Goal: Task Accomplishment & Management: Manage account settings

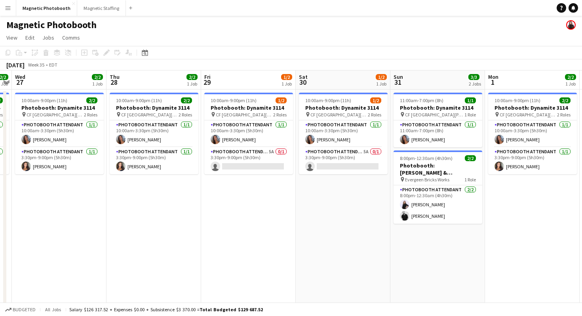
scroll to position [0, 383]
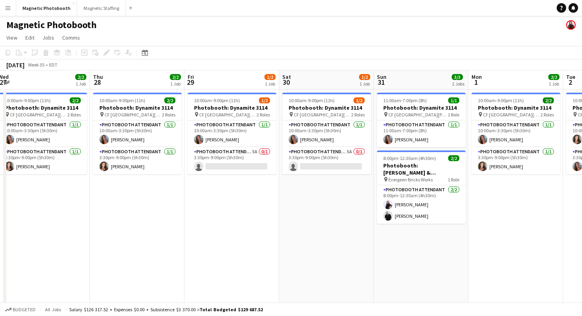
click at [389, 246] on app-date-cell "11:00am-7:00pm (8h) 1/1 Photobooth: Dynamite 3114 pin [GEOGRAPHIC_DATA][PERSON_…" at bounding box center [421, 266] width 95 height 355
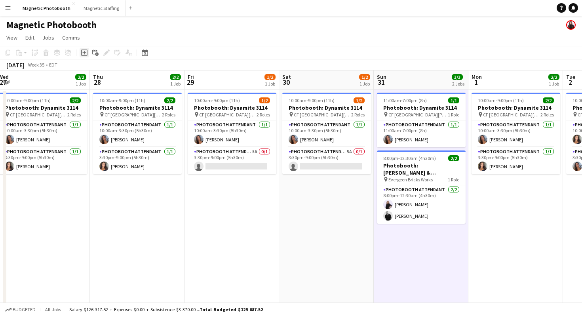
click at [84, 53] on icon at bounding box center [84, 53] width 4 height 4
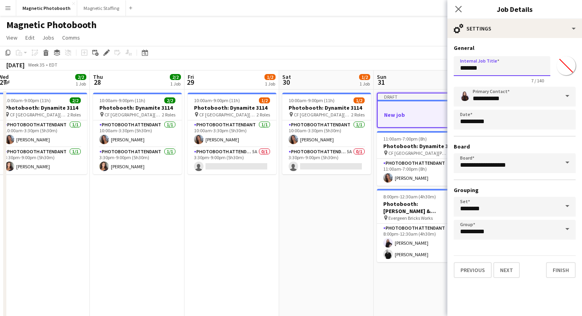
click at [463, 68] on input "*******" at bounding box center [502, 66] width 97 height 20
paste input "**********"
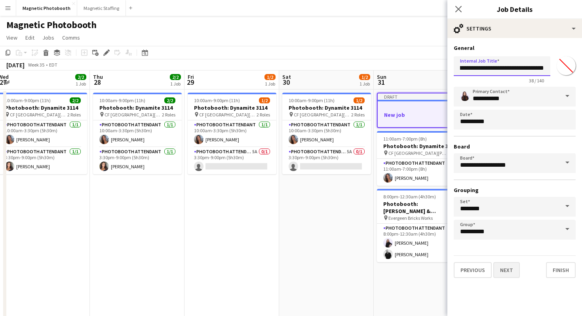
type input "**********"
click at [510, 272] on button "Next" at bounding box center [506, 270] width 27 height 16
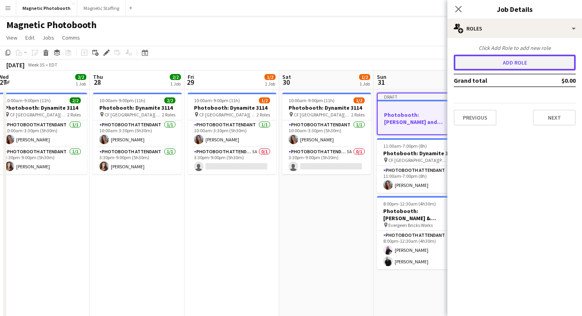
click at [499, 56] on button "Add role" at bounding box center [515, 63] width 122 height 16
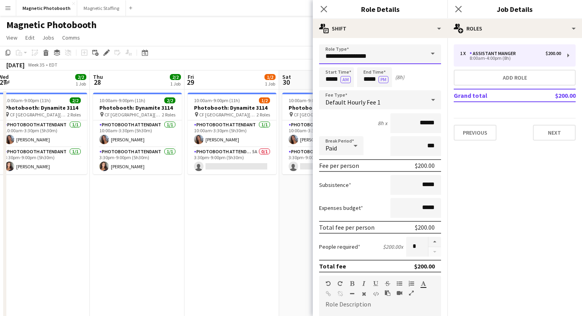
click at [371, 59] on input "**********" at bounding box center [380, 54] width 122 height 20
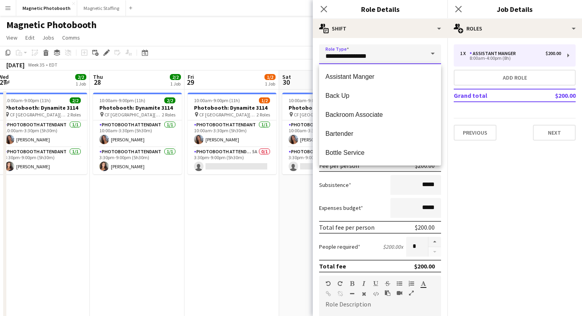
click at [371, 59] on input "**********" at bounding box center [380, 54] width 122 height 20
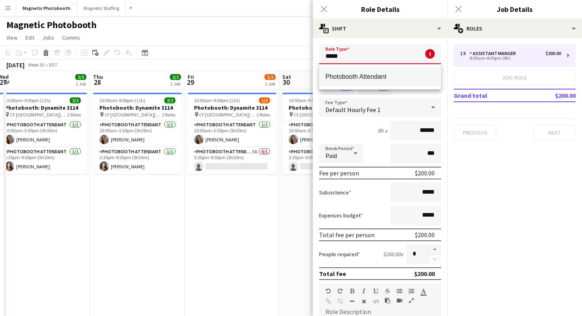
click at [351, 71] on mat-option "Photobooth Attendant" at bounding box center [380, 76] width 122 height 19
type input "**********"
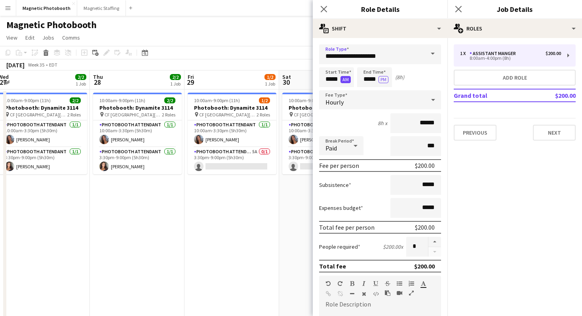
click at [344, 80] on button "AM" at bounding box center [345, 79] width 10 height 7
click at [323, 76] on input "*****" at bounding box center [336, 77] width 35 height 20
type input "*****"
click at [328, 89] on div at bounding box center [329, 91] width 16 height 8
click at [354, 79] on div "Start Time ***** PM End Time ***** PM (21h)" at bounding box center [380, 77] width 122 height 20
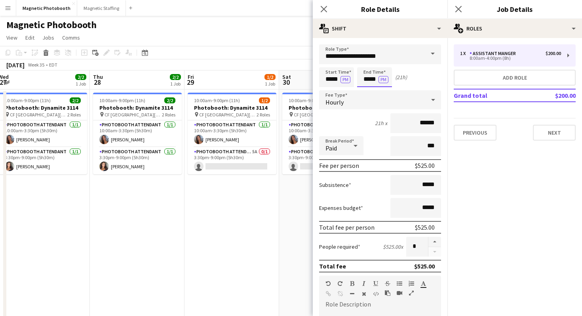
click at [365, 79] on input "*****" at bounding box center [374, 77] width 35 height 20
click at [368, 58] on input "**********" at bounding box center [380, 54] width 122 height 20
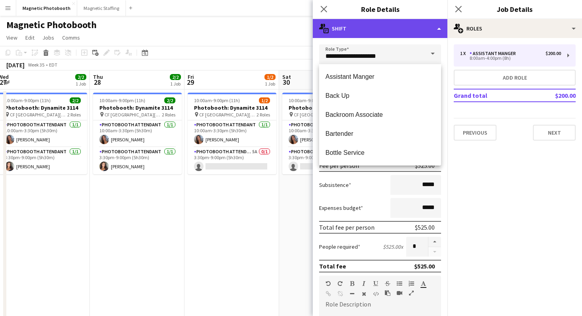
click at [413, 34] on div "multiple-actions-text Shift" at bounding box center [380, 28] width 135 height 19
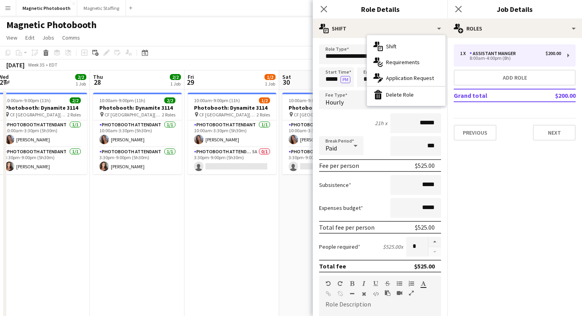
click at [360, 111] on form "**********" at bounding box center [380, 290] width 135 height 492
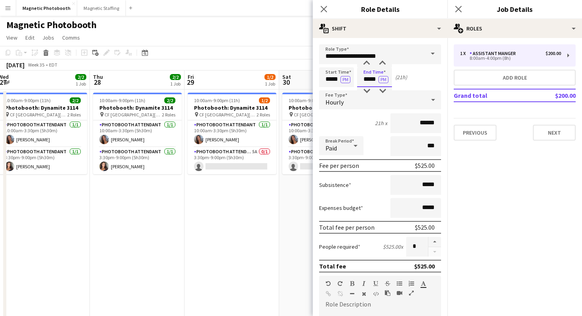
click at [366, 78] on input "*****" at bounding box center [374, 77] width 35 height 20
click at [366, 68] on input "*****" at bounding box center [374, 77] width 35 height 20
click at [366, 66] on div at bounding box center [367, 63] width 16 height 8
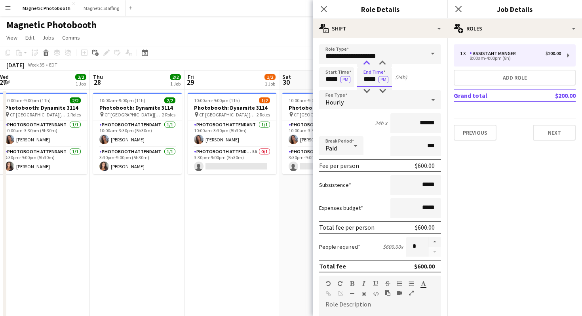
click at [366, 66] on div at bounding box center [367, 63] width 16 height 8
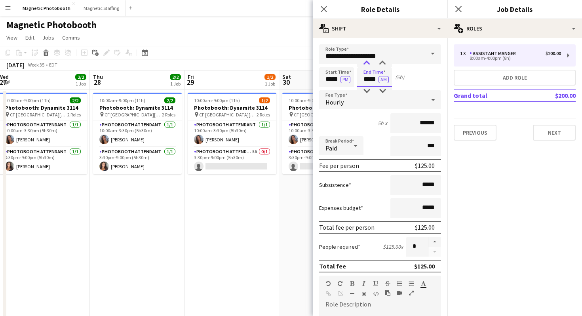
click at [366, 66] on div at bounding box center [367, 63] width 16 height 8
click at [369, 92] on div at bounding box center [367, 91] width 16 height 8
click at [383, 91] on div at bounding box center [382, 91] width 16 height 8
type input "*****"
click at [383, 89] on div at bounding box center [382, 91] width 16 height 8
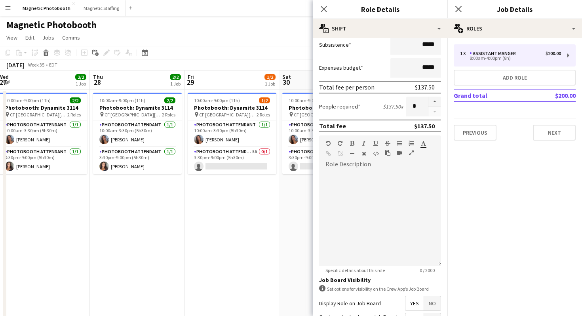
scroll to position [148, 0]
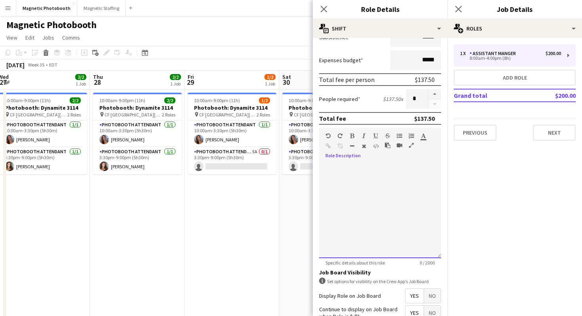
click at [387, 173] on div at bounding box center [380, 210] width 122 height 95
click at [435, 95] on button "button" at bounding box center [434, 94] width 13 height 10
type input "*"
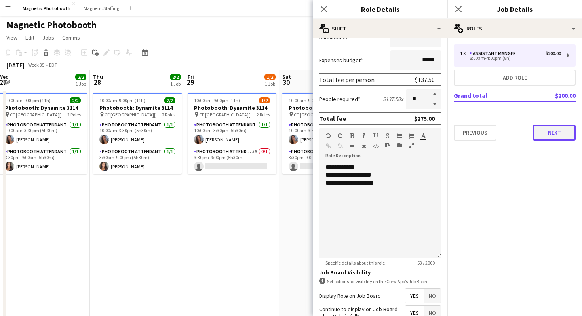
click at [545, 132] on button "Next" at bounding box center [554, 133] width 43 height 16
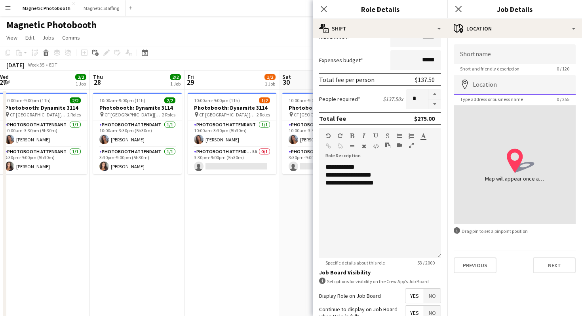
click at [484, 86] on input "Location" at bounding box center [515, 85] width 122 height 20
paste input "**********"
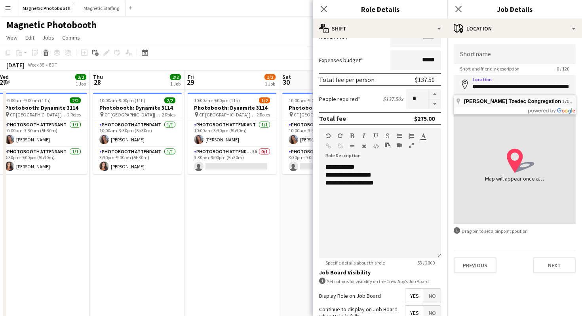
scroll to position [0, 0]
type input "**********"
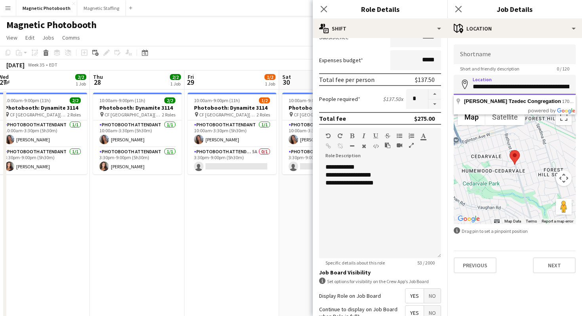
drag, startPoint x: 541, startPoint y: 86, endPoint x: 449, endPoint y: 86, distance: 92.2
click at [448, 86] on form "**********" at bounding box center [514, 158] width 135 height 229
click at [485, 56] on input "Shortname" at bounding box center [515, 54] width 122 height 20
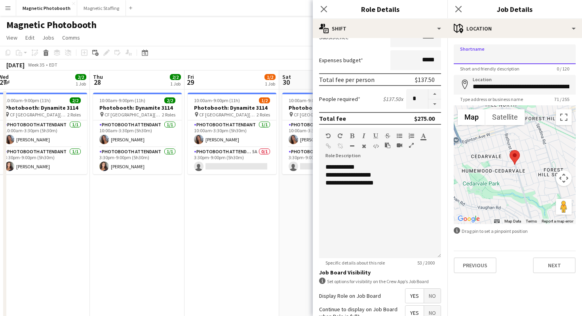
paste input "**********"
type input "**********"
click at [459, 11] on icon "Close pop-in" at bounding box center [458, 9] width 8 height 8
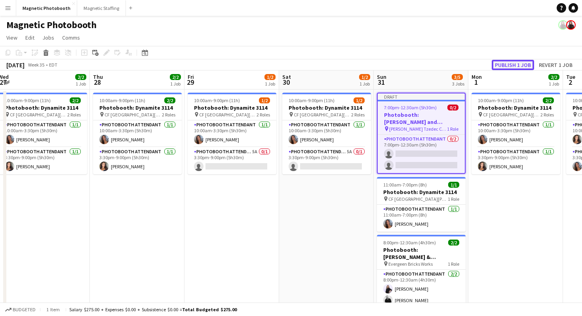
click at [509, 67] on button "Publish 1 job" at bounding box center [513, 65] width 42 height 10
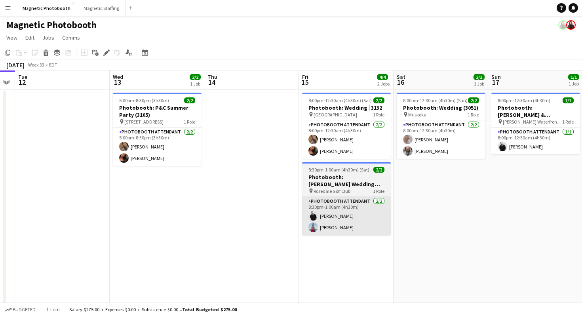
scroll to position [0, 288]
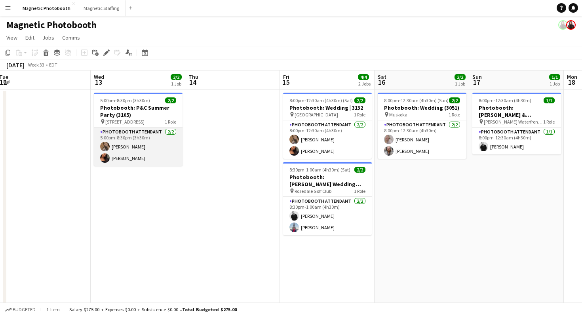
click at [138, 147] on app-card-role "Photobooth Attendant [DATE] 5:00pm-8:30pm (3h30m) [PERSON_NAME] [PERSON_NAME]" at bounding box center [138, 146] width 89 height 38
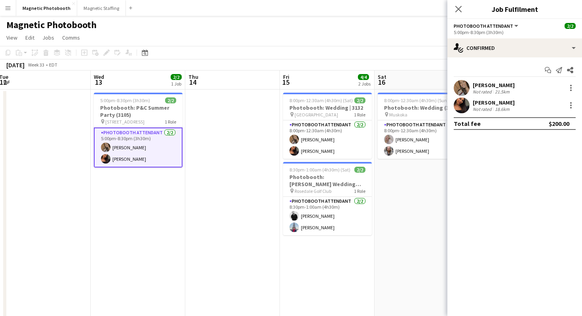
click at [134, 154] on app-card-role "Photobooth Attendant [DATE] 5:00pm-8:30pm (3h30m) [PERSON_NAME] [PERSON_NAME]" at bounding box center [138, 147] width 89 height 40
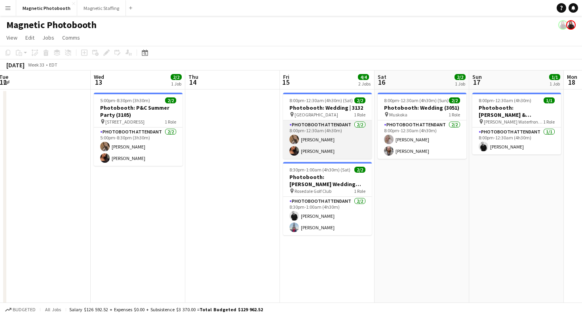
click at [323, 134] on app-card-role "Photobooth Attendant [DATE] 8:00pm-12:30am (4h30m) [PERSON_NAME] [PERSON_NAME]" at bounding box center [327, 139] width 89 height 38
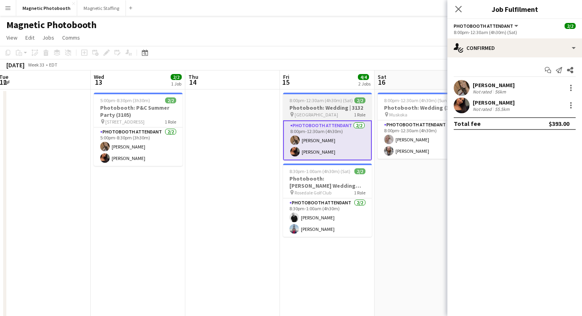
click at [334, 108] on h3 "Photobooth: Wedding | 3132" at bounding box center [327, 107] width 89 height 7
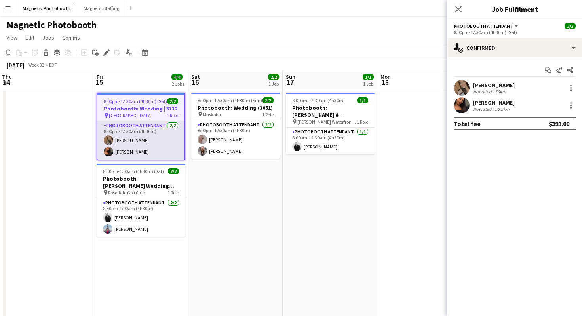
scroll to position [0, 337]
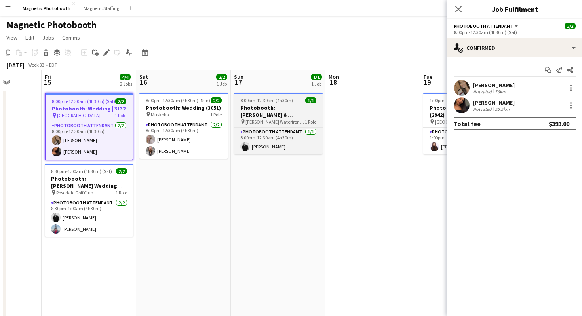
click at [295, 113] on h3 "Photobooth: [PERSON_NAME] & [PERSON_NAME] (2891)" at bounding box center [278, 111] width 89 height 14
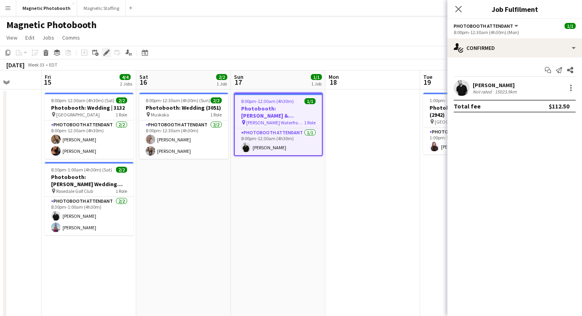
click at [108, 51] on icon at bounding box center [106, 53] width 4 height 4
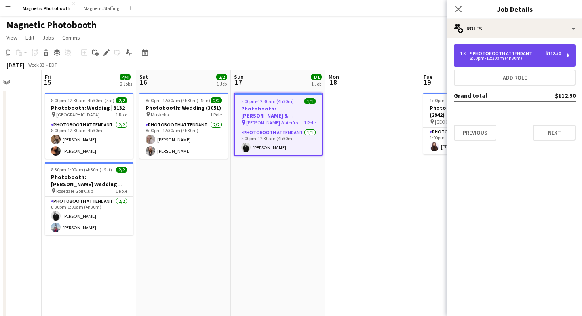
click at [465, 57] on div "8:00pm-12:30am (4h30m)" at bounding box center [510, 58] width 101 height 4
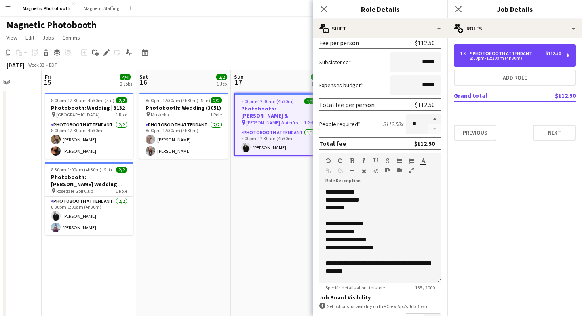
scroll to position [131, 0]
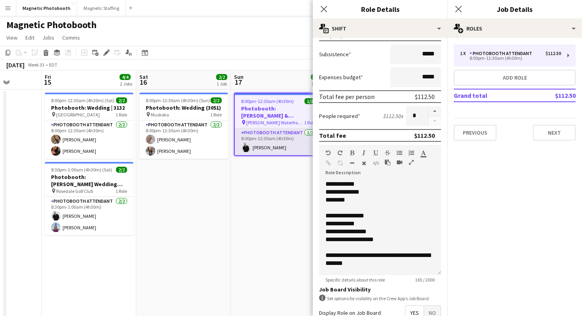
click at [248, 146] on app-user-avatar at bounding box center [245, 146] width 9 height 9
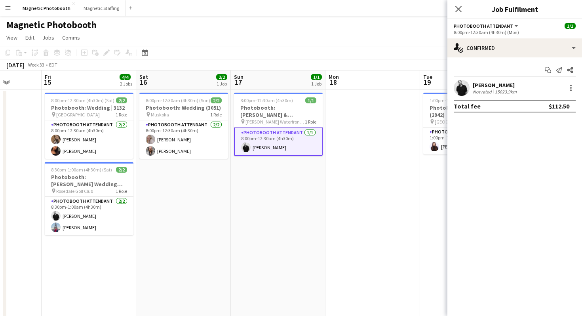
click at [468, 91] on app-user-avatar at bounding box center [462, 88] width 16 height 16
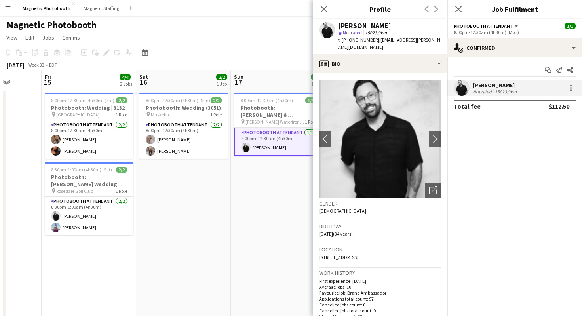
drag, startPoint x: 336, startPoint y: 25, endPoint x: 400, endPoint y: 27, distance: 63.7
click at [400, 27] on div "jean-philippe roy star Not rated 15023.9km t. +15145187796 | jeanphilippe.roy@l…" at bounding box center [380, 36] width 135 height 35
copy div "[PERSON_NAME]"
click at [352, 41] on span "t. +15145187796" at bounding box center [358, 40] width 41 height 6
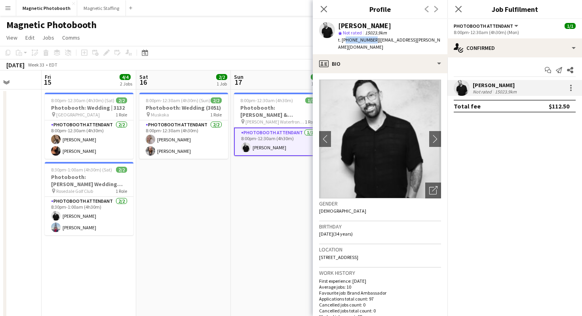
copy span "15145187796"
click at [326, 7] on icon "Close pop-in" at bounding box center [324, 9] width 8 height 8
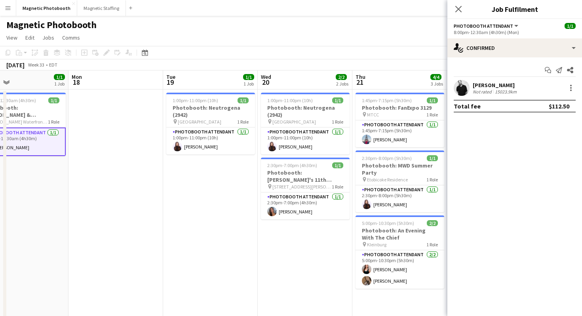
scroll to position [0, 218]
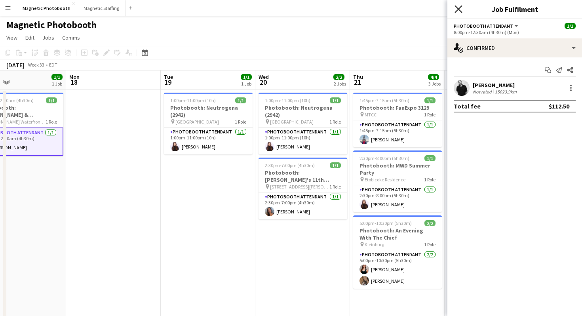
click at [459, 8] on icon at bounding box center [458, 9] width 8 height 8
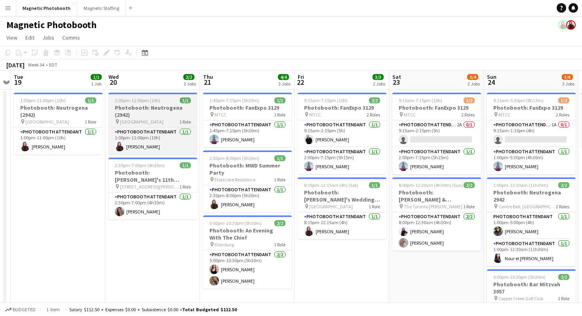
scroll to position [0, 370]
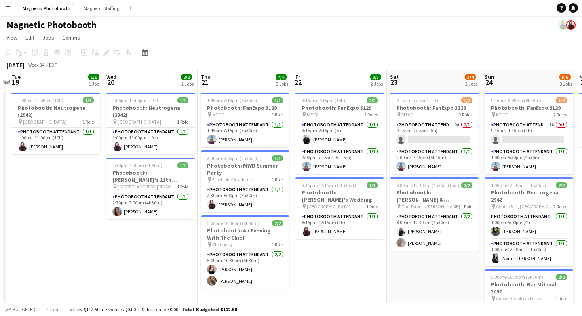
click at [9, 9] on app-icon "Menu" at bounding box center [8, 8] width 6 height 6
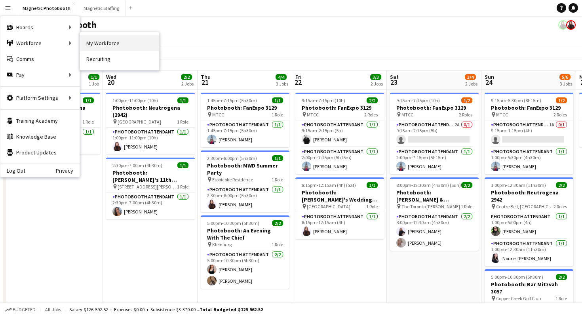
click at [127, 46] on link "My Workforce" at bounding box center [119, 43] width 79 height 16
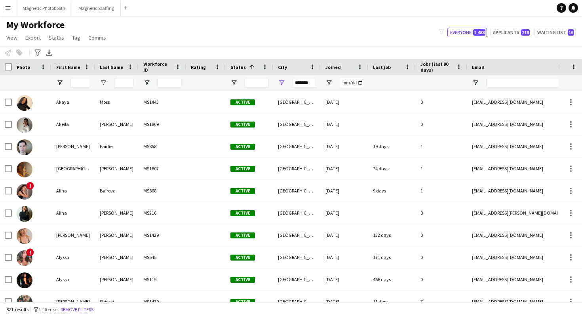
click at [81, 87] on div at bounding box center [80, 82] width 20 height 9
click at [81, 82] on input "First Name Filter Input" at bounding box center [80, 82] width 20 height 9
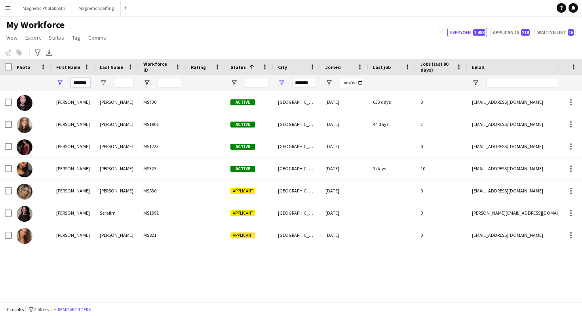
type input "*******"
click at [124, 82] on input "Last Name Filter Input" at bounding box center [124, 82] width 20 height 9
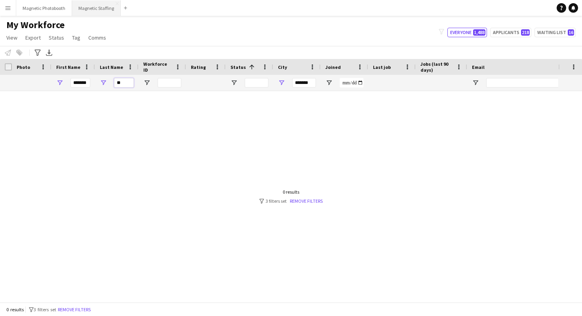
type input "**"
click at [120, 82] on input "**" at bounding box center [124, 82] width 20 height 9
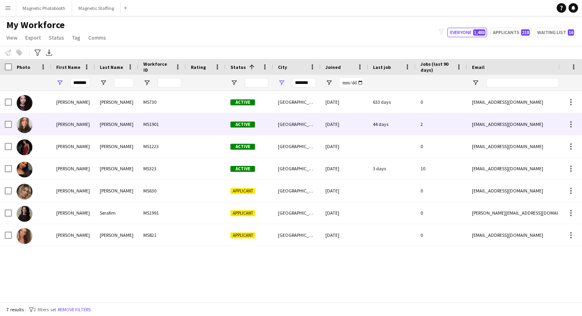
click at [26, 123] on img at bounding box center [25, 125] width 16 height 16
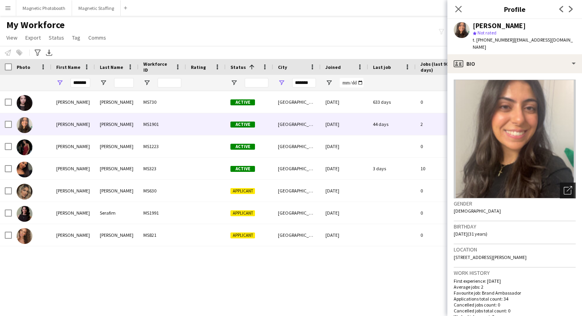
click at [564, 186] on icon "Open photos pop-in" at bounding box center [568, 190] width 8 height 8
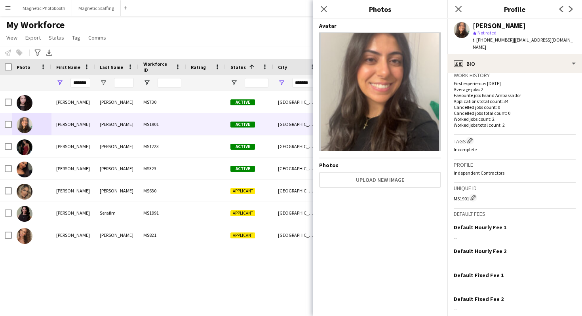
scroll to position [223, 0]
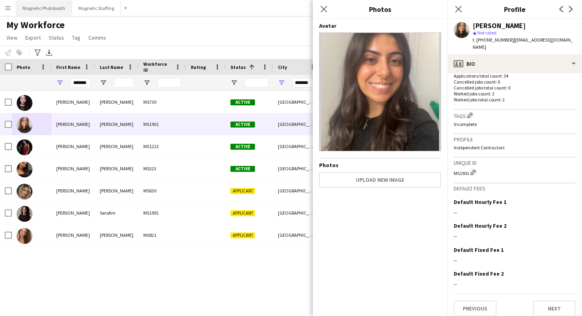
click at [44, 8] on button "Magnetic Photobooth Close" at bounding box center [44, 7] width 56 height 15
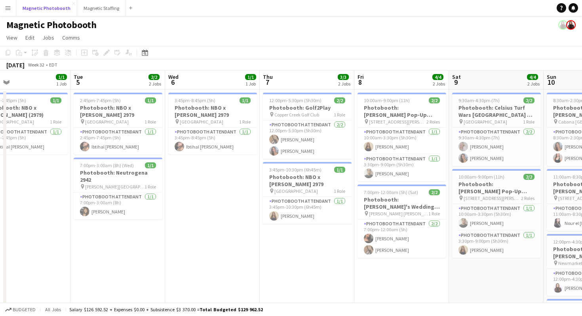
scroll to position [0, 214]
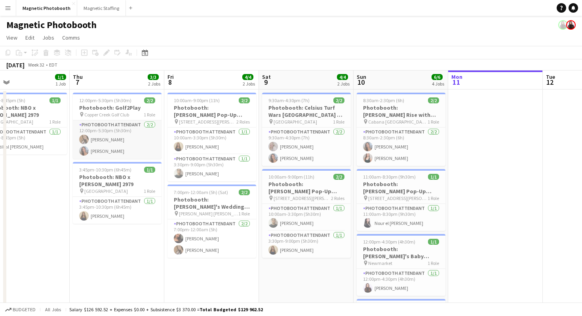
click at [119, 145] on app-card-role "Photobooth Attendant 2/2 12:00pm-5:30pm (5h30m) erica Musso Diana Michailidis" at bounding box center [117, 139] width 89 height 38
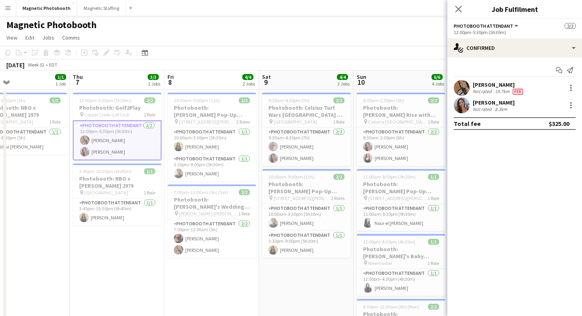
click at [463, 106] on app-user-avatar at bounding box center [462, 105] width 16 height 16
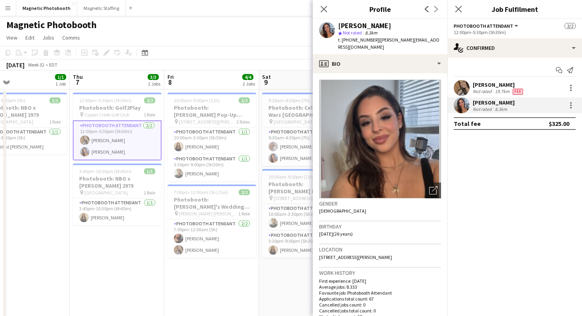
click at [459, 91] on app-user-avatar at bounding box center [462, 88] width 16 height 16
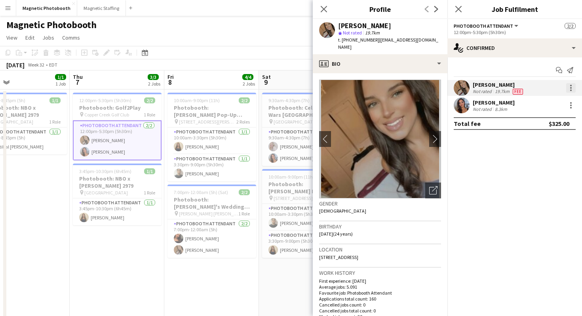
click at [570, 88] on div at bounding box center [571, 88] width 2 height 2
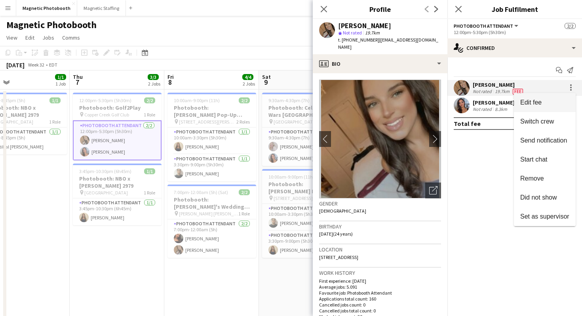
click at [556, 102] on span "Edit fee" at bounding box center [544, 102] width 49 height 7
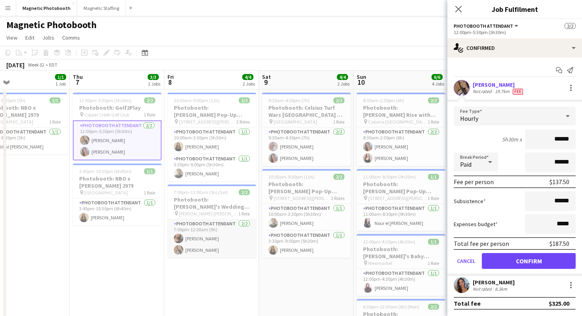
click at [202, 240] on app-card-role "Photobooth Attendant 2/2 7:00pm-12:00am (5h) Jessica Lopes erica Musso" at bounding box center [211, 238] width 89 height 38
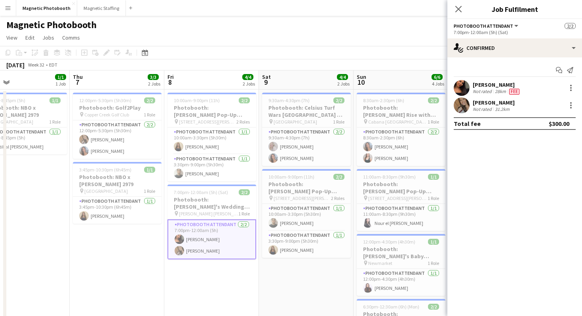
click at [566, 86] on div at bounding box center [569, 87] width 11 height 9
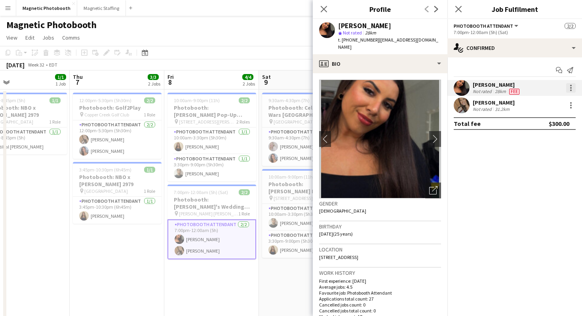
click at [569, 86] on div at bounding box center [570, 87] width 9 height 9
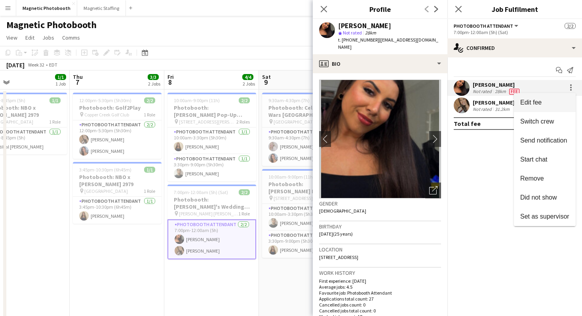
click at [556, 99] on span "Edit fee" at bounding box center [544, 102] width 49 height 7
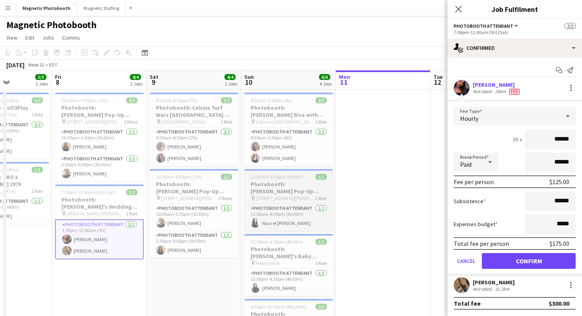
scroll to position [0, 329]
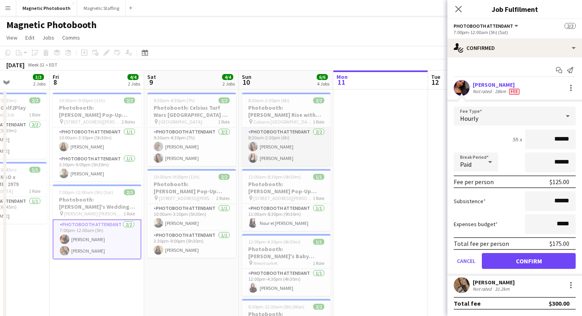
click at [277, 149] on app-card-role "Photobooth Attendant [DATE] 8:30am-2:30pm (6h) [PERSON_NAME] [PERSON_NAME]" at bounding box center [286, 146] width 89 height 38
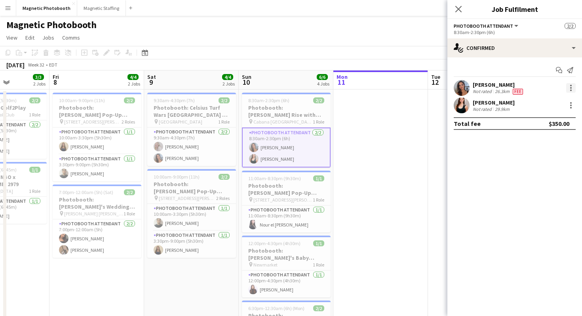
click at [570, 88] on div at bounding box center [571, 88] width 2 height 2
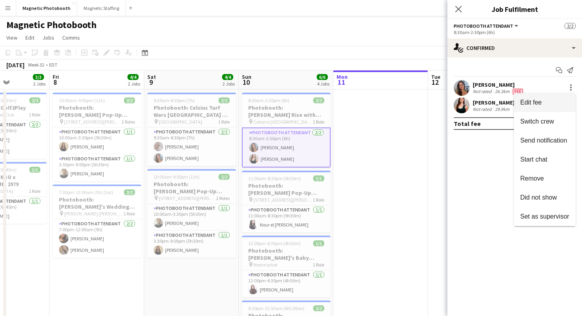
click at [561, 99] on span "Edit fee" at bounding box center [544, 102] width 49 height 7
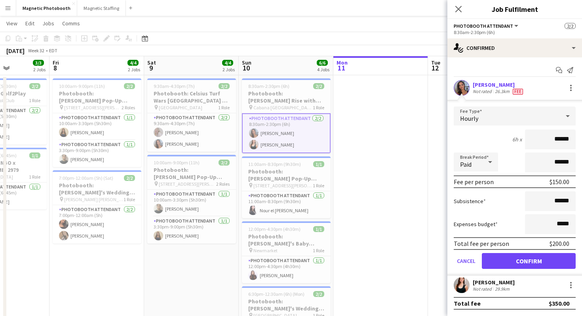
scroll to position [16, 0]
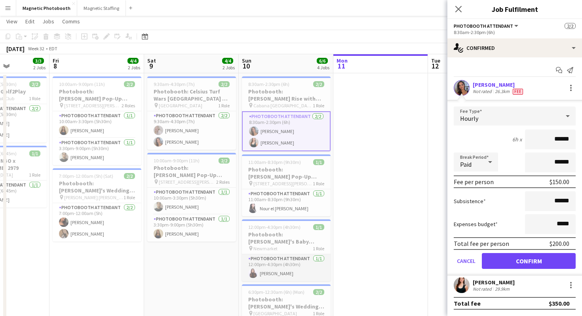
click at [266, 268] on app-card-role "Photobooth Attendant 1/1 12:00pm-4:30pm (4h30m) Maria Lopes" at bounding box center [286, 267] width 89 height 27
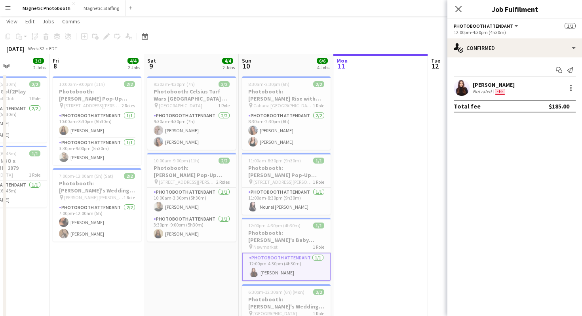
click at [568, 83] on div "Maria Lopes Not rated Fee" at bounding box center [514, 88] width 135 height 16
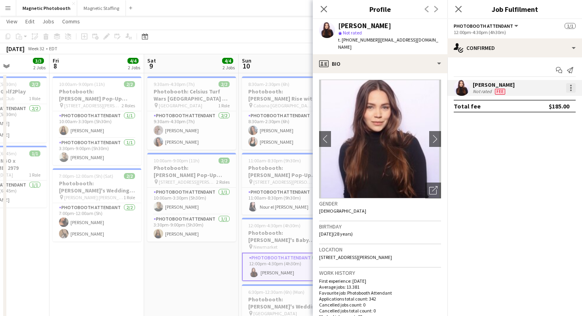
click at [568, 86] on div at bounding box center [570, 87] width 9 height 9
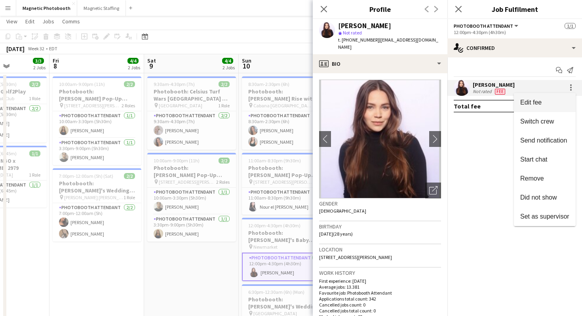
click at [560, 96] on button "Edit fee" at bounding box center [545, 102] width 62 height 19
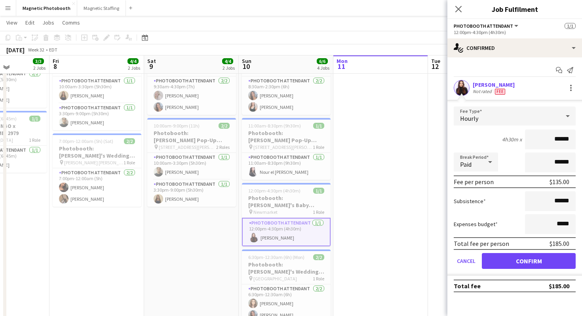
scroll to position [49, 0]
click at [558, 202] on input "******" at bounding box center [550, 201] width 51 height 20
type input "**"
type input "****"
click at [517, 208] on div "Subsistence ****" at bounding box center [515, 201] width 122 height 20
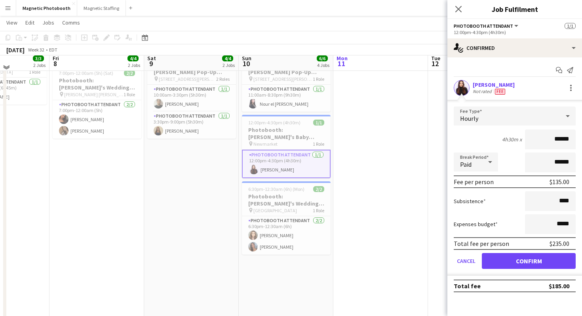
scroll to position [117, 0]
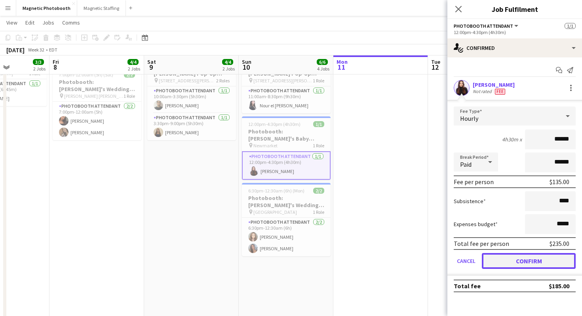
click at [506, 265] on button "Confirm" at bounding box center [529, 261] width 94 height 16
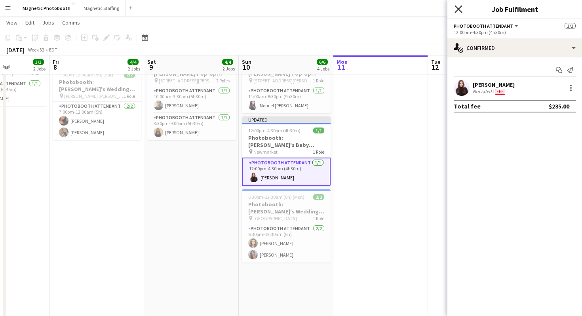
click at [457, 10] on icon at bounding box center [458, 9] width 8 height 8
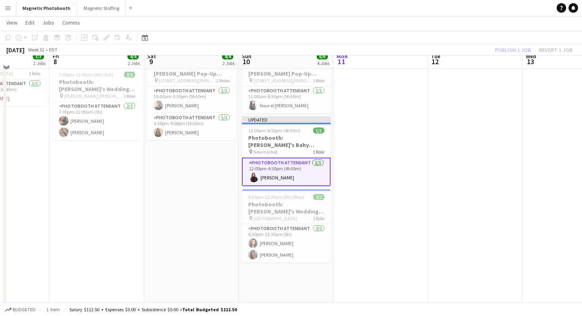
scroll to position [58, 0]
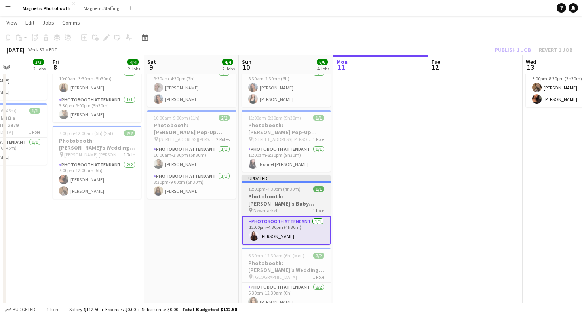
click at [310, 192] on div "12:00pm-4:30pm (4h30m) 1/1" at bounding box center [286, 189] width 89 height 6
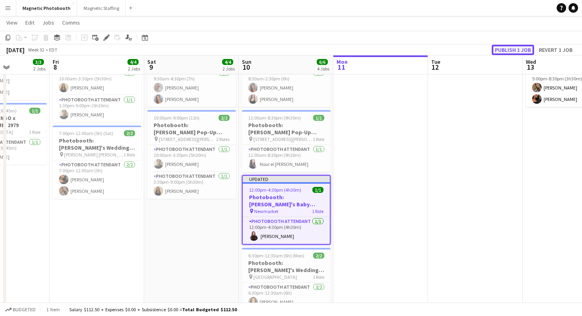
click at [510, 51] on button "Publish 1 job" at bounding box center [513, 50] width 42 height 10
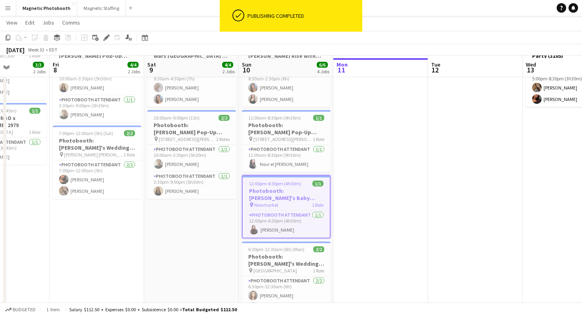
scroll to position [72, 0]
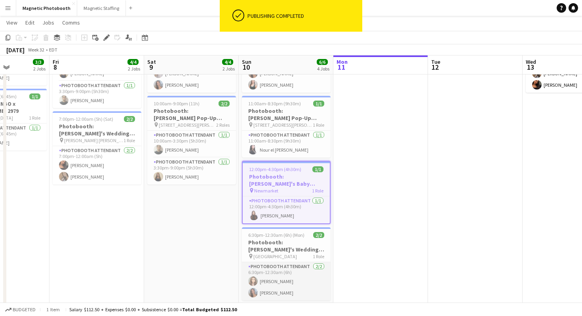
click at [285, 291] on app-card-role "Photobooth Attendant 2/2 6:30pm-12:30am (6h) Sabrina Couture Diana Michailidis" at bounding box center [286, 281] width 89 height 38
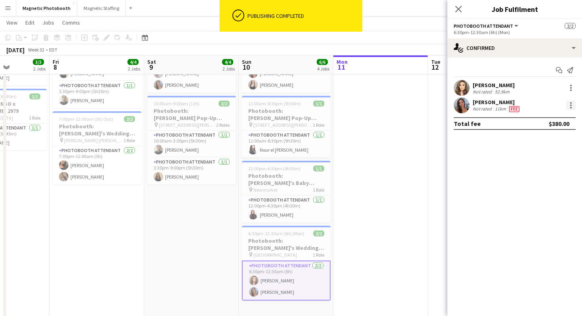
click at [574, 107] on div at bounding box center [570, 105] width 9 height 9
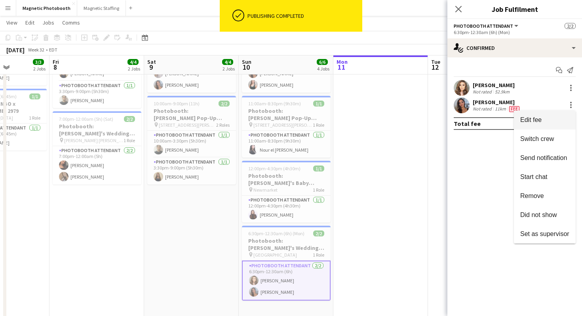
click at [560, 119] on span "Edit fee" at bounding box center [544, 119] width 49 height 7
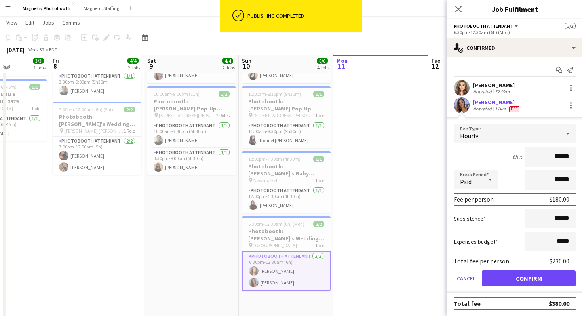
scroll to position [83, 0]
click at [457, 7] on icon at bounding box center [458, 9] width 8 height 8
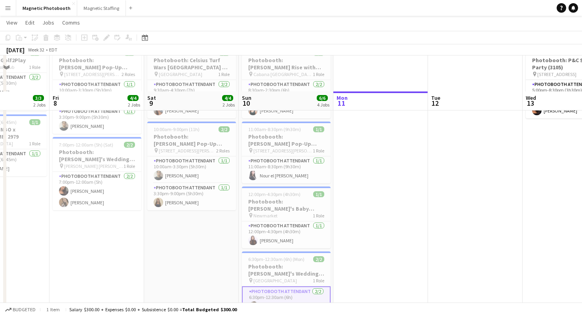
scroll to position [0, 0]
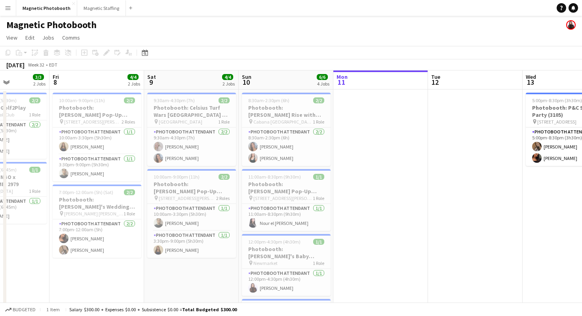
click at [490, 38] on app-page-menu "View Day view expanded Day view collapsed Month view Date picker Jump to [DATE]…" at bounding box center [291, 38] width 582 height 15
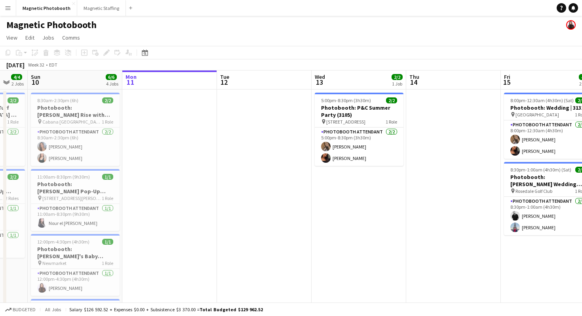
scroll to position [0, 354]
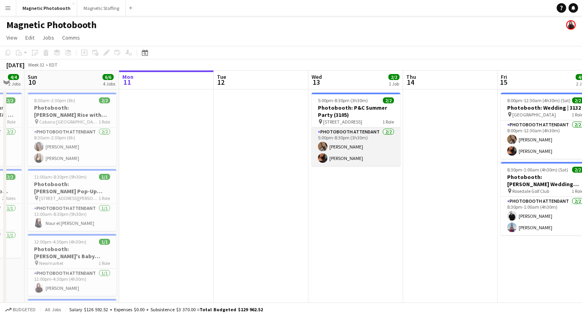
click at [354, 142] on app-card-role "Photobooth Attendant [DATE] 5:00pm-8:30pm (3h30m) [PERSON_NAME] [PERSON_NAME]" at bounding box center [355, 146] width 89 height 38
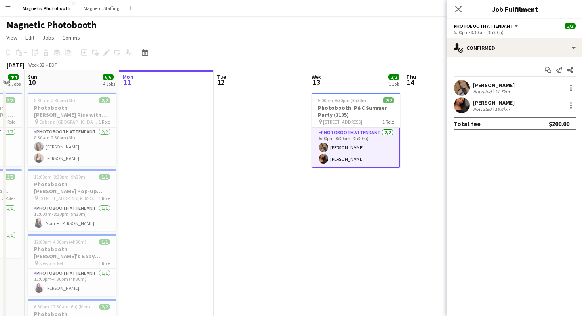
click at [2, 5] on button "Menu" at bounding box center [8, 8] width 16 height 16
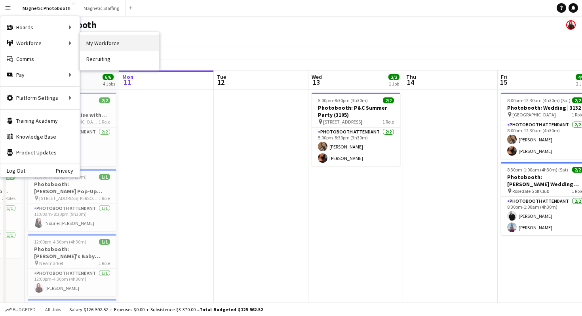
click at [92, 45] on link "My Workforce" at bounding box center [119, 43] width 79 height 16
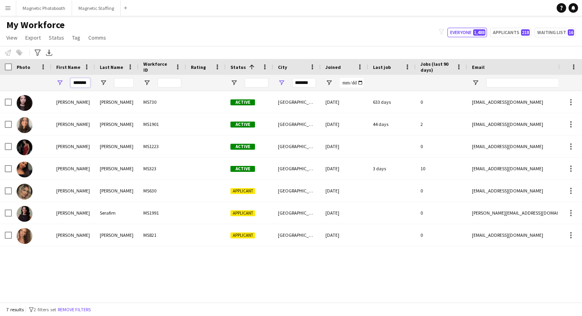
click at [82, 82] on input "*******" at bounding box center [80, 82] width 20 height 9
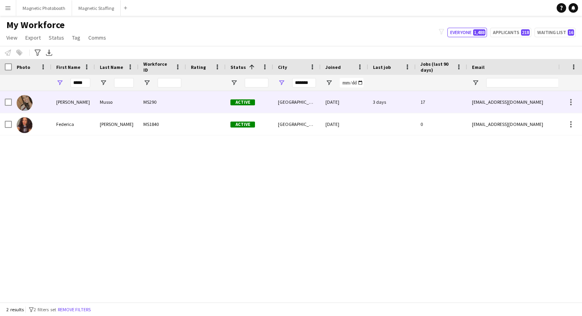
click at [56, 105] on div "erica" at bounding box center [73, 102] width 44 height 22
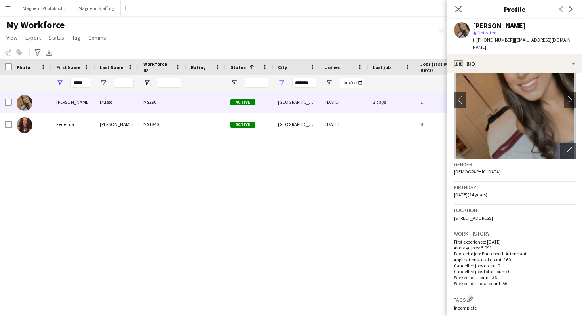
scroll to position [57, 0]
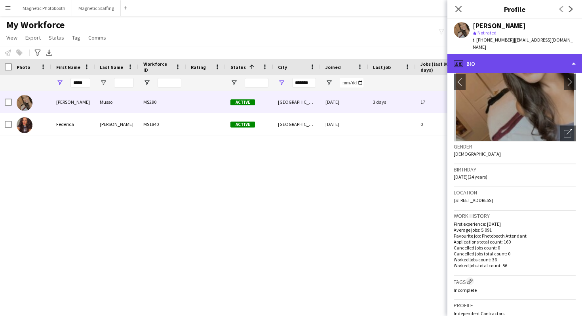
click at [521, 54] on div "profile Bio" at bounding box center [514, 63] width 135 height 19
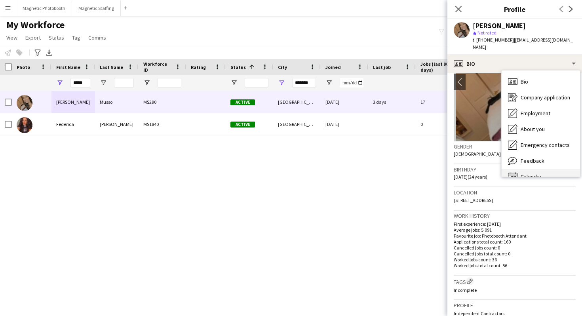
click at [533, 173] on span "Calendar" at bounding box center [530, 176] width 21 height 7
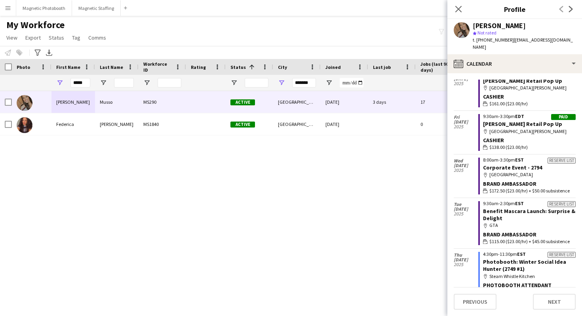
scroll to position [3112, 0]
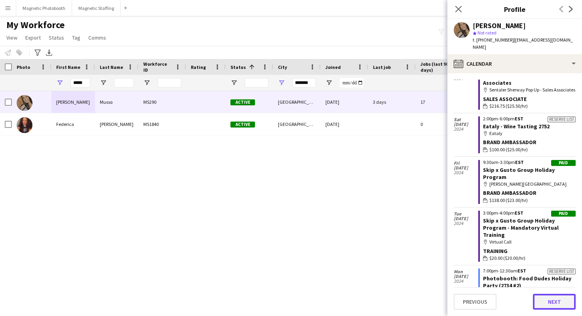
click at [556, 302] on button "Next" at bounding box center [554, 302] width 43 height 16
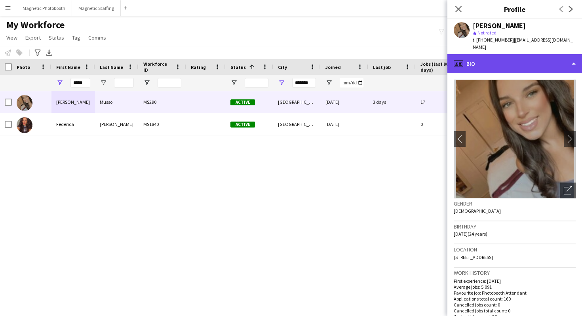
click at [485, 55] on div "profile Bio" at bounding box center [514, 63] width 135 height 19
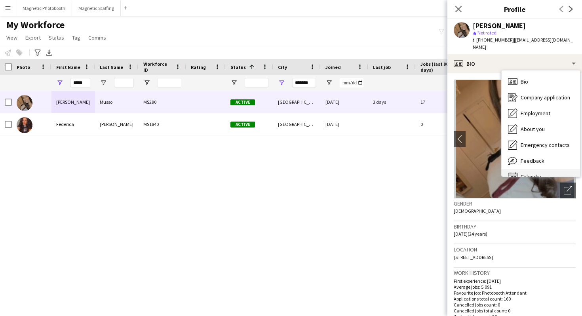
click at [530, 169] on div "Calendar Calendar" at bounding box center [540, 177] width 78 height 16
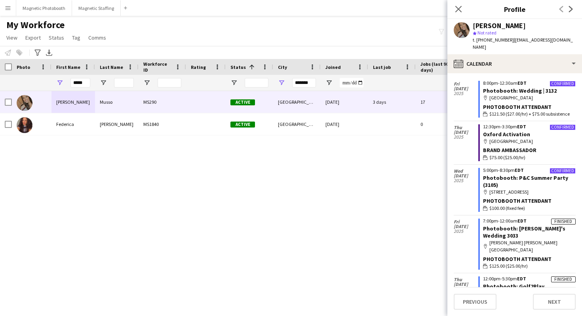
scroll to position [1285, 0]
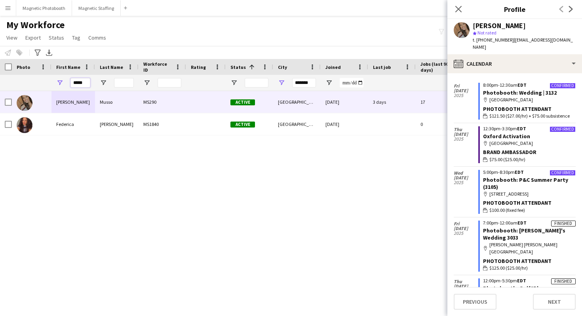
click at [80, 81] on input "*****" at bounding box center [80, 82] width 20 height 9
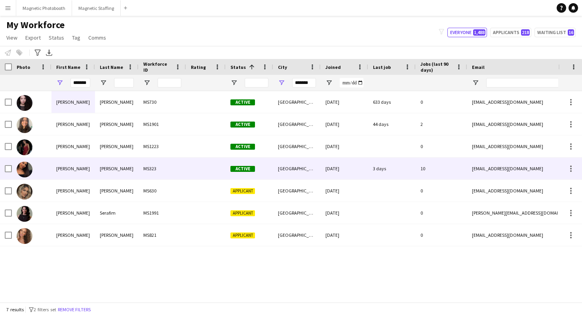
click at [20, 166] on img at bounding box center [25, 169] width 16 height 16
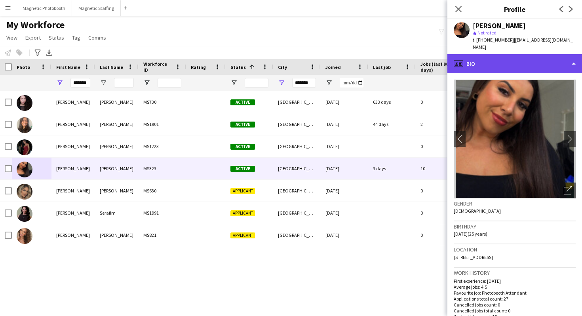
click at [520, 66] on div "profile Bio" at bounding box center [514, 63] width 135 height 19
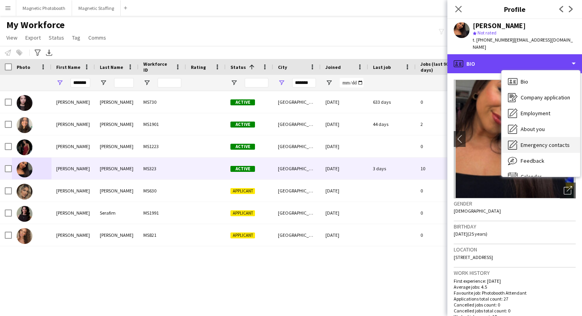
scroll to position [11, 0]
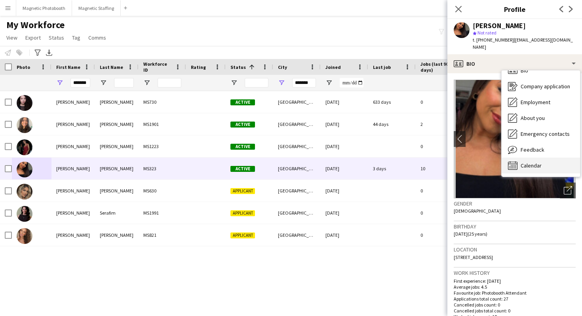
click at [533, 165] on span "Calendar" at bounding box center [530, 165] width 21 height 7
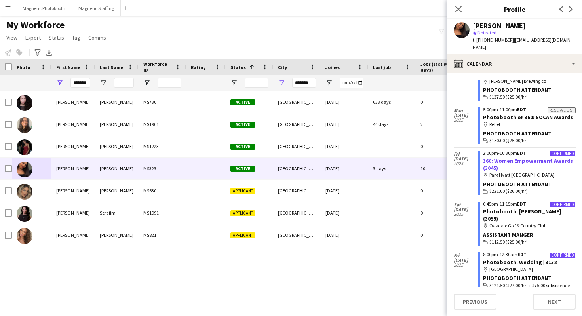
scroll to position [387, 0]
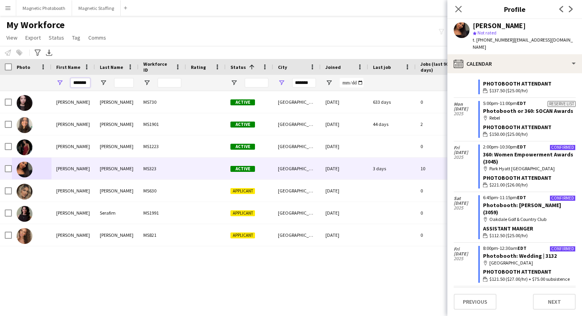
click at [80, 83] on input "*******" at bounding box center [80, 82] width 20 height 9
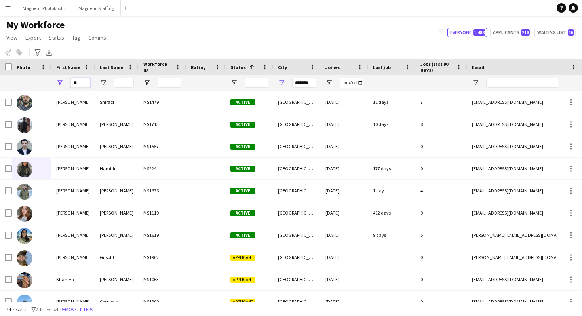
type input "*"
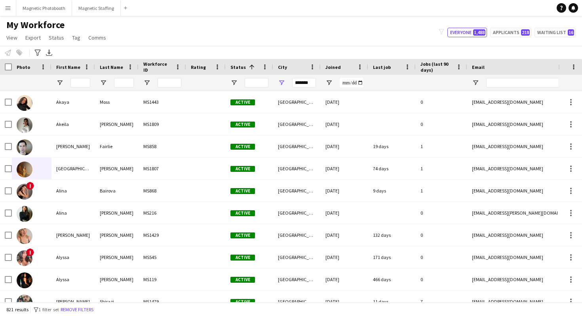
click at [136, 27] on div "My Workforce View Views Default view New view Update view Delete view Edit name…" at bounding box center [291, 32] width 582 height 27
click at [87, 86] on input "First Name Filter Input" at bounding box center [80, 82] width 20 height 9
click at [53, 6] on button "Magnetic Photobooth Close" at bounding box center [44, 7] width 56 height 15
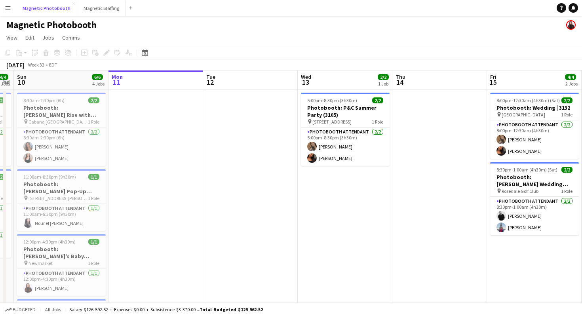
scroll to position [0, 168]
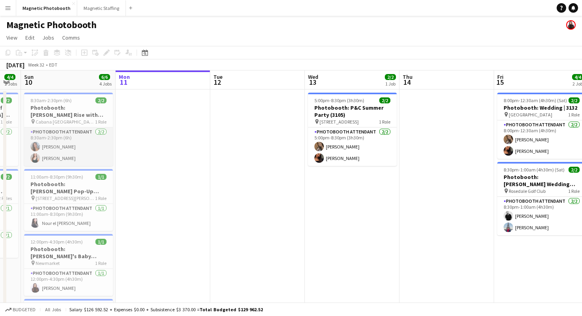
click at [75, 158] on app-card-role "Photobooth Attendant [DATE] 8:30am-2:30pm (6h) [PERSON_NAME] [PERSON_NAME]" at bounding box center [68, 146] width 89 height 38
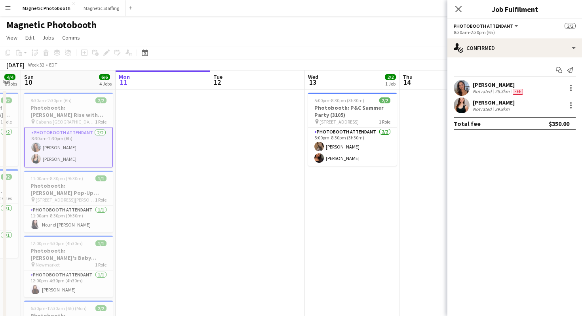
click at [496, 103] on div "[PERSON_NAME]" at bounding box center [494, 102] width 42 height 7
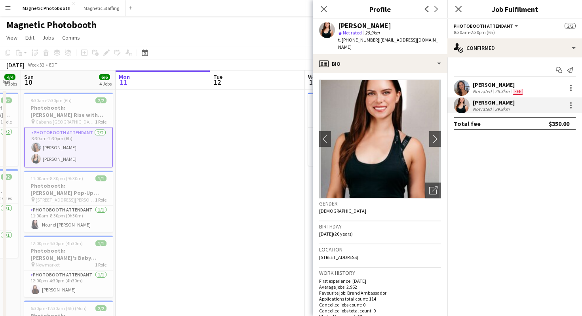
drag, startPoint x: 340, startPoint y: 27, endPoint x: 389, endPoint y: 26, distance: 48.7
click at [389, 26] on div "[PERSON_NAME]" at bounding box center [364, 25] width 53 height 7
click at [388, 26] on div "[PERSON_NAME]" at bounding box center [364, 25] width 53 height 7
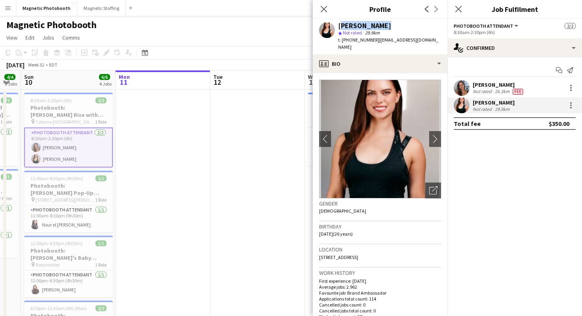
click at [388, 26] on div "[PERSON_NAME]" at bounding box center [364, 25] width 53 height 7
copy div "[PERSON_NAME]"
click at [7, 13] on button "Menu" at bounding box center [8, 8] width 16 height 16
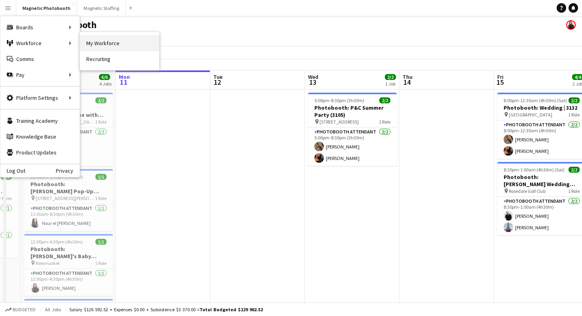
click at [92, 44] on link "My Workforce" at bounding box center [119, 43] width 79 height 16
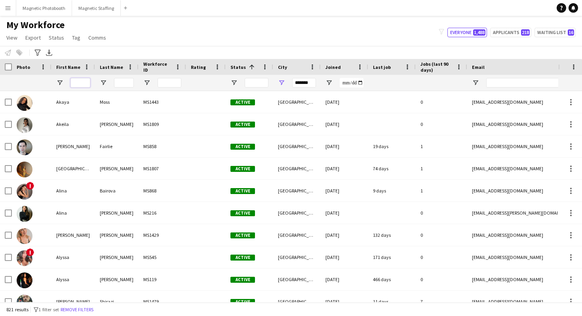
click at [80, 81] on input "First Name Filter Input" at bounding box center [80, 82] width 20 height 9
paste input "**********"
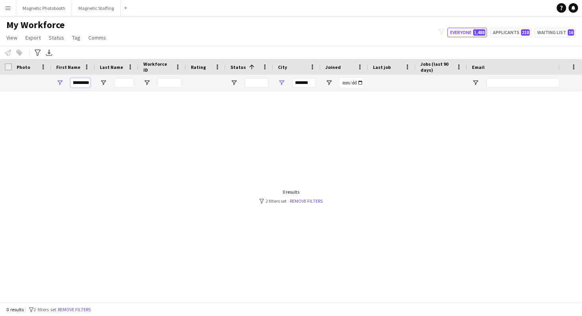
type input "**********"
click at [307, 82] on input "*******" at bounding box center [304, 82] width 24 height 9
click at [305, 84] on input "*******" at bounding box center [304, 82] width 24 height 9
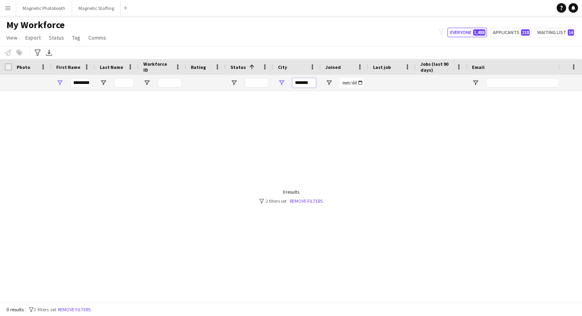
click at [305, 84] on input "*******" at bounding box center [304, 82] width 24 height 9
click at [219, 82] on div at bounding box center [206, 83] width 30 height 16
click at [284, 85] on span "Open Filter Menu" at bounding box center [281, 82] width 7 height 7
click at [345, 194] on button "Reset" at bounding box center [339, 193] width 23 height 13
click at [233, 91] on div at bounding box center [429, 91] width 858 height 0
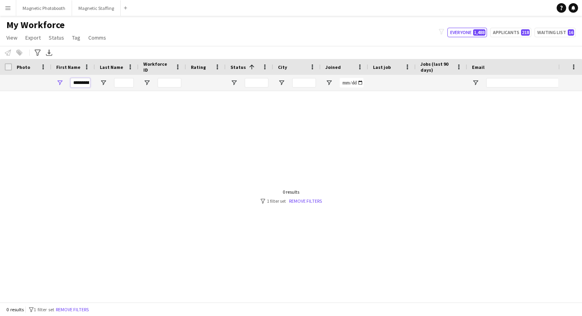
click at [80, 85] on input "**********" at bounding box center [80, 82] width 20 height 9
drag, startPoint x: 84, startPoint y: 84, endPoint x: 195, endPoint y: 87, distance: 112.1
click at [195, 87] on div "**********" at bounding box center [429, 83] width 858 height 16
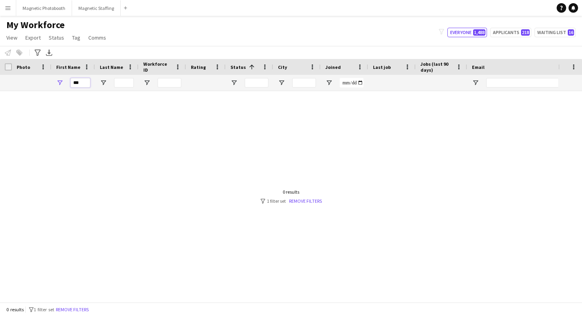
type input "***"
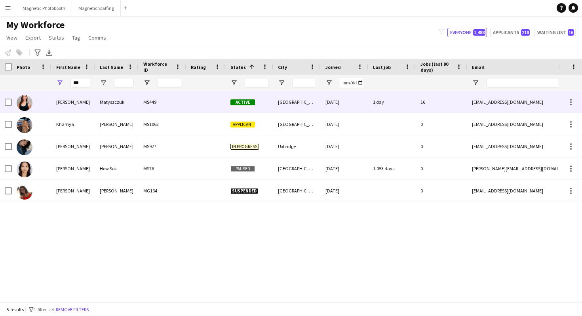
click at [32, 104] on div at bounding box center [25, 102] width 16 height 22
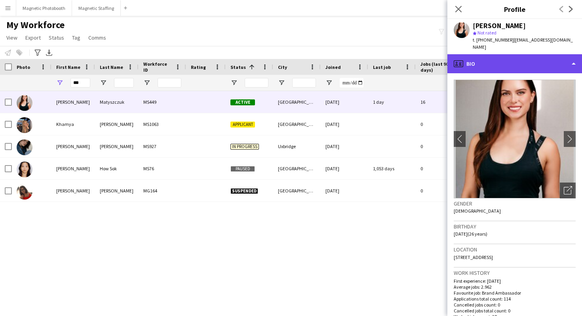
click at [520, 61] on div "profile Bio" at bounding box center [514, 63] width 135 height 19
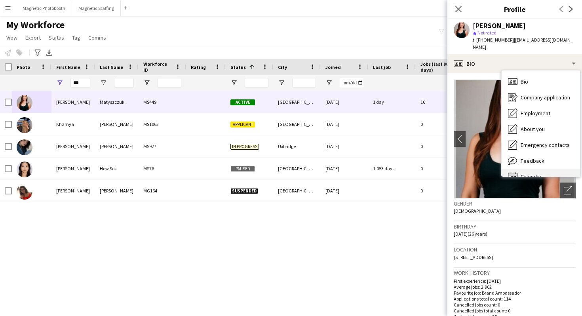
click at [545, 169] on div "Calendar Calendar" at bounding box center [540, 177] width 78 height 16
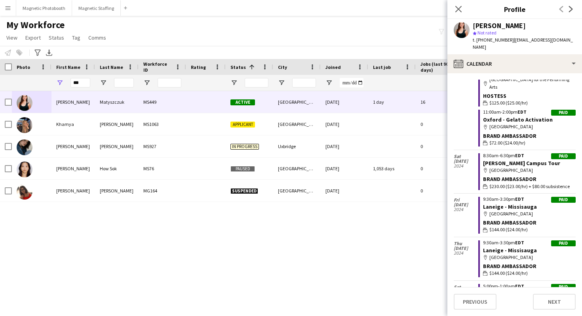
scroll to position [3542, 0]
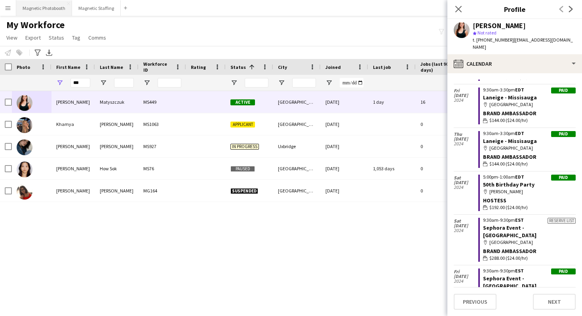
click at [49, 6] on button "Magnetic Photobooth Close" at bounding box center [44, 7] width 56 height 15
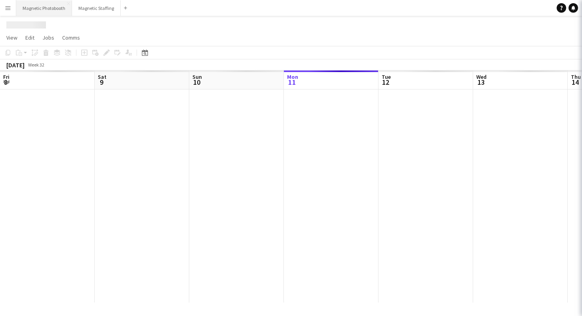
scroll to position [0, 189]
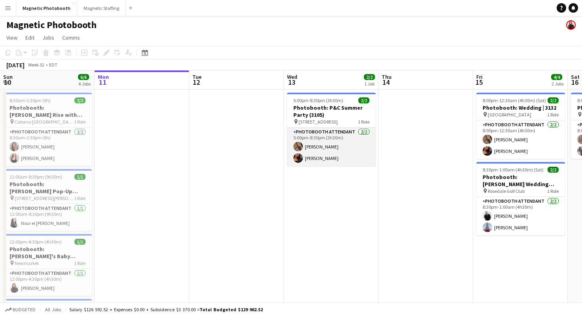
click at [351, 146] on app-card-role "Photobooth Attendant [DATE] 5:00pm-8:30pm (3h30m) [PERSON_NAME] [PERSON_NAME]" at bounding box center [331, 146] width 89 height 38
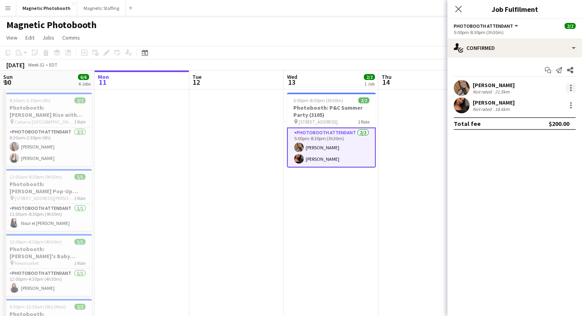
click at [569, 89] on div at bounding box center [570, 87] width 9 height 9
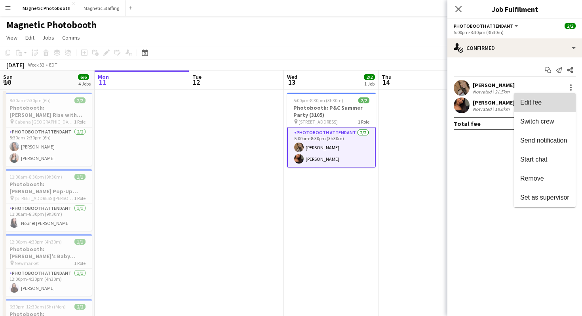
click at [553, 102] on span "Edit fee" at bounding box center [544, 102] width 49 height 7
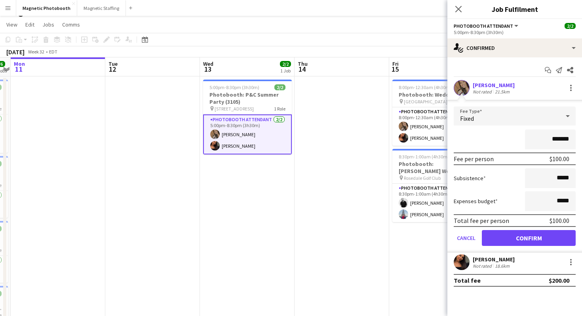
scroll to position [0, 283]
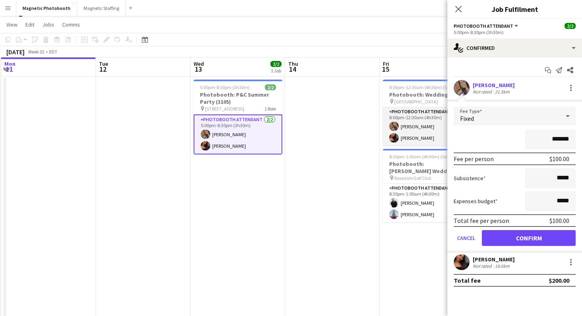
click at [395, 126] on app-user-avatar at bounding box center [393, 125] width 9 height 9
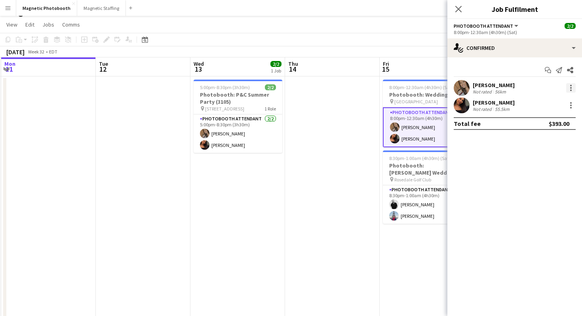
click at [569, 87] on div at bounding box center [570, 87] width 9 height 9
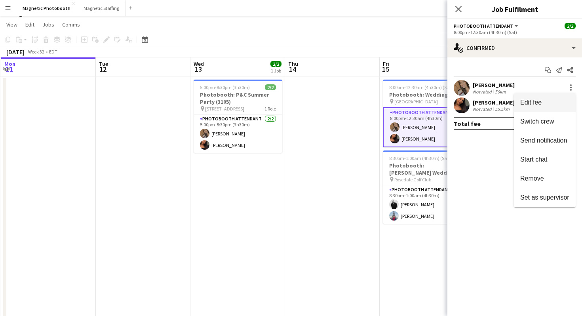
click at [558, 101] on span "Edit fee" at bounding box center [544, 102] width 49 height 7
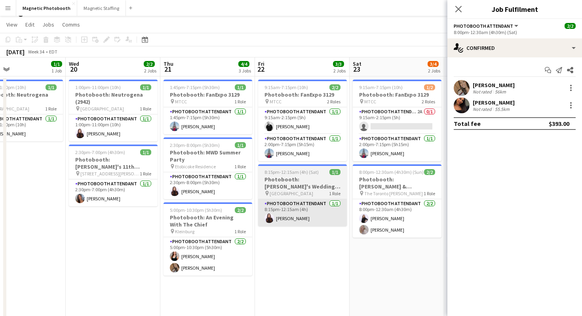
scroll to position [0, 315]
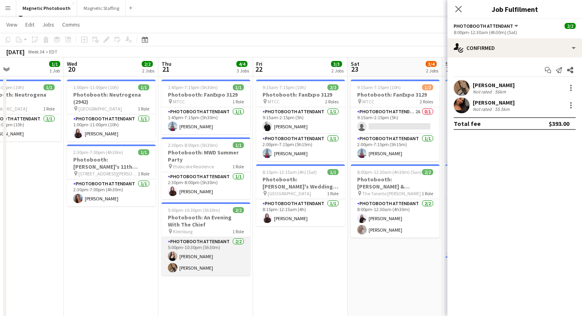
click at [199, 266] on app-card-role "Photobooth Attendant [DATE] 5:00pm-10:30pm (5h30m) [PERSON_NAME] [PERSON_NAME]" at bounding box center [205, 256] width 89 height 38
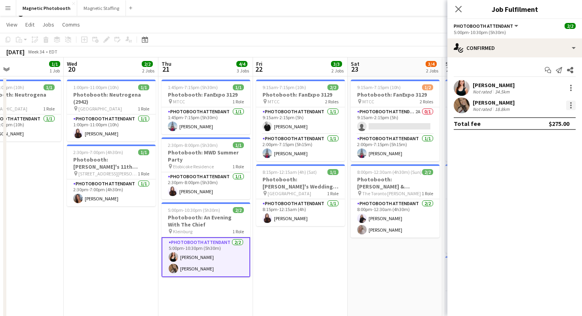
click at [574, 107] on div at bounding box center [570, 105] width 9 height 9
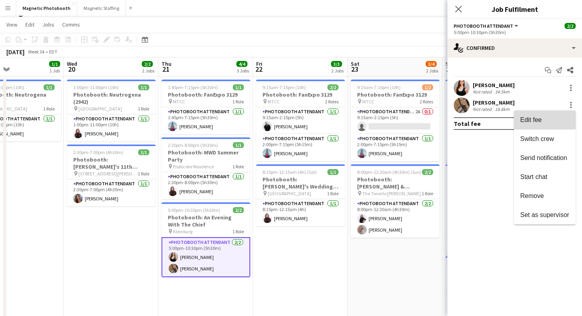
click at [552, 118] on span "Edit fee" at bounding box center [544, 119] width 49 height 7
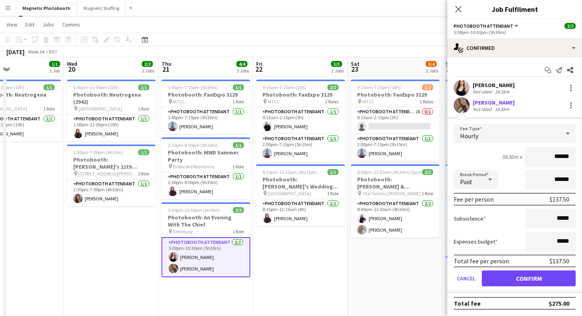
click at [561, 160] on input "******" at bounding box center [550, 157] width 51 height 20
type input "******"
click at [520, 275] on button "Confirm" at bounding box center [529, 278] width 94 height 16
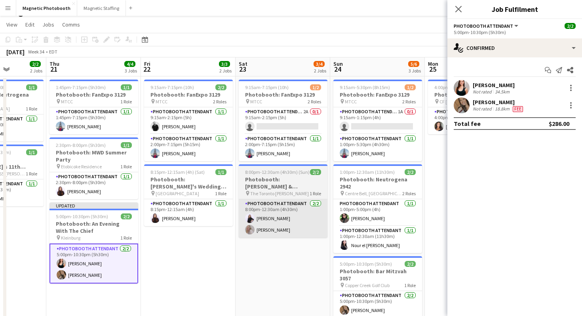
scroll to position [0, 254]
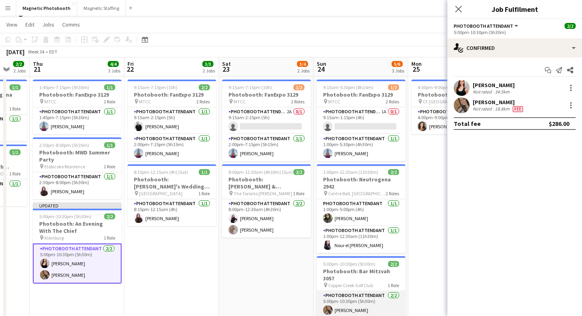
click at [349, 298] on app-card-role "Photobooth Attendant [DATE] 5:00pm-10:30pm (5h30m) [PERSON_NAME] [PERSON_NAME]" at bounding box center [361, 310] width 89 height 38
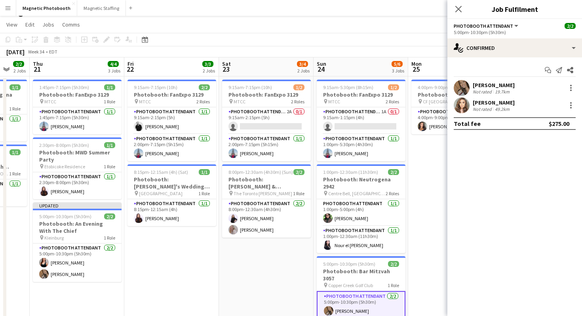
click at [572, 83] on div "erica Musso Not rated 19.7km" at bounding box center [514, 88] width 135 height 16
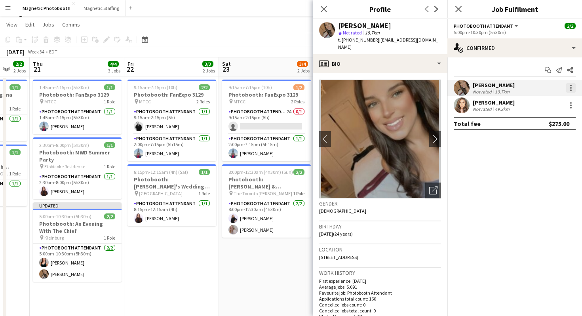
click at [573, 85] on div at bounding box center [570, 87] width 9 height 9
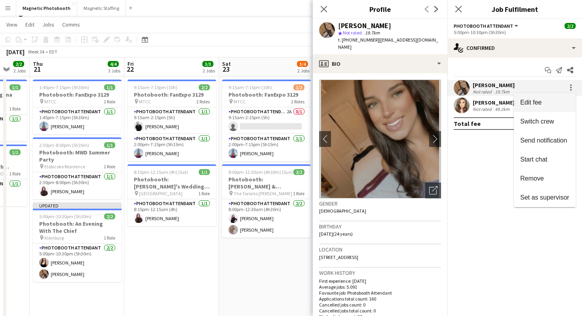
click at [556, 104] on span "Edit fee" at bounding box center [544, 102] width 49 height 7
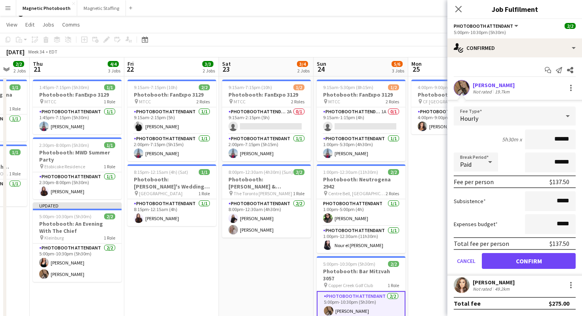
click at [560, 142] on input "******" at bounding box center [550, 139] width 51 height 20
type input "******"
click at [518, 260] on button "Confirm" at bounding box center [529, 261] width 94 height 16
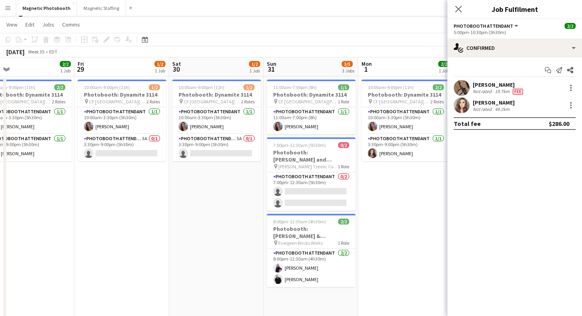
scroll to position [0, 212]
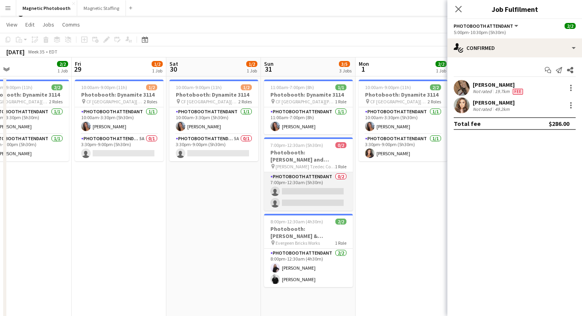
click at [293, 195] on app-card-role "Photobooth Attendant 0/2 7:00pm-12:30am (5h30m) single-neutral-actions single-n…" at bounding box center [308, 191] width 89 height 38
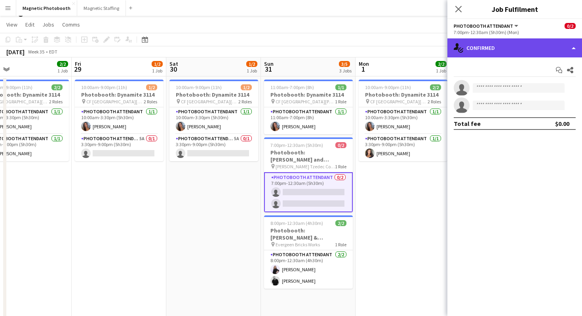
click at [528, 47] on div "single-neutral-actions-check-2 Confirmed" at bounding box center [514, 47] width 135 height 19
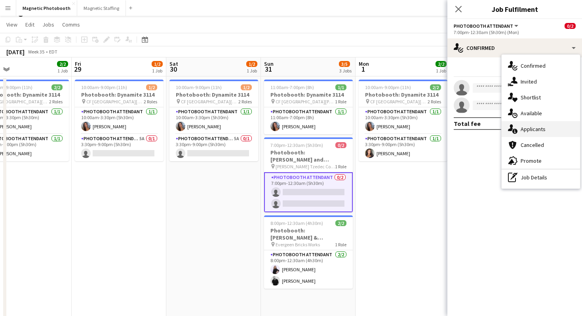
click at [548, 131] on div "single-neutral-actions-information Applicants" at bounding box center [540, 129] width 78 height 16
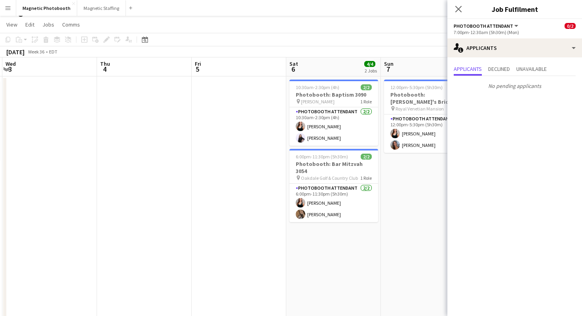
scroll to position [0, 380]
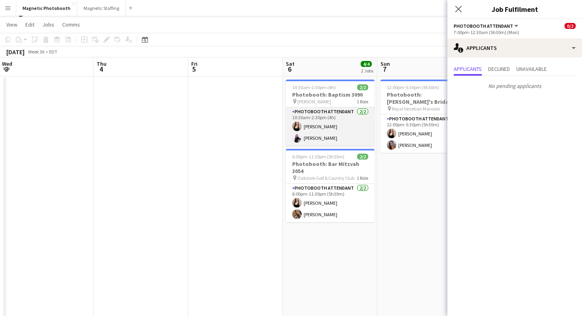
click at [326, 128] on app-card-role "Photobooth Attendant 2/2 10:30am-2:30pm (4h) Amy Matyszczuk Isabel Suckiel" at bounding box center [330, 126] width 89 height 38
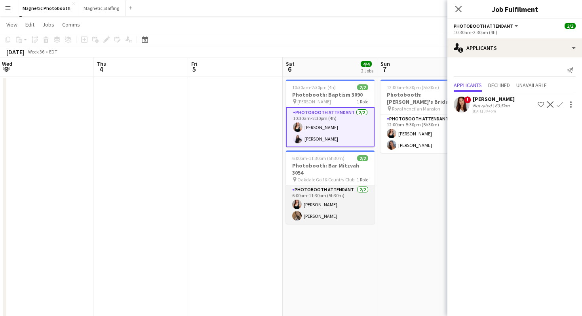
click at [319, 210] on app-card-role "Photobooth Attendant 2/2 6:00pm-11:30pm (5h30m) Amy Matyszczuk erica Musso" at bounding box center [330, 204] width 89 height 38
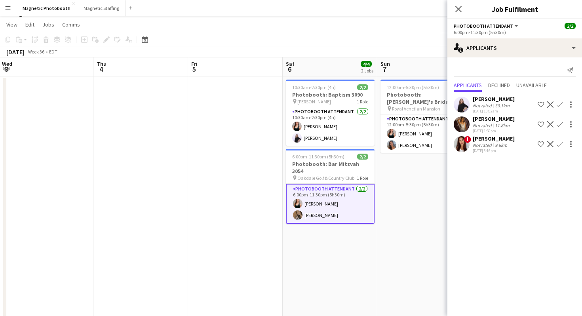
click at [299, 210] on app-user-avatar at bounding box center [297, 214] width 9 height 9
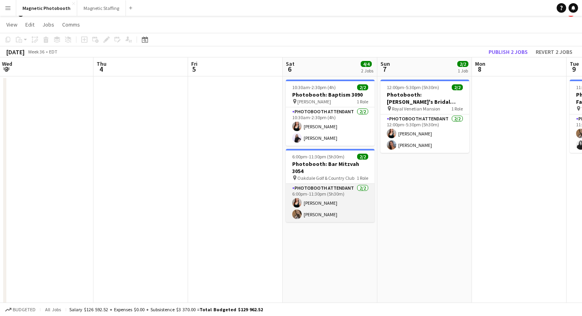
click at [304, 205] on app-card-role "Photobooth Attendant 2/2 6:00pm-11:30pm (5h30m) Amy Matyszczuk erica Musso" at bounding box center [330, 203] width 89 height 38
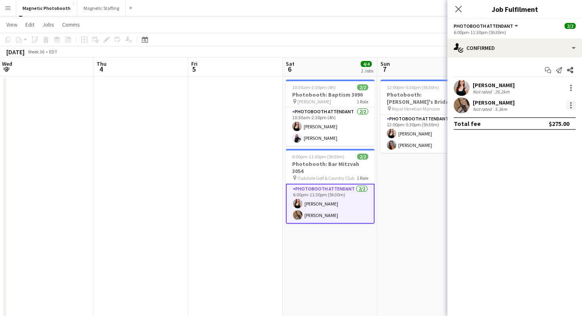
click at [569, 102] on div at bounding box center [570, 105] width 9 height 9
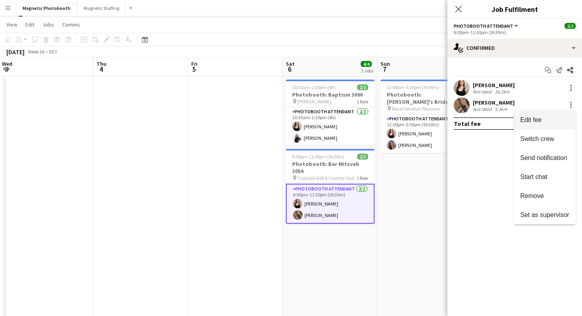
click at [554, 118] on span "Edit fee" at bounding box center [544, 119] width 49 height 7
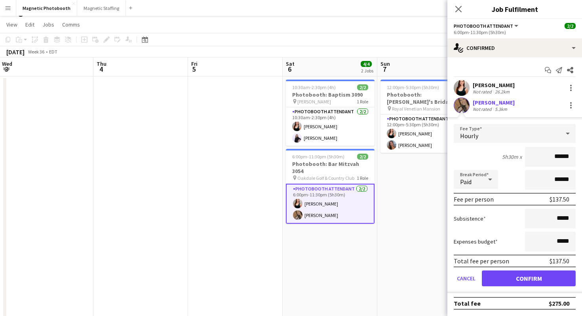
click at [561, 157] on input "******" at bounding box center [550, 157] width 51 height 20
type input "******"
click at [521, 279] on button "Confirm" at bounding box center [529, 278] width 94 height 16
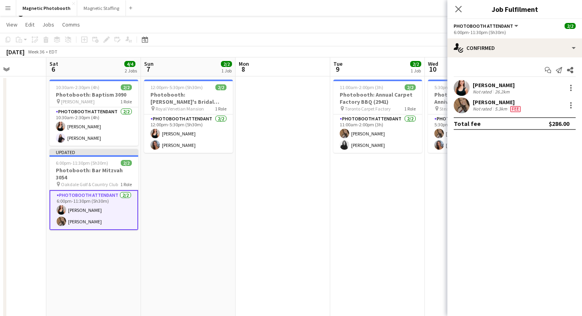
scroll to position [0, 243]
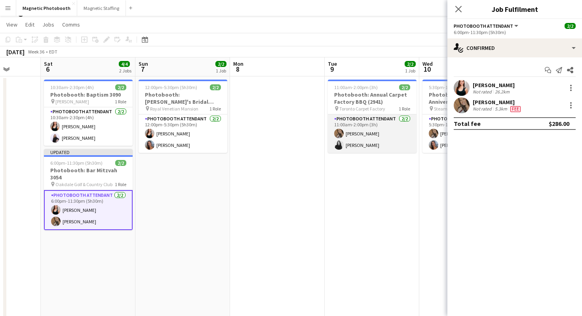
click at [338, 131] on app-user-avatar at bounding box center [338, 133] width 9 height 9
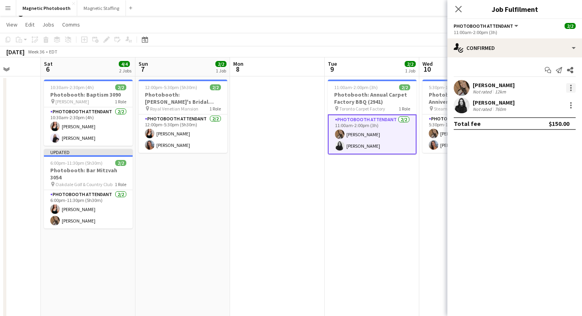
click at [571, 86] on div at bounding box center [570, 87] width 9 height 9
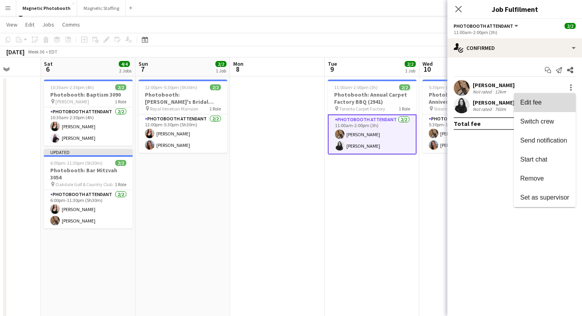
click at [550, 101] on span "Edit fee" at bounding box center [544, 102] width 49 height 7
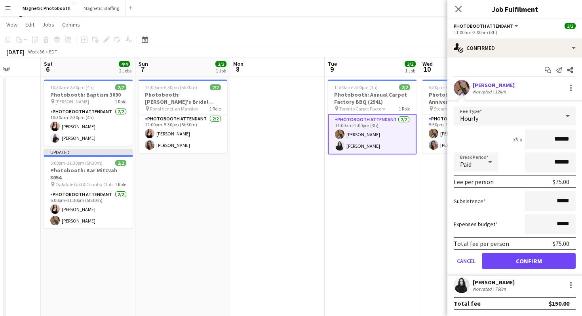
click at [560, 140] on input "******" at bounding box center [550, 139] width 51 height 20
type input "******"
click at [517, 261] on button "Confirm" at bounding box center [529, 261] width 94 height 16
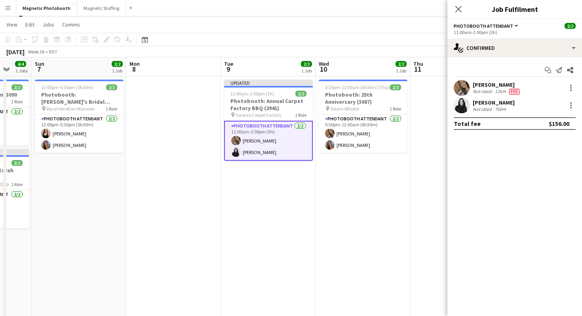
scroll to position [0, 378]
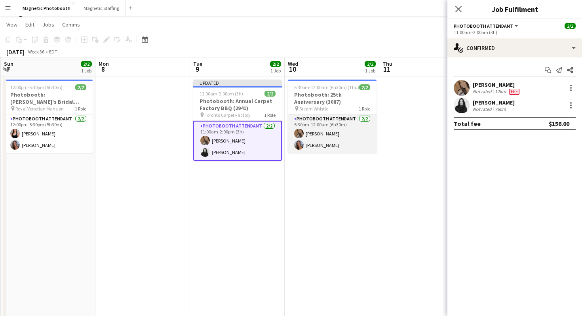
click at [301, 135] on app-user-avatar at bounding box center [298, 133] width 9 height 9
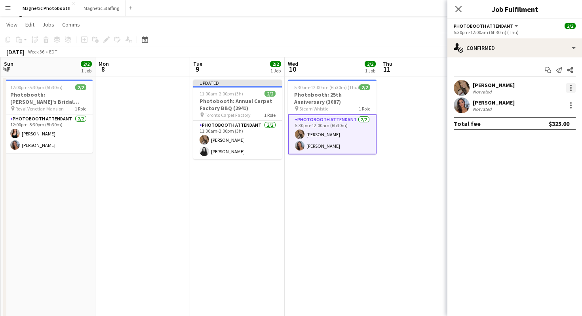
click at [571, 85] on div at bounding box center [571, 86] width 2 height 2
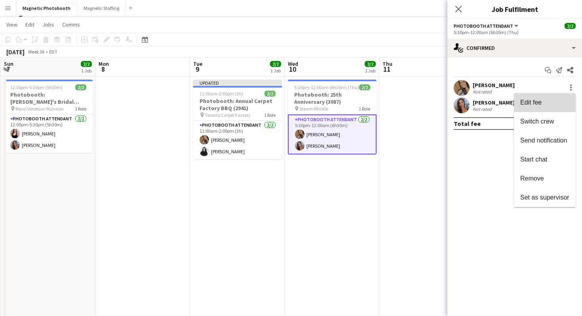
click at [554, 101] on span "Edit fee" at bounding box center [544, 102] width 49 height 7
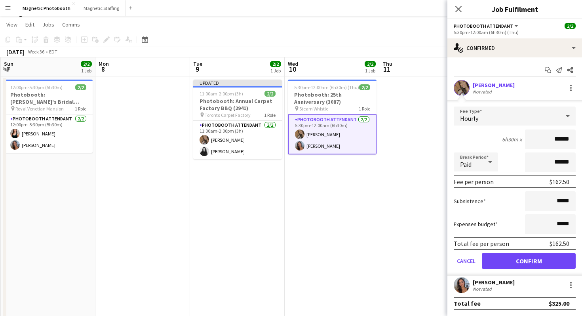
click at [560, 141] on input "******" at bounding box center [550, 139] width 51 height 20
type input "******"
click at [511, 256] on button "Confirm" at bounding box center [529, 261] width 94 height 16
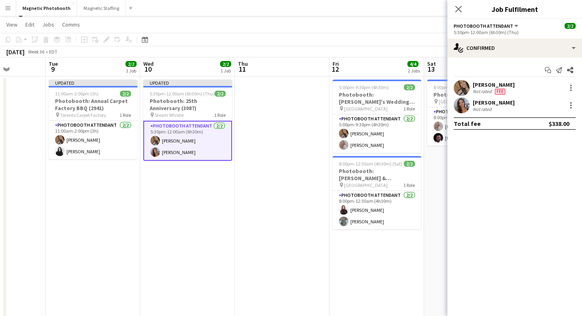
scroll to position [0, 345]
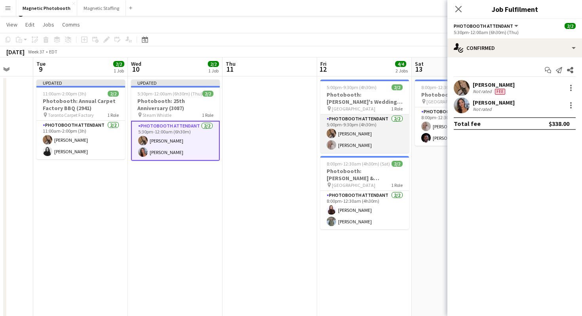
click at [333, 133] on app-user-avatar at bounding box center [330, 133] width 9 height 9
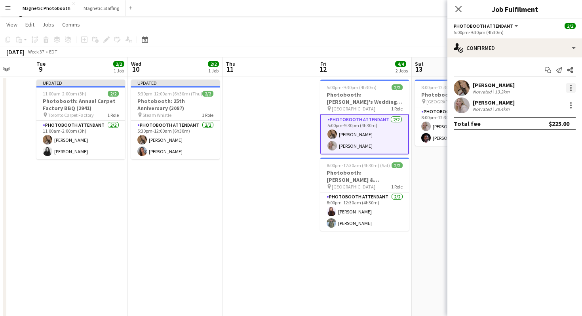
click at [569, 88] on div at bounding box center [570, 87] width 9 height 9
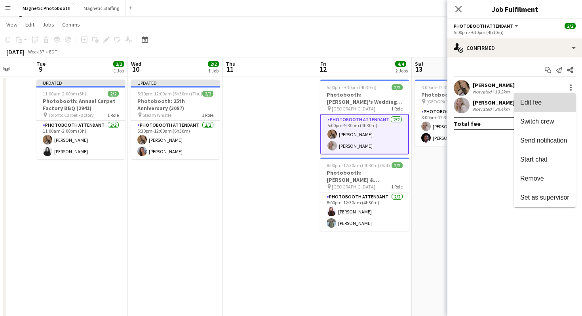
click at [552, 104] on span "Edit fee" at bounding box center [544, 102] width 49 height 7
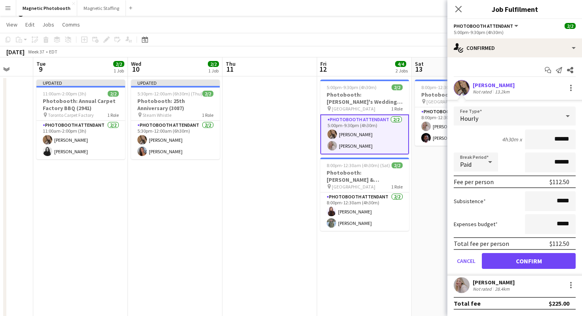
click at [560, 141] on input "******" at bounding box center [550, 139] width 51 height 20
type input "******"
click at [529, 264] on button "Confirm" at bounding box center [529, 261] width 94 height 16
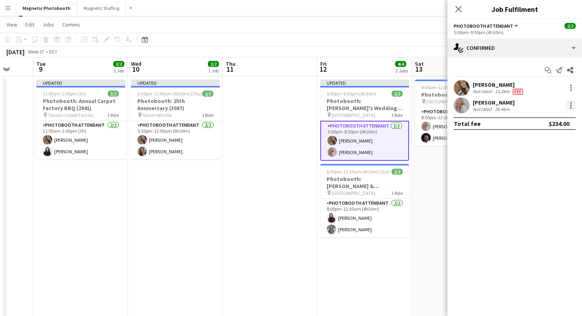
click at [571, 107] on div at bounding box center [571, 108] width 2 height 2
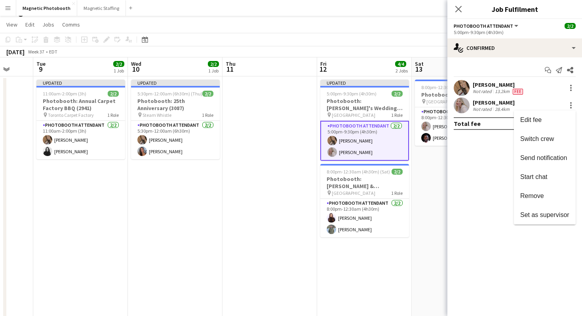
click at [457, 9] on div at bounding box center [291, 158] width 582 height 316
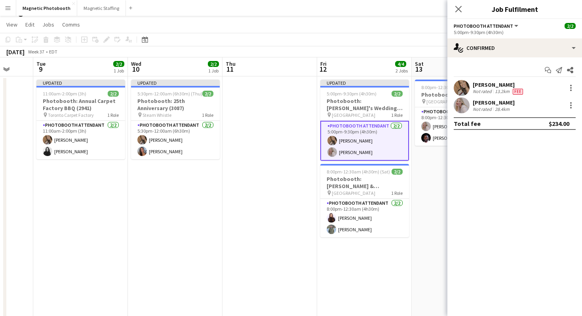
click at [457, 9] on icon at bounding box center [458, 9] width 6 height 6
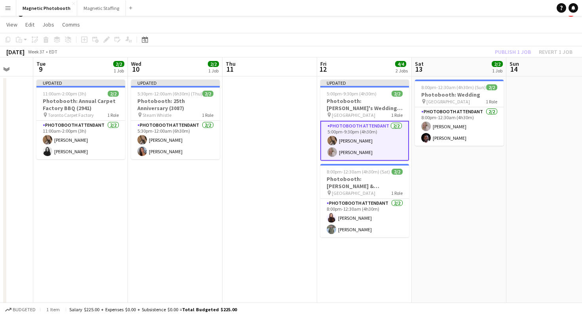
click at [457, 11] on app-navbar "Menu Boards Boards Boards All jobs Status Workforce Workforce My Workforce Recr…" at bounding box center [291, 8] width 582 height 16
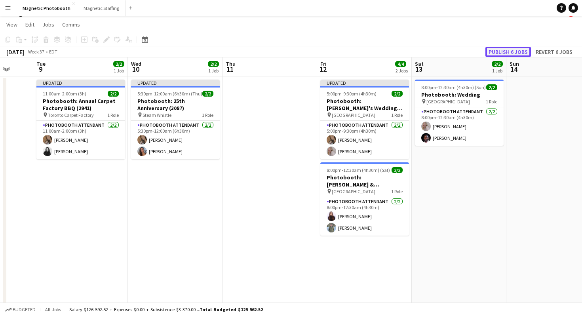
click at [517, 50] on button "Publish 6 jobs" at bounding box center [508, 52] width 46 height 10
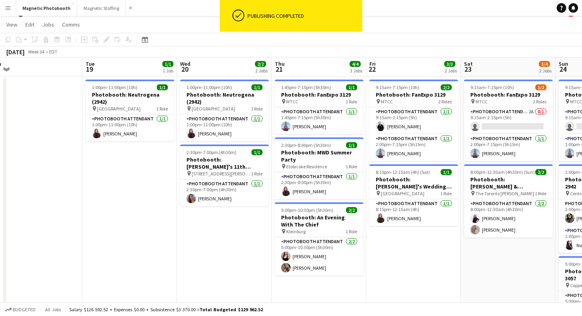
scroll to position [0, 170]
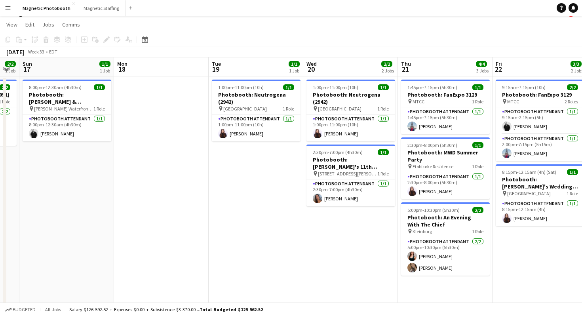
click at [6, 8] on app-icon "Menu" at bounding box center [8, 8] width 6 height 6
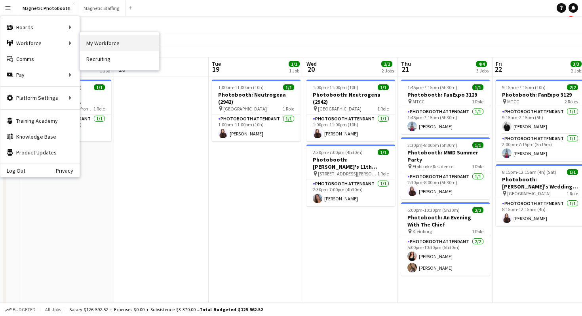
click at [101, 42] on link "My Workforce" at bounding box center [119, 43] width 79 height 16
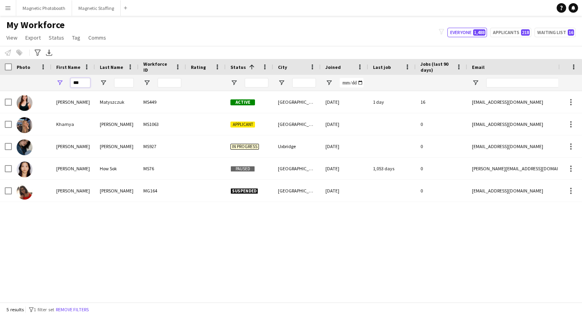
click at [78, 82] on input "***" at bounding box center [80, 82] width 20 height 9
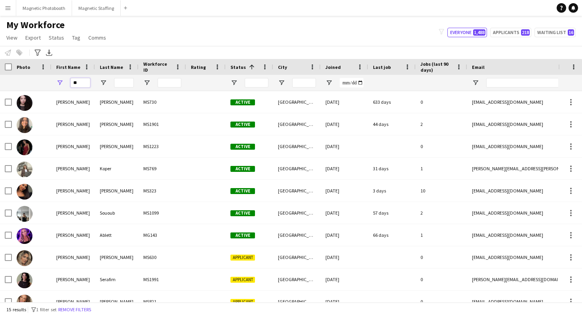
type input "*"
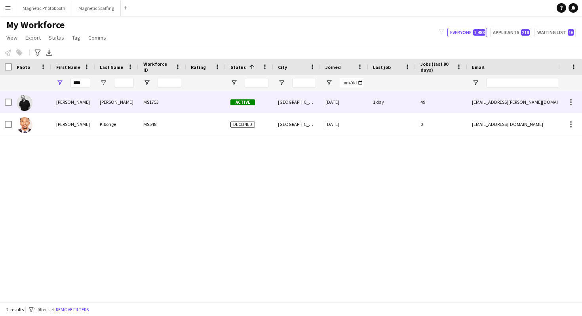
click at [78, 103] on div "jean-philippe" at bounding box center [73, 102] width 44 height 22
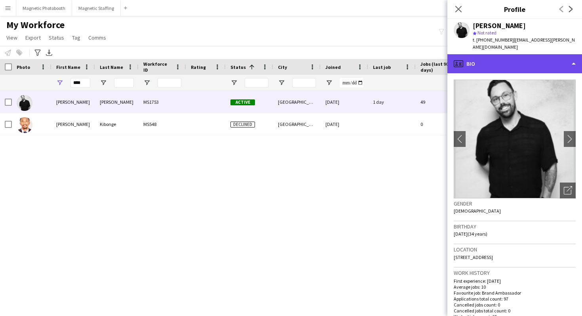
click at [548, 60] on div "profile Bio" at bounding box center [514, 63] width 135 height 19
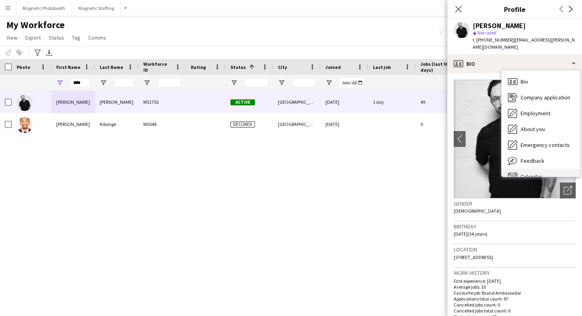
click at [540, 173] on span "Calendar" at bounding box center [530, 176] width 21 height 7
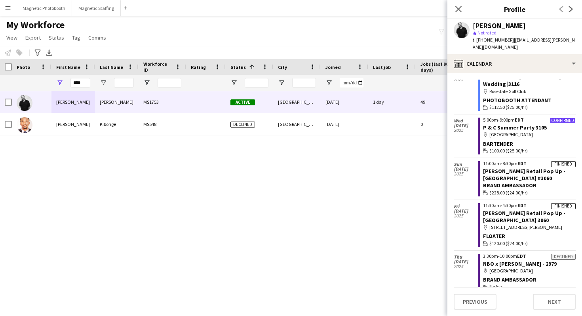
scroll to position [1239, 0]
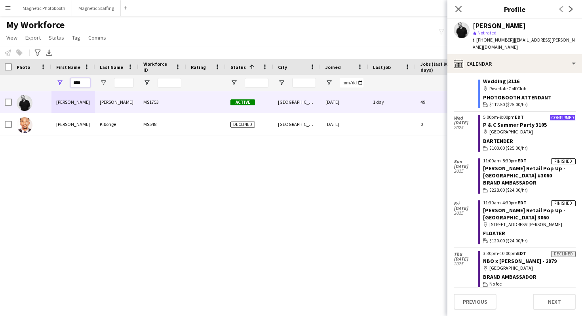
click at [75, 82] on input "****" at bounding box center [80, 82] width 20 height 9
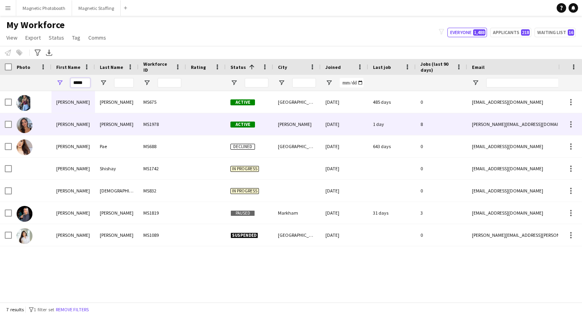
type input "*****"
click at [55, 123] on div "Diana" at bounding box center [73, 124] width 44 height 22
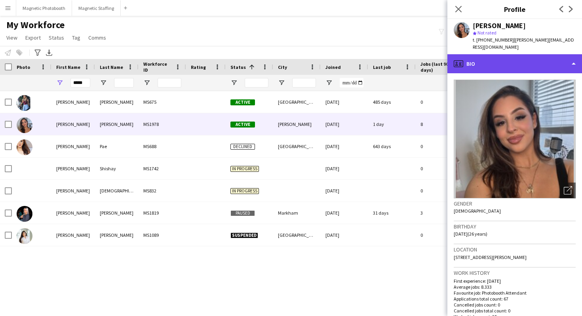
click at [558, 54] on div "profile Bio" at bounding box center [514, 63] width 135 height 19
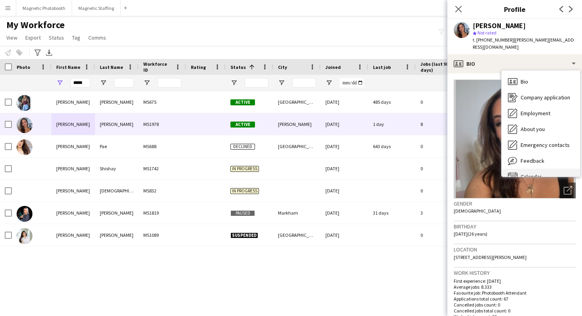
click at [546, 169] on div "Calendar Calendar" at bounding box center [540, 177] width 78 height 16
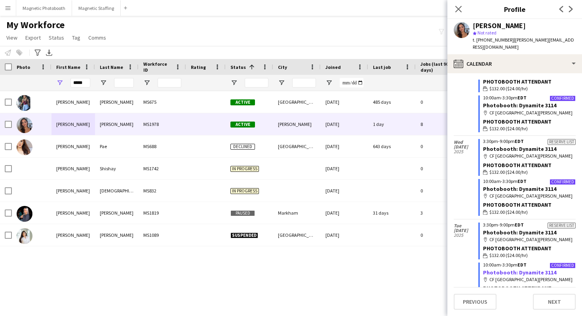
scroll to position [1420, 0]
click at [57, 12] on button "Magnetic Photobooth Close" at bounding box center [44, 7] width 56 height 15
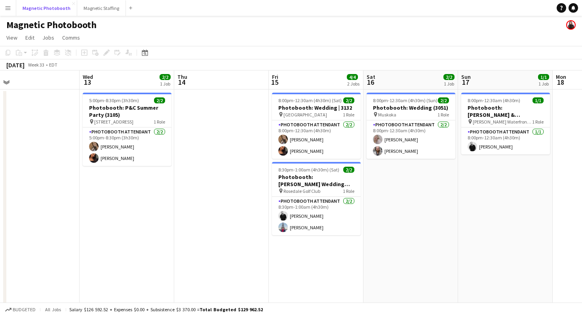
scroll to position [0, 394]
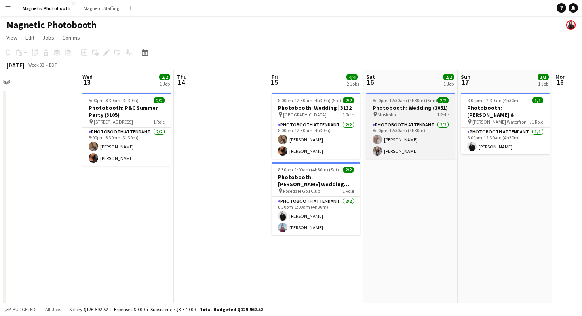
click at [418, 107] on h3 "Photobooth: Wedding (3051)" at bounding box center [410, 107] width 89 height 7
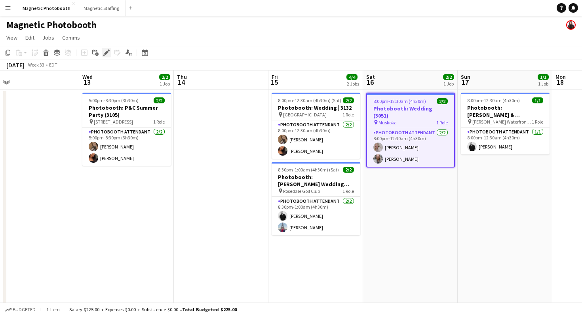
click at [104, 56] on div "Edit" at bounding box center [106, 52] width 9 height 9
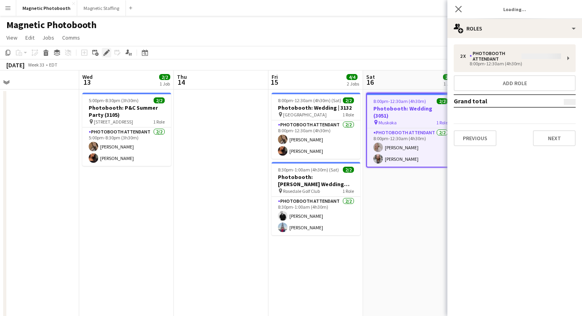
type input "*******"
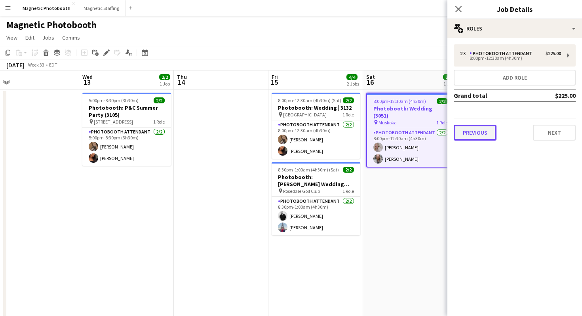
click at [482, 137] on button "Previous" at bounding box center [475, 133] width 43 height 16
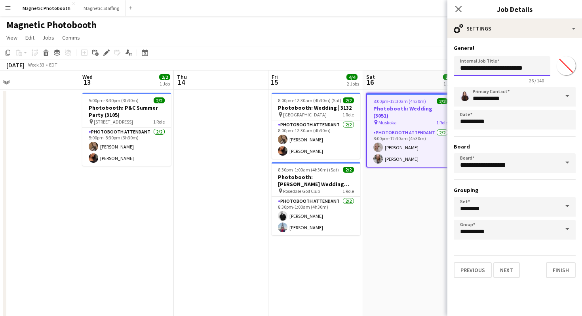
click at [520, 69] on input "**********" at bounding box center [502, 66] width 97 height 20
click at [540, 69] on input "**********" at bounding box center [502, 66] width 97 height 20
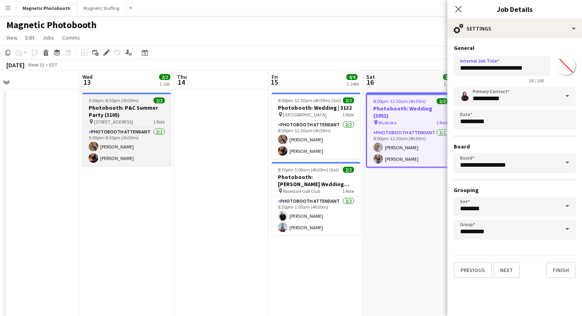
click at [119, 116] on h3 "Photobooth: P&C Summer Party (3105)" at bounding box center [126, 111] width 89 height 14
type input "**********"
type input "*******"
type input "**********"
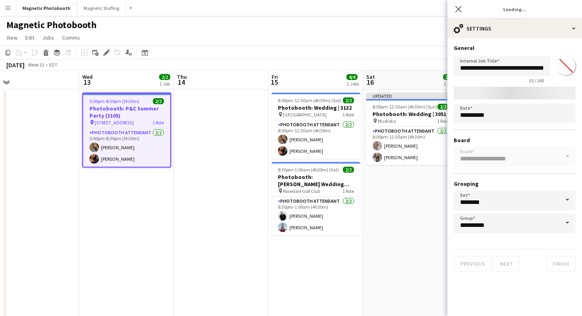
type input "*******"
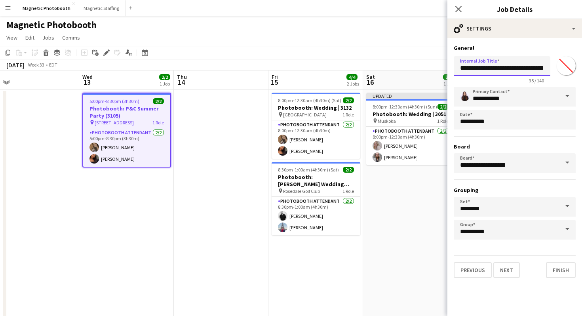
scroll to position [0, 18]
drag, startPoint x: 514, startPoint y: 68, endPoint x: 581, endPoint y: 69, distance: 66.9
click at [581, 69] on form "**********" at bounding box center [514, 160] width 135 height 233
click at [529, 68] on input "**********" at bounding box center [502, 66] width 97 height 20
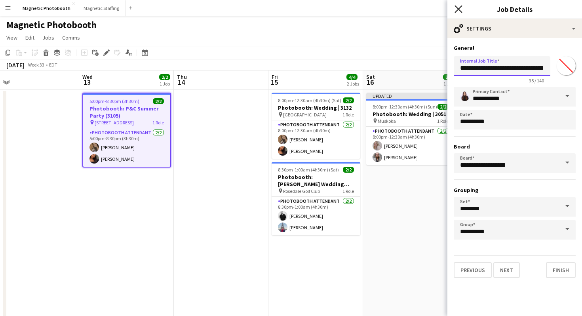
type input "**********"
click at [457, 6] on icon "Close pop-in" at bounding box center [458, 9] width 8 height 8
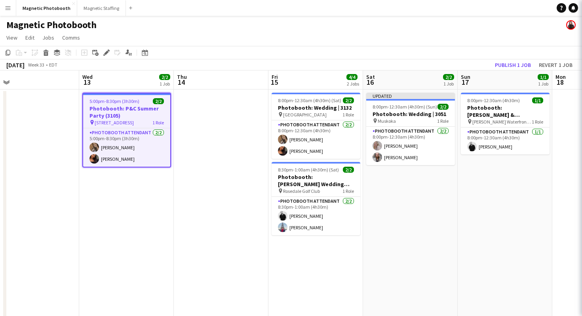
scroll to position [0, 0]
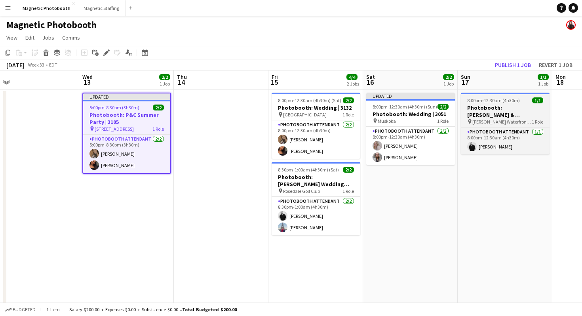
click at [518, 111] on h3 "Photobooth: [PERSON_NAME] & [PERSON_NAME] (2891)" at bounding box center [505, 111] width 89 height 14
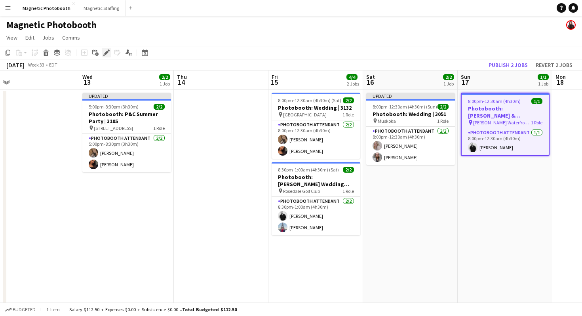
click at [102, 54] on div "Edit" at bounding box center [106, 52] width 9 height 9
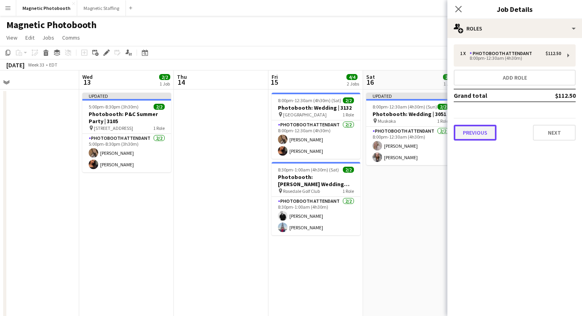
click at [479, 129] on button "Previous" at bounding box center [475, 133] width 43 height 16
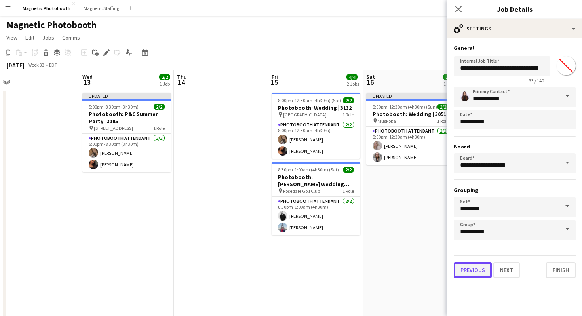
click at [480, 270] on button "Previous" at bounding box center [473, 270] width 38 height 16
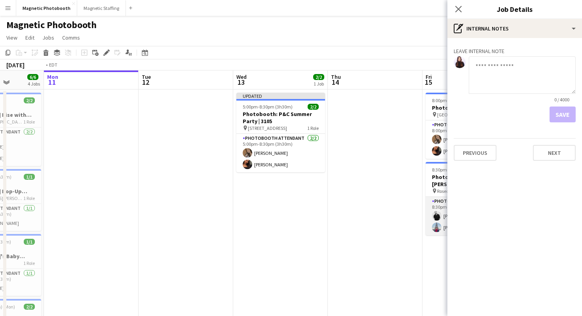
scroll to position [0, 167]
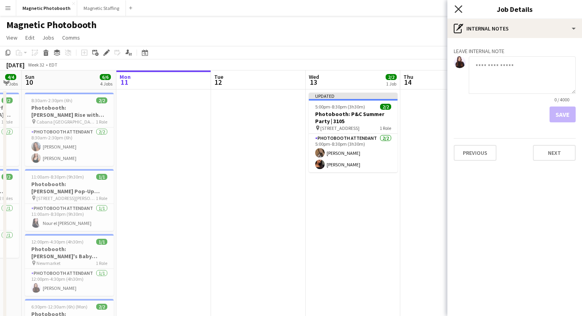
click at [458, 9] on icon at bounding box center [458, 9] width 8 height 8
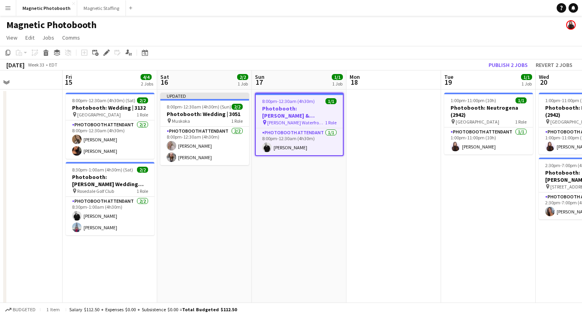
scroll to position [0, 227]
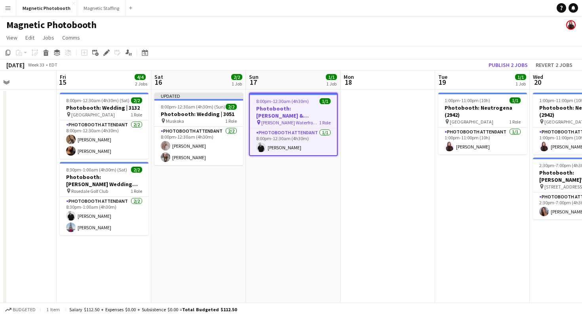
click at [8, 12] on button "Menu" at bounding box center [8, 8] width 16 height 16
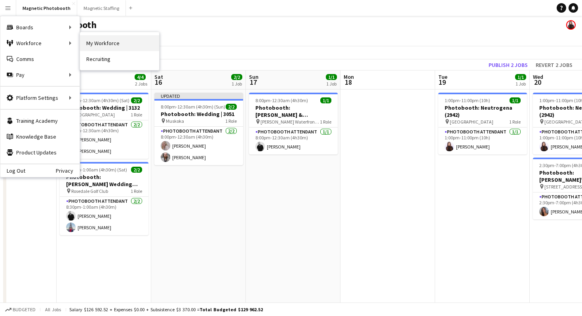
click at [86, 47] on link "My Workforce" at bounding box center [119, 43] width 79 height 16
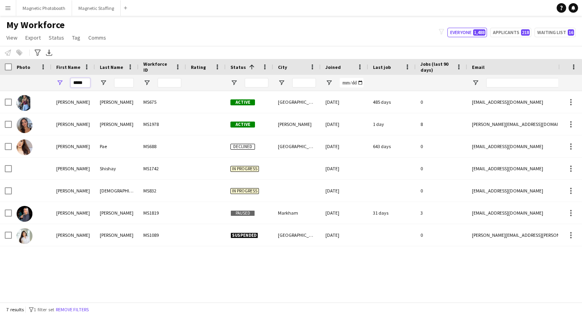
click at [85, 86] on input "*****" at bounding box center [80, 82] width 20 height 9
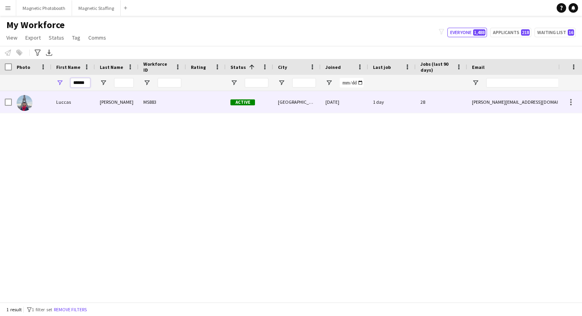
type input "******"
click at [53, 106] on div "Luccas" at bounding box center [73, 102] width 44 height 22
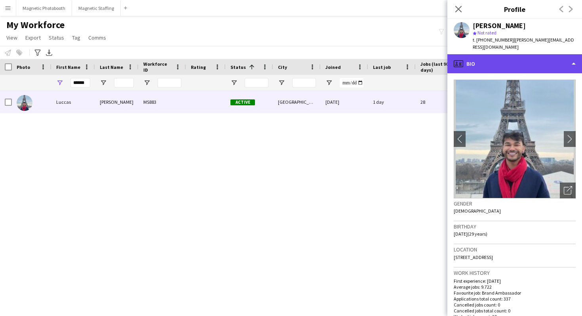
click at [503, 55] on div "profile Bio" at bounding box center [514, 63] width 135 height 19
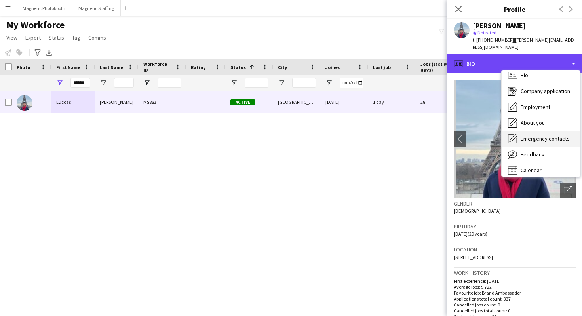
scroll to position [9, 0]
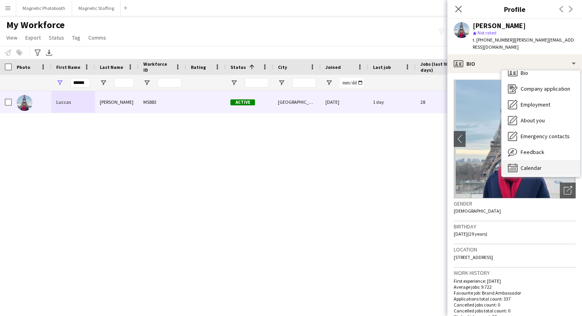
click at [518, 160] on div "Calendar Calendar" at bounding box center [540, 168] width 78 height 16
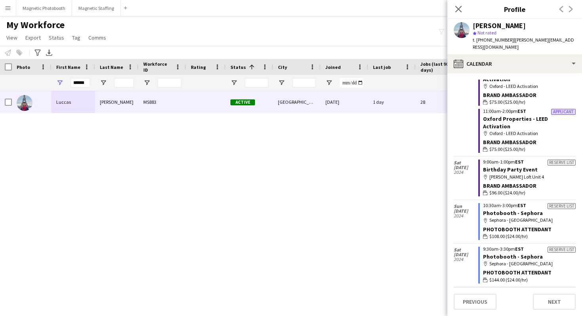
scroll to position [3903, 0]
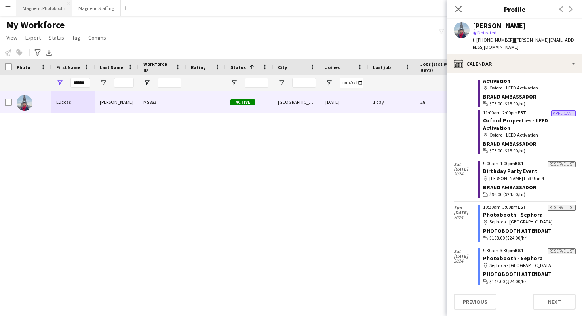
click at [48, 9] on button "Magnetic Photobooth Close" at bounding box center [44, 7] width 56 height 15
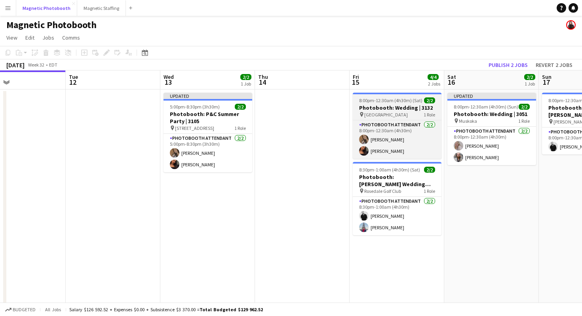
scroll to position [0, 324]
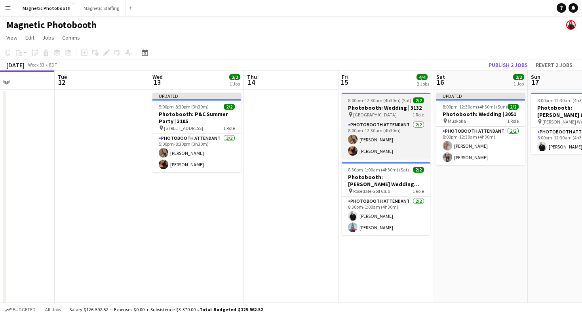
click at [473, 112] on h3 "Photobooth: Wedding | 3051" at bounding box center [480, 113] width 89 height 7
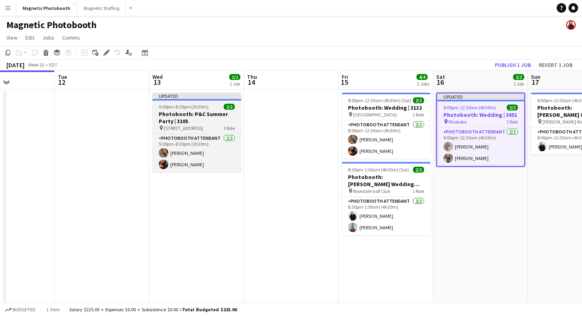
click at [226, 111] on h3 "Photobooth: P&C Summer Party | 3105" at bounding box center [196, 117] width 89 height 14
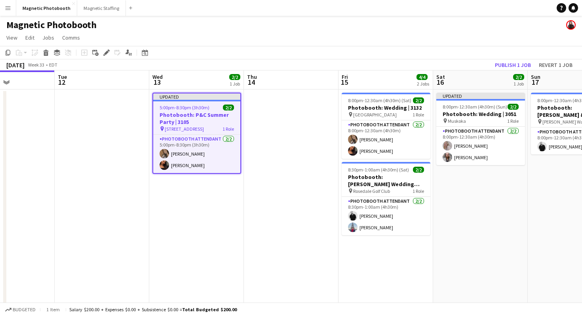
click at [333, 46] on app-toolbar "Copy Paste Paste Command V Paste with crew Command Shift V Paste linked Job [GE…" at bounding box center [291, 52] width 582 height 13
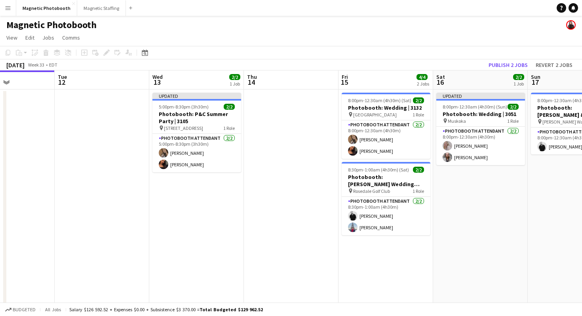
click at [312, 8] on app-navbar "Menu Boards Boards Boards All jobs Status Workforce Workforce My Workforce Recr…" at bounding box center [291, 8] width 582 height 16
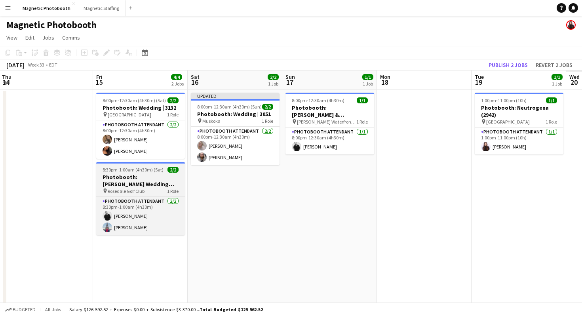
scroll to position [0, 215]
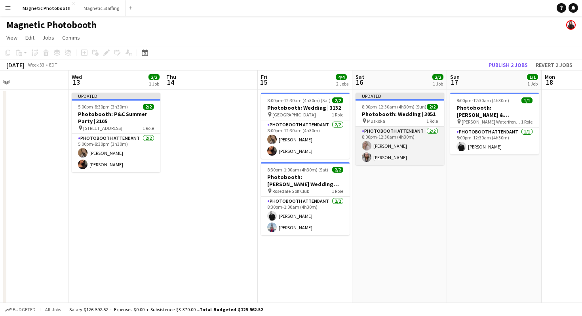
click at [379, 144] on app-card-role "Photobooth Attendant [DATE] 8:00pm-12:30am (4h30m) [PERSON_NAME] [PERSON_NAME]" at bounding box center [399, 146] width 89 height 38
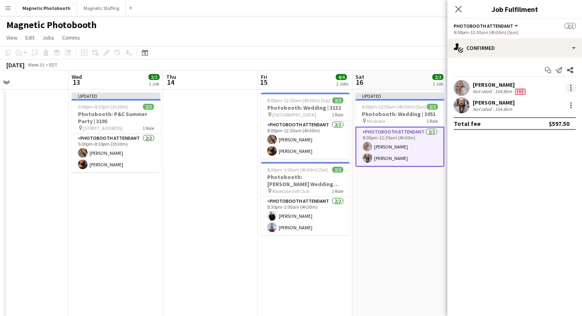
click at [572, 87] on div at bounding box center [570, 87] width 9 height 9
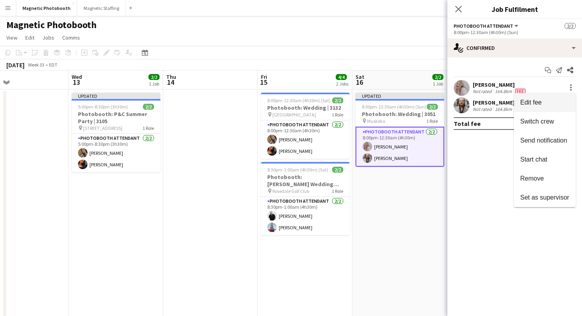
click at [562, 100] on span "Edit fee" at bounding box center [544, 102] width 49 height 7
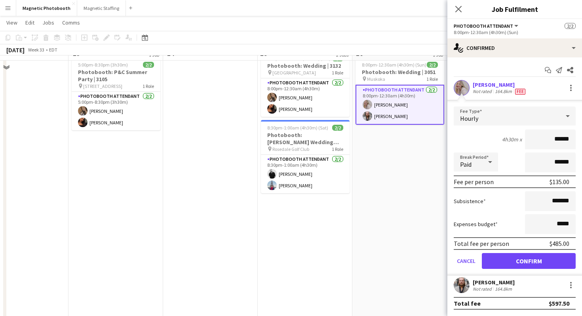
scroll to position [0, 0]
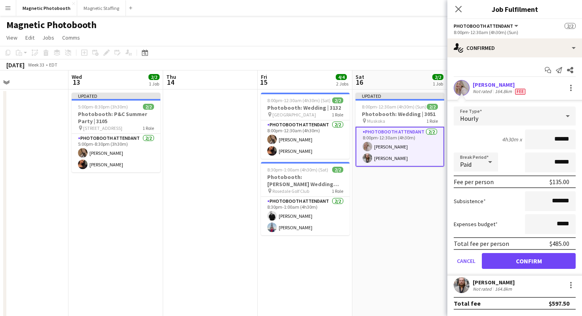
click at [410, 40] on app-page-menu "View Day view expanded Day view collapsed Month view Date picker Jump to [DATE]…" at bounding box center [291, 38] width 582 height 15
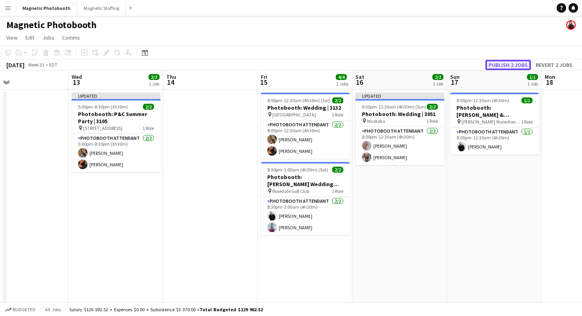
click at [499, 61] on button "Publish 2 jobs" at bounding box center [508, 65] width 46 height 10
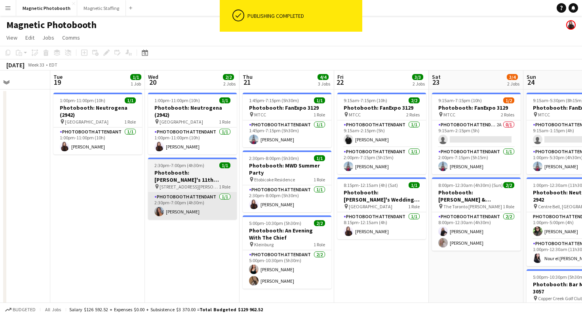
scroll to position [0, 236]
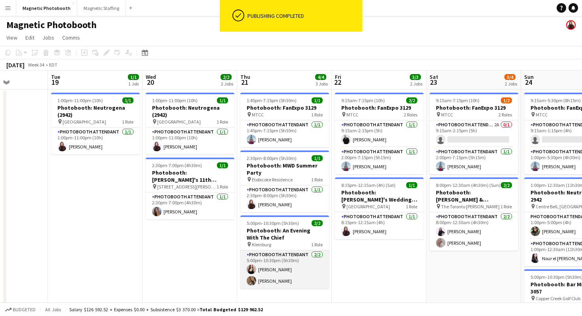
click at [275, 269] on app-card-role "Photobooth Attendant [DATE] 5:00pm-10:30pm (5h30m) [PERSON_NAME] [PERSON_NAME]" at bounding box center [284, 269] width 89 height 38
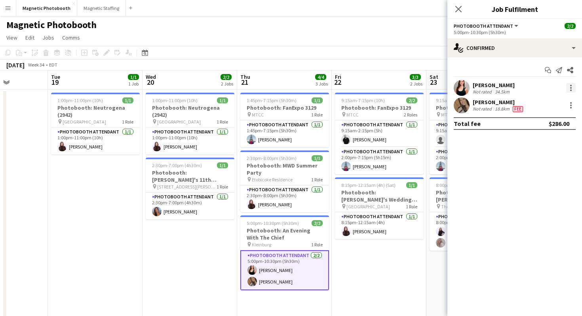
click at [569, 87] on div at bounding box center [570, 87] width 9 height 9
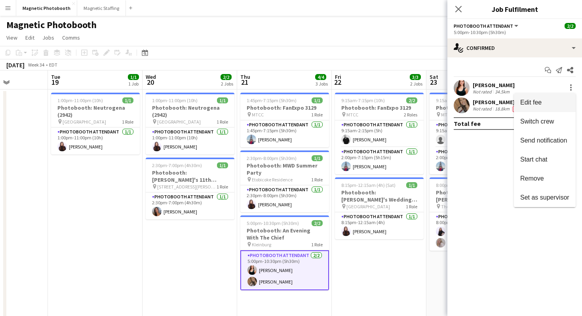
click at [548, 101] on span "Edit fee" at bounding box center [544, 102] width 49 height 7
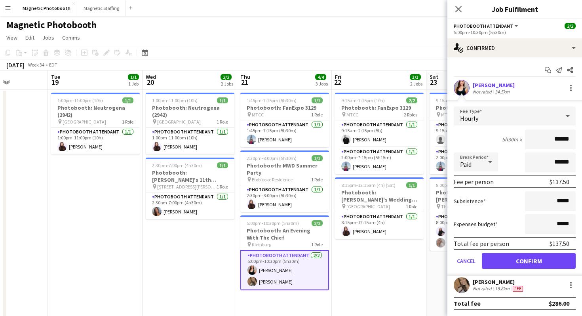
click at [560, 142] on input "******" at bounding box center [550, 139] width 51 height 20
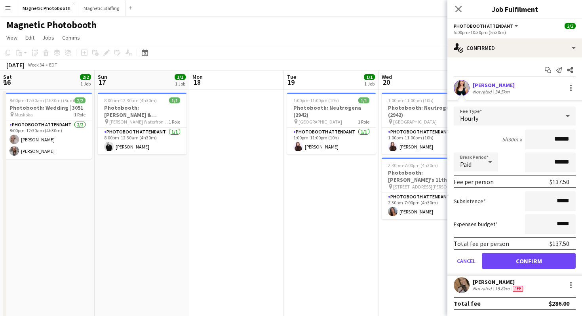
scroll to position [0, 236]
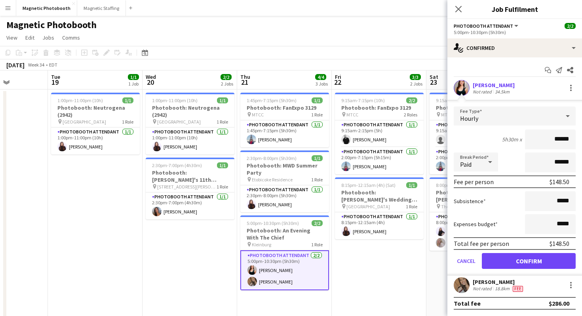
type input "******"
click at [544, 265] on button "Confirm" at bounding box center [529, 261] width 94 height 16
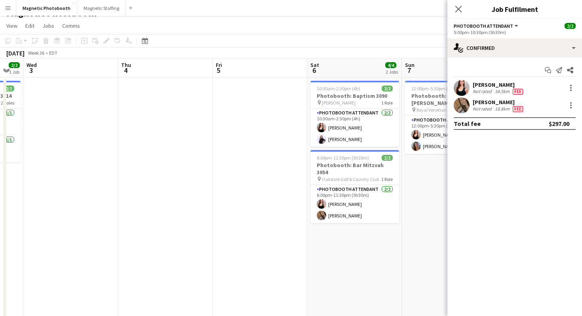
scroll to position [0, 356]
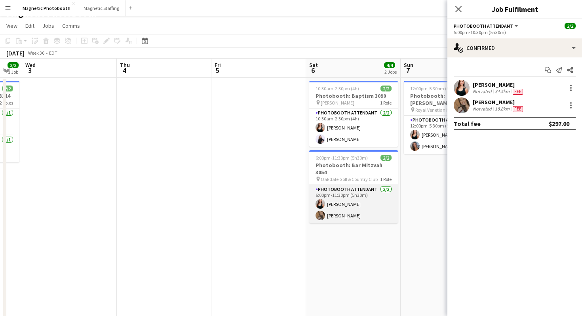
click at [328, 197] on app-card-role "Photobooth Attendant [DATE] 6:00pm-11:30pm (5h30m) [PERSON_NAME] [PERSON_NAME]" at bounding box center [353, 204] width 89 height 38
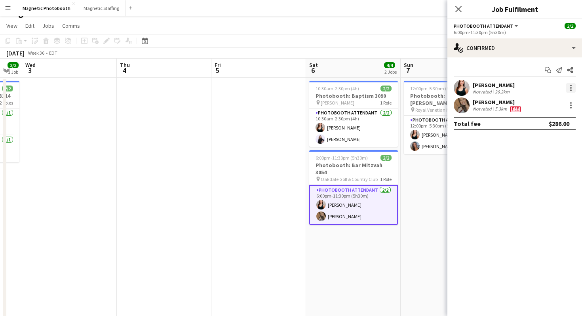
click at [567, 89] on div at bounding box center [570, 87] width 9 height 9
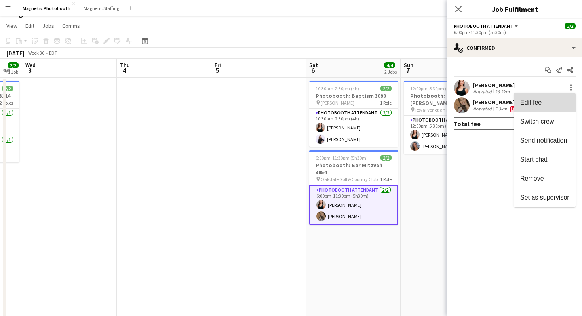
click at [552, 101] on span "Edit fee" at bounding box center [544, 102] width 49 height 7
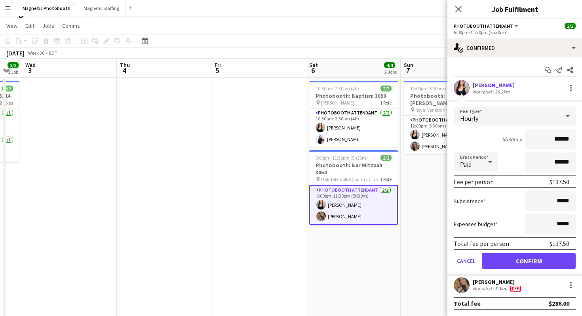
click at [560, 140] on input "******" at bounding box center [550, 139] width 51 height 20
type input "******"
click at [321, 127] on app-user-avatar at bounding box center [319, 127] width 9 height 9
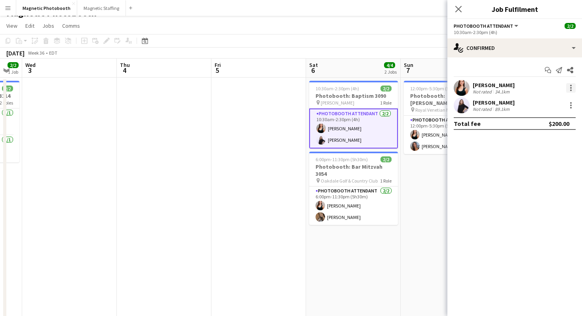
click at [573, 90] on div at bounding box center [570, 87] width 9 height 9
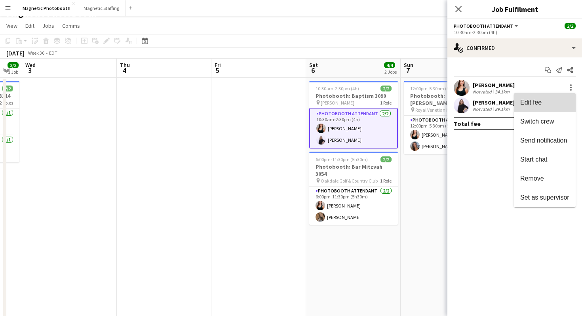
click at [551, 107] on button "Edit fee" at bounding box center [545, 102] width 62 height 19
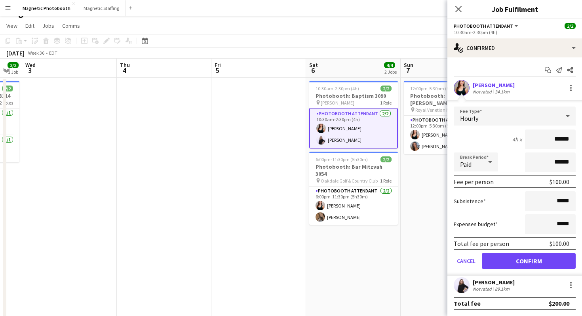
click at [560, 137] on input "******" at bounding box center [550, 139] width 51 height 20
type input "******"
click at [419, 132] on app-card-role "Photobooth Attendant 2/2 12:00pm-5:30pm (5h30m) Amy Matyszczuk Diana Michailidis" at bounding box center [448, 135] width 89 height 38
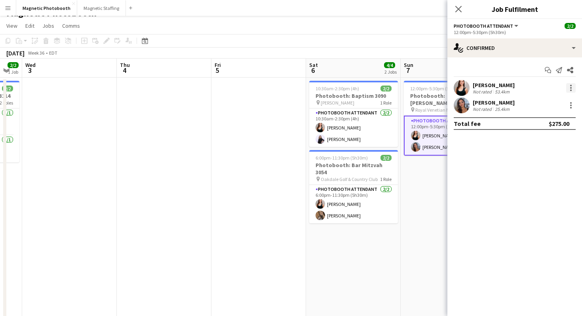
click at [569, 87] on div at bounding box center [570, 87] width 9 height 9
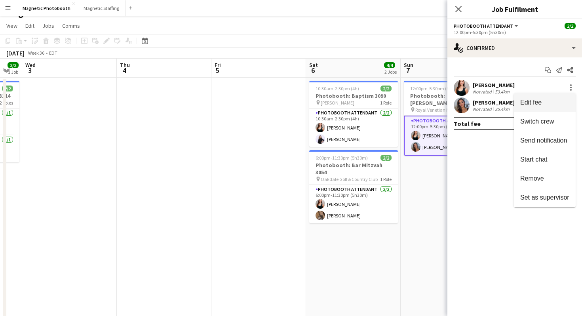
click at [554, 98] on button "Edit fee" at bounding box center [545, 102] width 62 height 19
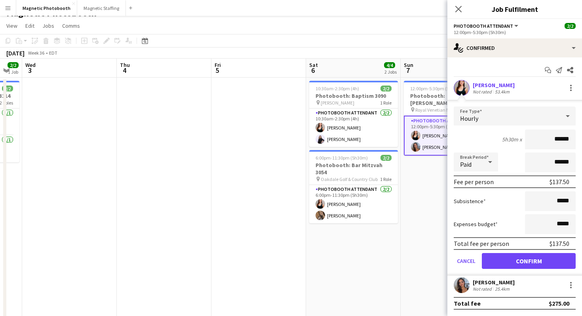
click at [560, 139] on input "******" at bounding box center [550, 139] width 51 height 20
type input "******"
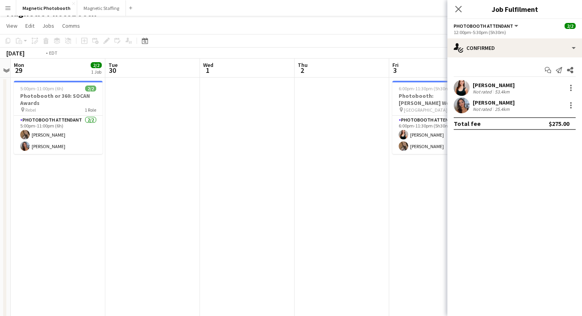
scroll to position [0, 371]
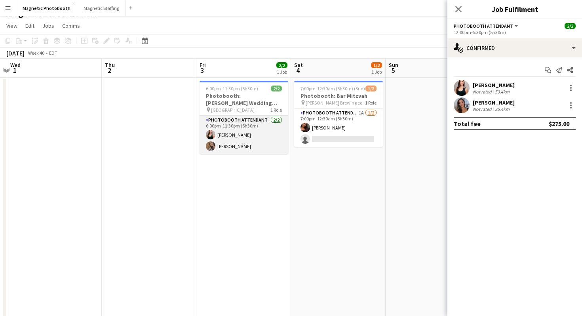
click at [212, 134] on app-user-avatar at bounding box center [210, 134] width 9 height 9
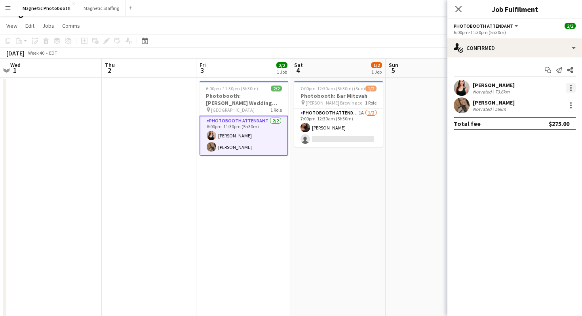
click at [571, 87] on div at bounding box center [570, 87] width 9 height 9
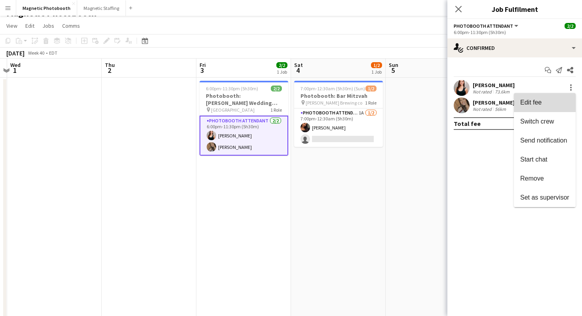
click at [559, 105] on span "Edit fee" at bounding box center [544, 102] width 49 height 7
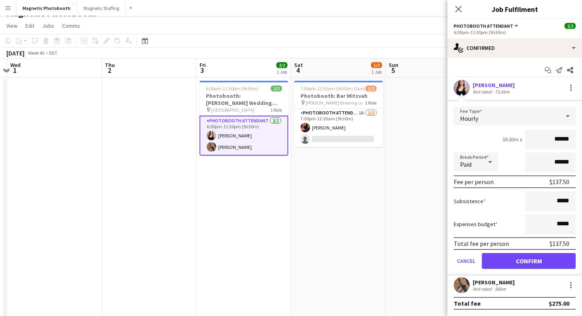
click at [560, 140] on input "******" at bounding box center [550, 139] width 51 height 20
type input "******"
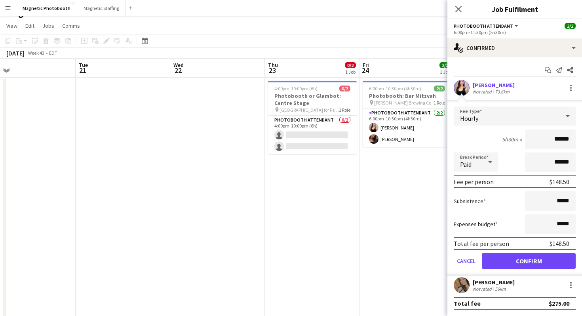
scroll to position [0, 302]
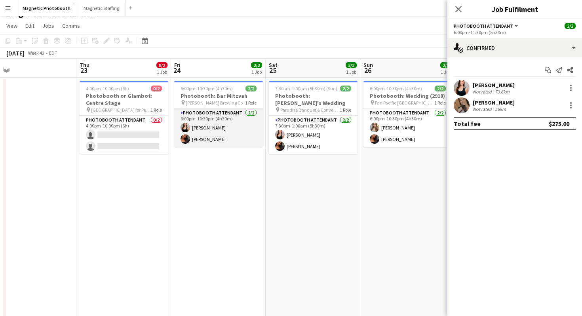
click at [181, 127] on app-user-avatar at bounding box center [184, 127] width 9 height 9
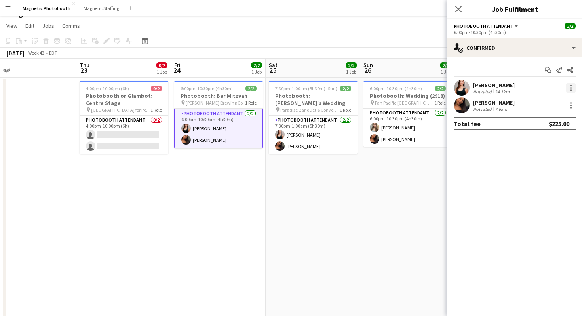
click at [573, 88] on div at bounding box center [570, 87] width 9 height 9
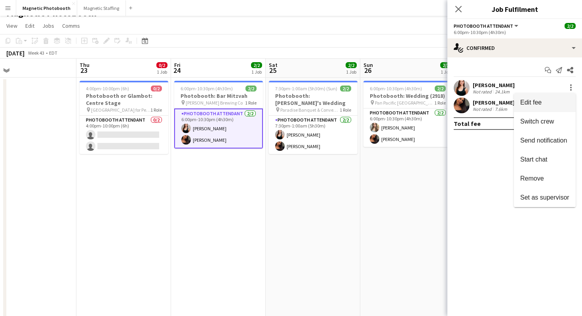
click at [556, 101] on span "Edit fee" at bounding box center [544, 102] width 49 height 7
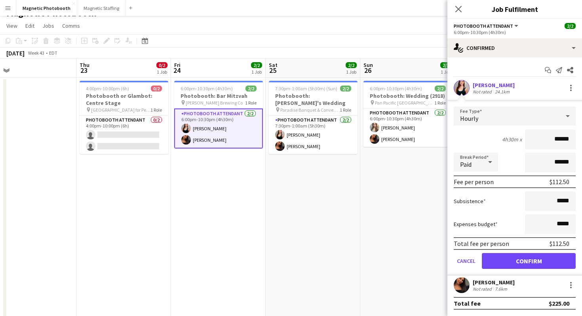
click at [560, 140] on input "******" at bounding box center [550, 139] width 51 height 20
type input "******"
click at [276, 130] on app-user-avatar at bounding box center [279, 134] width 9 height 9
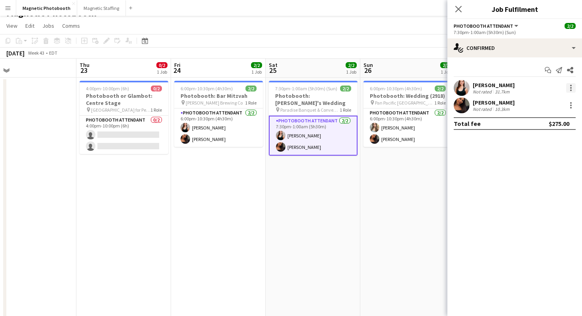
click at [571, 91] on div at bounding box center [570, 87] width 9 height 9
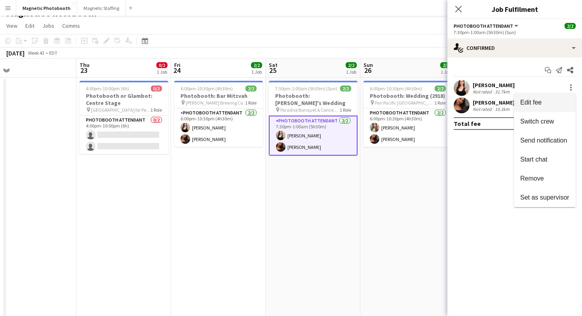
click at [561, 102] on span "Edit fee" at bounding box center [544, 102] width 49 height 7
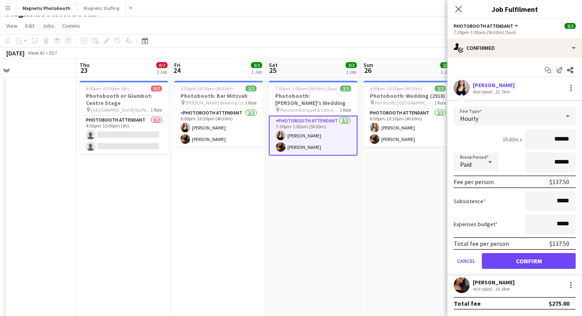
click at [561, 142] on input "******" at bounding box center [550, 139] width 51 height 20
type input "******"
click at [407, 128] on app-card-role "Photobooth Attendant 2/2 6:00pm-10:30pm (4h30m) Emily Chow Jessica Lopes" at bounding box center [407, 127] width 89 height 38
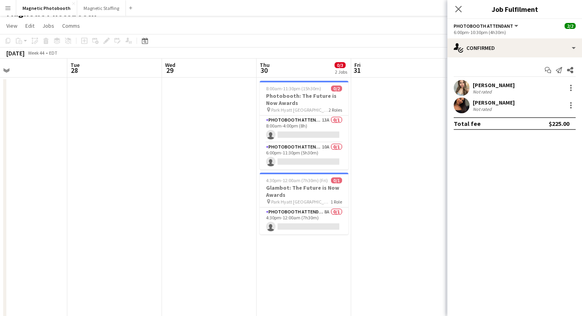
scroll to position [12, 0]
click at [454, 6] on icon "Close pop-in" at bounding box center [458, 9] width 8 height 8
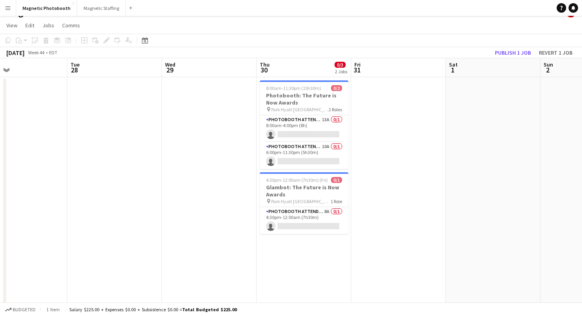
click at [465, 12] on app-navbar "Menu Boards Boards Boards All jobs Status Workforce Workforce My Workforce Recr…" at bounding box center [291, 8] width 582 height 16
click at [512, 36] on app-toolbar "Copy Paste Paste Command V Paste with crew Command Shift V Paste linked Job [GE…" at bounding box center [291, 40] width 582 height 13
click at [427, 94] on app-date-cell at bounding box center [398, 227] width 95 height 301
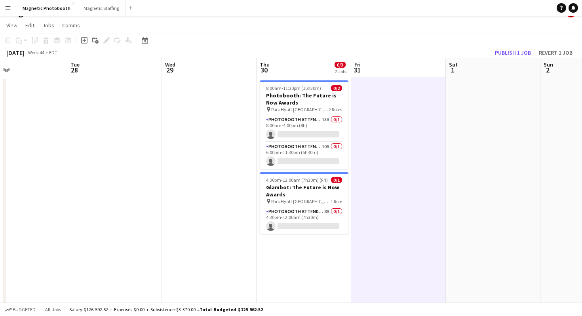
click at [446, 47] on app-toolbar "Copy Paste Paste Command V Paste with crew Command Shift V Paste linked Job [GE…" at bounding box center [291, 40] width 582 height 13
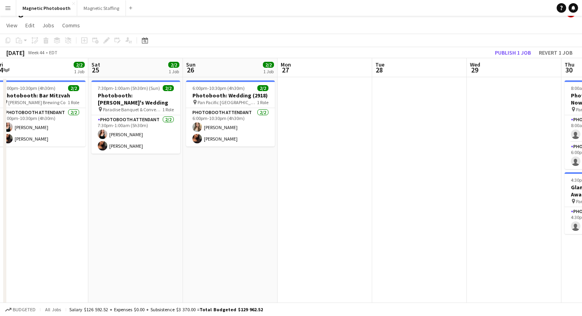
scroll to position [0, 208]
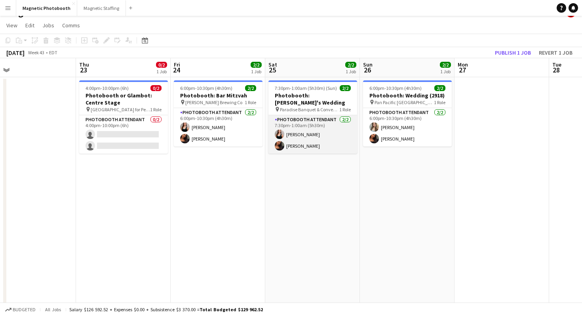
click at [277, 129] on app-user-avatar at bounding box center [279, 133] width 9 height 9
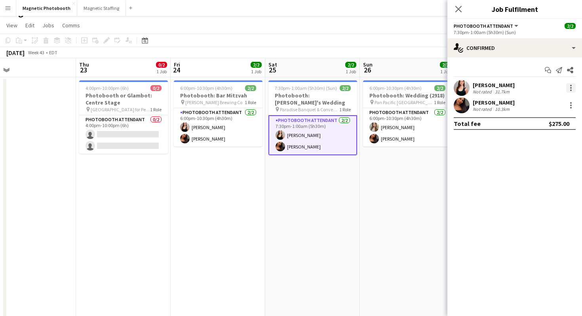
click at [568, 86] on div at bounding box center [570, 87] width 9 height 9
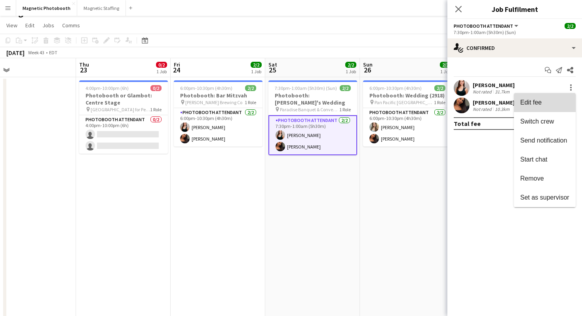
click at [553, 99] on span "Edit fee" at bounding box center [544, 102] width 49 height 7
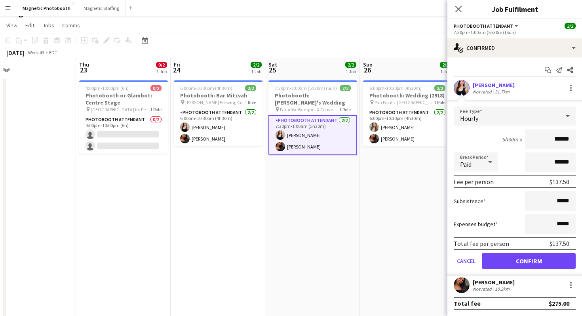
click at [560, 140] on input "******" at bounding box center [550, 139] width 51 height 20
type input "******"
click at [511, 264] on button "Confirm" at bounding box center [529, 261] width 94 height 16
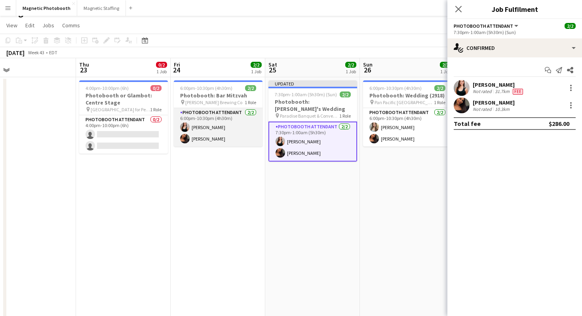
click at [218, 128] on app-card-role "Photobooth Attendant 2/2 6:00pm-10:30pm (4h30m) Amy Matyszczuk Jessica Lopes" at bounding box center [218, 127] width 89 height 38
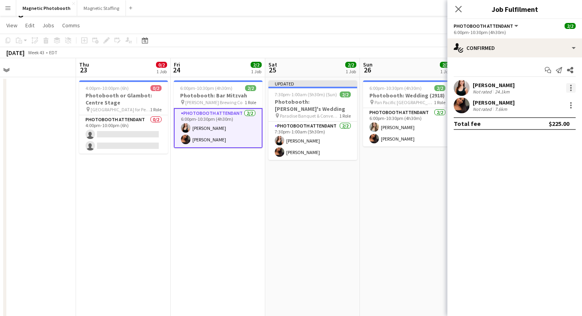
click at [568, 88] on div at bounding box center [570, 87] width 9 height 9
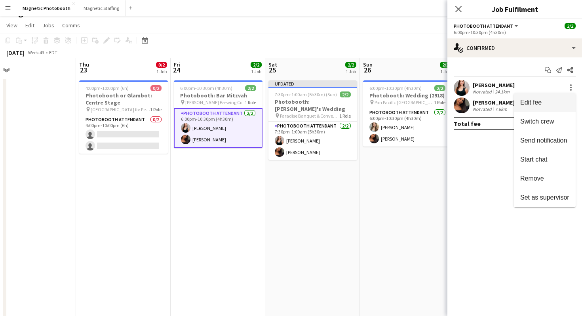
click at [550, 104] on span "Edit fee" at bounding box center [544, 102] width 49 height 7
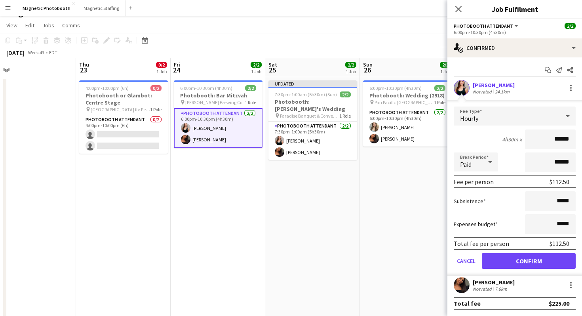
click at [560, 138] on input "******" at bounding box center [550, 139] width 51 height 20
type input "******"
click at [512, 262] on button "Confirm" at bounding box center [529, 261] width 94 height 16
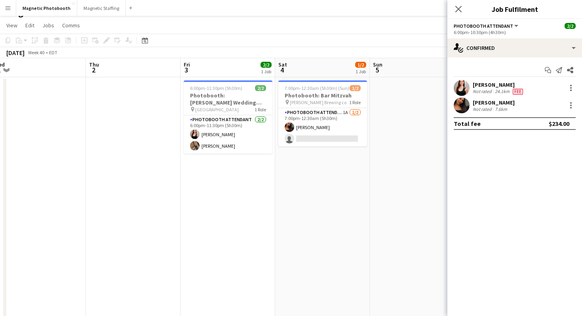
scroll to position [0, 197]
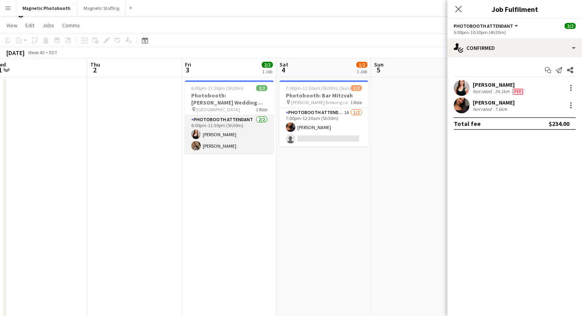
click at [202, 135] on app-card-role "Photobooth Attendant 2/2 6:00pm-11:30pm (5h30m) Amy Matyszczuk erica Musso" at bounding box center [229, 134] width 89 height 38
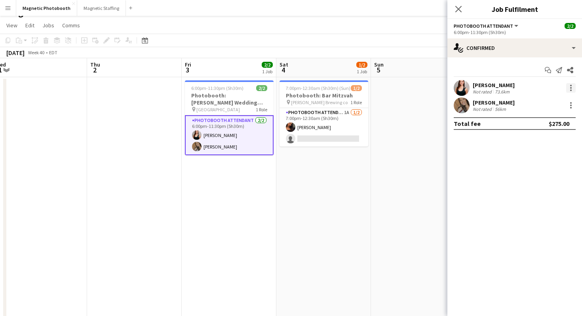
click at [570, 87] on div at bounding box center [571, 88] width 2 height 2
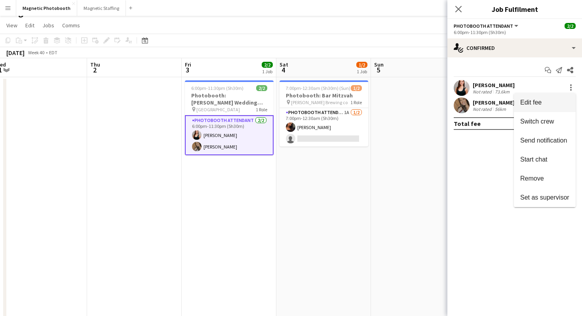
click at [560, 97] on button "Edit fee" at bounding box center [545, 102] width 62 height 19
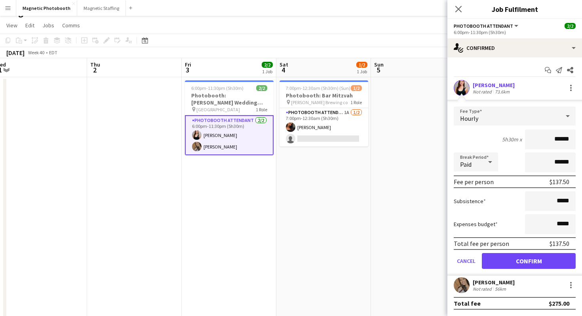
click at [558, 139] on input "******" at bounding box center [550, 139] width 51 height 20
type input "**"
type input "***"
click at [535, 254] on button "Confirm" at bounding box center [529, 261] width 94 height 16
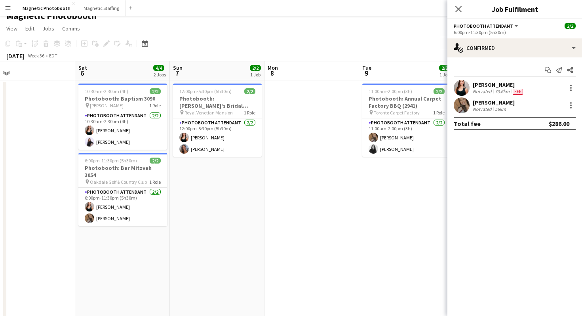
scroll to position [0, 188]
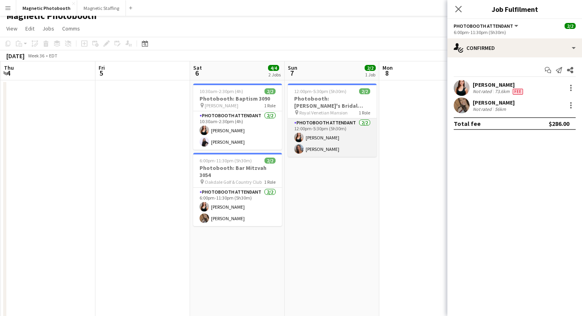
click at [304, 136] on app-card-role "Photobooth Attendant 2/2 12:00pm-5:30pm (5h30m) Amy Matyszczuk Diana Michailidis" at bounding box center [332, 137] width 89 height 38
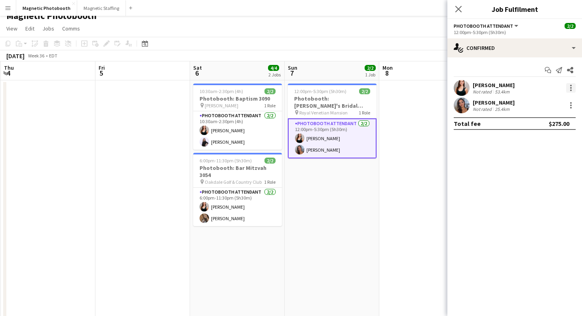
click at [573, 85] on div at bounding box center [570, 87] width 9 height 9
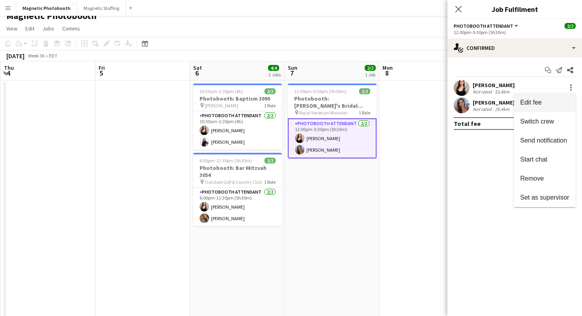
click at [554, 101] on span "Edit fee" at bounding box center [544, 102] width 49 height 7
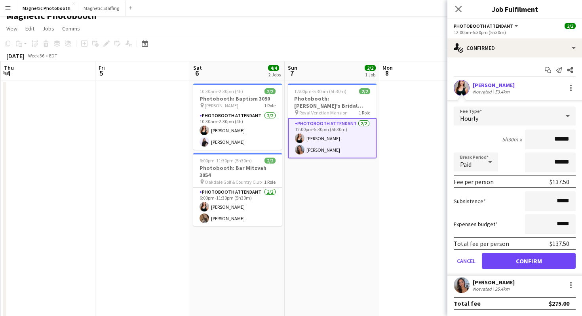
click at [560, 139] on input "******" at bounding box center [550, 139] width 51 height 20
type input "******"
click at [504, 258] on button "Confirm" at bounding box center [529, 261] width 94 height 16
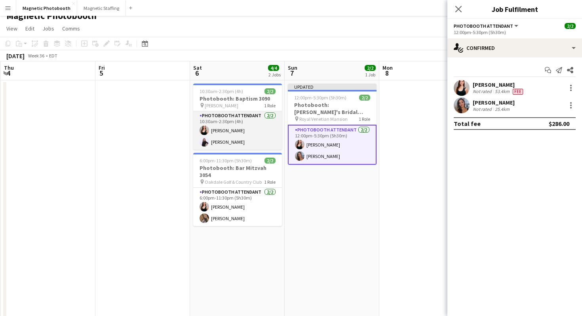
click at [203, 132] on app-user-avatar at bounding box center [203, 129] width 9 height 9
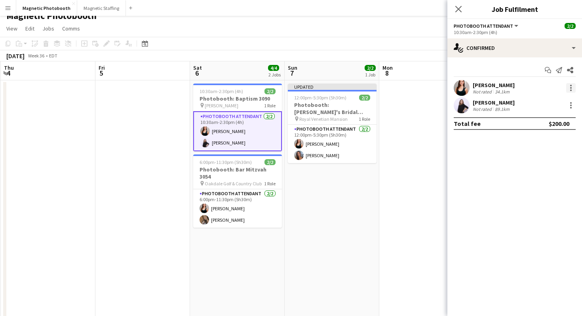
click at [567, 91] on div at bounding box center [570, 87] width 9 height 9
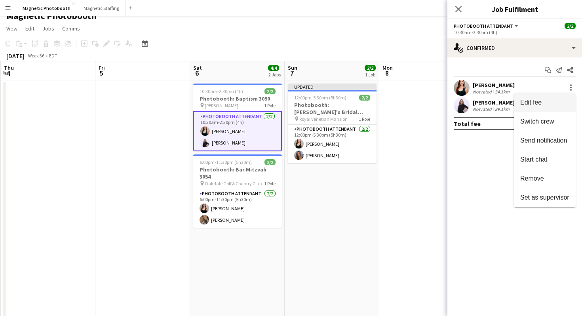
click at [540, 104] on span "Edit fee" at bounding box center [530, 102] width 21 height 7
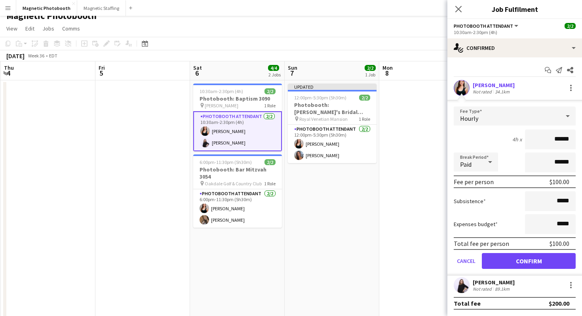
click at [560, 139] on input "******" at bounding box center [550, 139] width 51 height 20
type input "******"
click at [202, 203] on app-user-avatar at bounding box center [203, 207] width 9 height 9
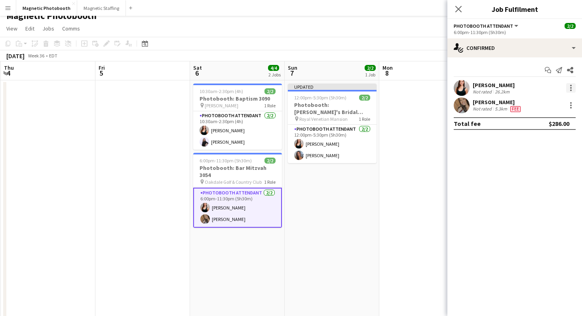
click at [568, 87] on div at bounding box center [570, 87] width 9 height 9
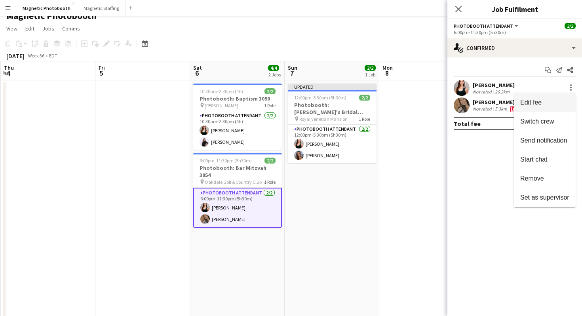
click at [560, 99] on span "Edit fee" at bounding box center [544, 102] width 49 height 7
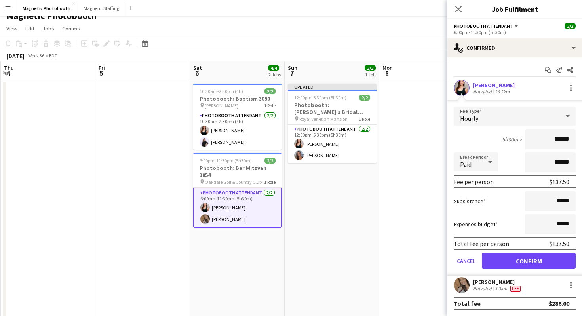
click at [561, 138] on input "******" at bounding box center [550, 139] width 51 height 20
type input "******"
click at [509, 260] on button "Confirm" at bounding box center [529, 261] width 94 height 16
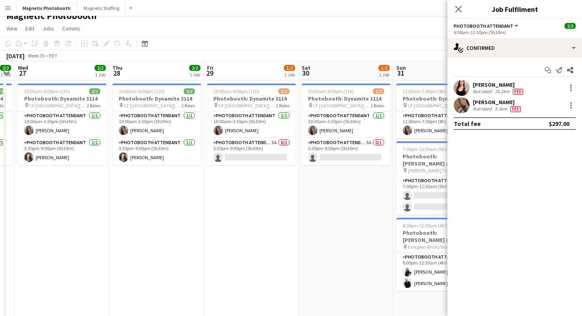
scroll to position [0, 173]
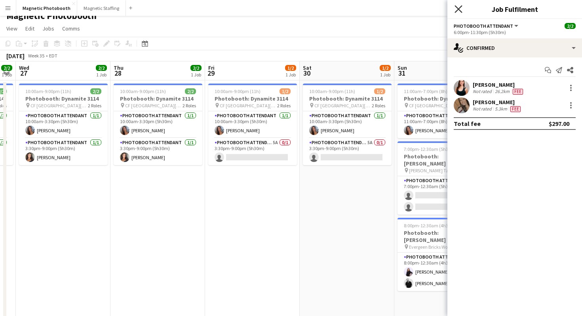
click at [457, 8] on icon at bounding box center [458, 9] width 8 height 8
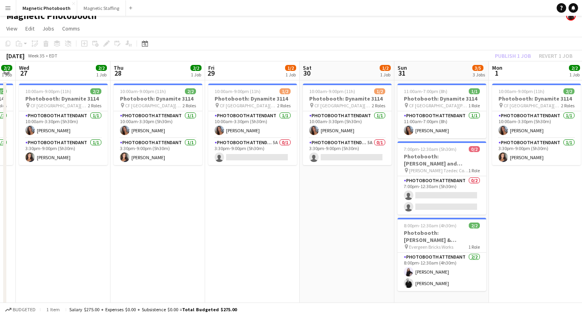
click at [456, 8] on app-navbar "Menu Boards Boards Boards All jobs Status Workforce Workforce My Workforce Recr…" at bounding box center [291, 8] width 582 height 16
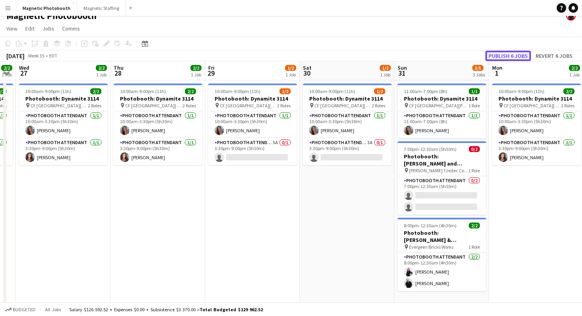
click at [516, 52] on button "Publish 6 jobs" at bounding box center [508, 56] width 46 height 10
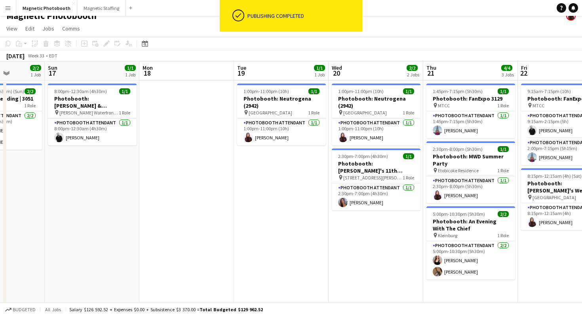
scroll to position [0, 238]
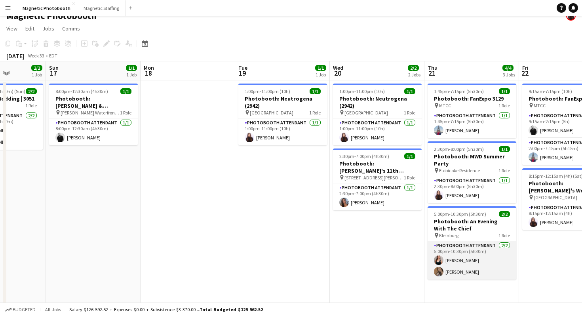
click at [467, 260] on app-card-role "Photobooth Attendant [DATE] 5:00pm-10:30pm (5h30m) [PERSON_NAME] [PERSON_NAME]" at bounding box center [471, 260] width 89 height 38
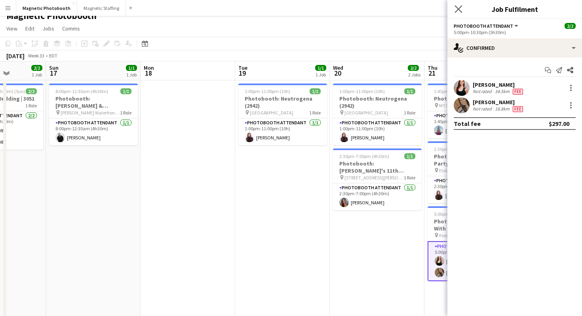
click at [457, 13] on app-icon "Close pop-in" at bounding box center [458, 9] width 11 height 11
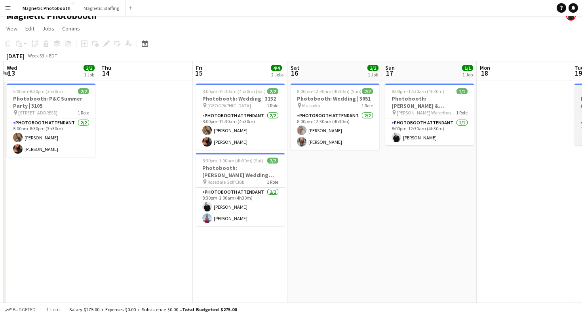
scroll to position [0, 184]
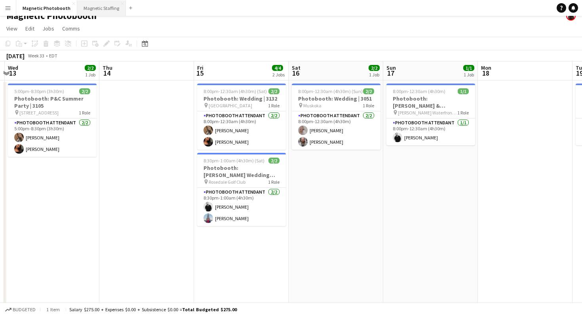
click at [98, 8] on button "Magnetic Staffing Close" at bounding box center [101, 7] width 49 height 15
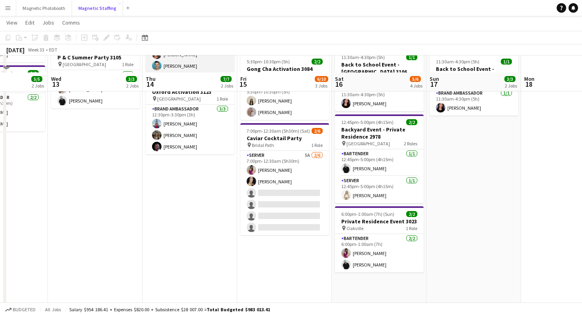
scroll to position [129, 0]
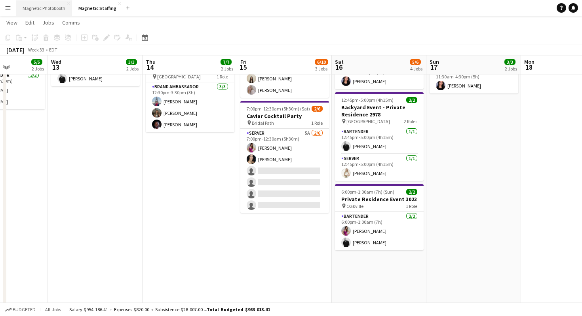
click at [28, 8] on button "Magnetic Photobooth Close" at bounding box center [44, 7] width 56 height 15
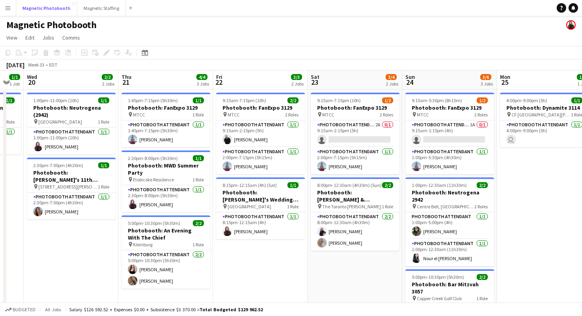
scroll to position [0, 356]
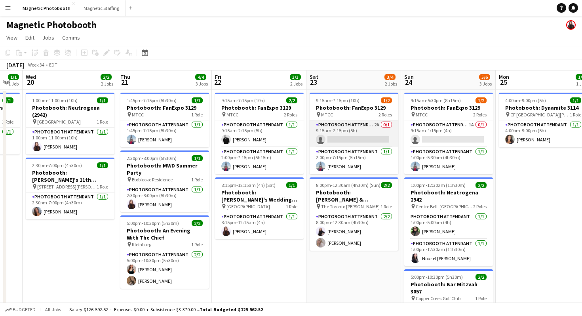
click at [326, 136] on app-card-role "Photobooth Attendant 2A 0/1 9:15am-2:15pm (5h) single-neutral-actions" at bounding box center [353, 133] width 89 height 27
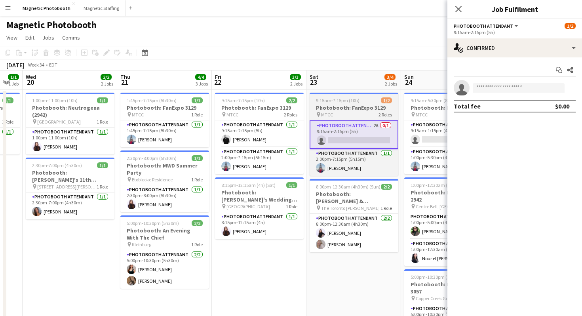
click at [344, 111] on div "pin MTCC 2 Roles" at bounding box center [353, 114] width 89 height 6
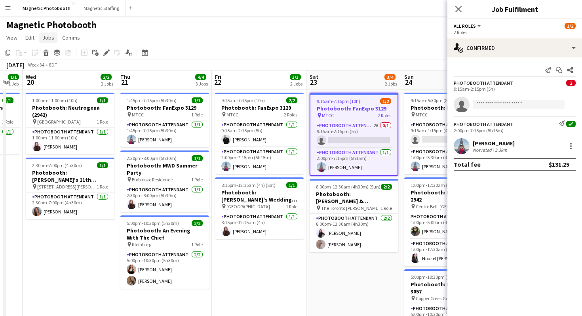
click at [44, 38] on span "Jobs" at bounding box center [48, 37] width 12 height 7
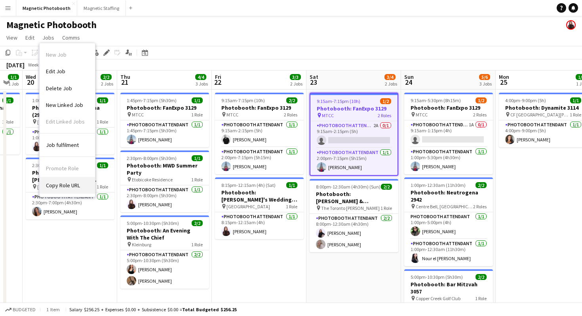
click at [73, 184] on span "Copy Role URL" at bounding box center [63, 185] width 34 height 7
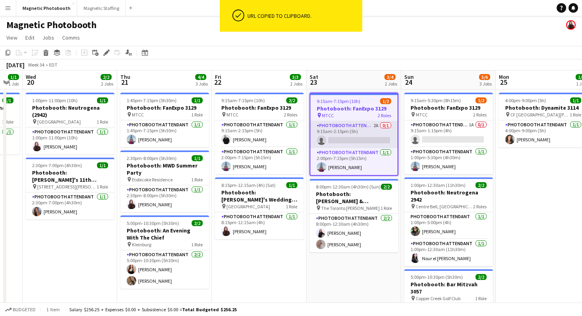
click at [364, 124] on app-card-role "Photobooth Attendant 2A 0/1 9:15am-2:15pm (5h) single-neutral-actions" at bounding box center [353, 134] width 87 height 27
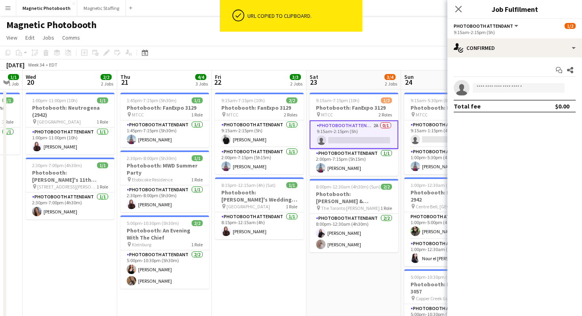
click at [507, 57] on div "Start chat Share single-neutral-actions Total fee $0.00" at bounding box center [514, 87] width 135 height 61
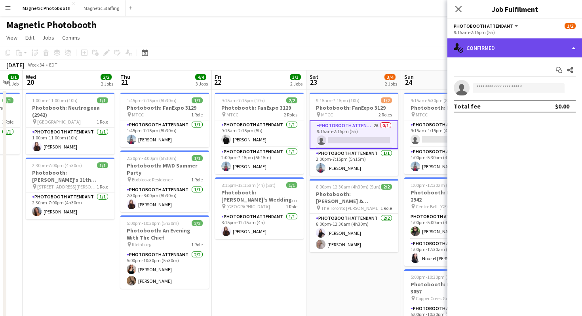
click at [507, 49] on div "single-neutral-actions-check-2 Confirmed" at bounding box center [514, 47] width 135 height 19
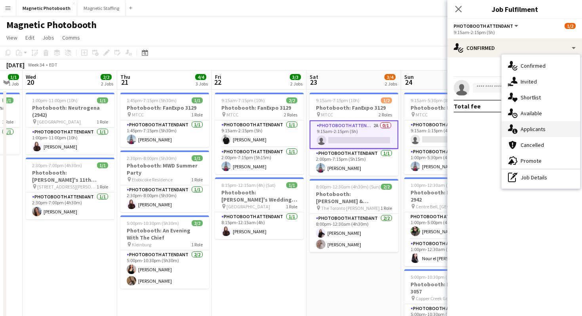
click at [525, 131] on div "single-neutral-actions-information Applicants" at bounding box center [540, 129] width 78 height 16
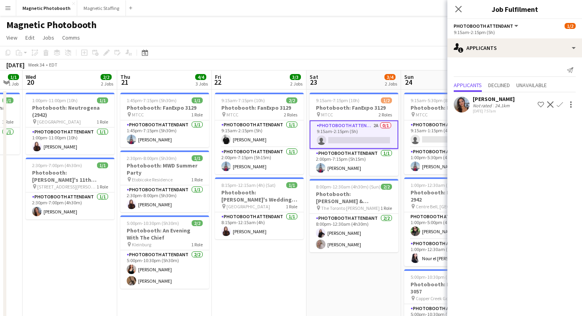
click at [560, 103] on app-icon "Confirm" at bounding box center [559, 104] width 6 height 6
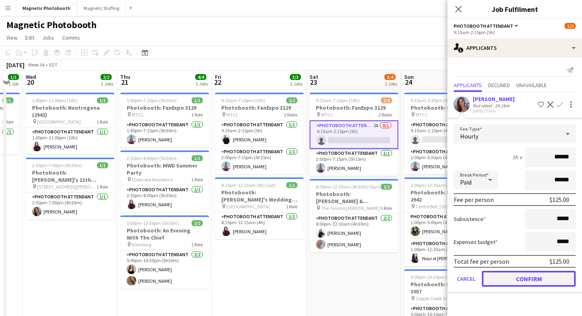
click at [513, 284] on button "Confirm" at bounding box center [529, 279] width 94 height 16
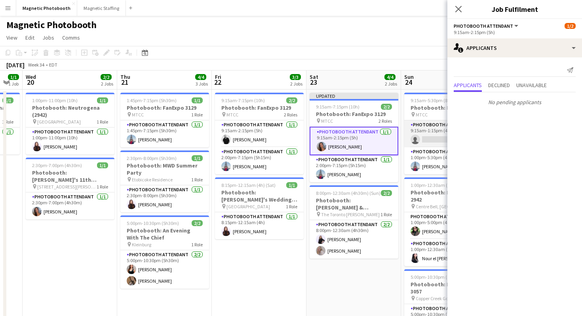
click at [431, 135] on app-card-role "Photobooth Attendant 1A 0/1 9:15am-1:15pm (4h) single-neutral-actions" at bounding box center [448, 133] width 89 height 27
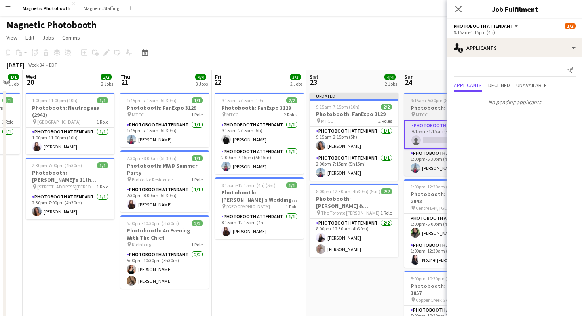
click at [425, 114] on span "MTCC" at bounding box center [422, 115] width 12 height 6
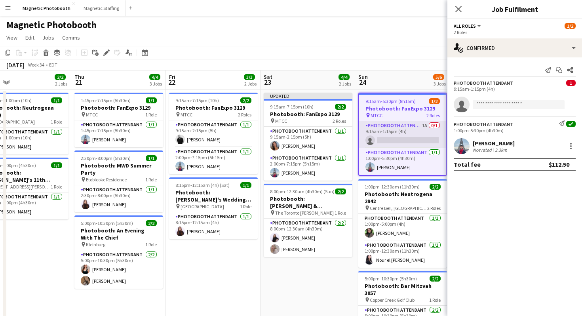
scroll to position [0, 296]
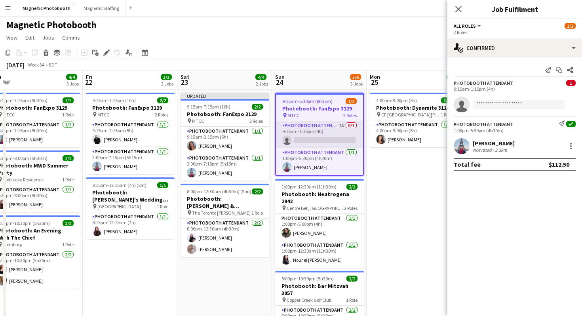
click at [338, 136] on app-card-role "Photobooth Attendant 1A 0/1 9:15am-1:15pm (4h) single-neutral-actions" at bounding box center [319, 134] width 87 height 27
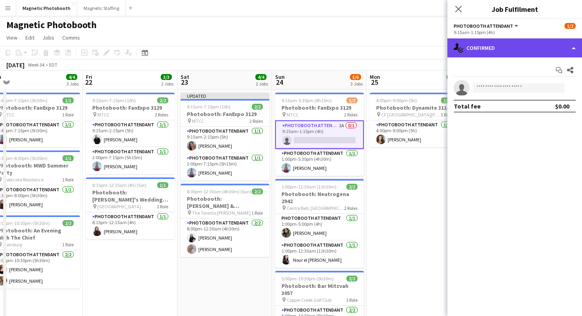
click at [552, 46] on div "single-neutral-actions-check-2 Confirmed" at bounding box center [514, 47] width 135 height 19
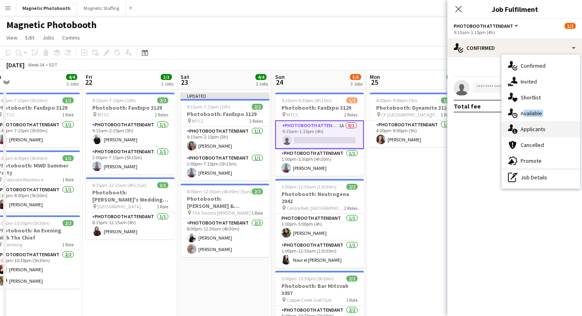
drag, startPoint x: 557, startPoint y: 116, endPoint x: 554, endPoint y: 133, distance: 18.2
click at [554, 133] on div "single-neutral-actions-check-2 Confirmed single-neutral-actions-share-1 Invited…" at bounding box center [540, 122] width 78 height 134
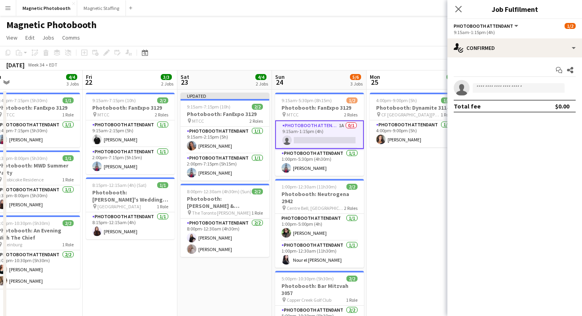
click at [554, 133] on mat-expansion-panel "check Confirmed Start chat Share single-neutral-actions Total fee $0.00" at bounding box center [514, 186] width 135 height 258
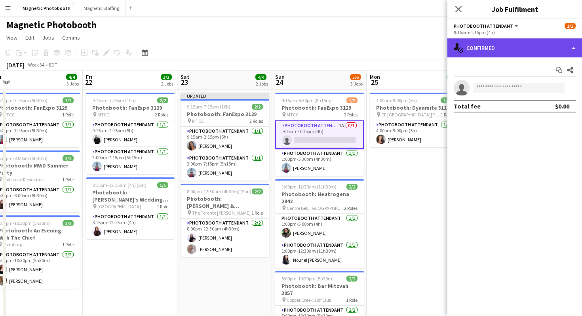
click at [513, 48] on div "single-neutral-actions-check-2 Confirmed" at bounding box center [514, 47] width 135 height 19
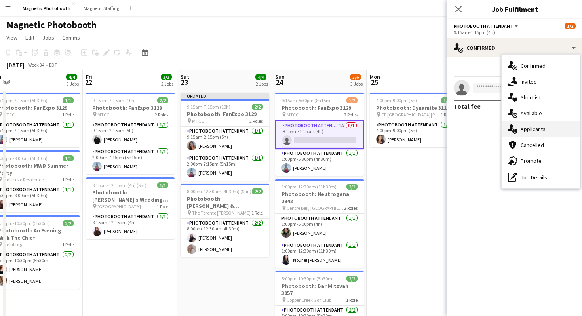
click at [557, 128] on div "single-neutral-actions-information Applicants" at bounding box center [540, 129] width 78 height 16
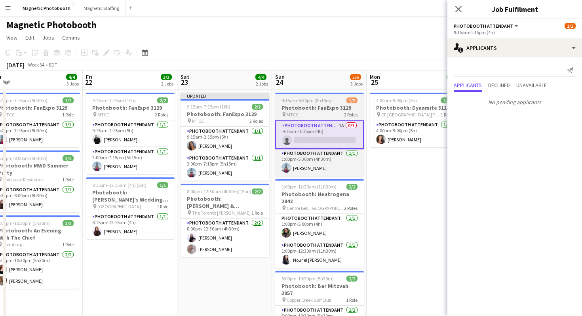
click at [325, 108] on h3 "Photobooth: FanExpo 3129" at bounding box center [319, 107] width 89 height 7
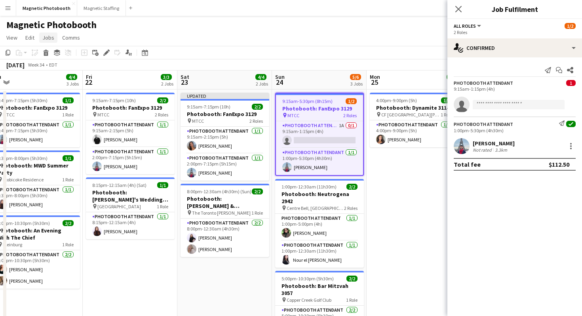
click at [43, 40] on span "Jobs" at bounding box center [48, 37] width 12 height 7
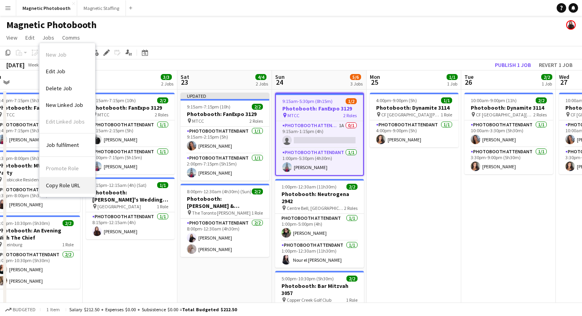
click at [76, 182] on span "Copy Role URL" at bounding box center [63, 185] width 34 height 7
type textarea "**********"
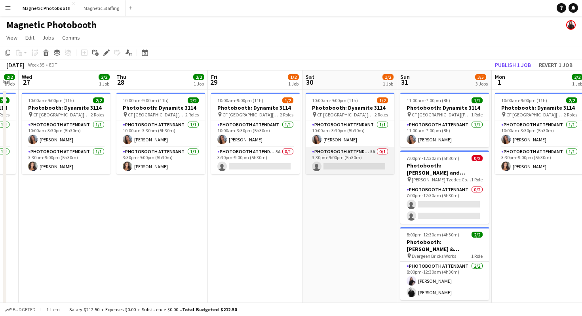
scroll to position [0, 273]
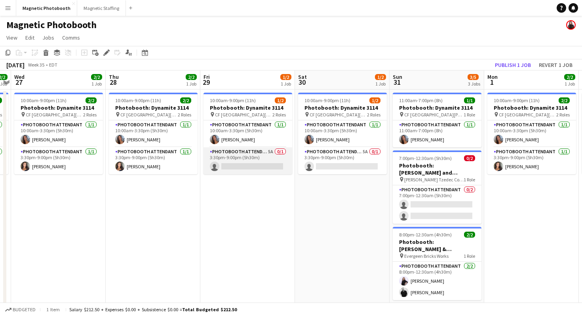
click at [276, 161] on app-card-role "Photobooth Attendant 5A 0/1 3:30pm-9:00pm (5h30m) single-neutral-actions" at bounding box center [247, 160] width 89 height 27
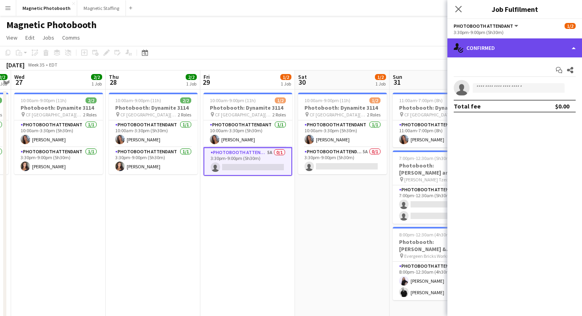
click at [503, 48] on div "single-neutral-actions-check-2 Confirmed" at bounding box center [514, 47] width 135 height 19
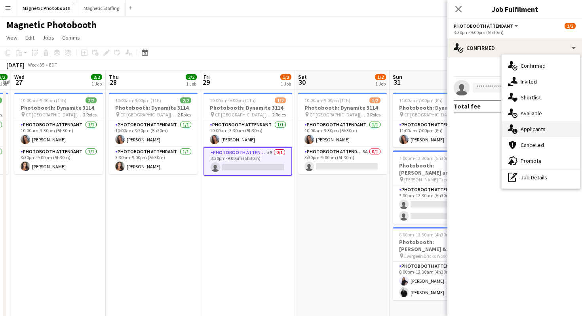
click at [520, 134] on div "single-neutral-actions-information Applicants" at bounding box center [540, 129] width 78 height 16
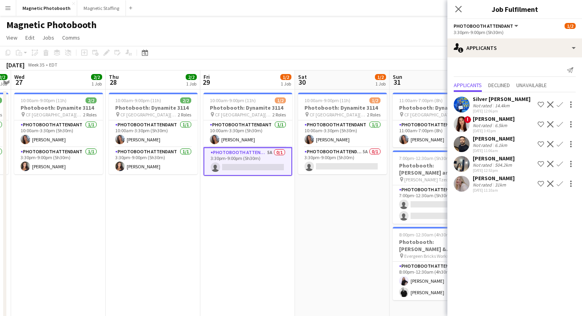
click at [560, 184] on app-icon "Confirm" at bounding box center [559, 183] width 6 height 6
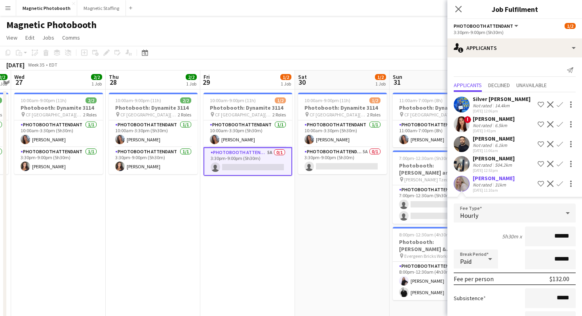
scroll to position [65, 0]
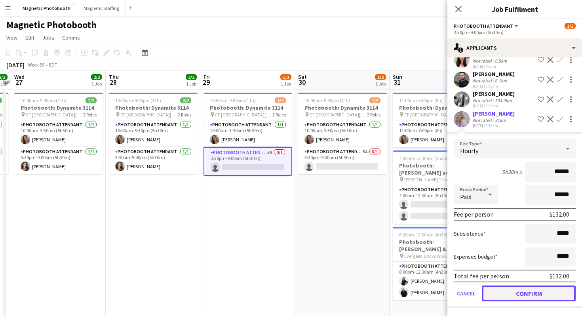
click at [508, 295] on button "Confirm" at bounding box center [529, 293] width 94 height 16
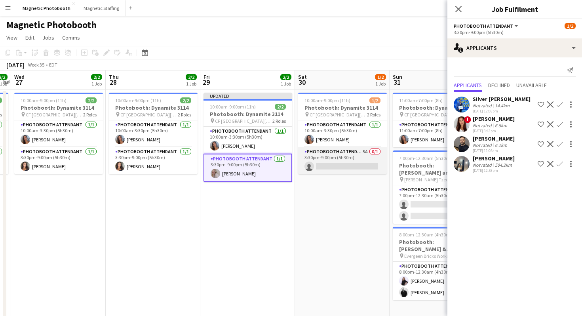
click at [370, 168] on app-card-role "Photobooth Attendant 5A 0/1 3:30pm-9:00pm (5h30m) single-neutral-actions" at bounding box center [342, 160] width 89 height 27
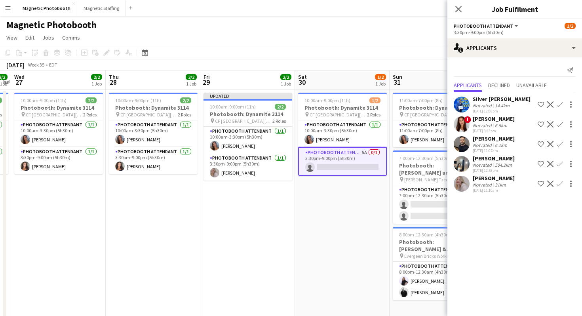
click at [558, 189] on div "Roxanna Cyganek Not rated 31km 08-11-2025 11:10am Shortlist crew Decline Confirm" at bounding box center [514, 184] width 135 height 18
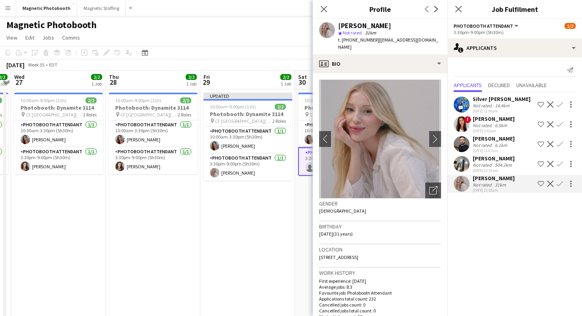
click at [559, 185] on app-icon "Confirm" at bounding box center [559, 183] width 6 height 6
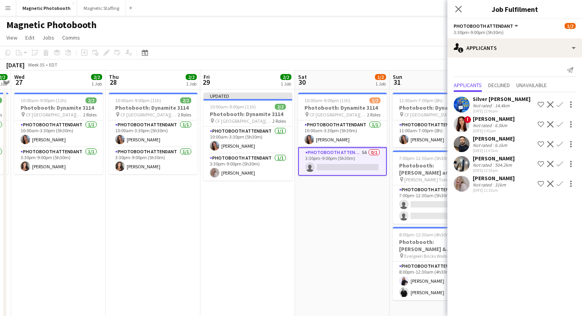
click at [559, 182] on app-icon "Confirm" at bounding box center [559, 183] width 6 height 6
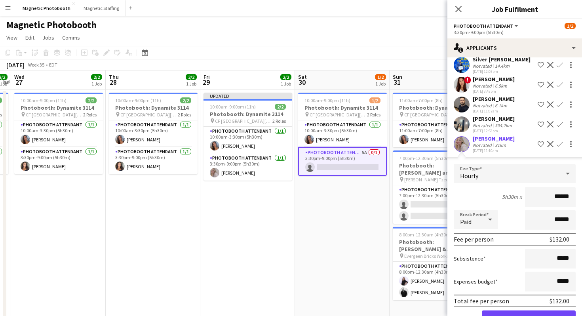
scroll to position [65, 0]
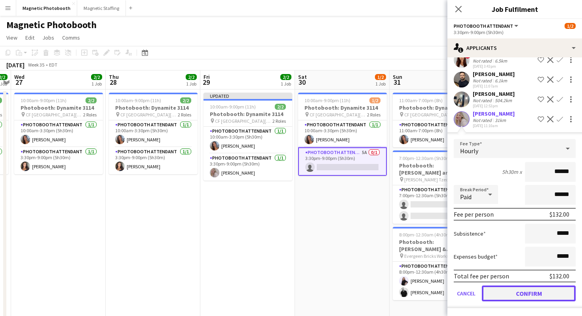
click at [515, 296] on button "Confirm" at bounding box center [529, 293] width 94 height 16
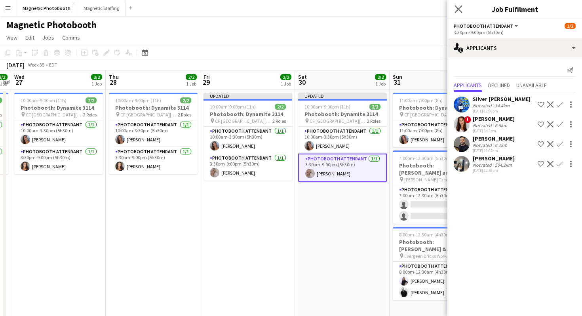
click at [462, 9] on app-icon "Close pop-in" at bounding box center [458, 9] width 11 height 11
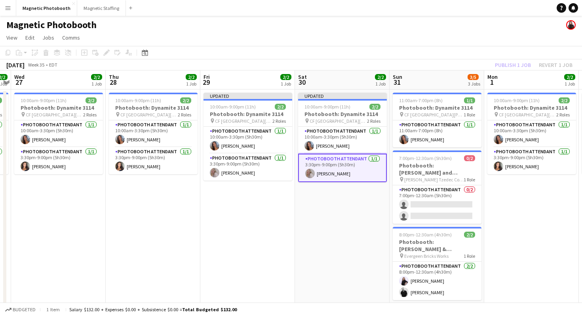
click at [446, 31] on app-page-menu "View Day view expanded Day view collapsed Month view Date picker Jump to [DATE]…" at bounding box center [291, 38] width 582 height 15
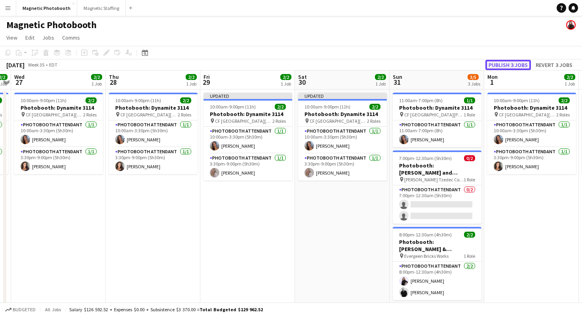
click at [500, 63] on button "Publish 3 jobs" at bounding box center [508, 65] width 46 height 10
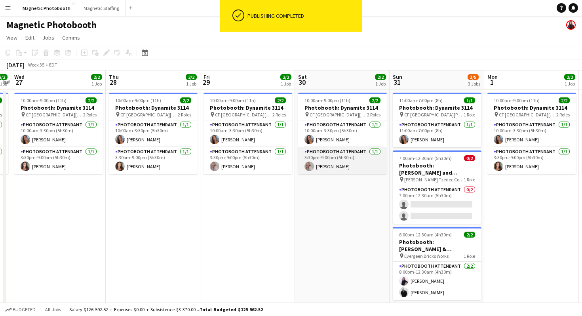
scroll to position [0, 199]
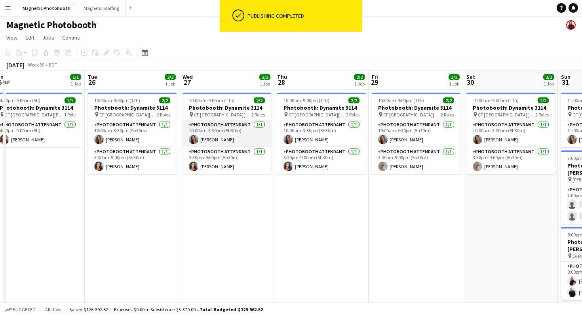
click at [241, 134] on app-card-role "Photobooth Attendant 1/1 10:00am-3:30pm (5h30m) Diana Michailidis" at bounding box center [226, 133] width 89 height 27
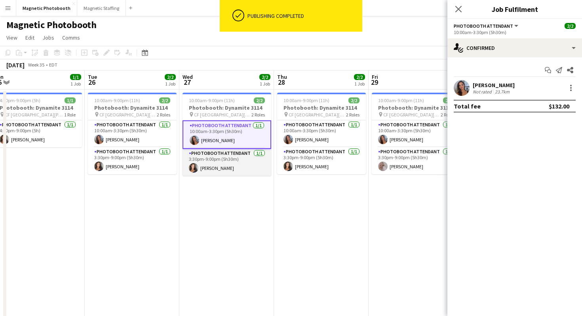
click at [237, 162] on app-card-role "Photobooth Attendant 1/1 3:30pm-9:00pm (5h30m) Katelynn Espinosa" at bounding box center [226, 162] width 89 height 27
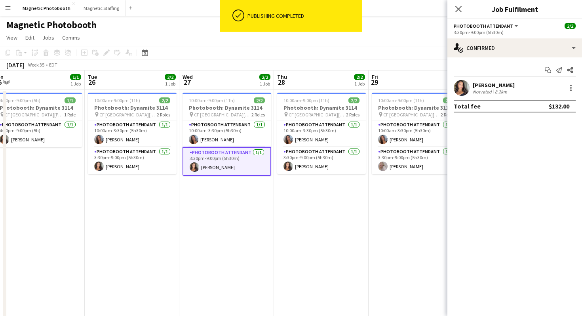
click at [467, 58] on div "Start chat Send notification Share Katelynn Espinosa Not rated 8.2km Total fee …" at bounding box center [514, 87] width 135 height 61
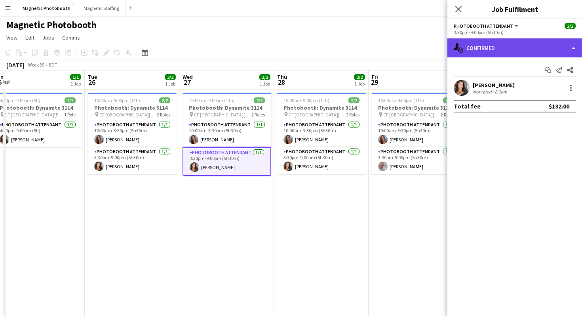
click at [478, 44] on div "single-neutral-actions-check-2 Confirmed" at bounding box center [514, 47] width 135 height 19
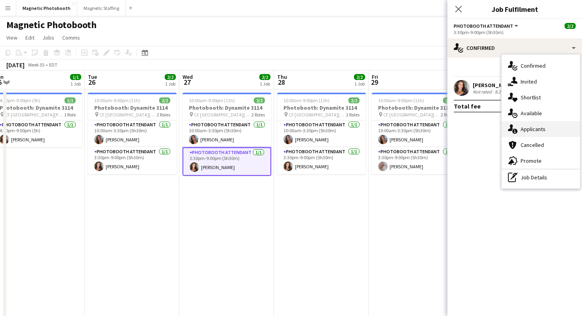
click at [529, 131] on div "single-neutral-actions-information Applicants" at bounding box center [540, 129] width 78 height 16
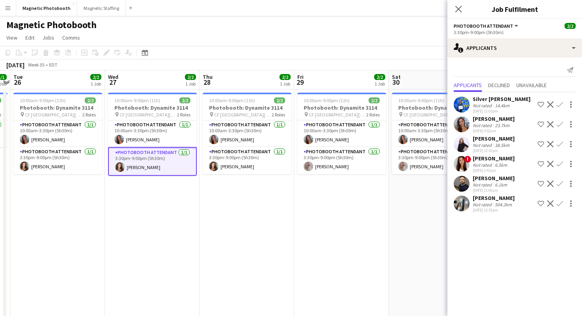
scroll to position [0, 314]
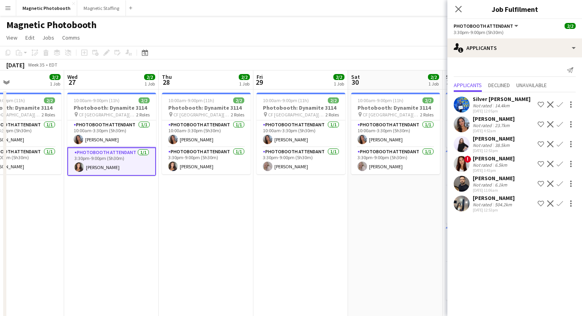
click at [389, 205] on app-date-cell "10:00am-9:00pm (11h) 2/2 Photobooth: Dynamite 3114 pin CF Toronto Eaton Centre …" at bounding box center [395, 239] width 95 height 301
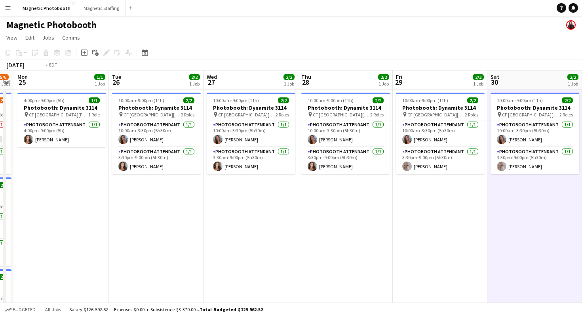
scroll to position [0, 219]
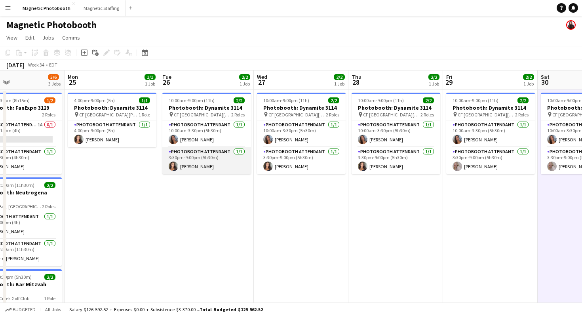
click at [227, 169] on app-card-role "Photobooth Attendant 1/1 3:30pm-9:00pm (5h30m) Katelynn Espinosa" at bounding box center [206, 160] width 89 height 27
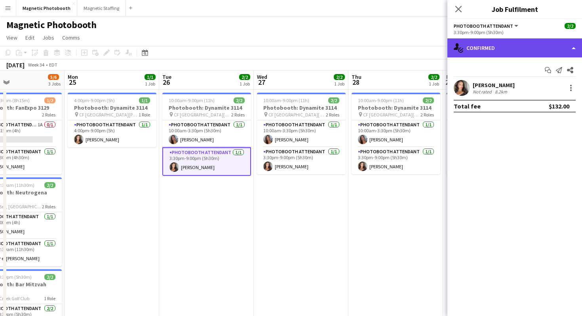
click at [487, 48] on div "single-neutral-actions-check-2 Confirmed" at bounding box center [514, 47] width 135 height 19
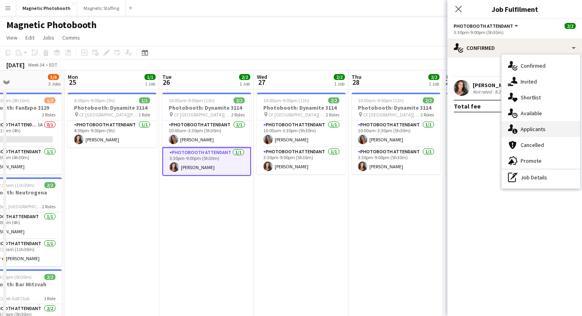
click at [524, 127] on div "single-neutral-actions-information Applicants" at bounding box center [540, 129] width 78 height 16
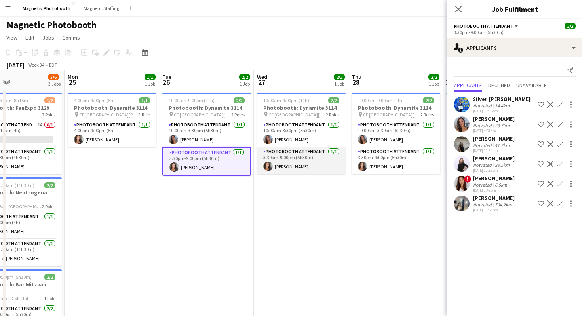
click at [285, 165] on app-card-role "Photobooth Attendant 1/1 3:30pm-9:00pm (5h30m) Katelynn Espinosa" at bounding box center [301, 160] width 89 height 27
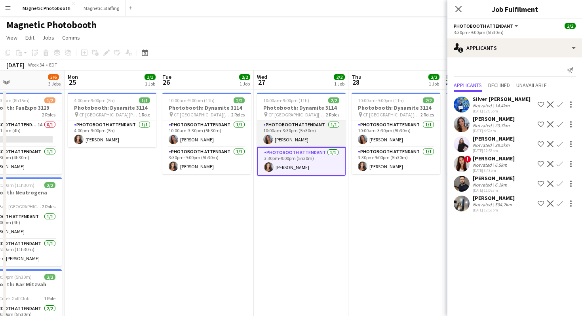
click at [297, 147] on app-card-role "Photobooth Attendant 1/1 10:00am-3:30pm (5h30m) Diana Michailidis" at bounding box center [301, 133] width 89 height 27
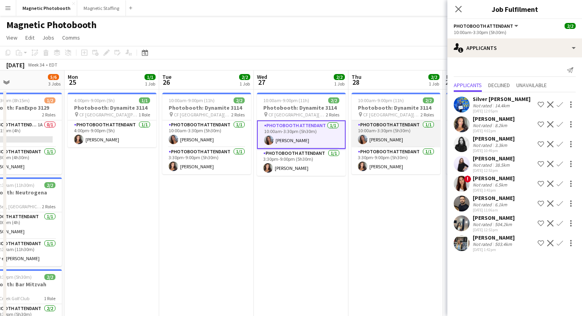
click at [392, 130] on app-card-role "Photobooth Attendant 1/1 10:00am-3:30pm (5h30m) Diana Michailidis" at bounding box center [395, 133] width 89 height 27
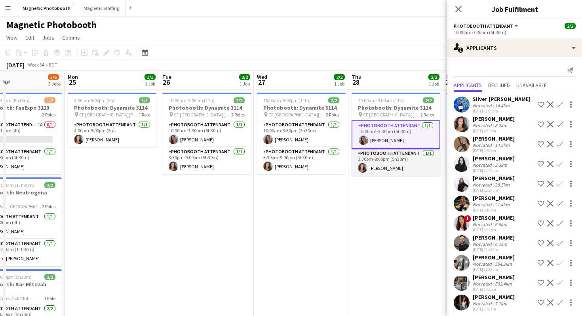
click at [390, 167] on app-card-role "Photobooth Attendant 1/1 3:30pm-9:00pm (5h30m) Katelynn Espinosa" at bounding box center [395, 162] width 89 height 27
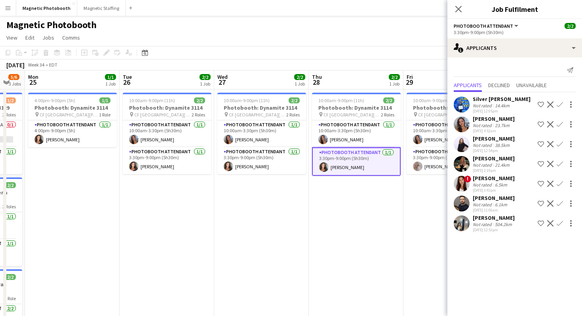
scroll to position [0, 264]
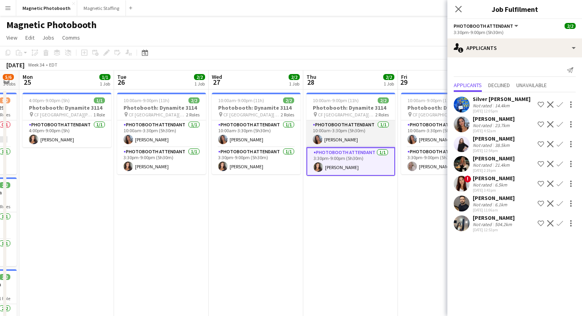
click at [378, 135] on app-card-role "Photobooth Attendant 1/1 10:00am-3:30pm (5h30m) Diana Michailidis" at bounding box center [350, 133] width 89 height 27
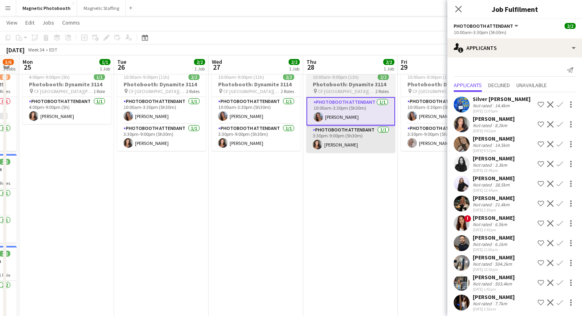
scroll to position [24, 0]
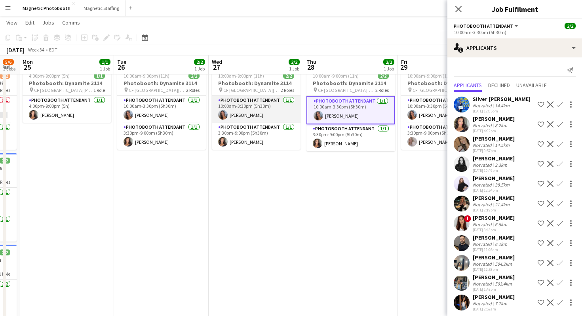
click at [267, 107] on app-card-role "Photobooth Attendant 1/1 10:00am-3:30pm (5h30m) Diana Michailidis" at bounding box center [256, 109] width 89 height 27
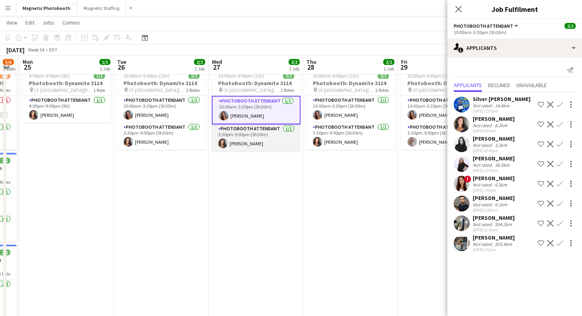
click at [275, 137] on app-card-role "Photobooth Attendant 1/1 3:30pm-9:00pm (5h30m) Katelynn Espinosa" at bounding box center [256, 137] width 89 height 27
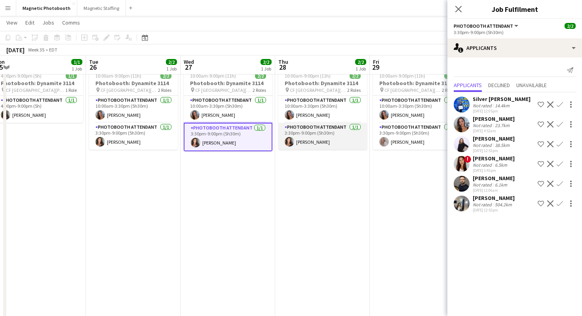
scroll to position [0, 298]
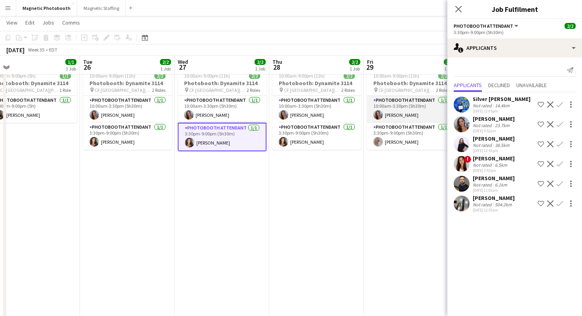
click at [403, 114] on app-card-role "Photobooth Attendant 1/1 10:00am-3:30pm (5h30m) Diana Michailidis" at bounding box center [411, 109] width 89 height 27
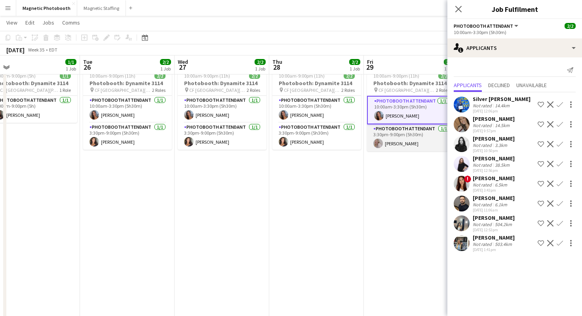
click at [402, 138] on app-card-role "Photobooth Attendant 1/1 3:30pm-9:00pm (5h30m) Roxanna Cyganek" at bounding box center [411, 137] width 89 height 27
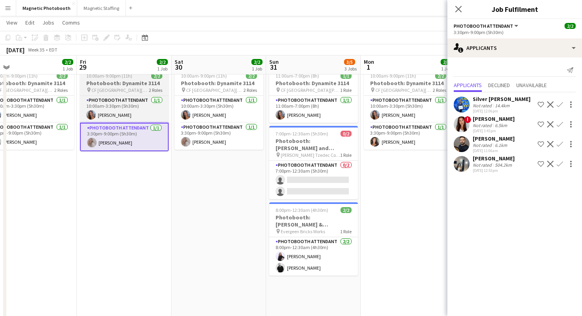
scroll to position [0, 209]
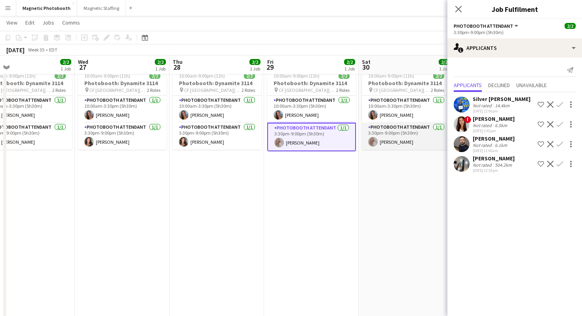
click at [401, 141] on app-card-role "Photobooth Attendant 1/1 3:30pm-9:00pm (5h30m) Roxanna Cyganek" at bounding box center [406, 136] width 89 height 27
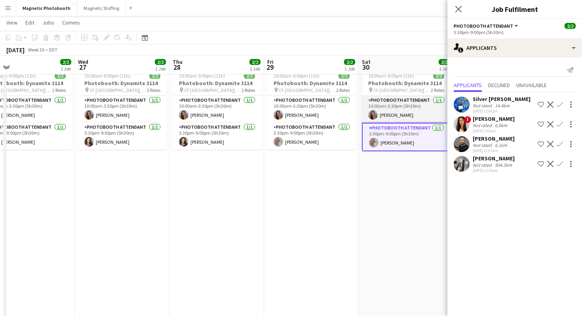
click at [396, 114] on app-card-role "Photobooth Attendant 1/1 10:00am-3:30pm (5h30m) Diana Michailidis" at bounding box center [406, 109] width 89 height 27
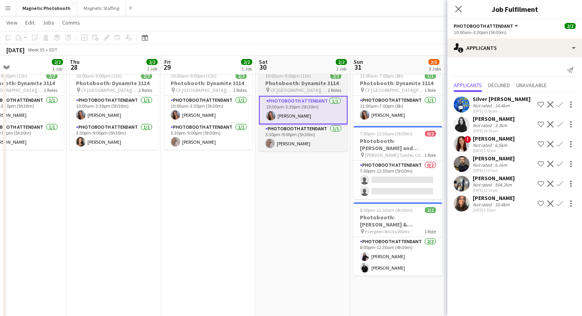
scroll to position [0, 330]
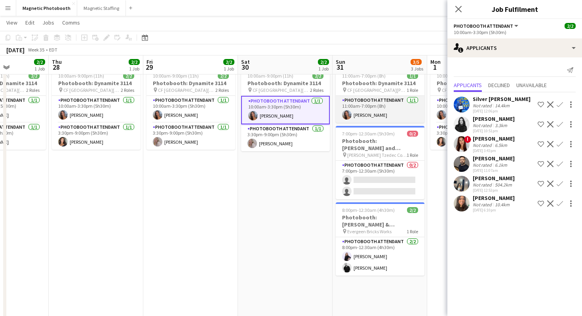
click at [371, 117] on app-card-role "Photobooth Attendant 1/1 11:00am-7:00pm (8h) Diana Michailidis" at bounding box center [380, 109] width 89 height 27
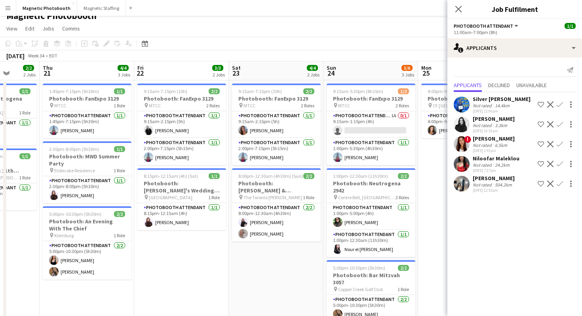
scroll to position [0, 262]
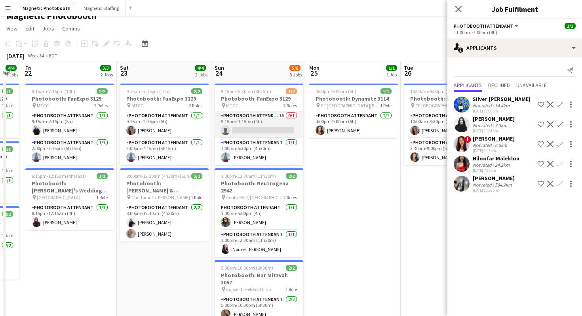
click at [280, 125] on app-card-role "Photobooth Attendant 1A 0/1 9:15am-1:15pm (4h) single-neutral-actions" at bounding box center [258, 124] width 89 height 27
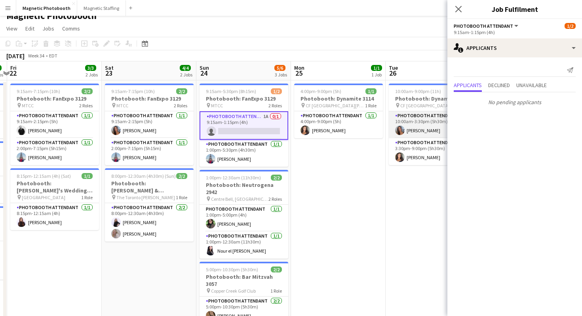
scroll to position [0, 285]
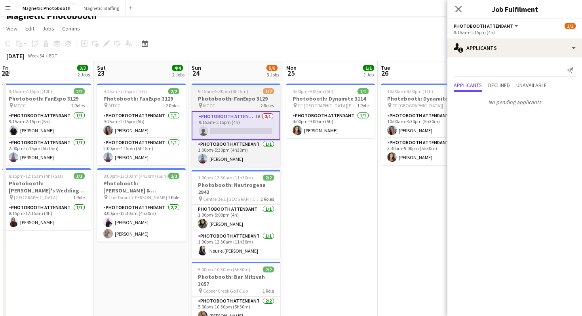
click at [263, 99] on h3 "Photobooth: FanExpo 3129" at bounding box center [236, 98] width 89 height 7
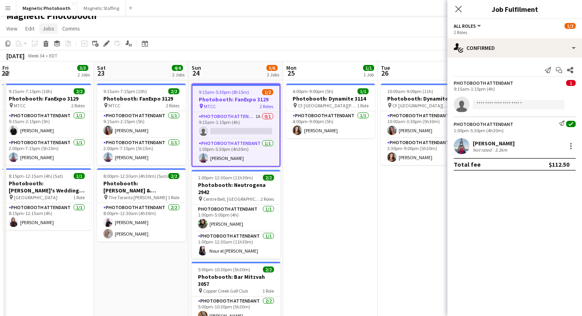
click at [50, 31] on span "Jobs" at bounding box center [48, 28] width 12 height 7
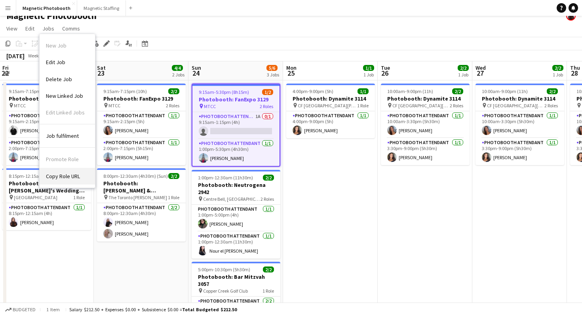
click at [85, 177] on link "Copy Role URL" at bounding box center [67, 176] width 55 height 17
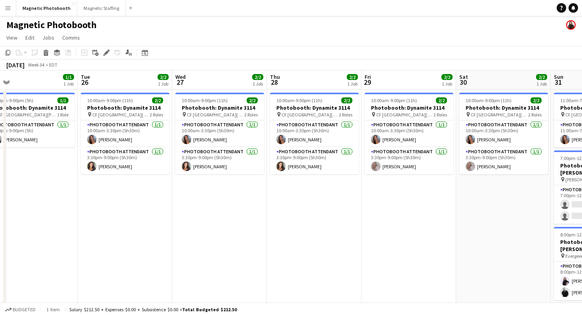
scroll to position [0, 181]
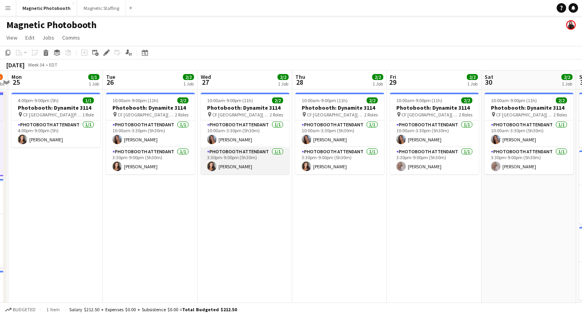
click at [237, 163] on app-card-role "Photobooth Attendant 1/1 3:30pm-9:00pm (5h30m) Katelynn Espinosa" at bounding box center [245, 160] width 89 height 27
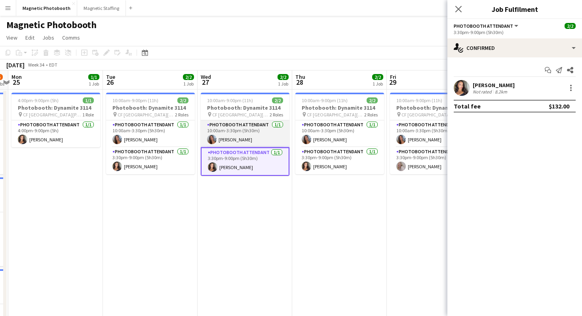
click at [240, 142] on app-card-role "Photobooth Attendant 1/1 10:00am-3:30pm (5h30m) Diana Michailidis" at bounding box center [245, 133] width 89 height 27
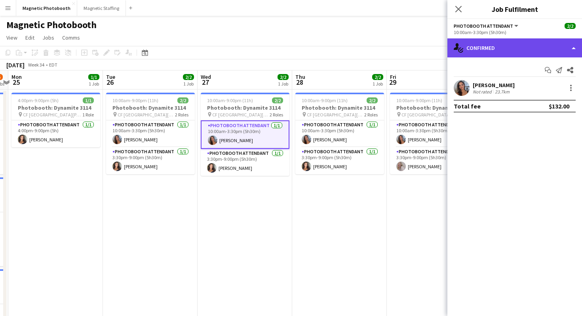
click at [541, 52] on div "single-neutral-actions-check-2 Confirmed" at bounding box center [514, 47] width 135 height 19
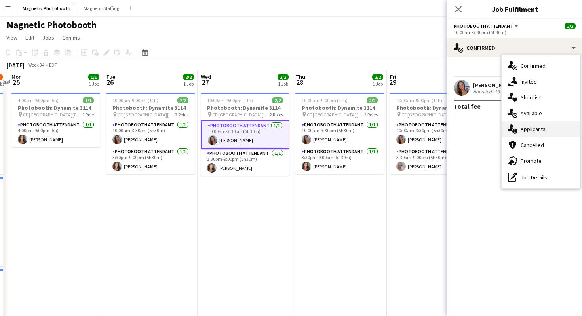
click at [547, 133] on div "single-neutral-actions-information Applicants" at bounding box center [540, 129] width 78 height 16
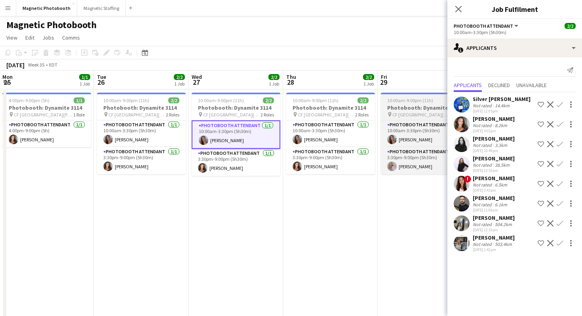
scroll to position [0, 194]
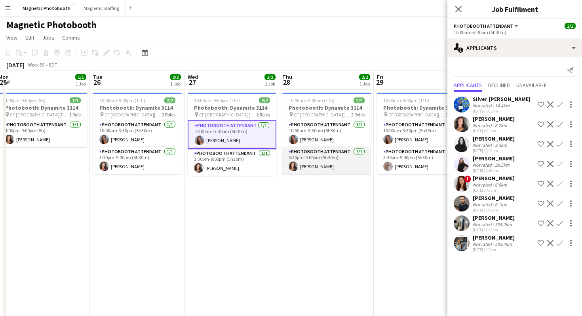
click at [336, 160] on app-card-role "Photobooth Attendant 1/1 3:30pm-9:00pm (5h30m) Katelynn Espinosa" at bounding box center [326, 160] width 89 height 27
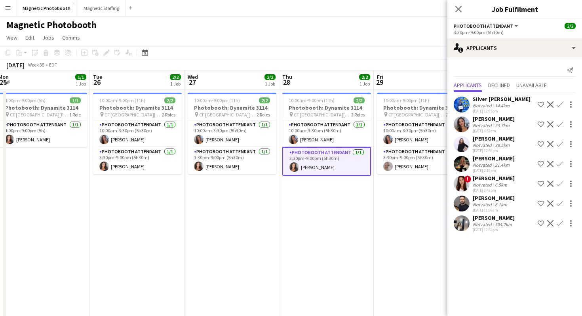
click at [355, 166] on app-card-role "Photobooth Attendant 1/1 3:30pm-9:00pm (5h30m) Katelynn Espinosa" at bounding box center [326, 161] width 89 height 28
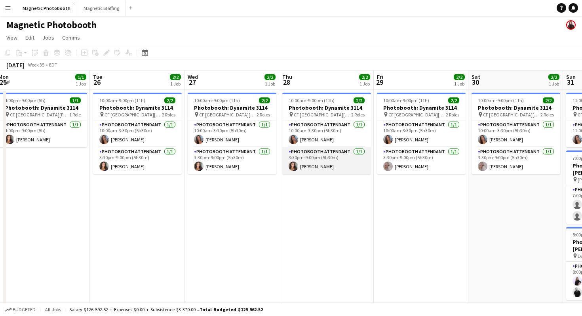
click at [355, 166] on app-card-role "Photobooth Attendant 1/1 3:30pm-9:00pm (5h30m) Katelynn Espinosa" at bounding box center [326, 160] width 89 height 27
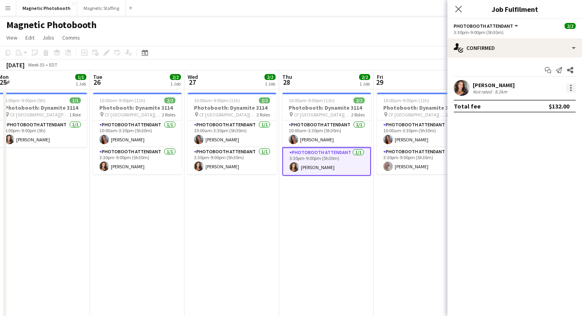
click at [571, 84] on div at bounding box center [570, 87] width 9 height 9
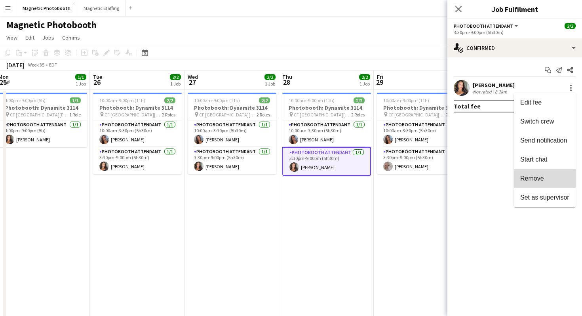
click at [539, 178] on span "Remove" at bounding box center [532, 178] width 24 height 7
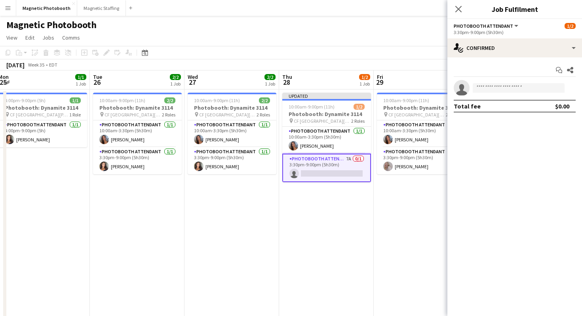
click at [344, 169] on app-card-role "Photobooth Attendant 7A 0/1 3:30pm-9:00pm (5h30m) single-neutral-actions" at bounding box center [326, 168] width 89 height 28
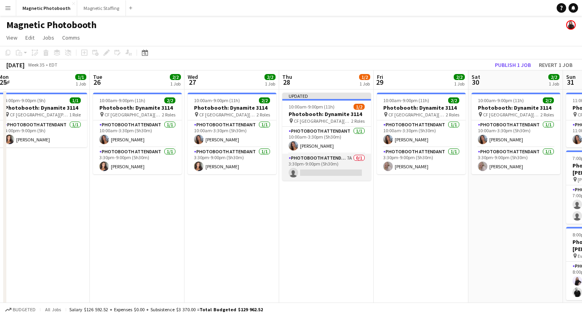
click at [331, 173] on app-card-role "Photobooth Attendant 7A 0/1 3:30pm-9:00pm (5h30m) single-neutral-actions" at bounding box center [326, 167] width 89 height 27
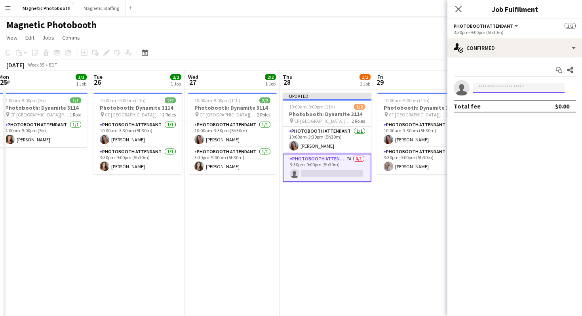
click at [516, 85] on input at bounding box center [519, 87] width 92 height 9
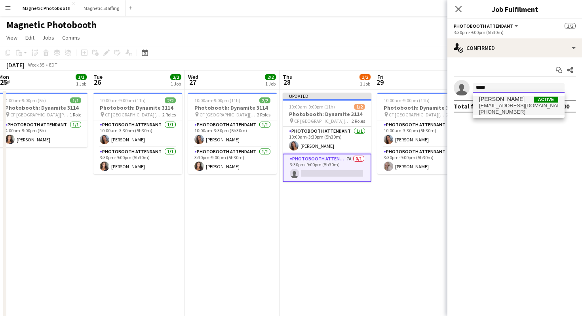
type input "*****"
click at [520, 110] on span "+4915776065531" at bounding box center [518, 112] width 79 height 6
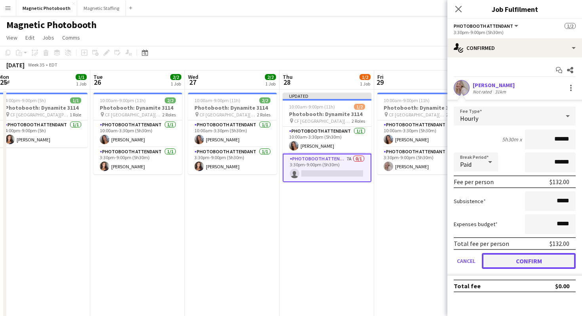
click at [526, 259] on button "Confirm" at bounding box center [529, 261] width 94 height 16
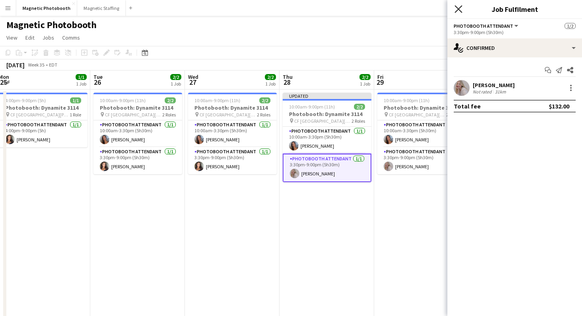
click at [459, 9] on icon at bounding box center [458, 9] width 8 height 8
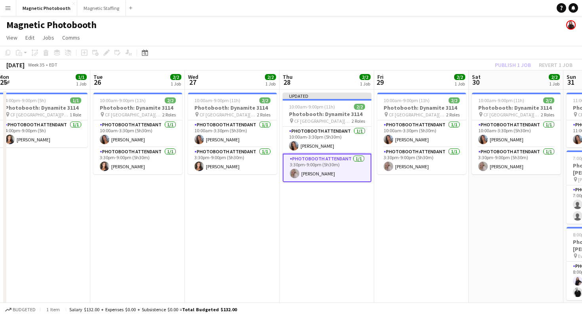
click at [459, 9] on app-navbar "Menu Boards Boards Boards All jobs Status Workforce Workforce My Workforce Recr…" at bounding box center [291, 8] width 582 height 16
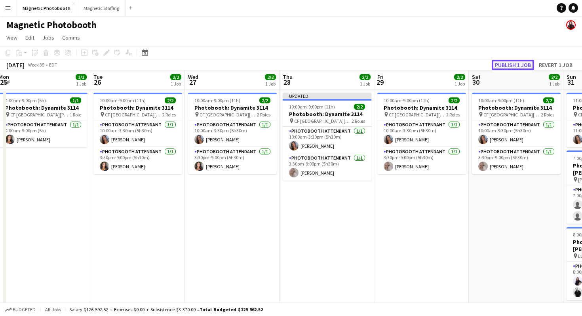
click at [518, 61] on button "Publish 1 job" at bounding box center [513, 65] width 42 height 10
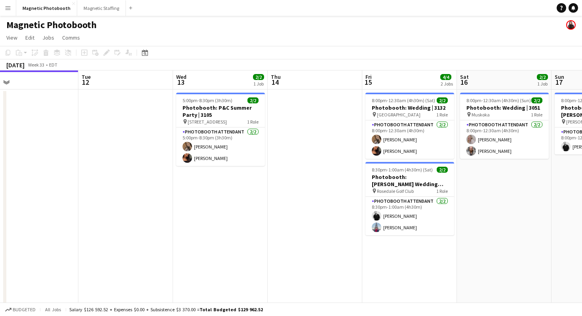
scroll to position [0, 323]
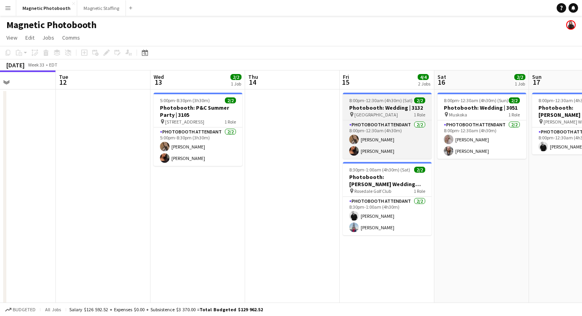
click at [399, 110] on h3 "Photobooth: Wedding | 3132" at bounding box center [387, 107] width 89 height 7
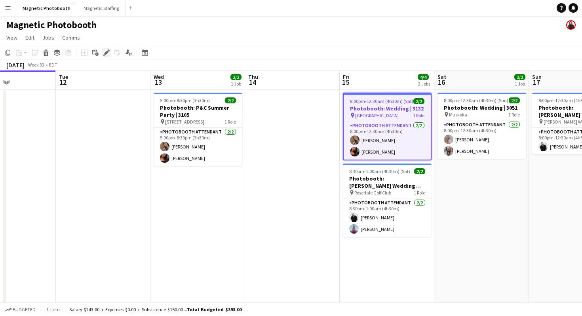
click at [103, 53] on icon "Edit" at bounding box center [106, 52] width 6 height 6
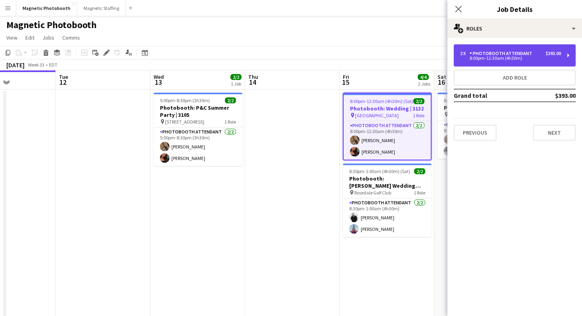
click at [474, 59] on div "8:00pm-12:30am (4h30m)" at bounding box center [510, 58] width 101 height 4
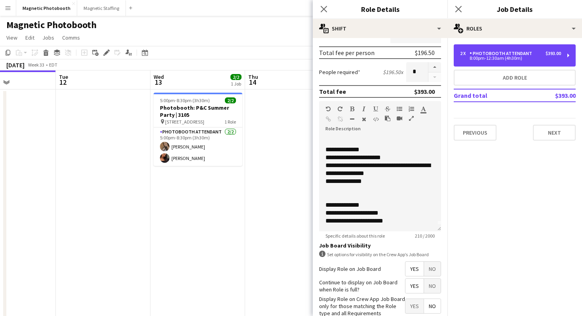
scroll to position [177, 0]
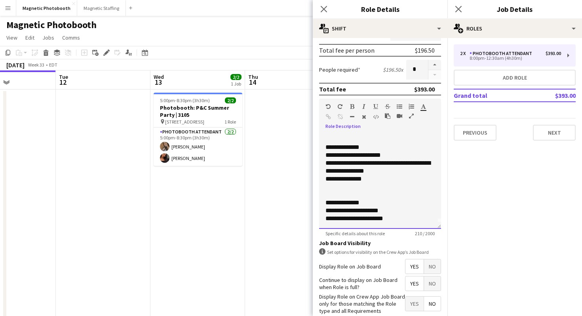
click at [348, 205] on div "**********" at bounding box center [379, 203] width 109 height 8
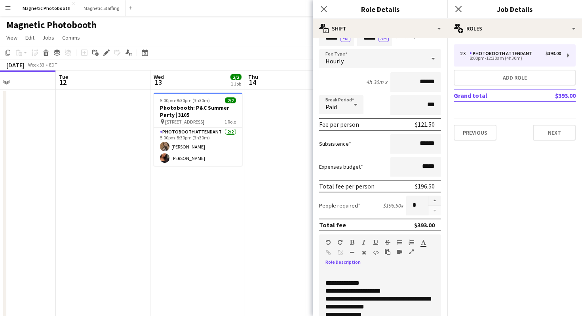
scroll to position [0, 0]
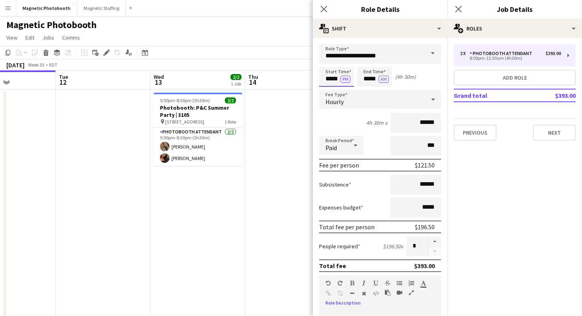
click at [331, 80] on input "*****" at bounding box center [336, 77] width 35 height 20
click at [331, 89] on div at bounding box center [329, 91] width 16 height 8
click at [350, 67] on input "*****" at bounding box center [336, 77] width 35 height 20
click at [350, 66] on div at bounding box center [344, 63] width 16 height 8
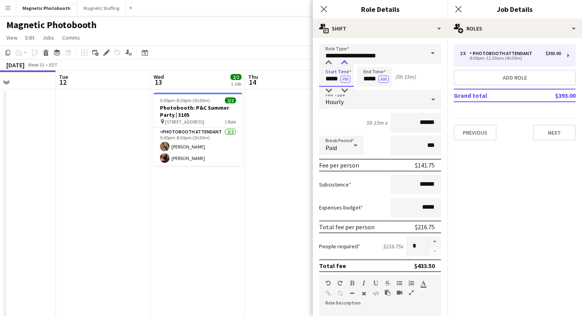
type input "*****"
click at [350, 66] on div at bounding box center [344, 63] width 16 height 8
click at [455, 12] on icon at bounding box center [458, 9] width 8 height 8
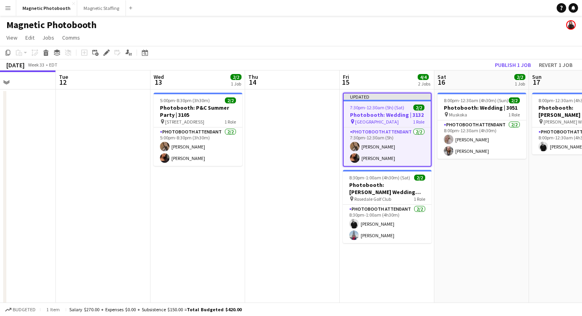
click at [438, 28] on div "Magnetic Photobooth" at bounding box center [291, 23] width 582 height 15
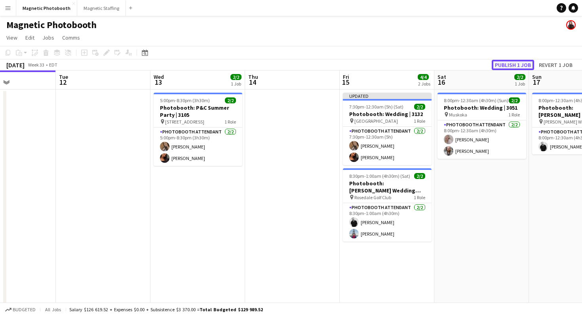
click at [516, 67] on button "Publish 1 job" at bounding box center [513, 65] width 42 height 10
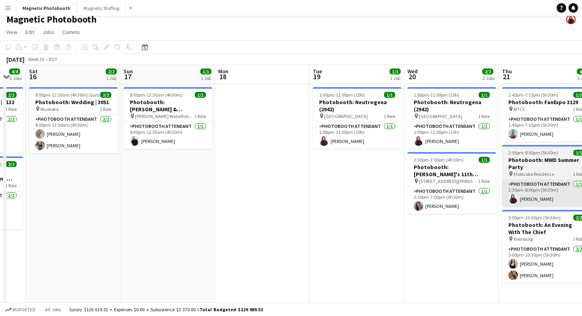
scroll to position [0, 163]
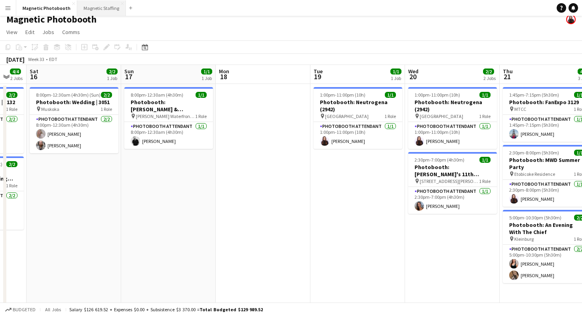
click at [97, 4] on button "Magnetic Staffing Close" at bounding box center [101, 7] width 49 height 15
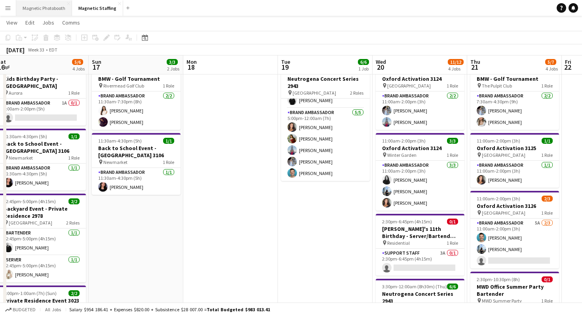
click at [52, 11] on button "Magnetic Photobooth Close" at bounding box center [44, 7] width 56 height 15
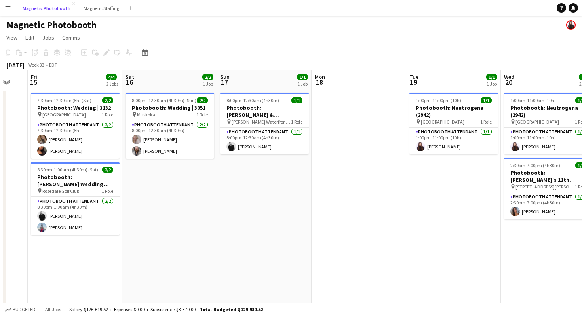
scroll to position [0, 160]
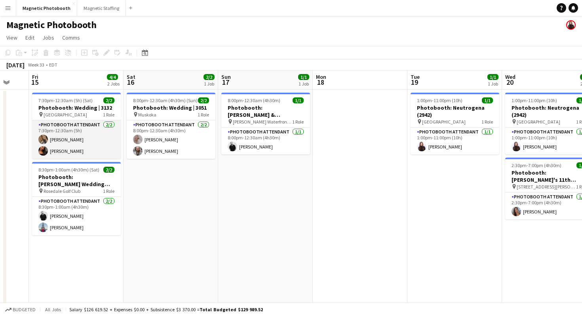
click at [82, 121] on app-card-role "Photobooth Attendant 2/2 7:30pm-12:30am (5h) erica Musso Jessica Lopes" at bounding box center [76, 139] width 89 height 38
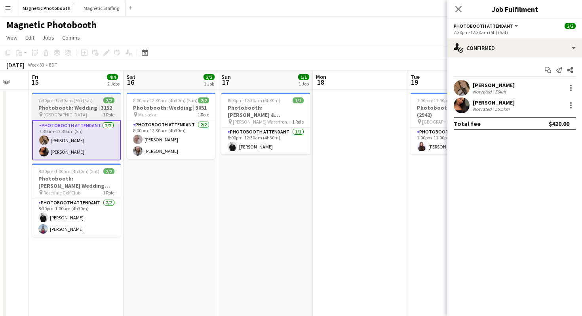
click at [82, 110] on h3 "Photobooth: Wedding | 3132" at bounding box center [76, 107] width 89 height 7
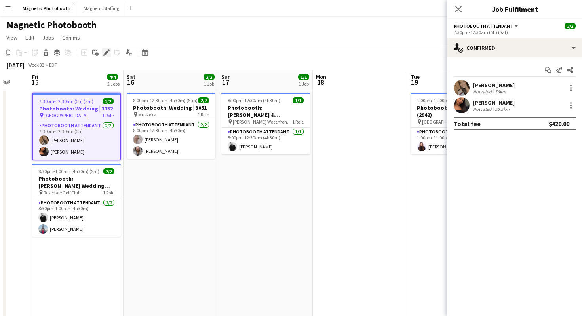
click at [104, 52] on icon "Edit" at bounding box center [106, 52] width 6 height 6
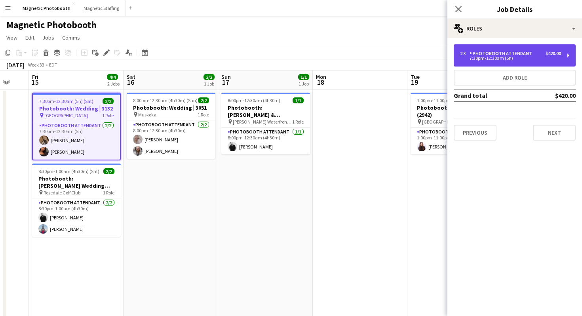
click at [512, 58] on div "7:30pm-12:30am (5h)" at bounding box center [510, 58] width 101 height 4
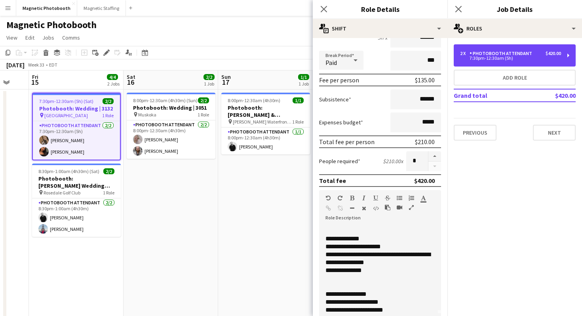
scroll to position [87, 0]
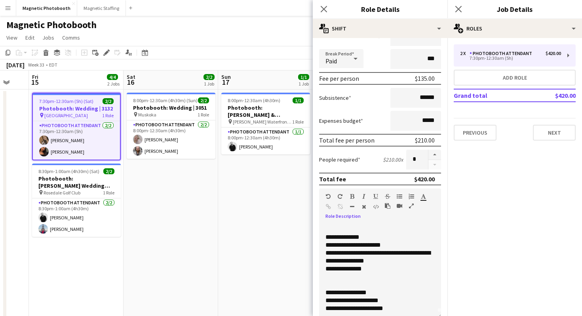
click at [355, 294] on div "**********" at bounding box center [379, 292] width 109 height 8
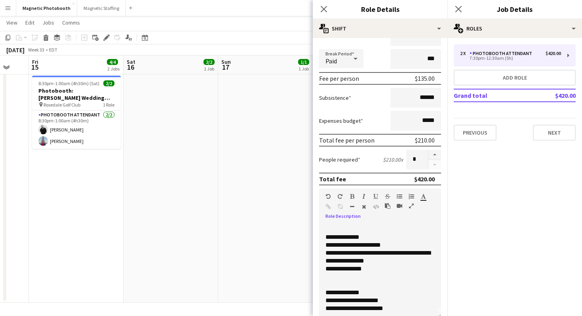
scroll to position [0, 0]
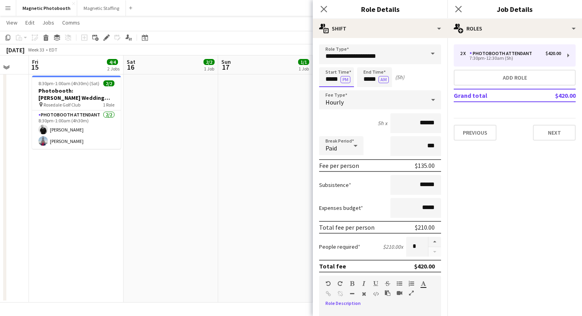
click at [333, 71] on input "*****" at bounding box center [336, 77] width 35 height 20
click at [344, 67] on div at bounding box center [344, 63] width 16 height 8
type input "*****"
click at [328, 64] on div at bounding box center [329, 63] width 16 height 8
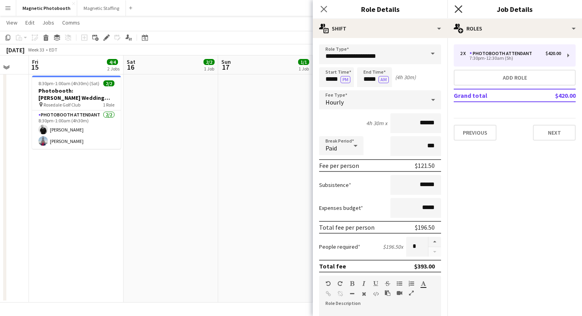
click at [460, 10] on icon "Close pop-in" at bounding box center [458, 9] width 8 height 8
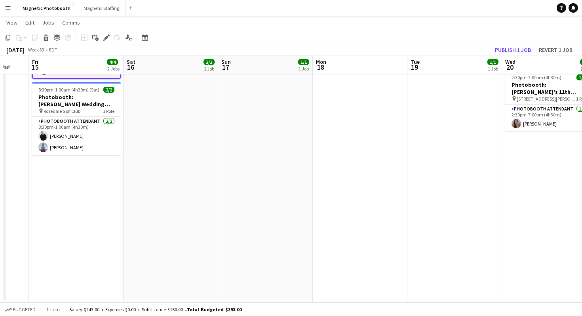
click at [457, 32] on app-toolbar "Copy Paste Paste Command V Paste with crew Command Shift V Paste linked Job [GE…" at bounding box center [291, 37] width 582 height 13
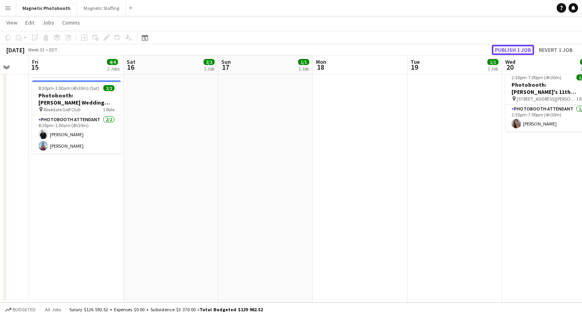
click at [494, 49] on button "Publish 1 job" at bounding box center [513, 50] width 42 height 10
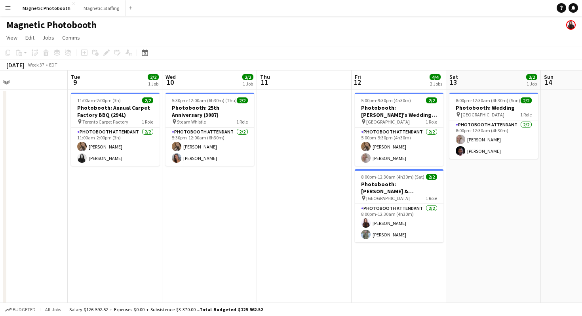
scroll to position [0, 330]
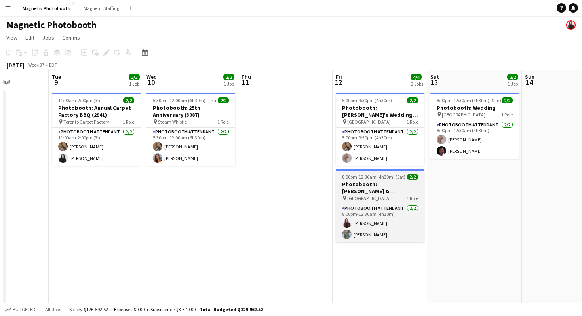
click at [395, 184] on h3 "Photobooth: [PERSON_NAME] & [PERSON_NAME]'s Wedding (3118)" at bounding box center [380, 187] width 89 height 14
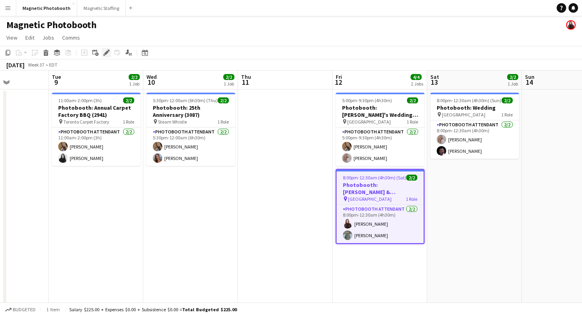
click at [106, 51] on icon "Edit" at bounding box center [106, 52] width 6 height 6
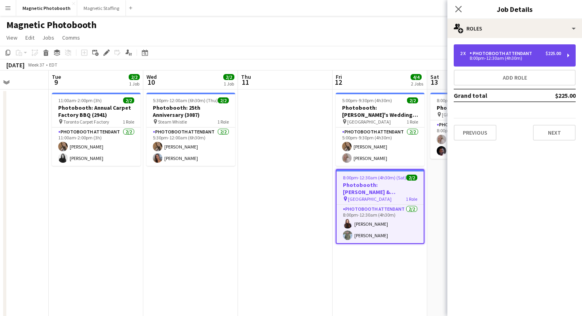
click at [497, 47] on div "2 x Photobooth Attendant $225.00 8:00pm-12:30am (4h30m)" at bounding box center [515, 55] width 122 height 22
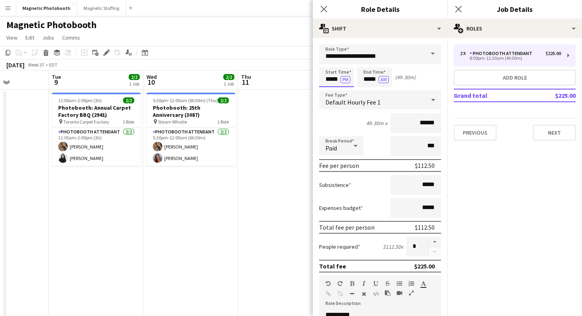
click at [332, 80] on input "*****" at bounding box center [336, 77] width 35 height 20
click at [332, 60] on div at bounding box center [329, 63] width 16 height 8
click at [328, 95] on div at bounding box center [329, 91] width 16 height 8
click at [347, 63] on div at bounding box center [344, 63] width 16 height 8
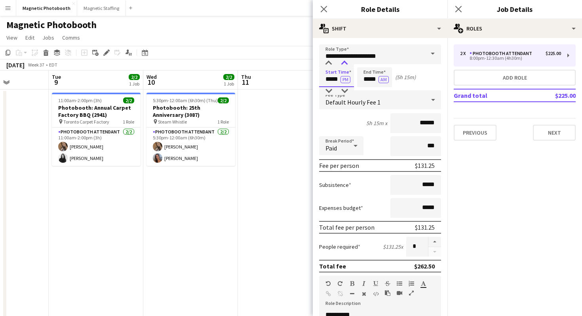
type input "*****"
click at [347, 63] on div at bounding box center [344, 63] width 16 height 8
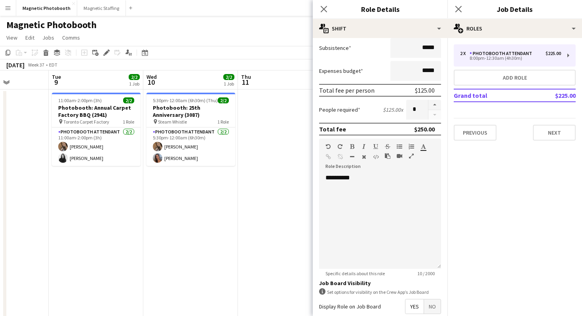
scroll to position [138, 0]
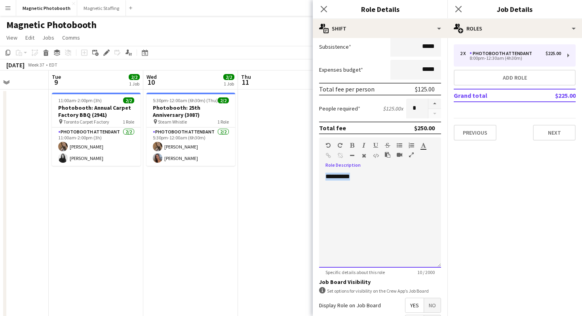
drag, startPoint x: 383, startPoint y: 180, endPoint x: 318, endPoint y: 180, distance: 65.3
click at [318, 180] on form "**********" at bounding box center [380, 152] width 135 height 492
paste div
drag, startPoint x: 370, startPoint y: 176, endPoint x: 345, endPoint y: 176, distance: 25.7
click at [344, 176] on div "**********" at bounding box center [379, 177] width 109 height 8
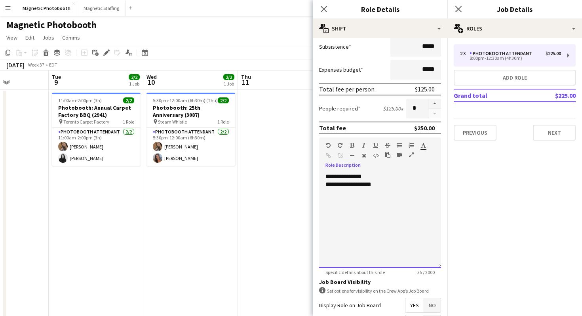
click at [402, 186] on div "**********" at bounding box center [379, 184] width 109 height 8
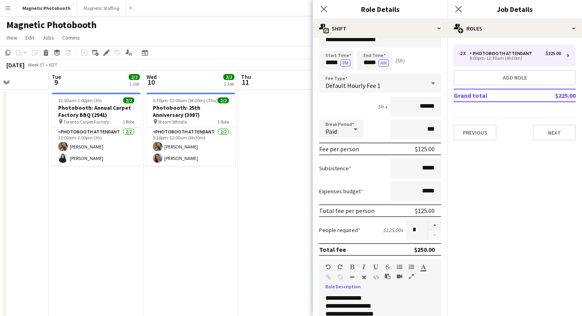
scroll to position [17, 0]
click at [459, 9] on icon at bounding box center [458, 9] width 8 height 8
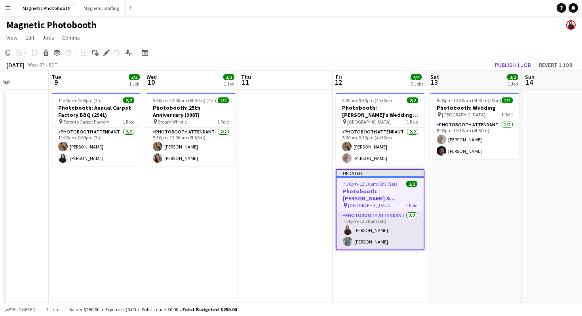
click at [382, 240] on app-card-role "Photobooth Attendant 2/2 7:30pm-12:30am (5h) Maria Lopes Ramon Lopes" at bounding box center [379, 230] width 87 height 38
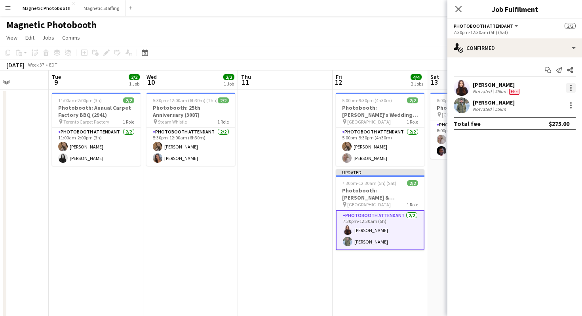
click at [567, 89] on div at bounding box center [570, 87] width 9 height 9
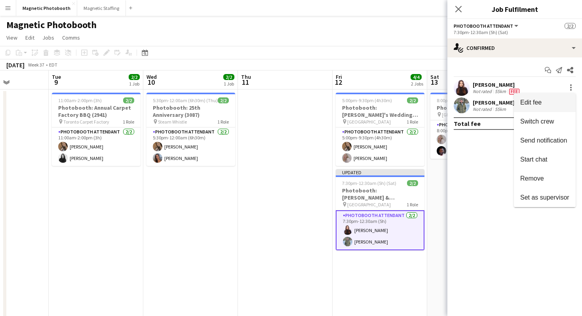
click at [543, 108] on button "Edit fee" at bounding box center [545, 102] width 62 height 19
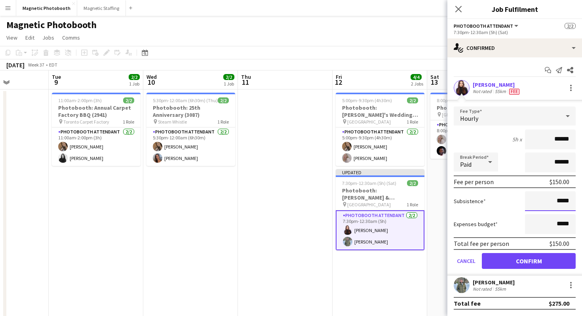
click at [558, 197] on input "*****" at bounding box center [550, 201] width 51 height 20
type input "*******"
click at [530, 256] on button "Confirm" at bounding box center [529, 261] width 94 height 16
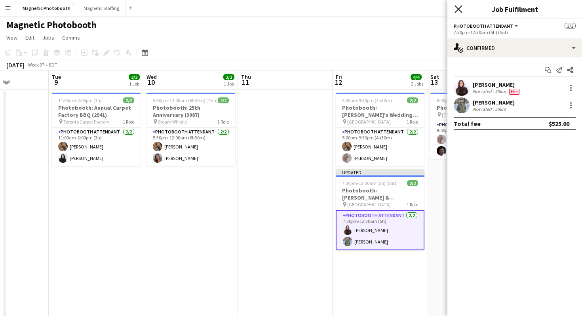
click at [456, 8] on icon "Close pop-in" at bounding box center [458, 9] width 8 height 8
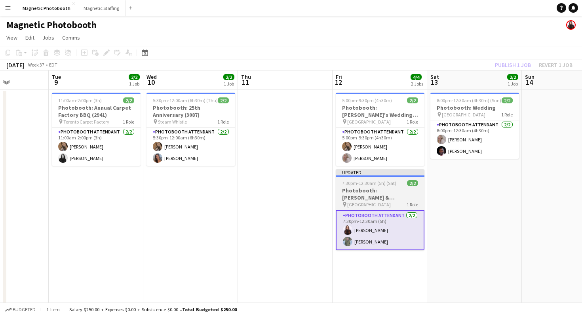
click at [415, 192] on h3 "Photobooth: [PERSON_NAME] & [PERSON_NAME]'s Wedding (3118)" at bounding box center [380, 194] width 89 height 14
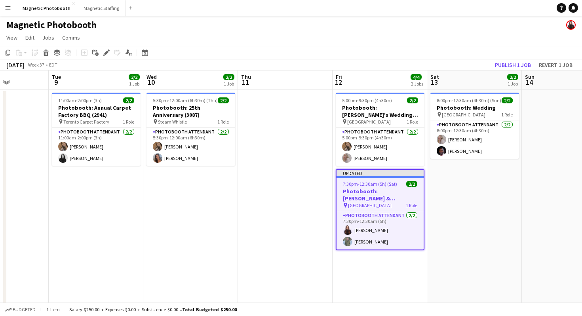
click at [367, 209] on app-job-card "Updated 7:30pm-12:30am (5h) (Sat) 2/2 Photobooth: Sharon & Giuseppe's Wedding (…" at bounding box center [380, 209] width 89 height 81
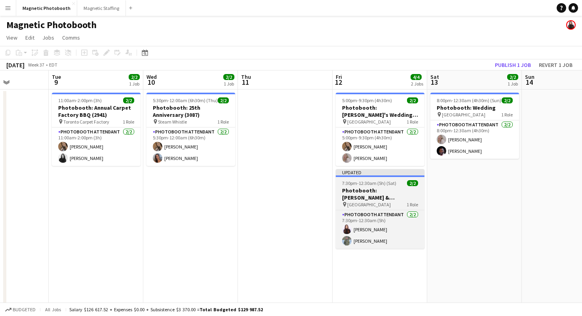
click at [367, 198] on h3 "Photobooth: [PERSON_NAME] & [PERSON_NAME]'s Wedding (3118)" at bounding box center [380, 194] width 89 height 14
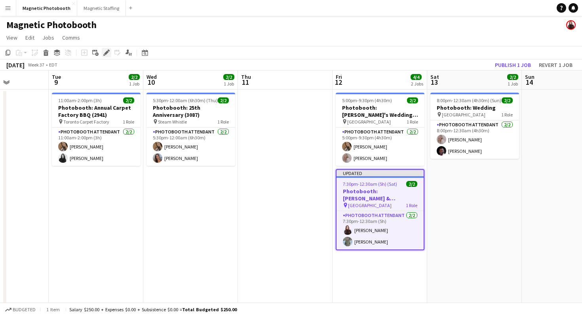
click at [108, 52] on icon at bounding box center [106, 53] width 4 height 4
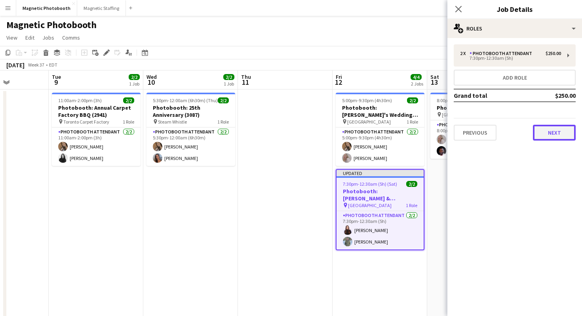
click at [545, 131] on button "Next" at bounding box center [554, 133] width 43 height 16
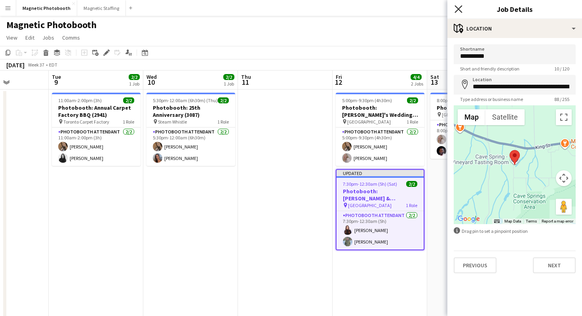
click at [456, 6] on icon "Close pop-in" at bounding box center [458, 9] width 8 height 8
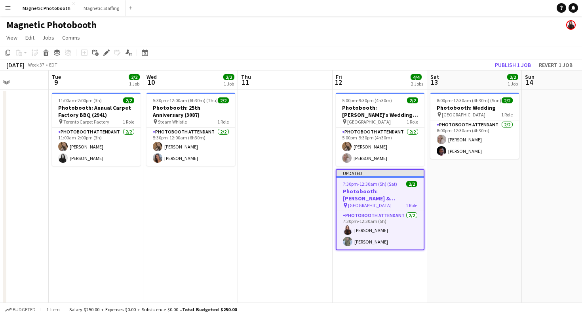
click at [478, 31] on app-page-menu "View Day view expanded Day view collapsed Month view Date picker Jump to [DATE]…" at bounding box center [291, 38] width 582 height 15
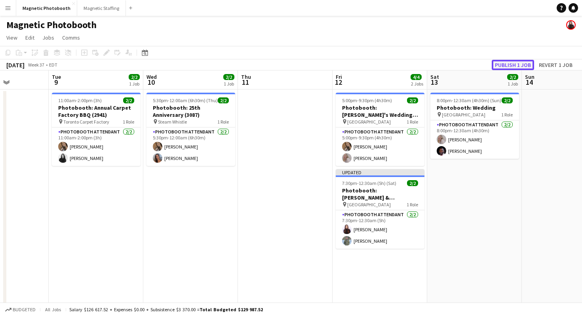
click at [507, 65] on button "Publish 1 job" at bounding box center [513, 65] width 42 height 10
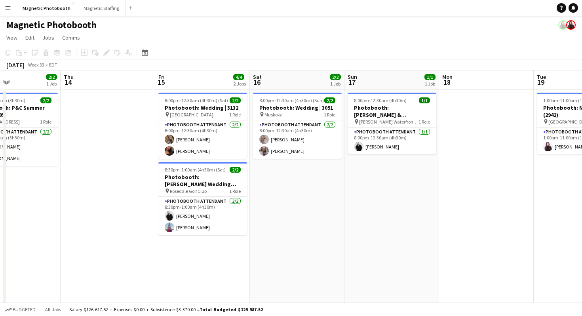
scroll to position [0, 221]
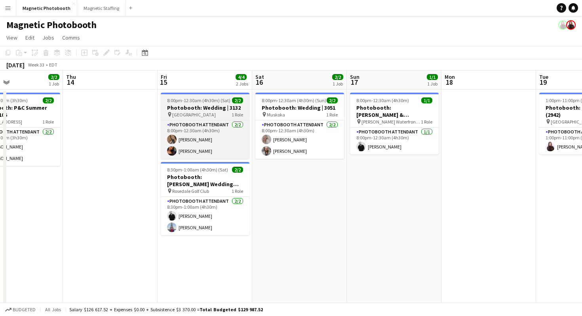
click at [205, 102] on span "8:00pm-12:30am (4h30m) (Sat)" at bounding box center [198, 100] width 63 height 6
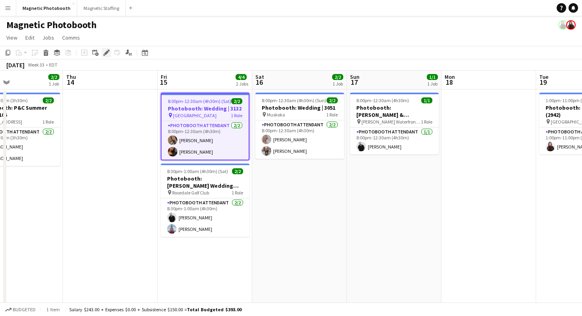
click at [104, 49] on div "Edit" at bounding box center [106, 52] width 9 height 9
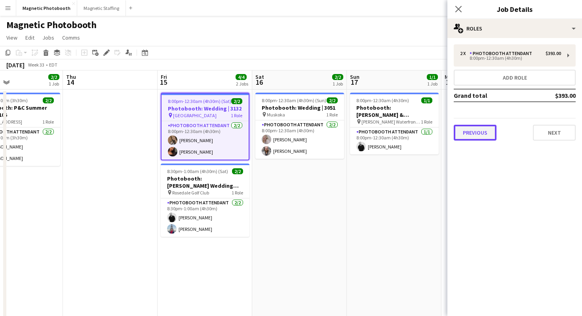
click at [479, 135] on button "Previous" at bounding box center [475, 133] width 43 height 16
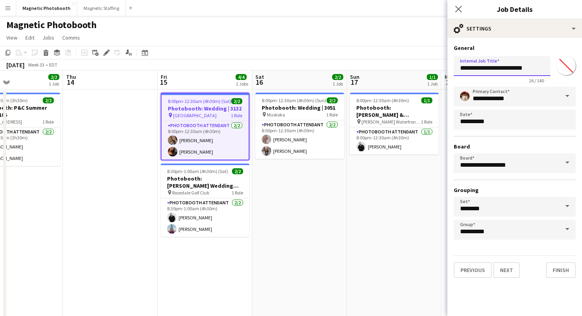
drag, startPoint x: 515, startPoint y: 68, endPoint x: 444, endPoint y: 70, distance: 71.3
click at [443, 70] on body "Menu Boards Boards Boards All jobs Status Workforce Workforce My Workforce Recr…" at bounding box center [291, 228] width 582 height 457
paste input "**********"
drag, startPoint x: 528, startPoint y: 69, endPoint x: 499, endPoint y: 70, distance: 28.1
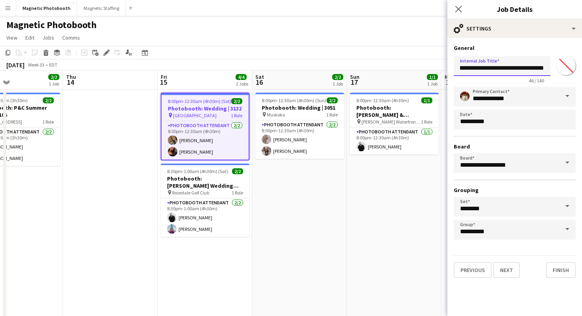
click at [499, 70] on input "**********" at bounding box center [502, 66] width 97 height 20
drag, startPoint x: 510, startPoint y: 70, endPoint x: 419, endPoint y: 70, distance: 90.6
click at [419, 70] on body "Menu Boards Boards Boards All jobs Status Workforce Workforce My Workforce Recr…" at bounding box center [291, 228] width 582 height 457
type input "**********"
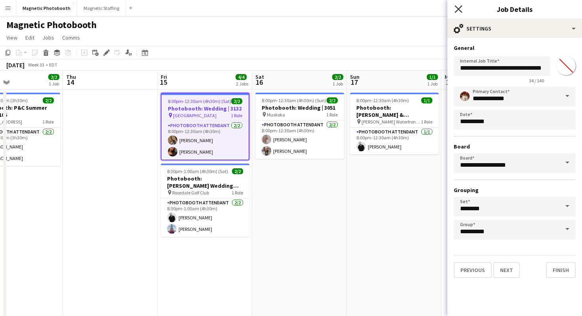
click at [457, 5] on icon "Close pop-in" at bounding box center [458, 9] width 8 height 8
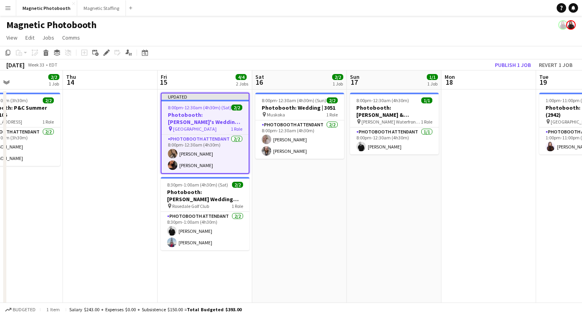
click at [439, 30] on div "Magnetic Photobooth" at bounding box center [291, 23] width 582 height 15
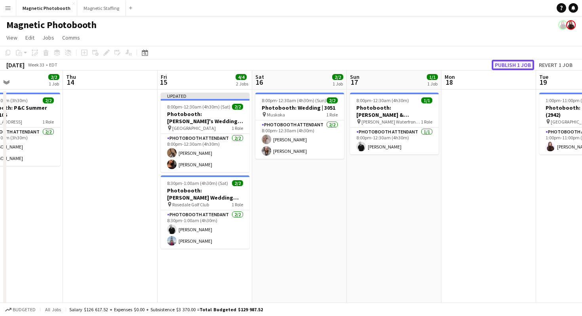
click at [514, 63] on button "Publish 1 job" at bounding box center [513, 65] width 42 height 10
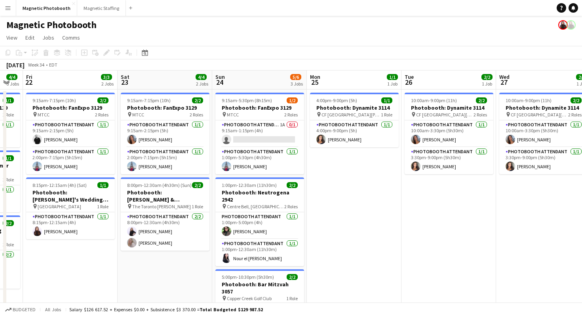
scroll to position [0, 262]
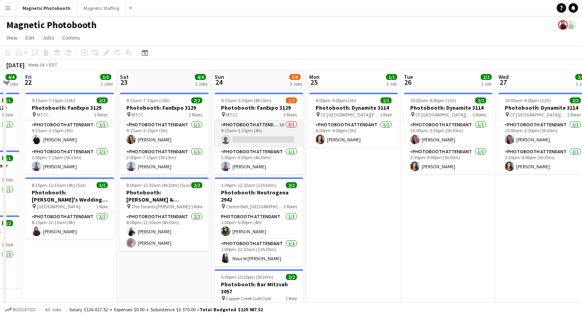
click at [292, 134] on app-card-role "Photobooth Attendant 1A 0/1 9:15am-1:15pm (4h) single-neutral-actions" at bounding box center [258, 133] width 89 height 27
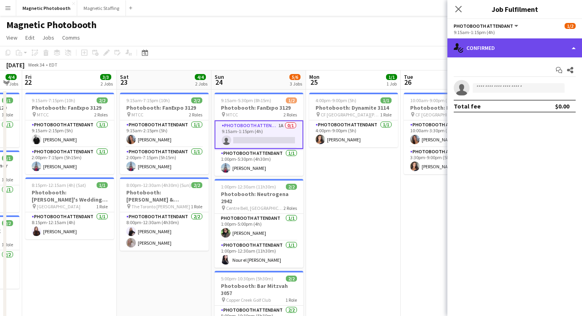
click at [492, 45] on div "single-neutral-actions-check-2 Confirmed" at bounding box center [514, 47] width 135 height 19
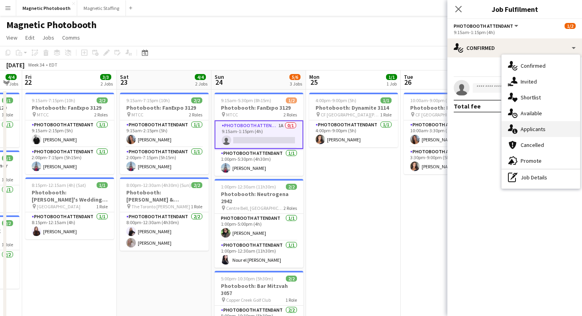
click at [516, 127] on icon "single-neutral-actions-information" at bounding box center [512, 128] width 9 height 9
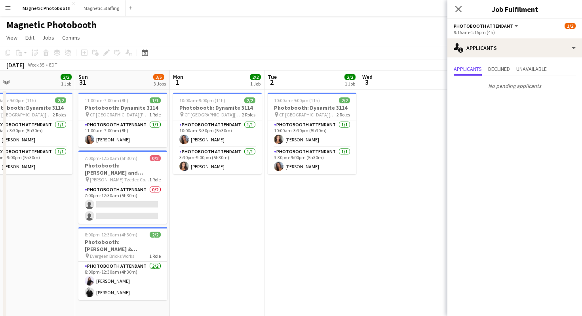
scroll to position [5, 0]
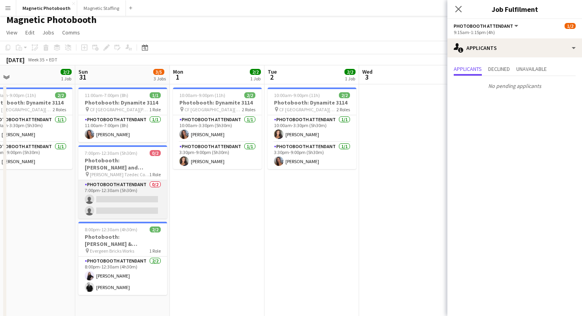
click at [102, 203] on app-card-role "Photobooth Attendant 0/2 7:00pm-12:30am (5h30m) single-neutral-actions single-n…" at bounding box center [122, 199] width 89 height 38
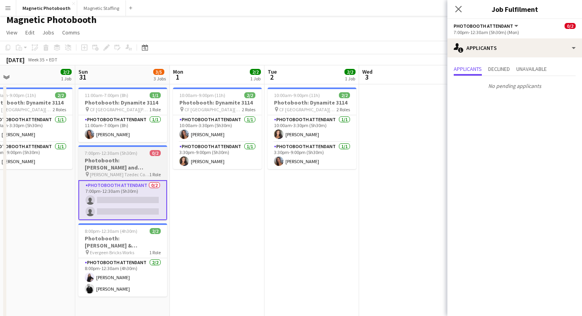
click at [123, 163] on h3 "Photobooth: [PERSON_NAME] and [PERSON_NAME]'s Wedding" at bounding box center [122, 164] width 89 height 14
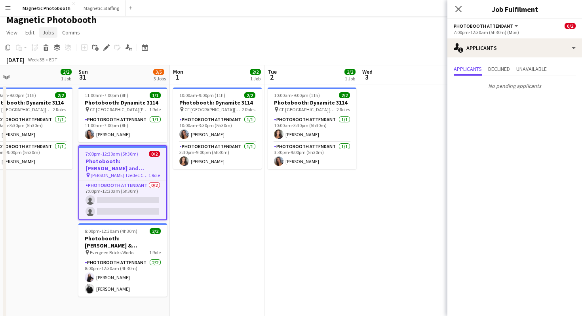
click at [50, 34] on span "Jobs" at bounding box center [48, 32] width 12 height 7
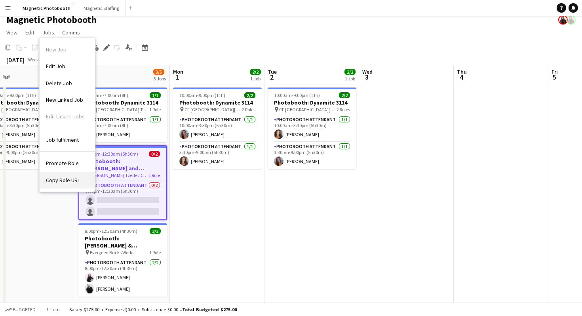
click at [67, 180] on span "Copy Role URL" at bounding box center [63, 179] width 34 height 7
type textarea "**********"
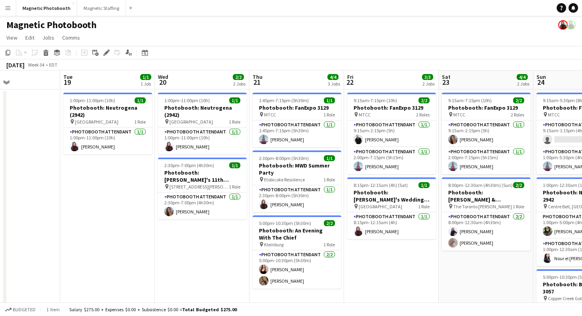
scroll to position [0, 221]
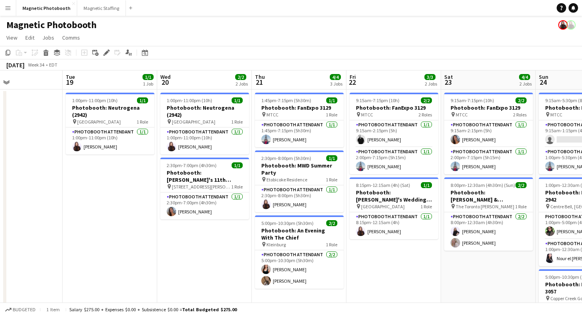
click at [305, 166] on h3 "Photobooth: MWD Summer Party" at bounding box center [299, 169] width 89 height 14
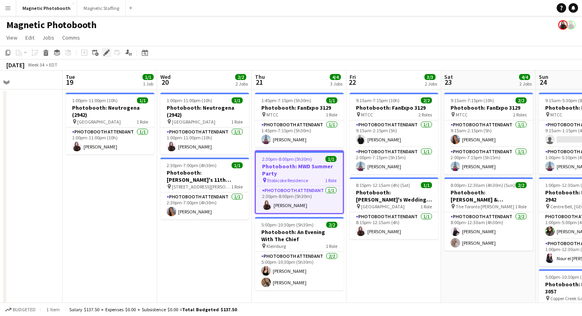
click at [106, 54] on icon "Edit" at bounding box center [106, 52] width 6 height 6
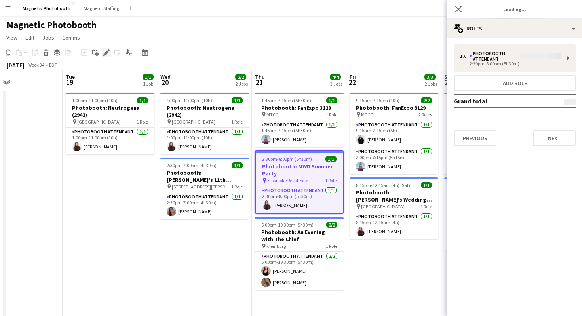
type input "*******"
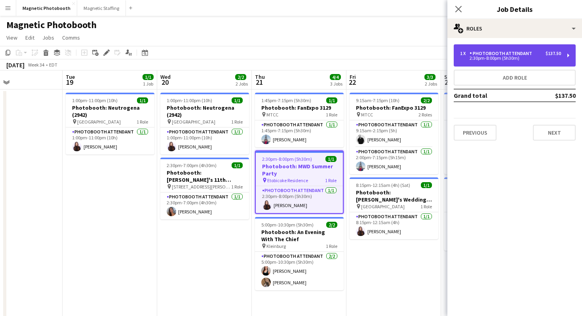
click at [541, 51] on div "1 x Photobooth Attendant $137.50" at bounding box center [510, 54] width 101 height 6
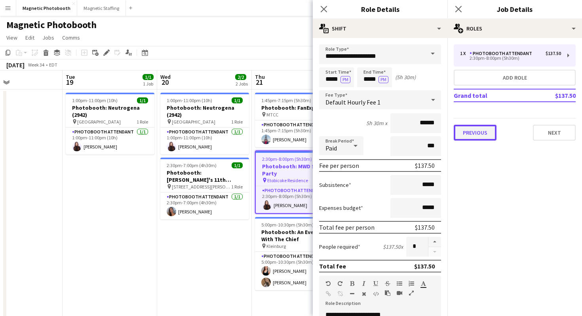
click at [479, 129] on button "Previous" at bounding box center [475, 133] width 43 height 16
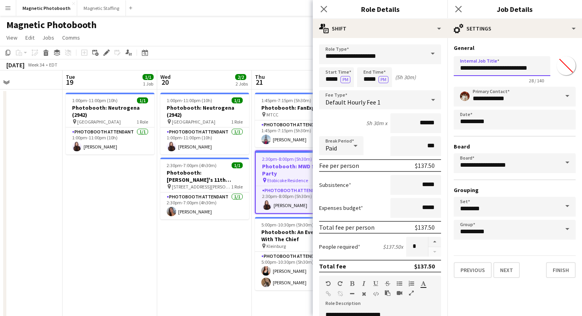
click at [519, 58] on input "**********" at bounding box center [502, 66] width 97 height 20
drag, startPoint x: 507, startPoint y: 66, endPoint x: 581, endPoint y: 66, distance: 74.4
click at [581, 66] on form "**********" at bounding box center [514, 160] width 135 height 233
paste input "*****"
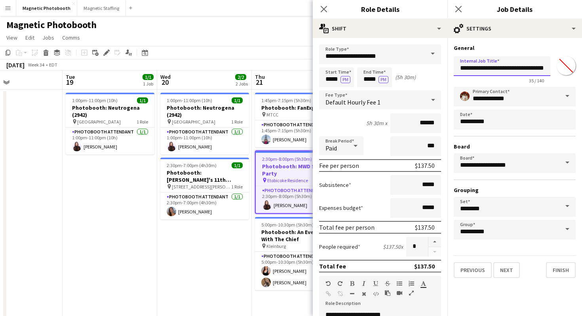
scroll to position [0, 19]
type input "**********"
click at [457, 6] on icon "Close pop-in" at bounding box center [458, 9] width 8 height 8
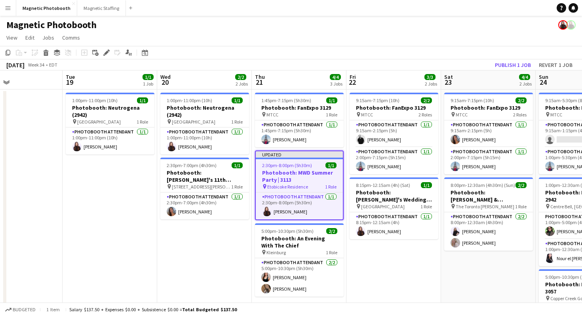
click at [444, 23] on div "Magnetic Photobooth" at bounding box center [291, 23] width 582 height 15
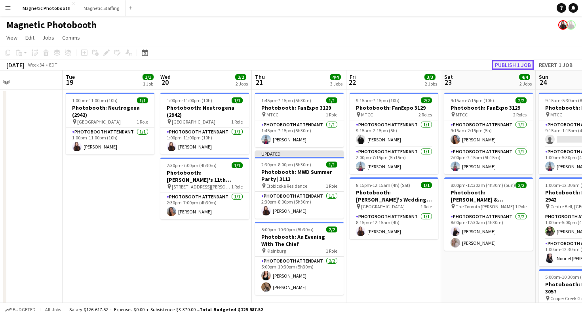
click at [513, 68] on button "Publish 1 job" at bounding box center [513, 65] width 42 height 10
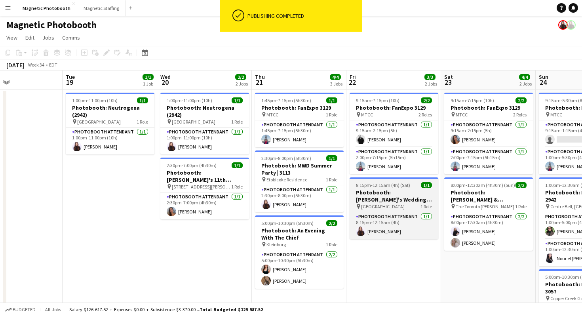
scroll to position [2, 0]
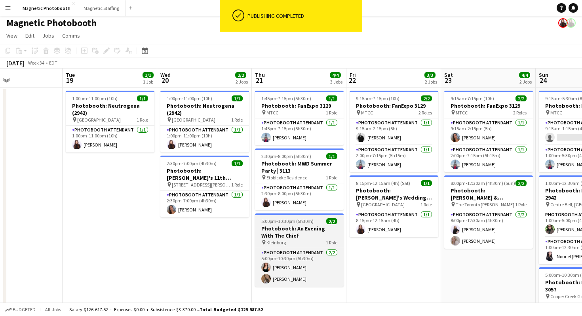
click at [290, 229] on h3 "Photobooth: An Evening With The Chief" at bounding box center [299, 232] width 89 height 14
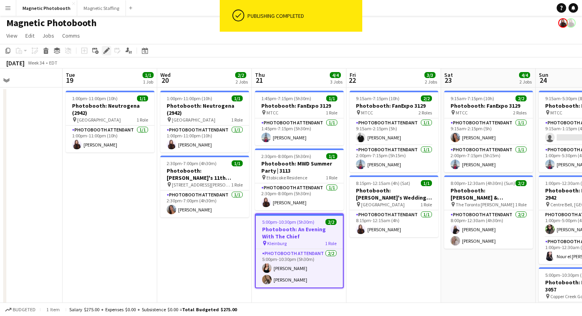
click at [106, 51] on icon at bounding box center [106, 51] width 4 height 4
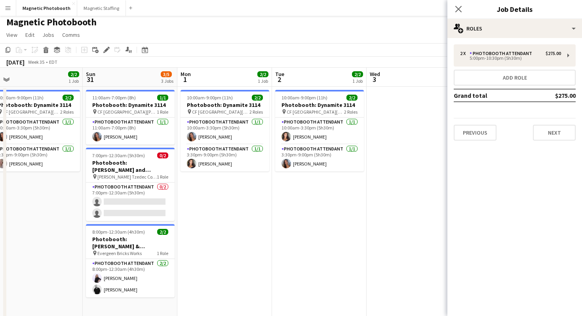
scroll to position [0, 343]
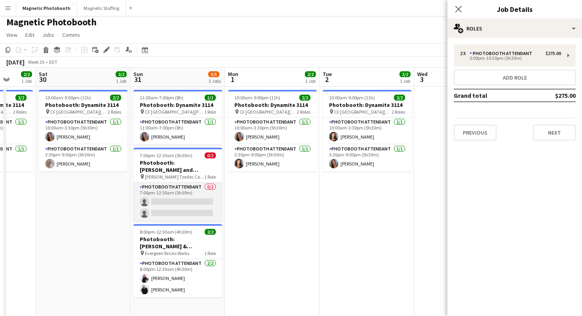
click at [190, 209] on app-card-role "Photobooth Attendant 0/2 7:00pm-12:30am (5h30m) single-neutral-actions single-n…" at bounding box center [177, 201] width 89 height 38
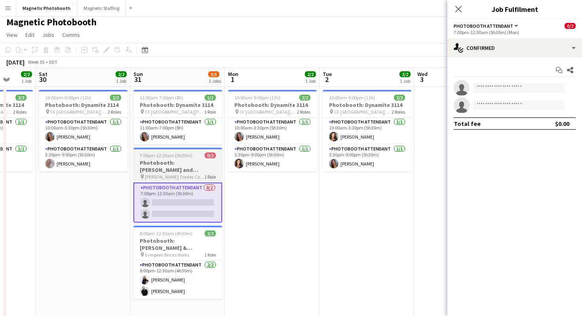
click at [211, 175] on span "1 Role" at bounding box center [209, 177] width 11 height 6
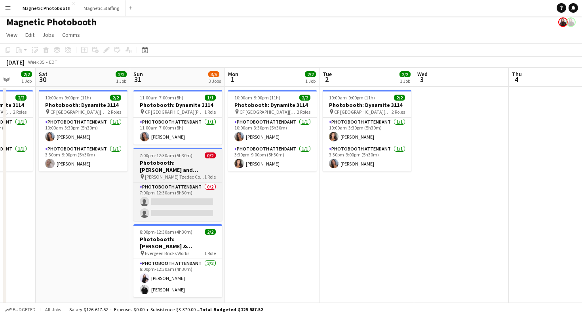
click at [193, 148] on div at bounding box center [177, 149] width 89 height 2
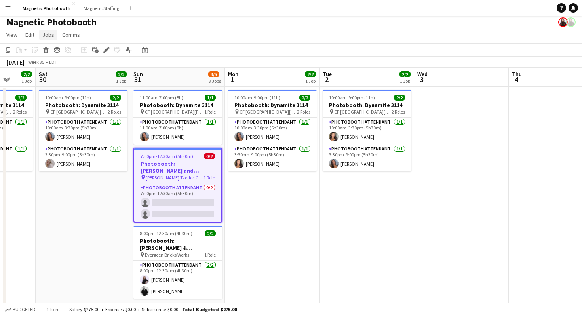
click at [51, 37] on span "Jobs" at bounding box center [48, 34] width 12 height 7
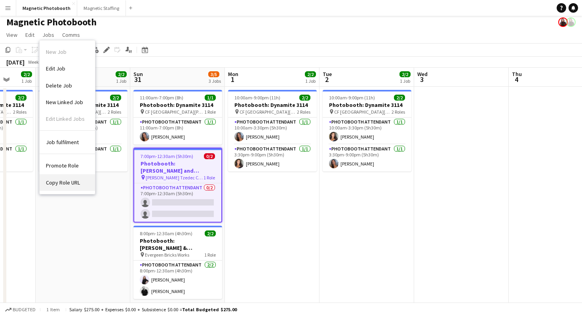
click at [55, 186] on link "Copy Role URL" at bounding box center [67, 182] width 55 height 17
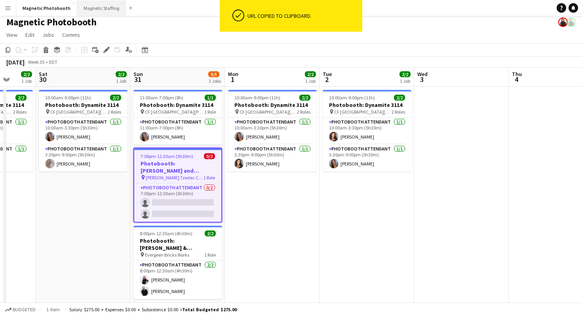
click at [101, 7] on button "Magnetic Staffing Close" at bounding box center [101, 7] width 49 height 15
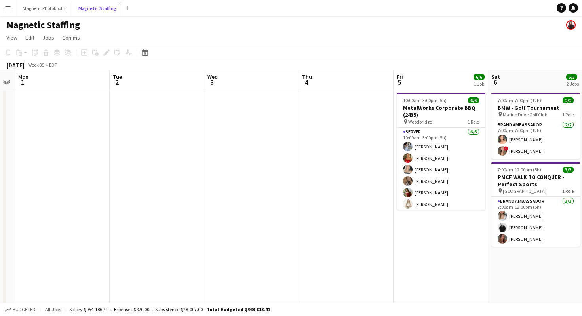
scroll to position [0, 186]
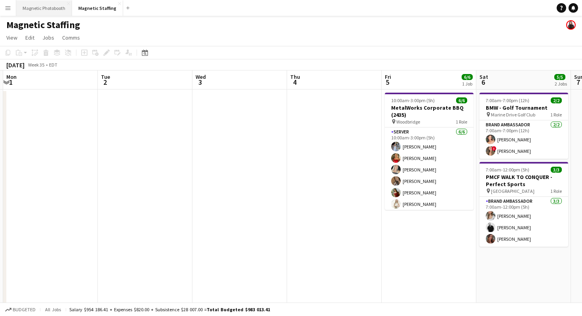
click at [49, 5] on button "Magnetic Photobooth Close" at bounding box center [44, 7] width 56 height 15
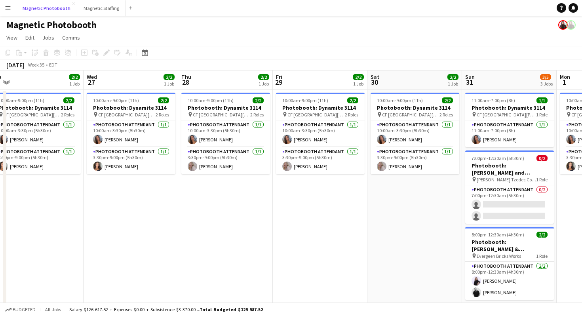
scroll to position [0, 212]
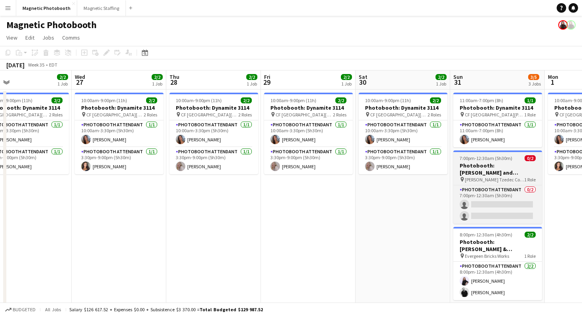
click at [473, 163] on h3 "Photobooth: [PERSON_NAME] and [PERSON_NAME]'s Wedding" at bounding box center [497, 169] width 89 height 14
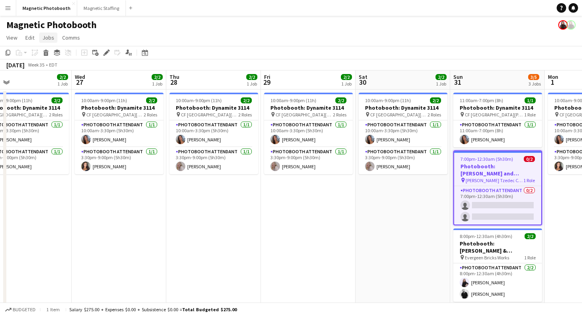
click at [42, 38] on span "Jobs" at bounding box center [48, 37] width 12 height 7
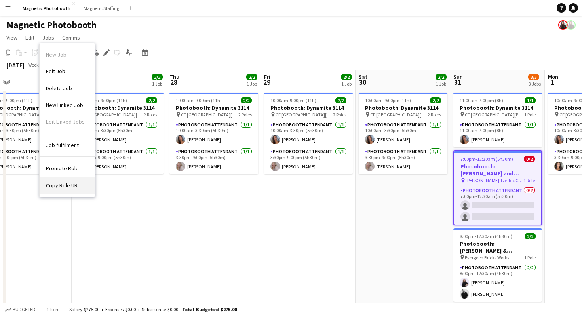
click at [61, 185] on span "Copy Role URL" at bounding box center [63, 185] width 34 height 7
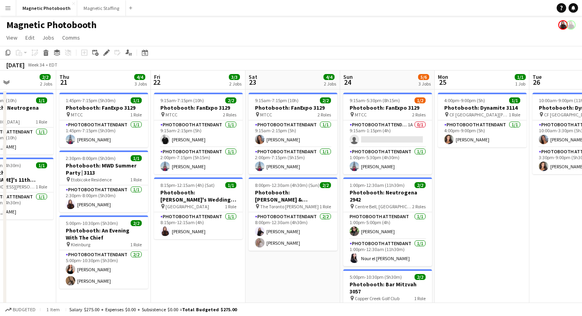
scroll to position [0, 232]
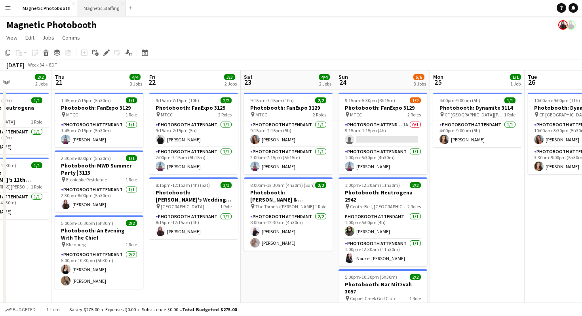
click at [94, 4] on button "Magnetic Staffing Close" at bounding box center [101, 7] width 49 height 15
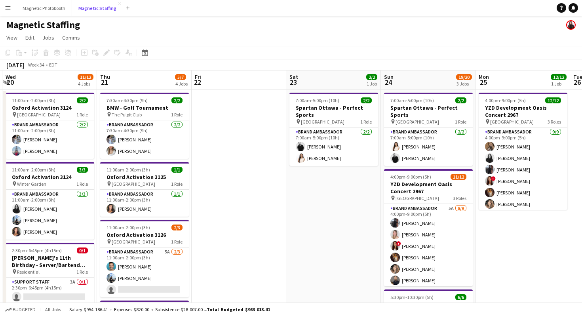
scroll to position [0, 218]
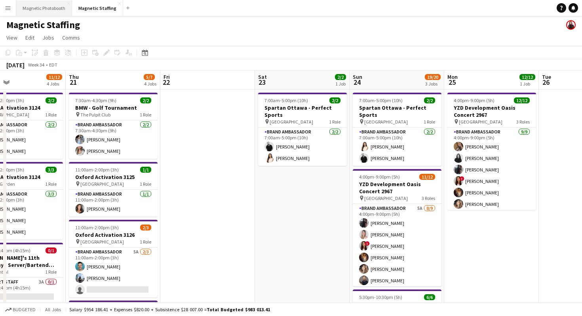
click at [50, 8] on button "Magnetic Photobooth Close" at bounding box center [44, 7] width 56 height 15
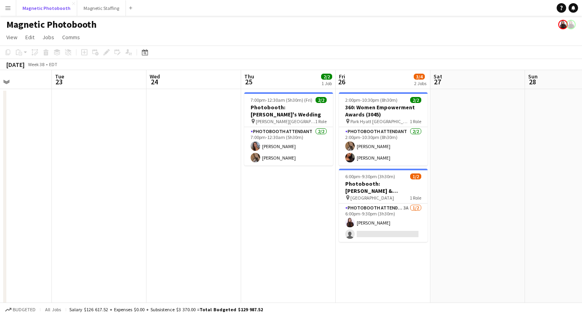
scroll to position [0, 340]
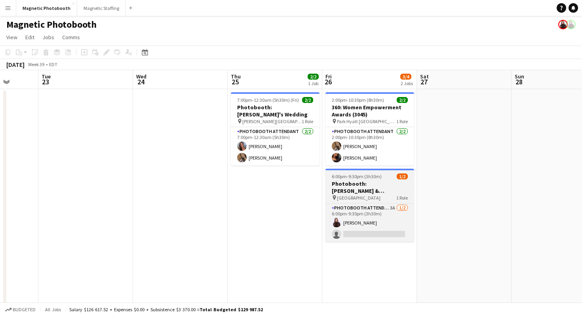
click at [381, 180] on app-job-card "6:00pm-9:30pm (3h30m) 1/2 Photobooth: Hannah & Sara's Engagement Party (3017) p…" at bounding box center [369, 205] width 89 height 73
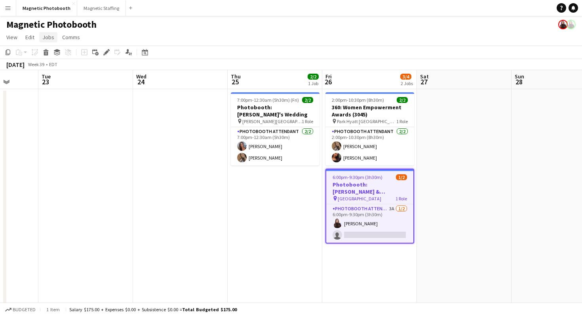
click at [48, 37] on span "Jobs" at bounding box center [48, 37] width 12 height 7
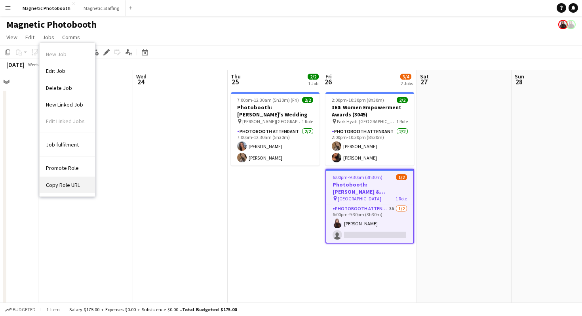
click at [74, 189] on link "Copy Role URL" at bounding box center [67, 184] width 55 height 17
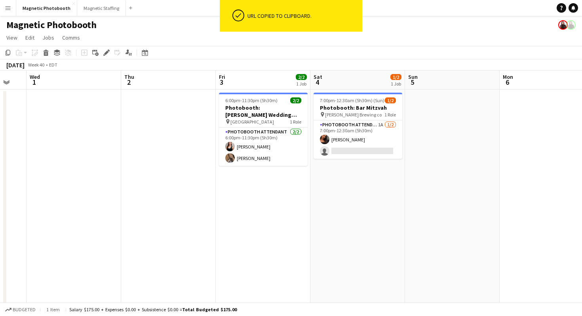
scroll to position [0, 332]
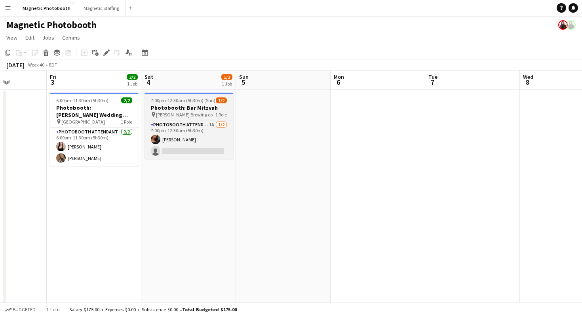
click at [201, 114] on div "pin Henderson Brewing co 1 Role" at bounding box center [188, 114] width 89 height 6
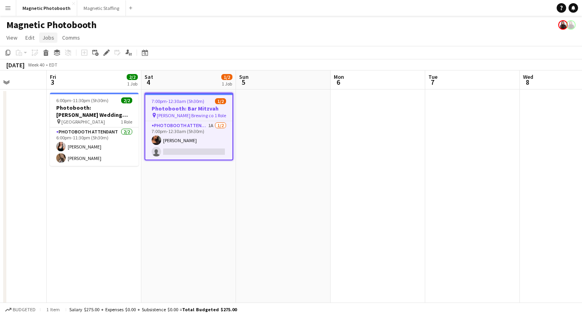
click at [42, 36] on span "Jobs" at bounding box center [48, 37] width 12 height 7
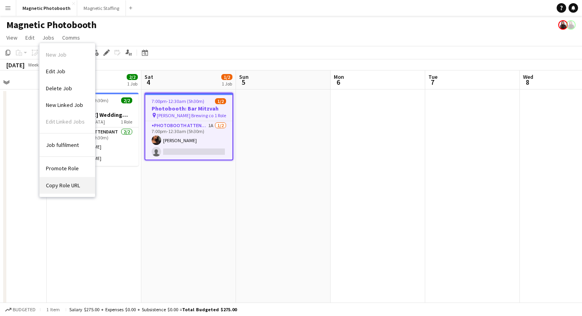
click at [78, 179] on link "Copy Role URL" at bounding box center [67, 185] width 55 height 17
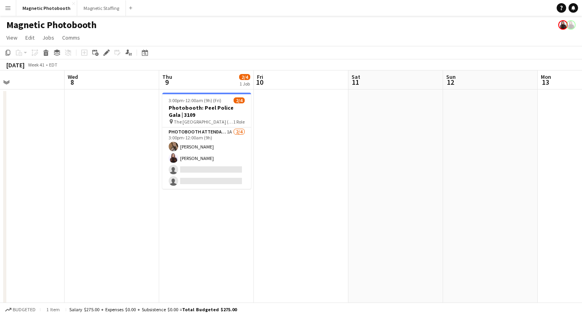
scroll to position [0, 245]
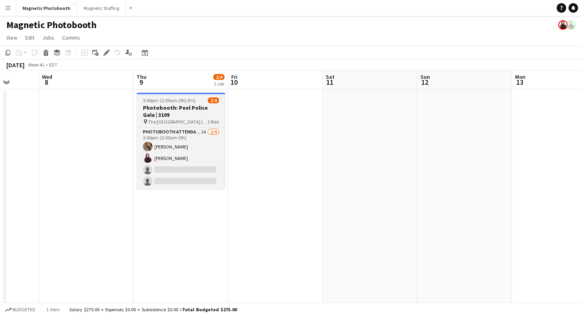
click at [205, 105] on h3 "Photobooth: Peel Police Gala | 3109" at bounding box center [181, 111] width 89 height 14
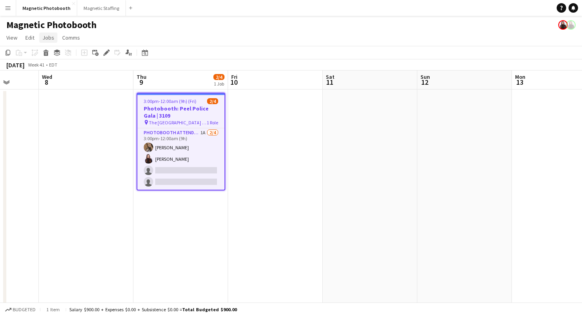
click at [46, 39] on span "Jobs" at bounding box center [48, 37] width 12 height 7
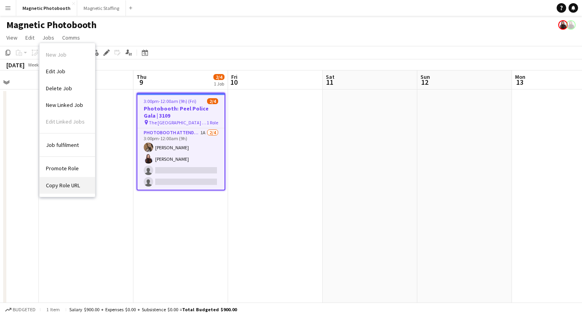
click at [70, 184] on span "Copy Role URL" at bounding box center [63, 185] width 34 height 7
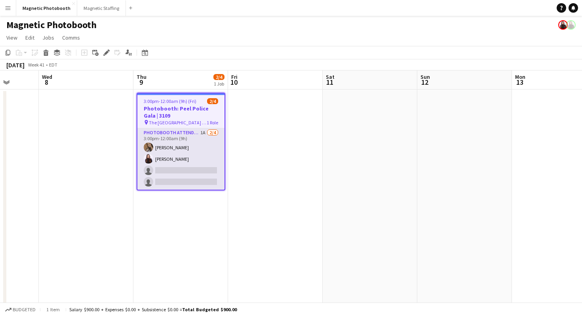
click at [208, 151] on app-card-role "Photobooth Attendant 1A [DATE] 3:00pm-12:00am (9h) [PERSON_NAME] [PERSON_NAME] …" at bounding box center [180, 158] width 87 height 61
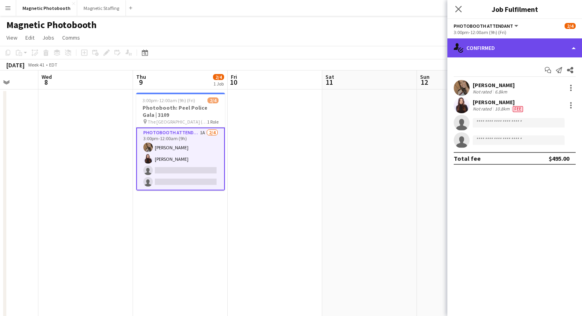
click at [530, 47] on div "single-neutral-actions-check-2 Confirmed" at bounding box center [514, 47] width 135 height 19
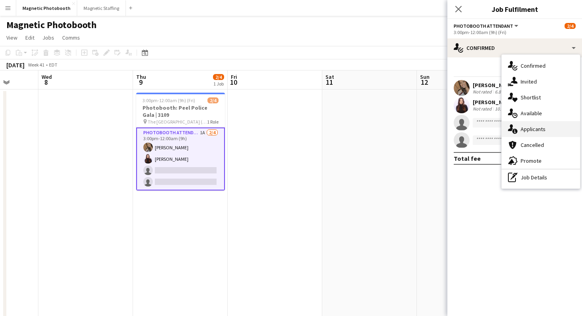
click at [545, 134] on div "single-neutral-actions-information Applicants" at bounding box center [540, 129] width 78 height 16
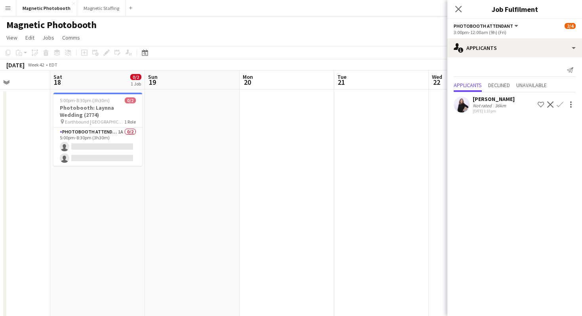
scroll to position [0, 230]
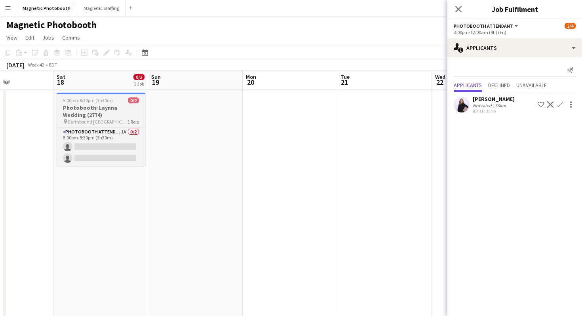
click at [108, 102] on span "5:00pm-8:30pm (3h30m)" at bounding box center [88, 100] width 50 height 6
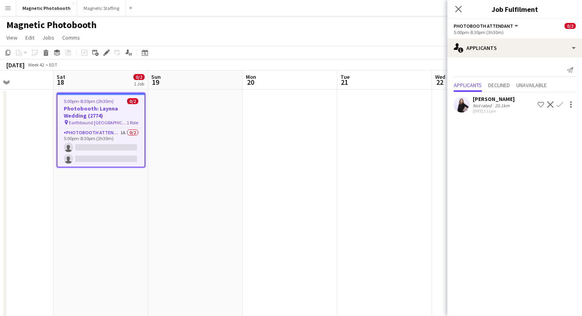
click at [50, 44] on app-page-menu "View Day view expanded Day view collapsed Month view Date picker Jump to [DATE]…" at bounding box center [291, 38] width 582 height 15
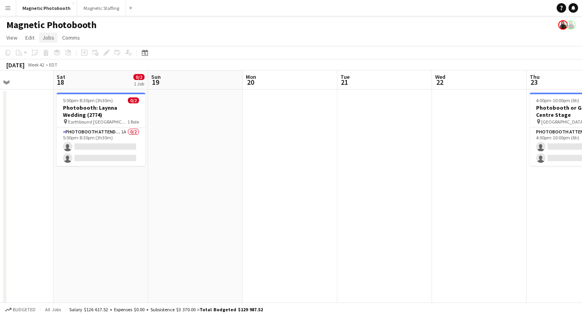
click at [50, 41] on link "Jobs" at bounding box center [48, 37] width 18 height 10
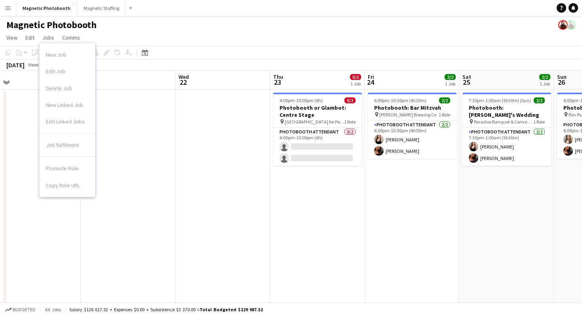
scroll to position [0, 339]
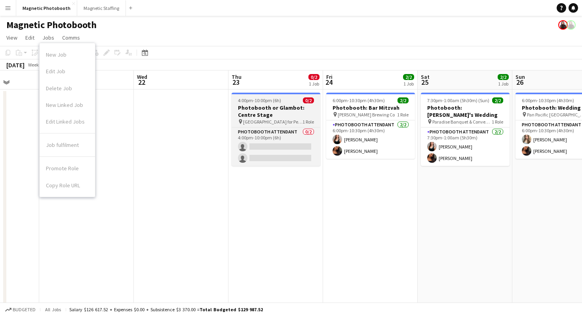
click at [279, 116] on h3 "Photobooth or Glambot: Centre Stage" at bounding box center [276, 111] width 89 height 14
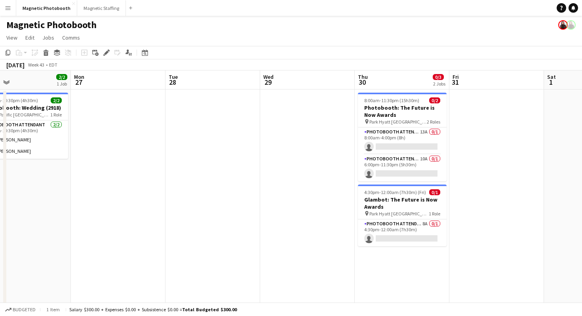
scroll to position [0, 308]
click at [396, 141] on app-card-role "Photobooth Attendant 13A 0/1 8:00am-4:00pm (8h) single-neutral-actions" at bounding box center [401, 140] width 89 height 27
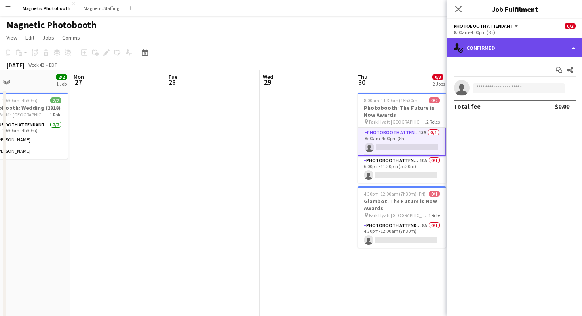
click at [515, 42] on div "single-neutral-actions-check-2 Confirmed" at bounding box center [514, 47] width 135 height 19
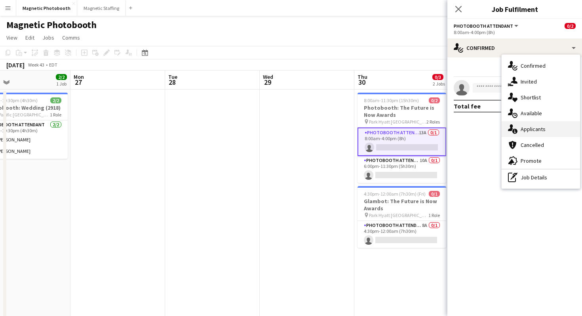
click at [522, 133] on div "single-neutral-actions-information Applicants" at bounding box center [540, 129] width 78 height 16
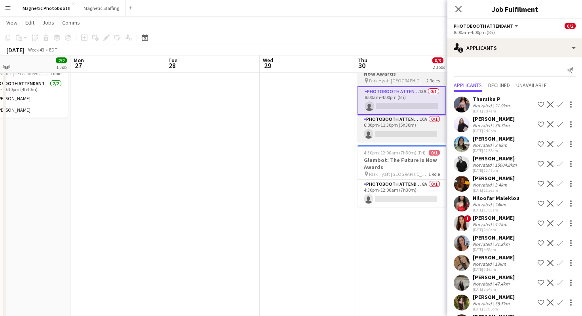
scroll to position [38, 0]
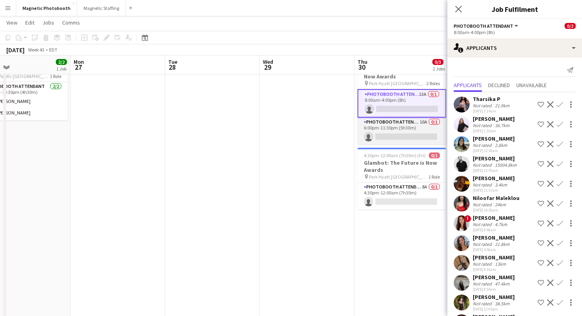
click at [408, 133] on app-card-role "Photobooth Attendant 10A 0/1 6:00pm-11:30pm (5h30m) single-neutral-actions" at bounding box center [401, 131] width 89 height 27
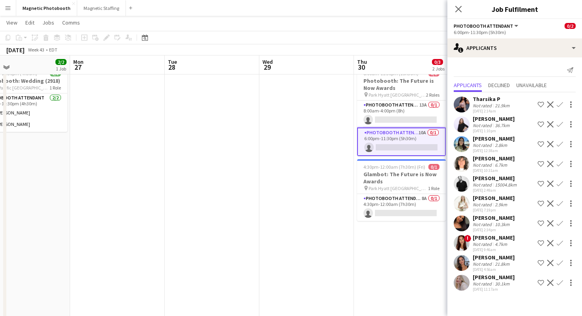
scroll to position [17, 0]
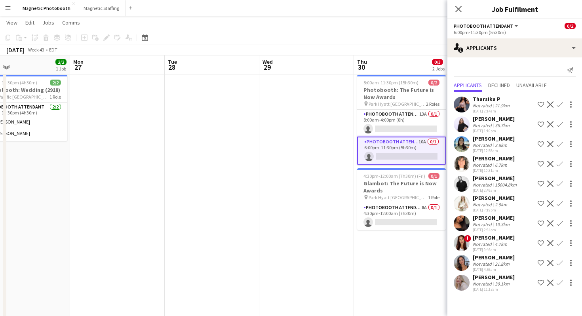
click at [407, 121] on app-card-role "Photobooth Attendant 13A 0/1 8:00am-4:00pm (8h) single-neutral-actions" at bounding box center [401, 123] width 89 height 27
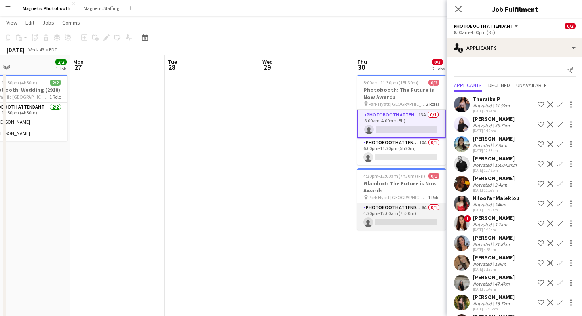
click at [402, 214] on app-card-role "Photobooth Attendant 8A 0/1 4:30pm-12:00am (7h30m) single-neutral-actions" at bounding box center [401, 216] width 89 height 27
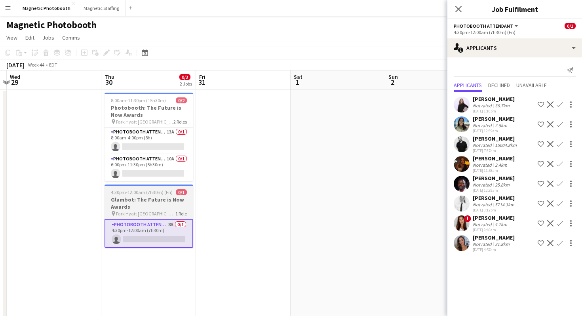
scroll to position [0, 372]
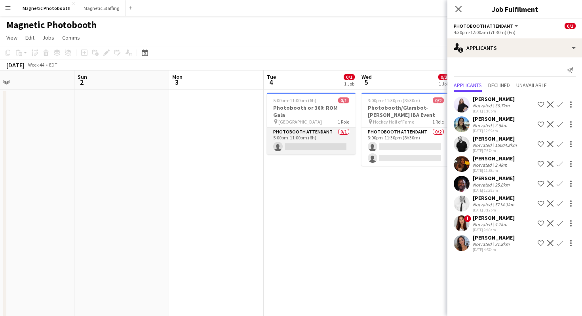
click at [315, 133] on app-card-role "Photobooth Attendant 0/1 5:00pm-11:00pm (6h) single-neutral-actions" at bounding box center [311, 140] width 89 height 27
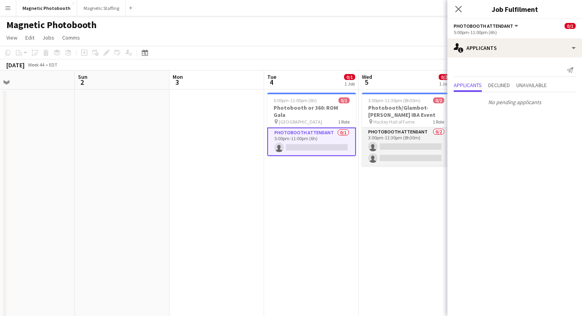
click at [391, 146] on app-card-role "Photobooth Attendant 0/2 3:00pm-11:30pm (8h30m) single-neutral-actions single-n…" at bounding box center [406, 146] width 89 height 38
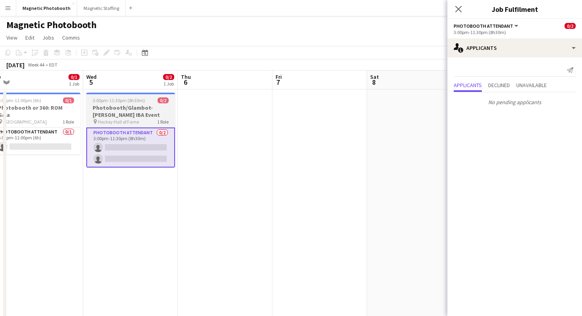
scroll to position [0, 214]
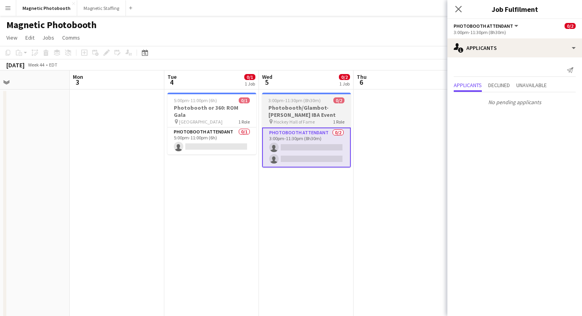
click at [296, 118] on h3 "Photobooth/Glambot- Miller Thomson IBA Event" at bounding box center [306, 111] width 89 height 14
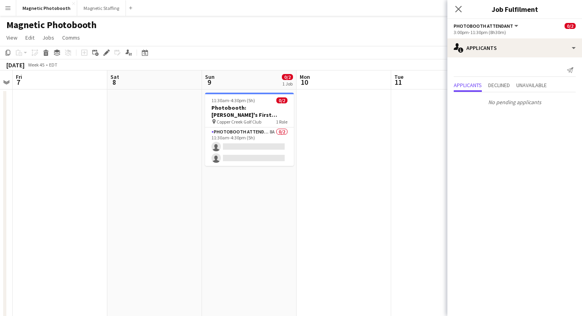
scroll to position [0, 273]
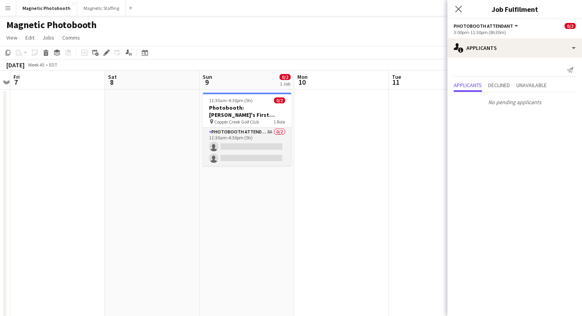
click at [259, 144] on app-card-role "Photobooth Attendant 8A 0/2 11:30am-4:30pm (5h) single-neutral-actions single-n…" at bounding box center [247, 146] width 89 height 38
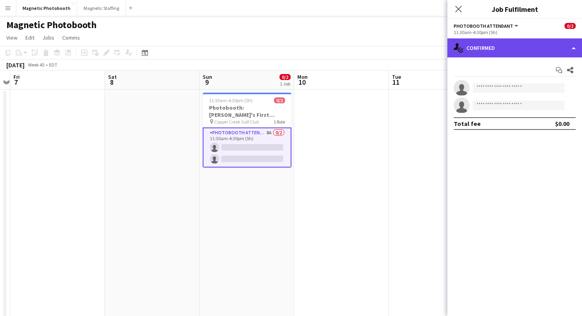
click at [458, 47] on icon "single-neutral-actions-check-2" at bounding box center [458, 47] width 9 height 9
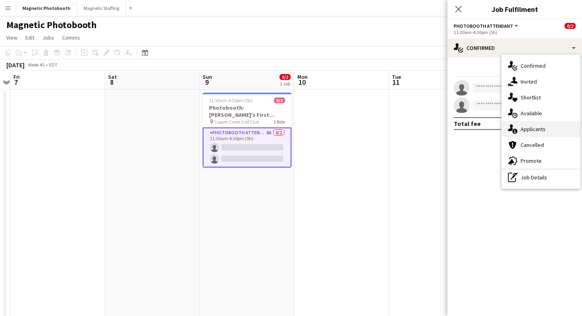
click at [515, 133] on icon "single-neutral-actions-information" at bounding box center [512, 128] width 9 height 9
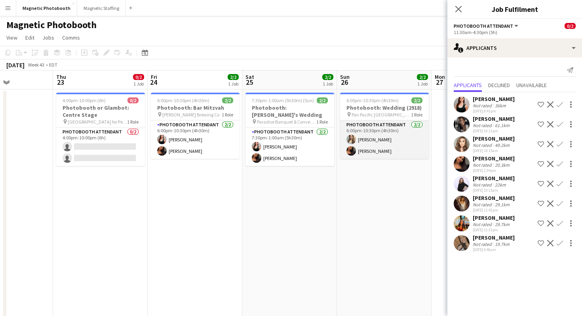
scroll to position [0, 228]
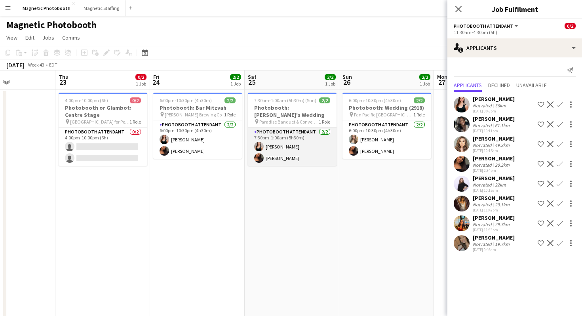
click at [302, 127] on app-card-role "Photobooth Attendant 2/2 7:30pm-1:00am (5h30m) Amy Matyszczuk Jessica Lopes" at bounding box center [292, 146] width 89 height 38
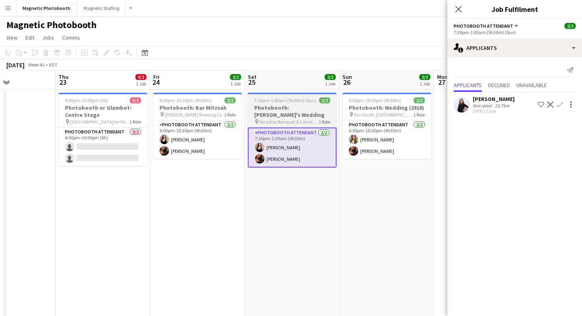
click at [297, 108] on h3 "Photobooth: Stella's Wedding" at bounding box center [292, 111] width 89 height 14
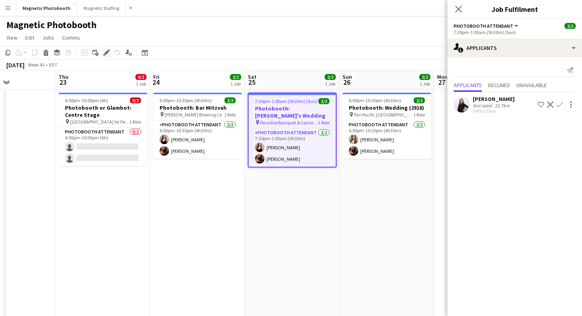
click at [107, 51] on icon at bounding box center [106, 53] width 4 height 4
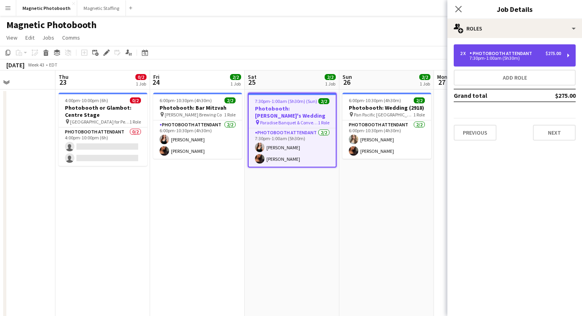
click at [469, 53] on div "Photobooth Attendant" at bounding box center [502, 54] width 66 height 6
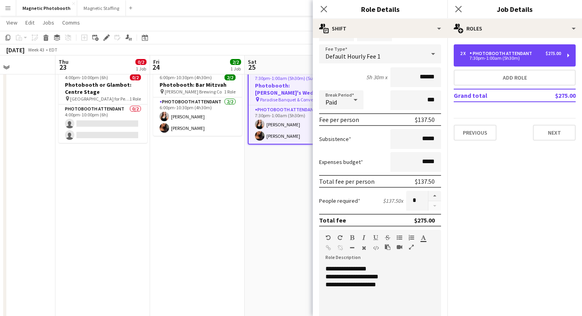
scroll to position [57, 0]
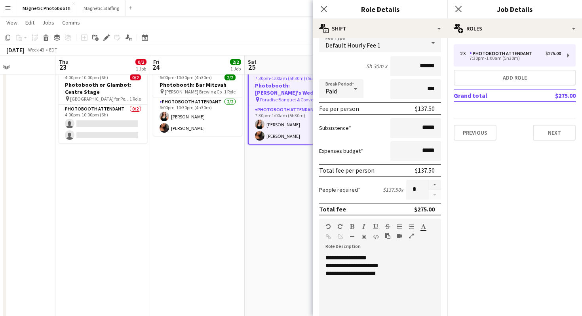
click at [285, 178] on app-date-cell "7:30pm-1:00am (5h30m) (Sun) 2/2 Photobooth: Stella's Wedding pin Paradise Banqu…" at bounding box center [292, 216] width 95 height 301
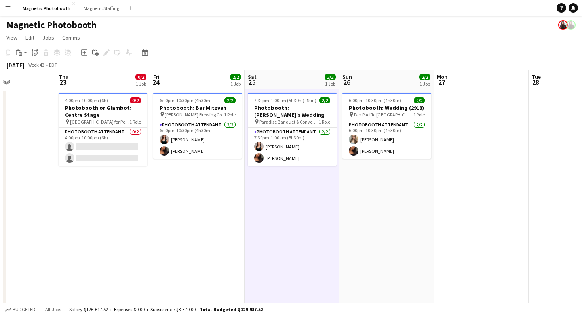
scroll to position [4, 0]
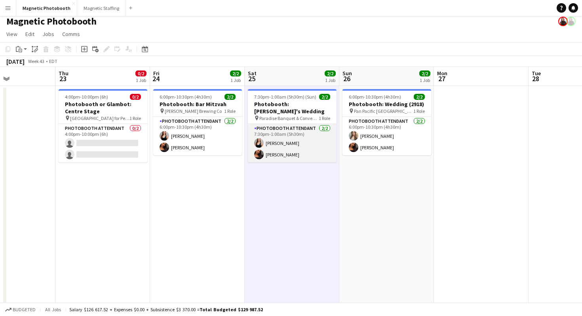
click at [268, 150] on app-card-role "Photobooth Attendant 2/2 7:30pm-1:00am (5h30m) Amy Matyszczuk Jessica Lopes" at bounding box center [292, 143] width 89 height 38
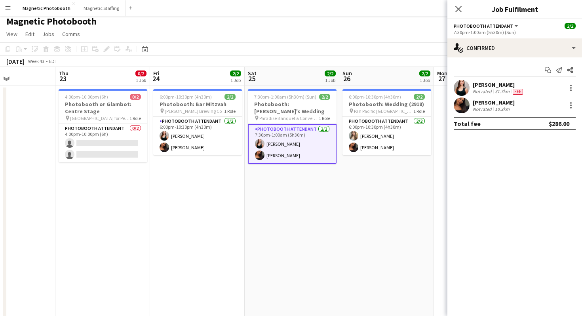
click at [464, 108] on app-user-avatar at bounding box center [462, 105] width 16 height 16
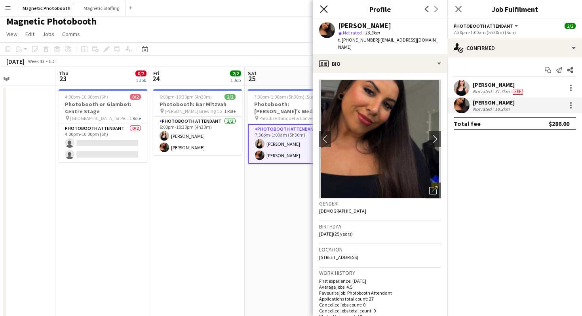
click at [321, 10] on icon "Close pop-in" at bounding box center [324, 9] width 8 height 8
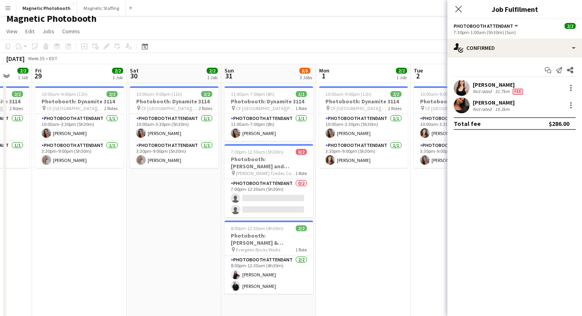
scroll to position [0, 363]
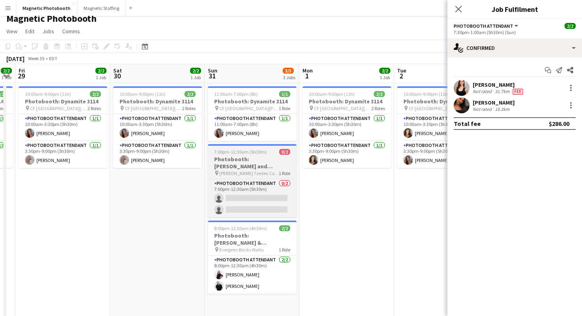
click at [253, 168] on h3 "Photobooth: [PERSON_NAME] and [PERSON_NAME]'s Wedding" at bounding box center [252, 163] width 89 height 14
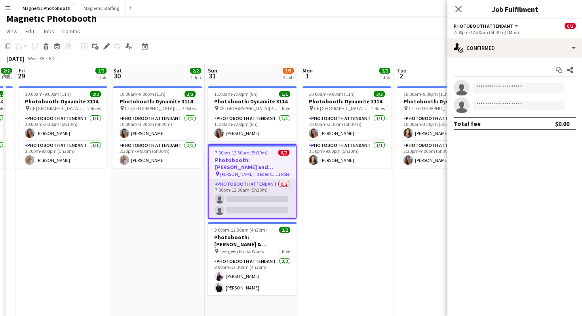
click at [253, 209] on app-card-role "Photobooth Attendant 0/2 7:00pm-12:30am (5h30m) single-neutral-actions single-n…" at bounding box center [252, 199] width 87 height 38
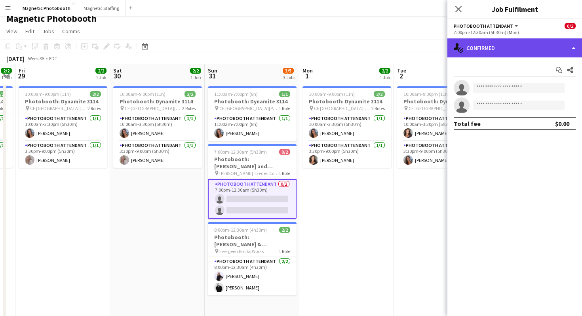
click at [521, 41] on div "single-neutral-actions-check-2 Confirmed" at bounding box center [514, 47] width 135 height 19
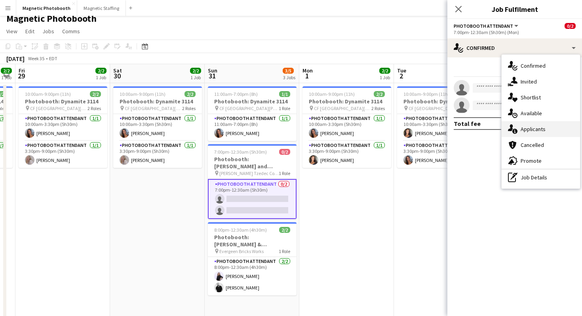
click at [522, 133] on div "single-neutral-actions-information Applicants" at bounding box center [540, 129] width 78 height 16
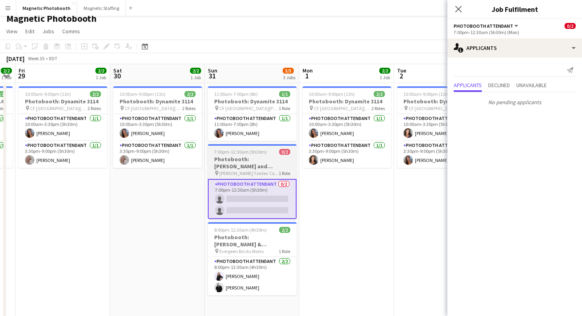
click at [282, 161] on h3 "Photobooth: [PERSON_NAME] and [PERSON_NAME]'s Wedding" at bounding box center [252, 163] width 89 height 14
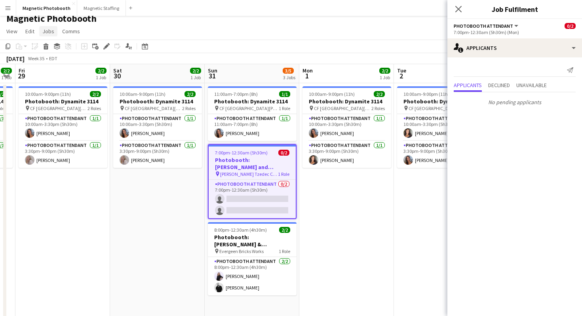
click at [46, 31] on span "Jobs" at bounding box center [48, 31] width 12 height 7
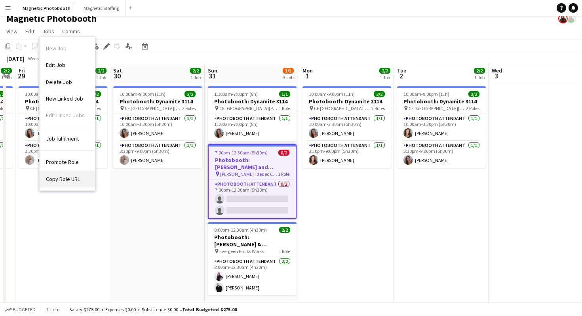
click at [62, 178] on span "Copy Role URL" at bounding box center [63, 178] width 34 height 7
type textarea "**********"
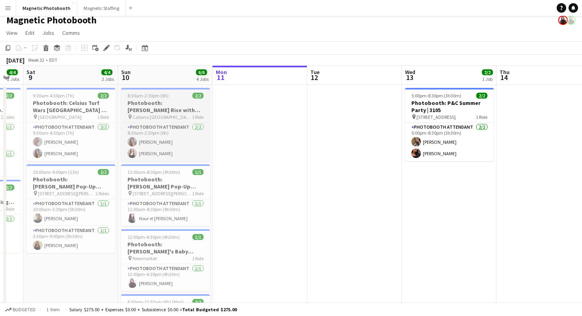
scroll to position [4, 0]
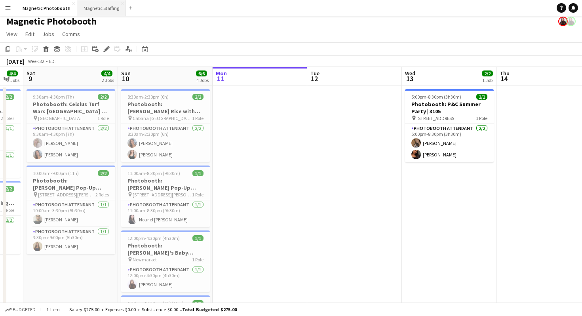
click at [95, 11] on button "Magnetic Staffing Close" at bounding box center [101, 7] width 49 height 15
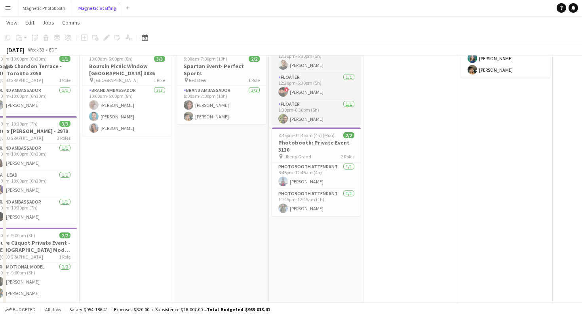
scroll to position [195, 0]
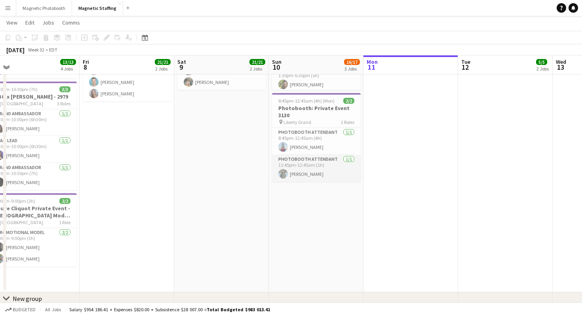
click at [317, 167] on app-card-role "Photobooth Attendant 1/1 11:45pm-12:45am (1h) Ramon Lopes" at bounding box center [316, 168] width 89 height 27
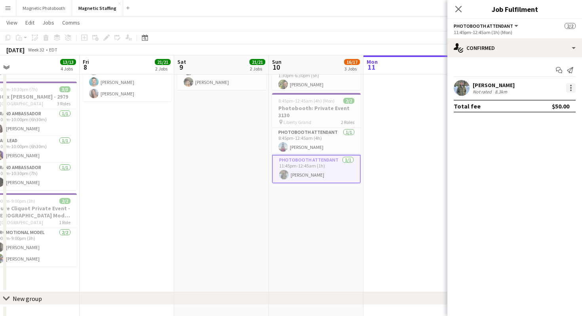
click at [571, 85] on div at bounding box center [570, 87] width 9 height 9
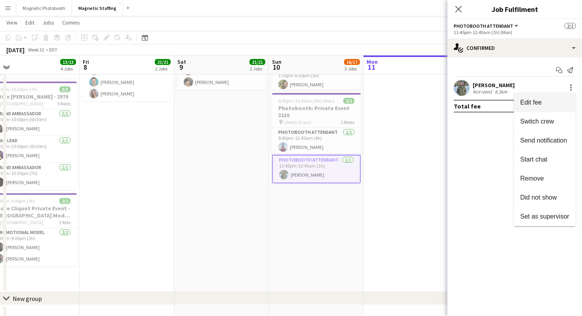
click at [558, 97] on button "Edit fee" at bounding box center [545, 102] width 62 height 19
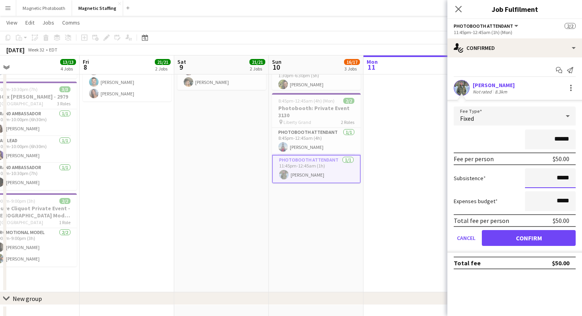
click at [559, 177] on input "*****" at bounding box center [550, 178] width 51 height 20
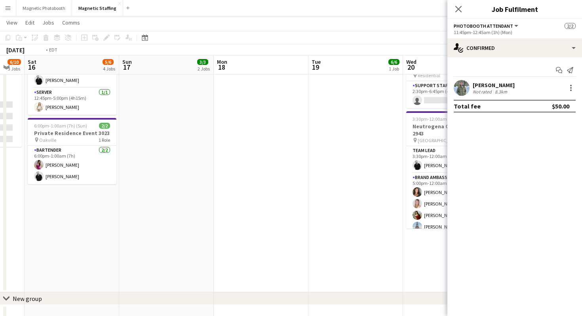
scroll to position [0, 247]
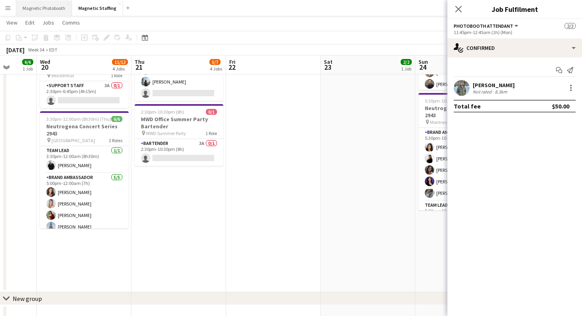
click at [45, 12] on button "Magnetic Photobooth Close" at bounding box center [44, 7] width 56 height 15
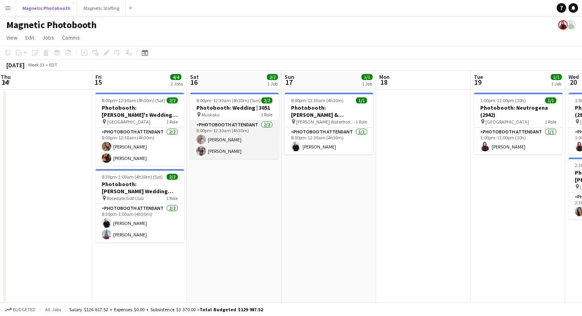
scroll to position [0, 389]
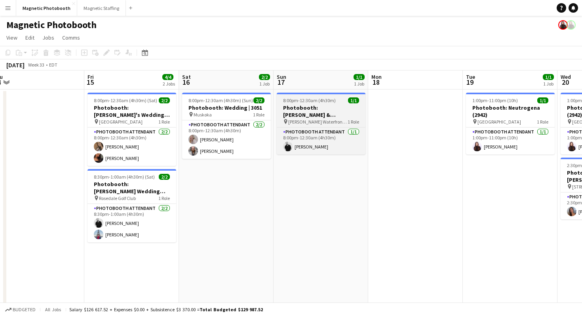
click at [304, 110] on h3 "Photobooth: [PERSON_NAME] & [PERSON_NAME] (2891)" at bounding box center [321, 111] width 89 height 14
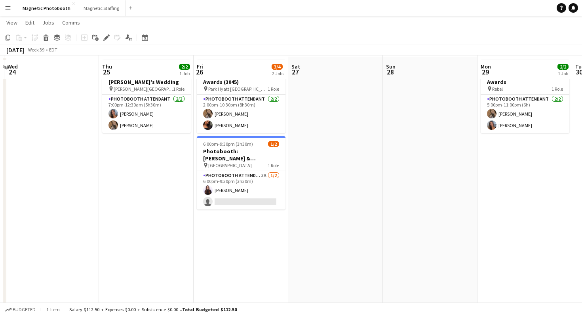
scroll to position [38, 0]
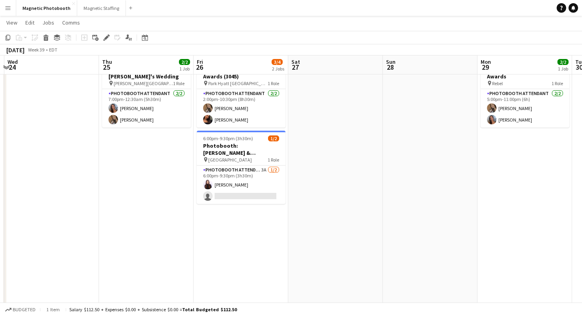
click at [260, 239] on app-date-cell "2:00pm-10:30pm (8h30m) 2/2 360: Women Empowerment Awards (3045) pin Park Hyatt …" at bounding box center [241, 201] width 95 height 301
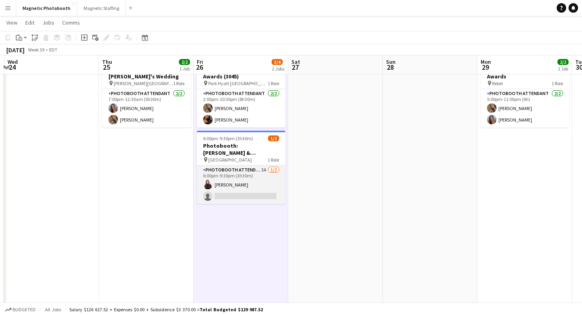
click at [220, 183] on app-card-role "Photobooth Attendant 3A 1/2 6:00pm-9:30pm (3h30m) Maria Lopes single-neutral-ac…" at bounding box center [241, 184] width 89 height 38
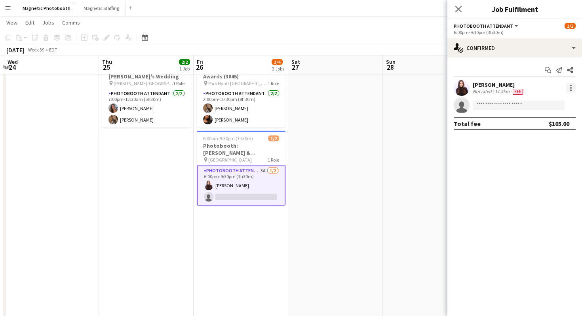
click at [570, 89] on div at bounding box center [571, 90] width 2 height 2
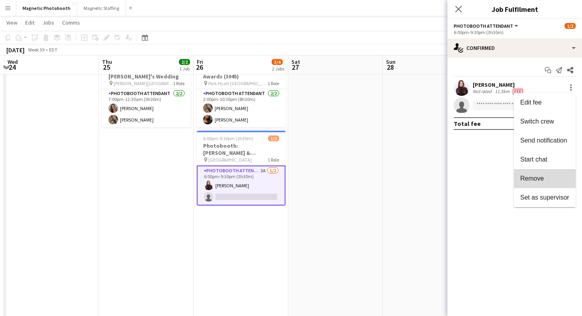
click at [545, 180] on span "Remove" at bounding box center [544, 178] width 49 height 7
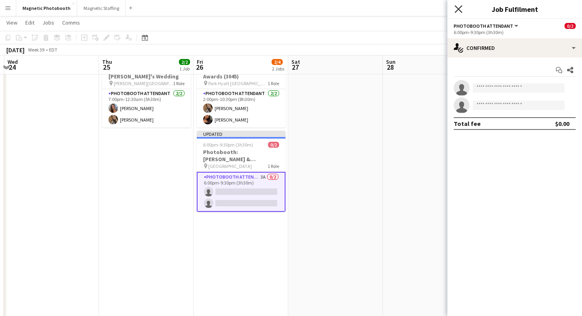
click at [455, 11] on icon "Close pop-in" at bounding box center [458, 9] width 8 height 8
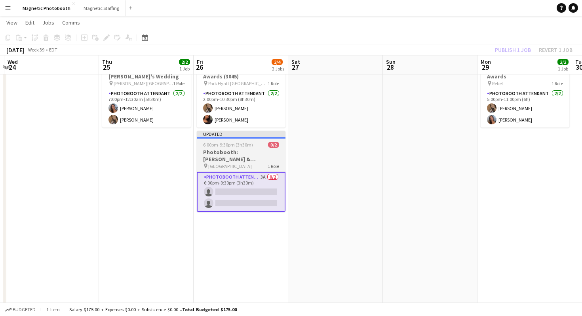
click at [244, 159] on h3 "Photobooth: [PERSON_NAME] & [PERSON_NAME]'s Engagement Party (3017)" at bounding box center [241, 155] width 89 height 14
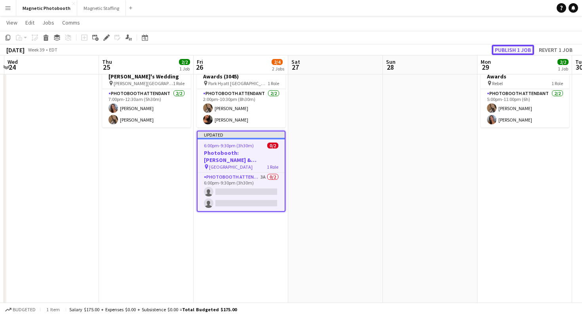
click at [510, 47] on button "Publish 1 job" at bounding box center [513, 50] width 42 height 10
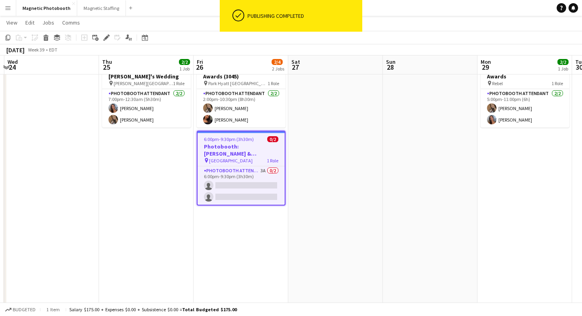
click at [242, 214] on app-date-cell "2:00pm-10:30pm (8h30m) 2/2 360: Women Empowerment Awards (3045) pin Park Hyatt …" at bounding box center [241, 201] width 95 height 301
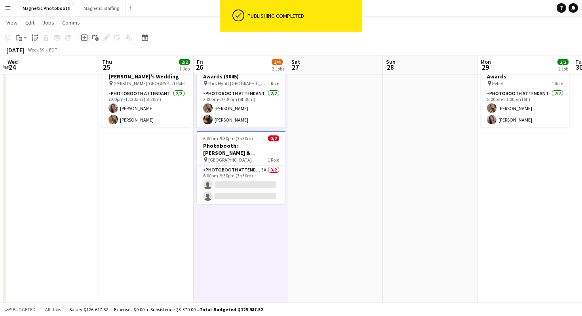
click at [84, 38] on icon at bounding box center [84, 38] width 4 height 4
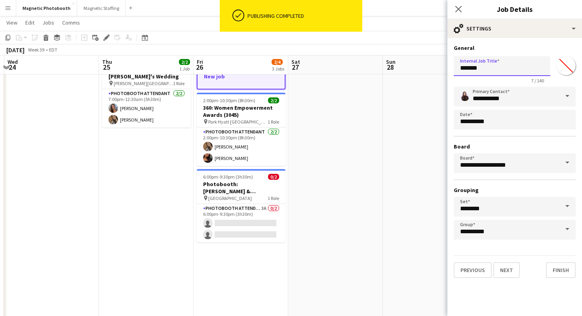
click at [478, 66] on input "*******" at bounding box center [502, 66] width 97 height 20
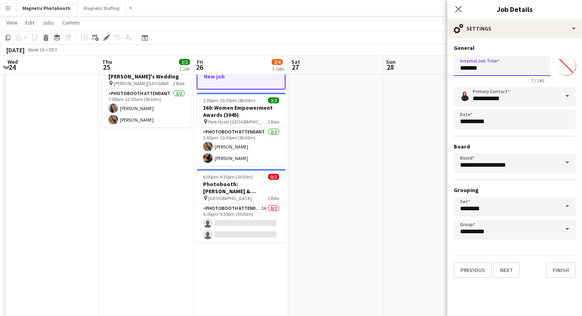
click at [478, 66] on input "*******" at bounding box center [502, 66] width 97 height 20
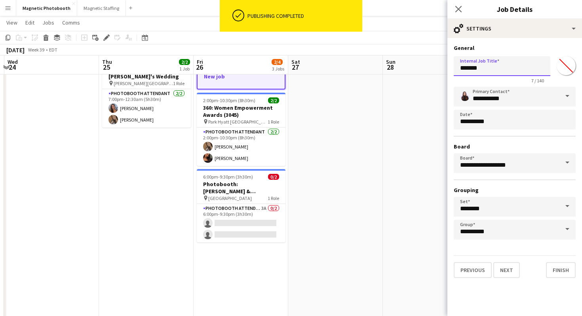
click at [478, 66] on input "*******" at bounding box center [502, 66] width 97 height 20
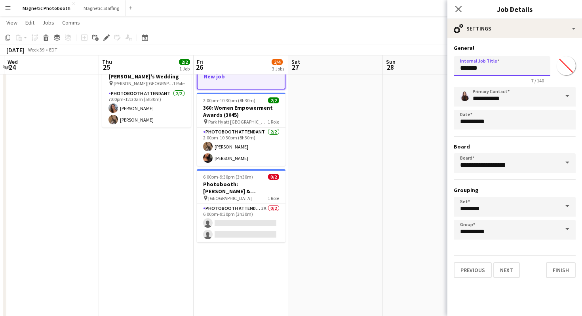
paste input "**********"
type input "**********"
click at [507, 270] on button "Next" at bounding box center [506, 270] width 27 height 16
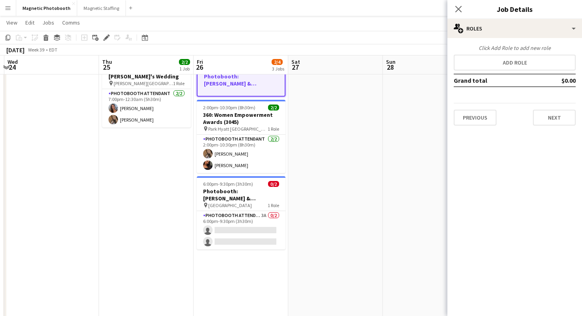
click at [478, 72] on div "Click Add Role to add new role Add role Grand total $0.00 Previous Next" at bounding box center [514, 84] width 135 height 81
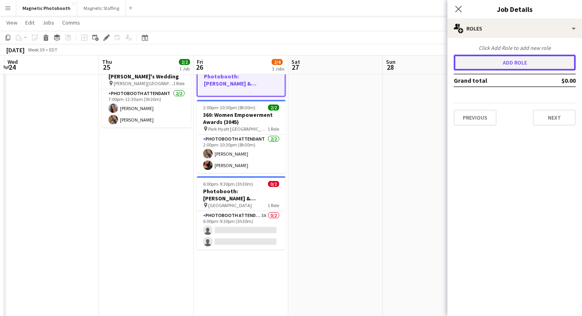
click at [477, 61] on button "Add role" at bounding box center [515, 63] width 122 height 16
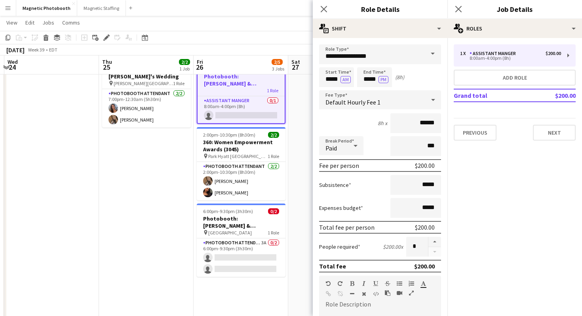
click at [433, 56] on span at bounding box center [432, 53] width 17 height 19
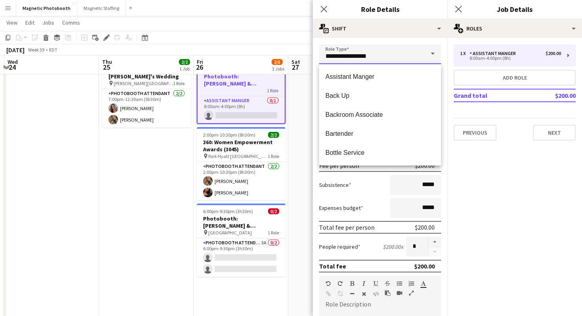
click at [396, 51] on input "**********" at bounding box center [380, 54] width 122 height 20
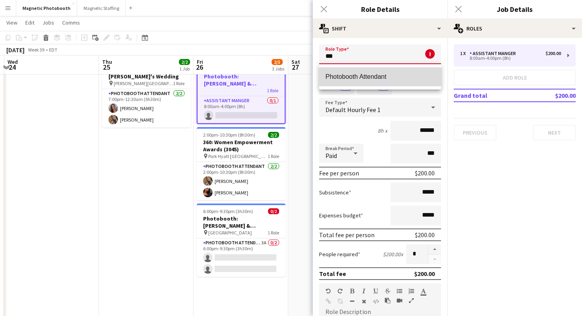
click at [355, 81] on mat-option "Photobooth Attendant" at bounding box center [380, 76] width 122 height 19
type input "**********"
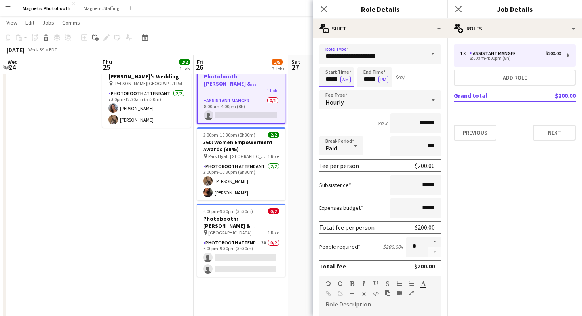
click at [333, 80] on input "*****" at bounding box center [336, 77] width 35 height 20
click at [326, 62] on div at bounding box center [329, 63] width 16 height 8
click at [325, 66] on div at bounding box center [329, 63] width 16 height 8
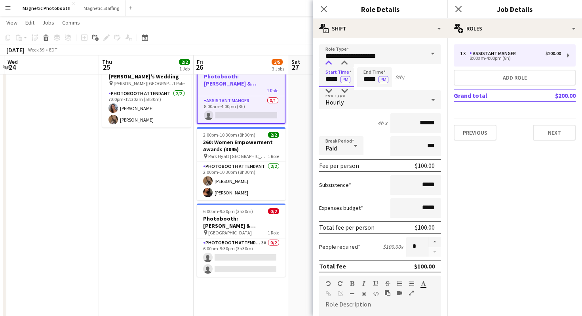
click at [325, 66] on div at bounding box center [329, 63] width 16 height 8
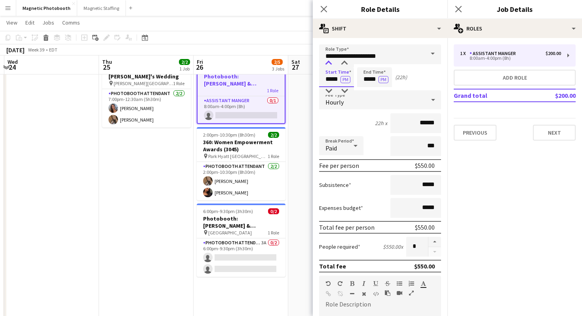
click at [325, 66] on div at bounding box center [329, 63] width 16 height 8
click at [349, 65] on div at bounding box center [344, 63] width 16 height 8
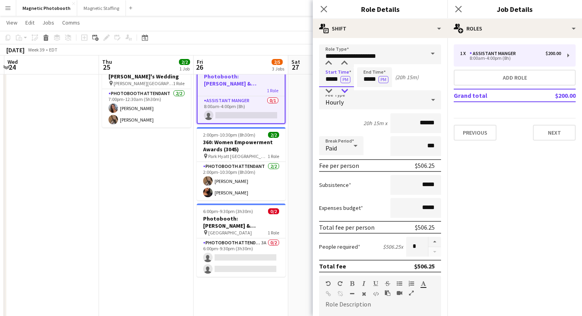
type input "*****"
click at [341, 89] on div at bounding box center [344, 91] width 16 height 8
click at [368, 81] on input "*****" at bounding box center [374, 77] width 35 height 20
click at [367, 63] on div at bounding box center [367, 63] width 16 height 8
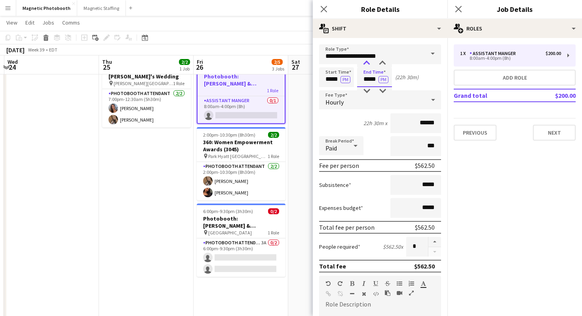
click at [367, 63] on div at bounding box center [367, 63] width 16 height 8
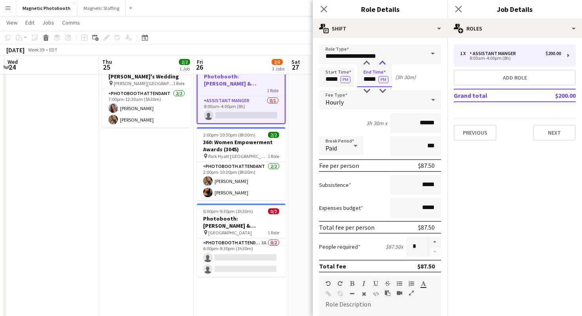
click at [381, 64] on div at bounding box center [382, 63] width 16 height 8
type input "*****"
click at [381, 64] on div at bounding box center [382, 63] width 16 height 8
click at [328, 75] on input "*****" at bounding box center [336, 77] width 35 height 20
type input "*****"
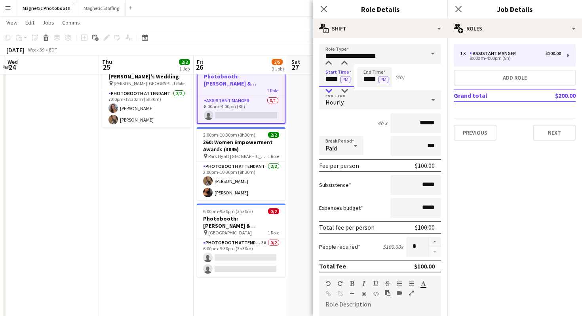
click at [329, 90] on div at bounding box center [329, 91] width 16 height 8
click at [376, 74] on input "*****" at bounding box center [374, 77] width 35 height 20
click at [387, 64] on div at bounding box center [382, 63] width 16 height 8
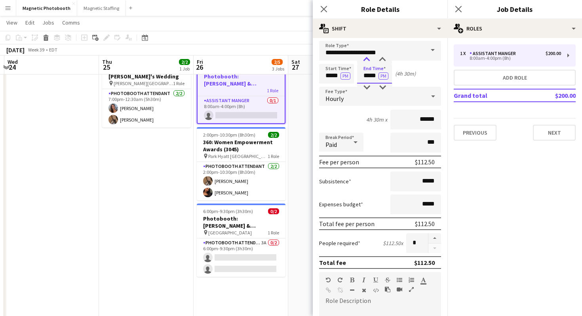
type input "*****"
click at [366, 59] on div at bounding box center [367, 60] width 16 height 8
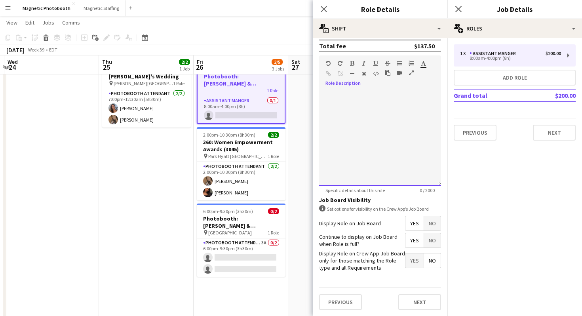
click at [387, 122] on div at bounding box center [380, 138] width 122 height 95
click at [370, 104] on div "**********" at bounding box center [379, 103] width 109 height 8
click at [556, 123] on div "Previous Next" at bounding box center [515, 129] width 122 height 23
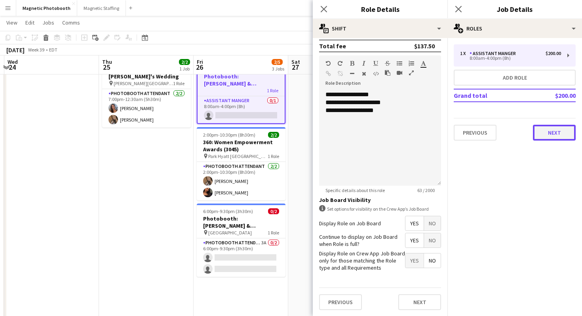
click at [555, 133] on button "Next" at bounding box center [554, 133] width 43 height 16
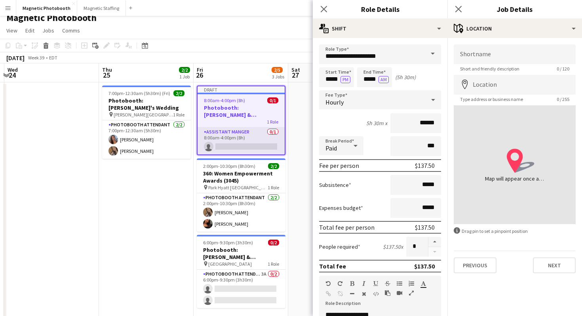
scroll to position [0, 0]
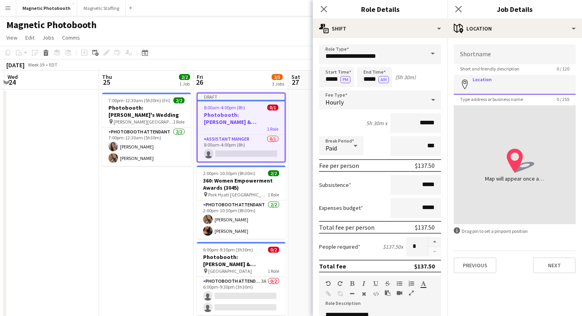
click at [504, 85] on input "Location" at bounding box center [515, 85] width 122 height 20
paste input "**********"
type input "**********"
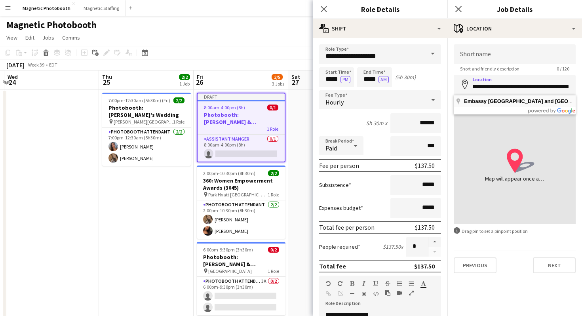
scroll to position [0, 0]
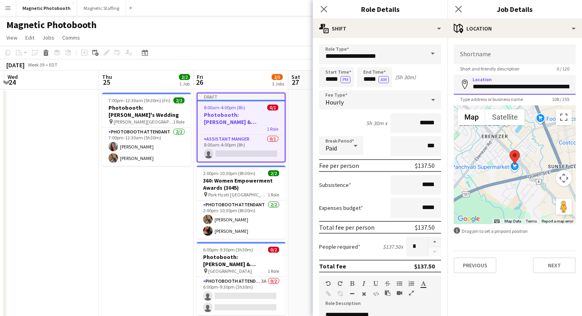
drag, startPoint x: 546, startPoint y: 86, endPoint x: 465, endPoint y: 87, distance: 81.5
click at [465, 87] on div "**********" at bounding box center [515, 85] width 122 height 20
click at [485, 56] on input "Shortname" at bounding box center [515, 54] width 122 height 20
paste input "**********"
type input "**********"
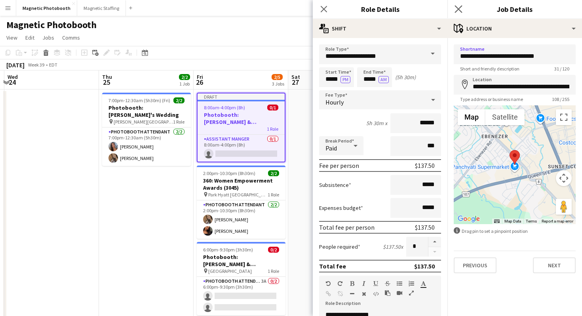
click at [459, 4] on app-icon "Close pop-in" at bounding box center [458, 9] width 11 height 11
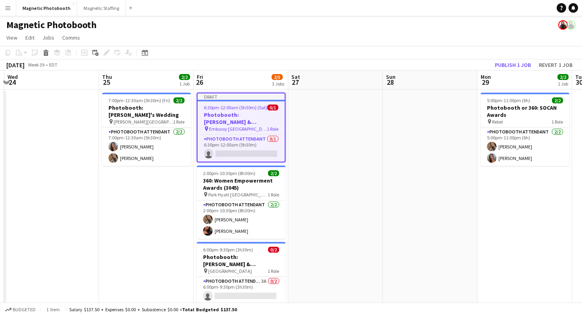
click at [260, 110] on span "6:30pm-12:00am (5h30m) (Sat)" at bounding box center [235, 107] width 63 height 6
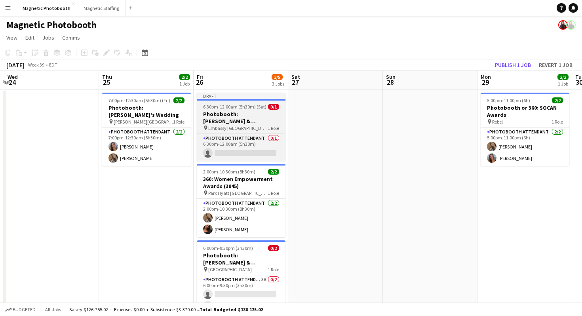
click at [260, 110] on app-job-card "Draft 6:30pm-12:00am (5h30m) (Sat) 0/1 Photobooth: Satinder & Adam Wedding pin …" at bounding box center [241, 127] width 89 height 68
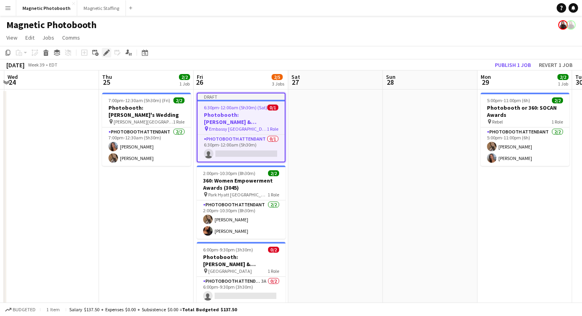
click at [106, 53] on icon at bounding box center [106, 53] width 4 height 4
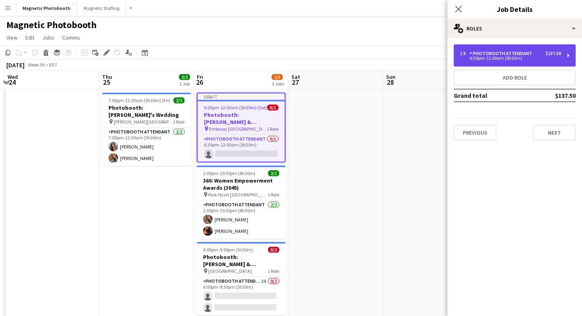
click at [484, 60] on div "6:30pm-12:00am (5h30m)" at bounding box center [510, 58] width 101 height 4
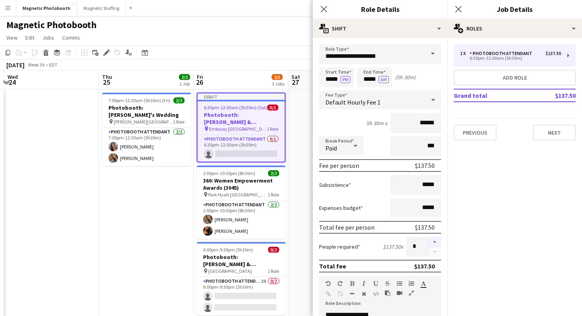
click at [438, 241] on button "button" at bounding box center [434, 242] width 13 height 10
type input "*"
click at [462, 12] on app-icon "Close pop-in" at bounding box center [458, 9] width 11 height 11
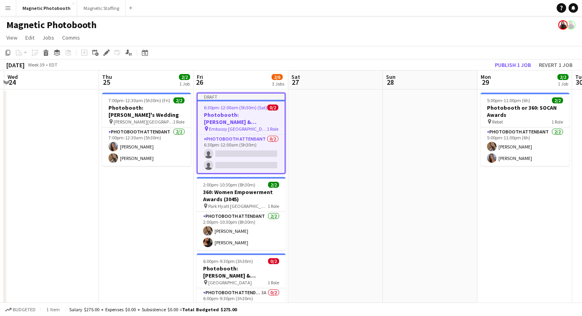
click at [433, 180] on app-date-cell at bounding box center [430, 239] width 95 height 301
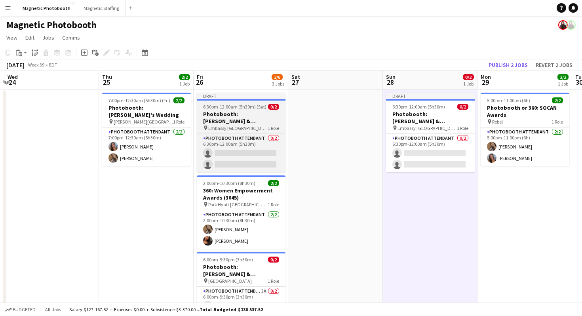
click at [266, 120] on h3 "Photobooth: [PERSON_NAME] & [PERSON_NAME] Wedding" at bounding box center [241, 117] width 89 height 14
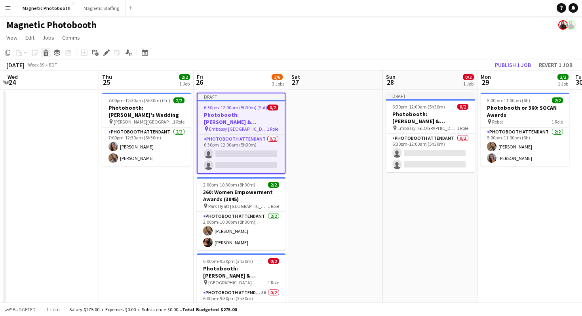
click at [47, 54] on icon at bounding box center [46, 54] width 4 height 4
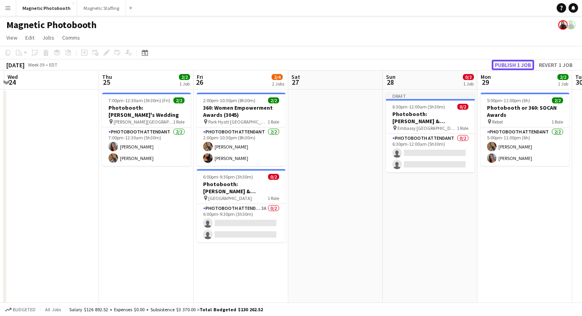
click at [518, 62] on button "Publish 1 job" at bounding box center [513, 65] width 42 height 10
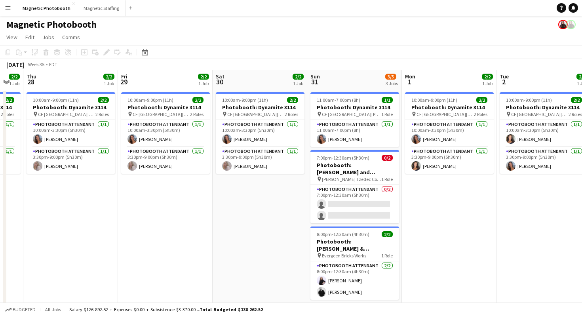
scroll to position [0, 230]
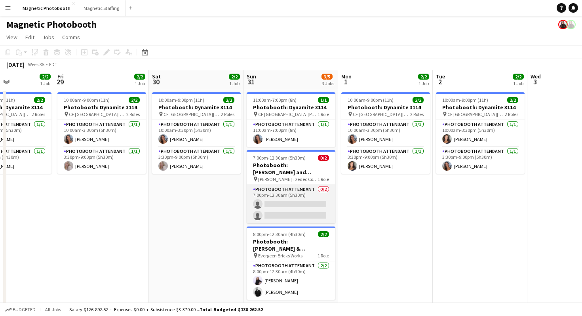
click at [256, 213] on app-card-role "Photobooth Attendant 0/2 7:00pm-12:30am (5h30m) single-neutral-actions single-n…" at bounding box center [291, 204] width 89 height 38
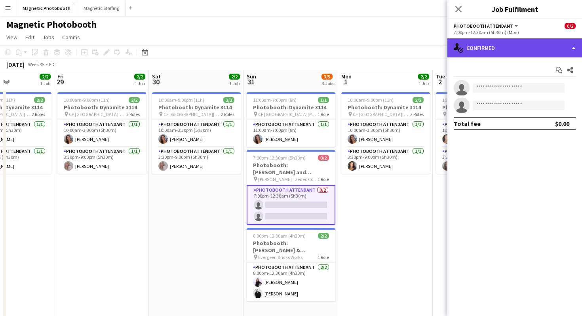
click at [504, 53] on div "single-neutral-actions-check-2 Confirmed" at bounding box center [514, 47] width 135 height 19
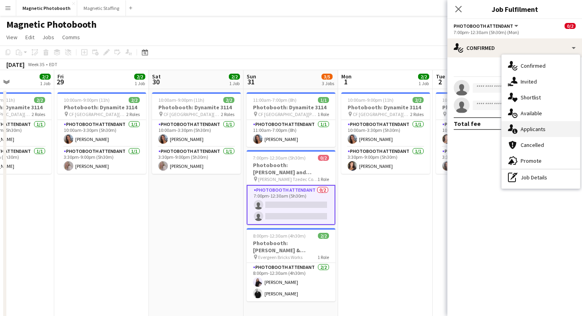
click at [544, 127] on div "single-neutral-actions-information Applicants" at bounding box center [540, 129] width 78 height 16
click at [544, 315] on mat-expansion-panel "users2 Applicants Applicants Declined Unavailable No pending applicants" at bounding box center [514, 316] width 135 height 0
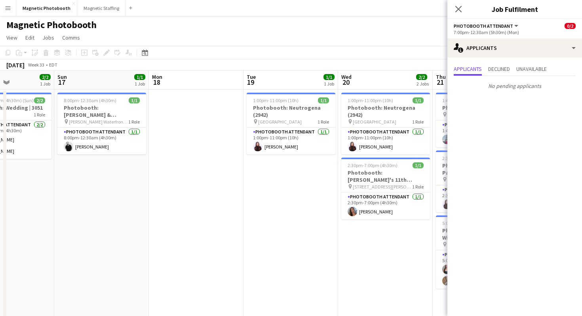
scroll to position [0, 238]
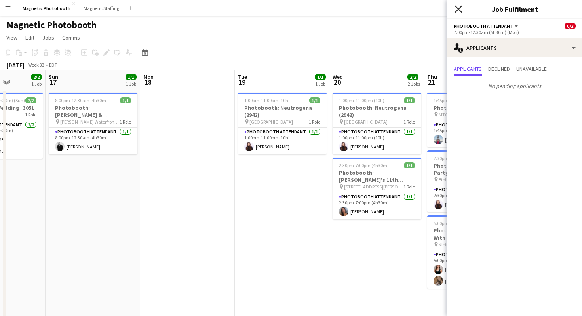
click at [458, 9] on icon at bounding box center [458, 9] width 8 height 8
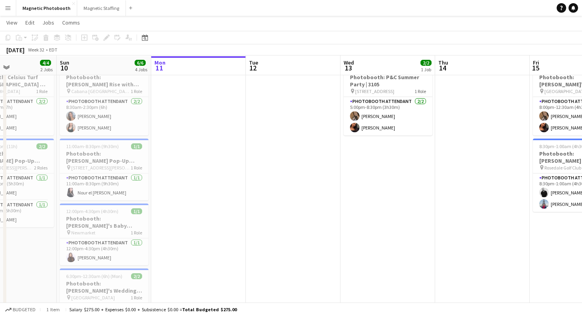
scroll to position [29, 0]
click at [106, 10] on button "Magnetic Staffing Close" at bounding box center [101, 7] width 49 height 15
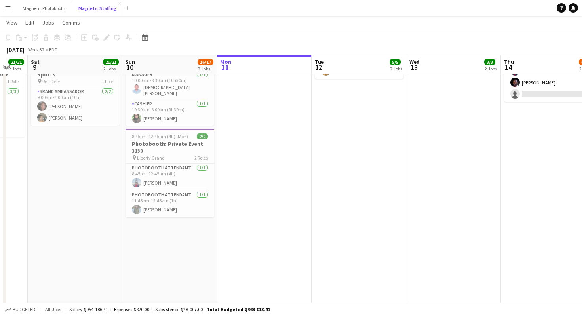
scroll to position [0, 249]
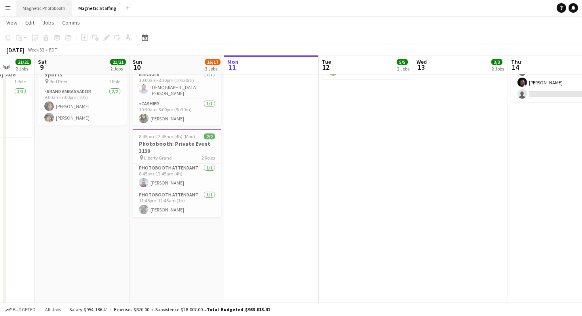
click at [49, 8] on button "Magnetic Photobooth Close" at bounding box center [44, 7] width 56 height 15
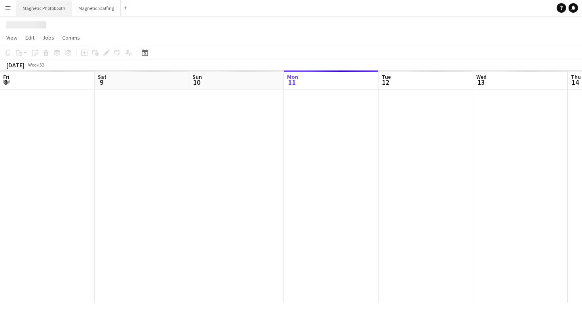
scroll to position [0, 189]
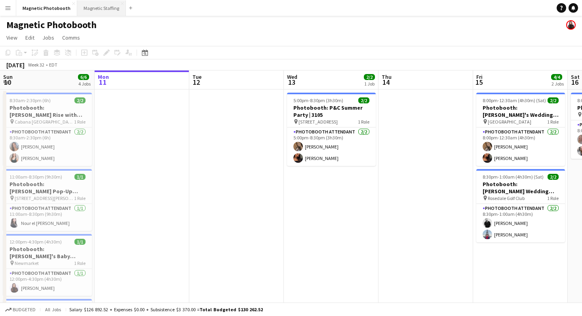
click at [100, 14] on button "Magnetic Staffing Close" at bounding box center [101, 7] width 49 height 15
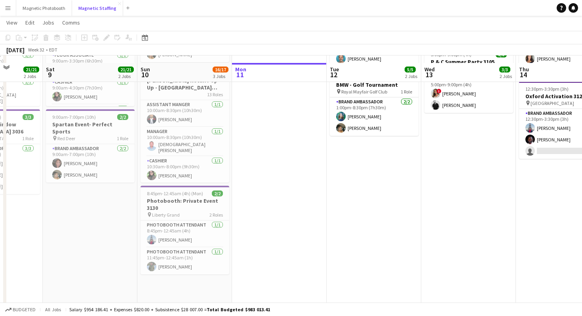
scroll to position [114, 0]
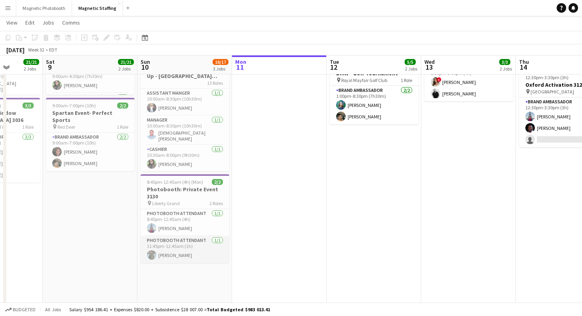
click at [152, 250] on app-user-avatar at bounding box center [151, 254] width 9 height 9
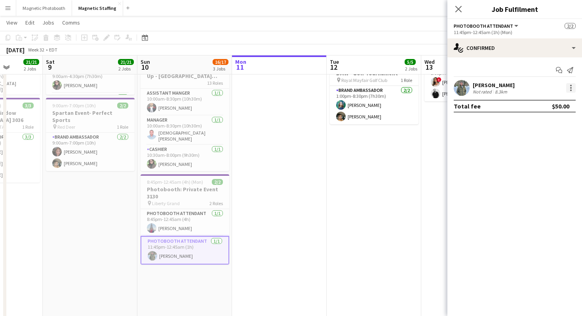
click at [569, 91] on div at bounding box center [570, 87] width 9 height 9
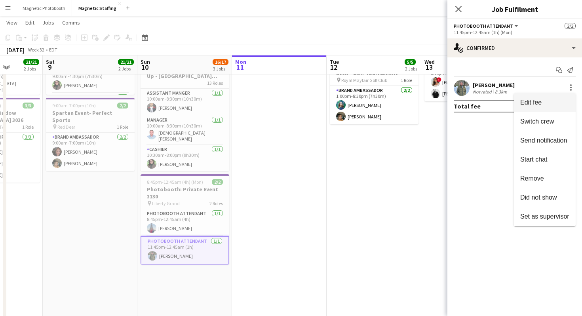
click at [564, 99] on span "Edit fee" at bounding box center [544, 102] width 49 height 7
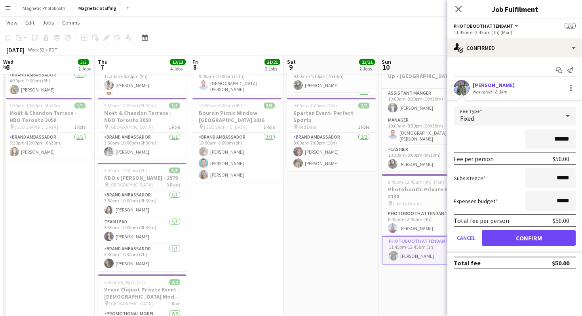
scroll to position [0, 241]
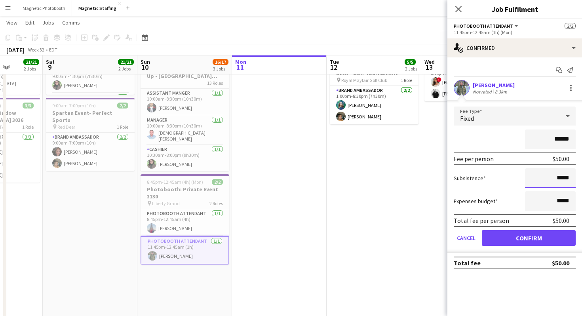
click at [559, 178] on input "*****" at bounding box center [550, 178] width 51 height 20
type input "*******"
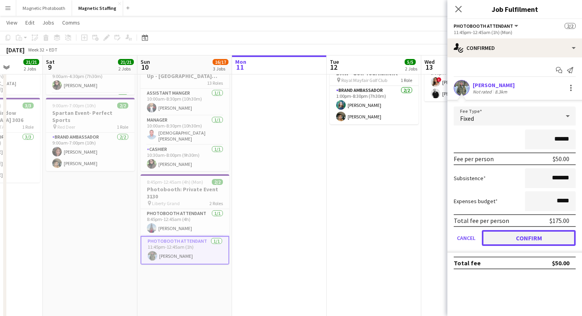
click at [548, 238] on button "Confirm" at bounding box center [529, 238] width 94 height 16
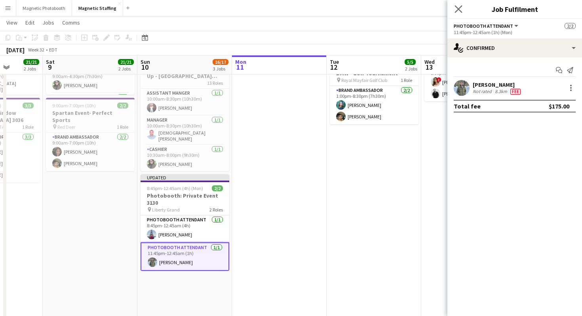
click at [461, 5] on icon "Close pop-in" at bounding box center [458, 9] width 8 height 8
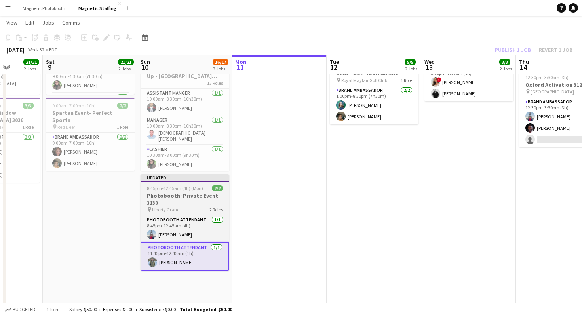
click at [158, 196] on h3 "Photobooth: Private Event 3130" at bounding box center [184, 199] width 89 height 14
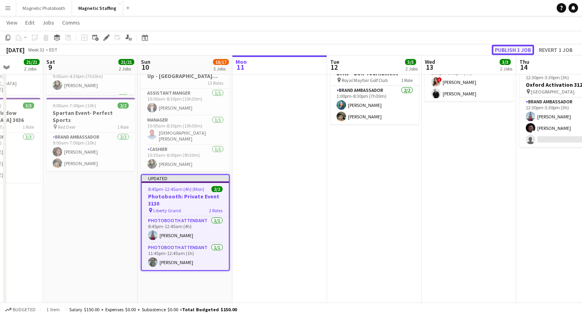
click at [499, 49] on button "Publish 1 job" at bounding box center [513, 50] width 42 height 10
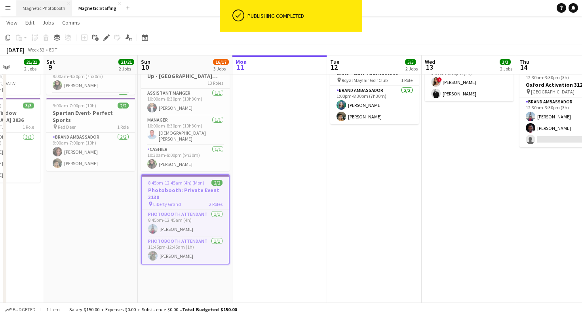
click at [54, 14] on button "Magnetic Photobooth Close" at bounding box center [44, 7] width 56 height 15
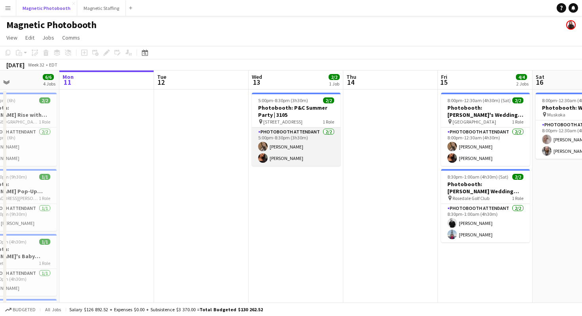
scroll to position [0, 218]
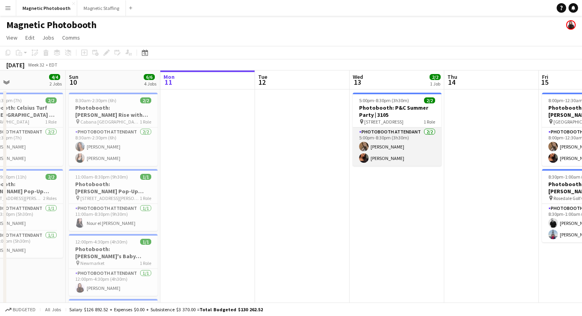
click at [372, 146] on app-card-role "Photobooth Attendant [DATE] 5:00pm-8:30pm (3h30m) [PERSON_NAME] [PERSON_NAME]" at bounding box center [397, 146] width 89 height 38
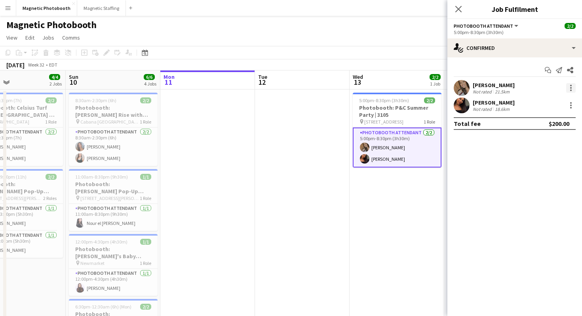
click at [570, 86] on div at bounding box center [571, 86] width 2 height 2
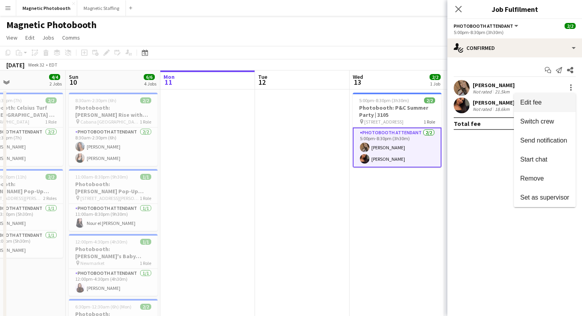
click at [556, 97] on button "Edit fee" at bounding box center [545, 102] width 62 height 19
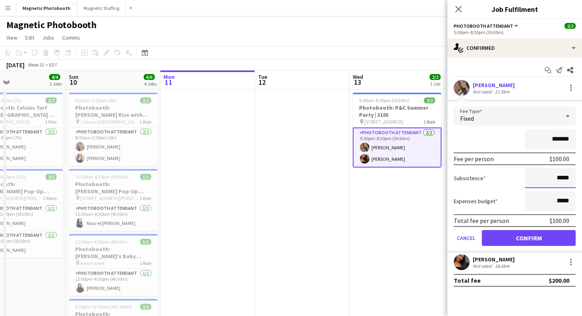
click at [557, 179] on input "*****" at bounding box center [550, 178] width 51 height 20
type input "******"
click at [554, 239] on button "Confirm" at bounding box center [529, 238] width 94 height 16
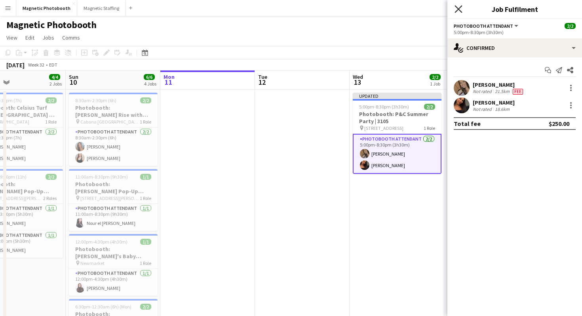
click at [458, 12] on icon "Close pop-in" at bounding box center [458, 9] width 8 height 8
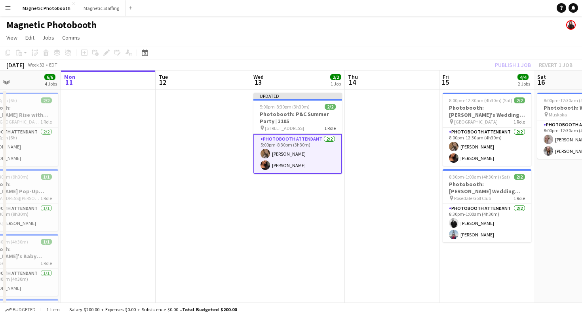
scroll to position [0, 367]
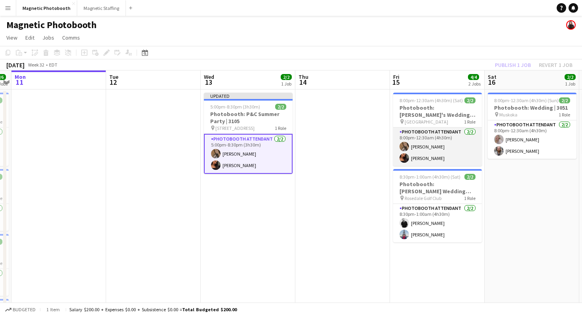
click at [444, 150] on app-card-role "Photobooth Attendant [DATE] 8:00pm-12:30am (4h30m) [PERSON_NAME] [PERSON_NAME]" at bounding box center [437, 146] width 89 height 38
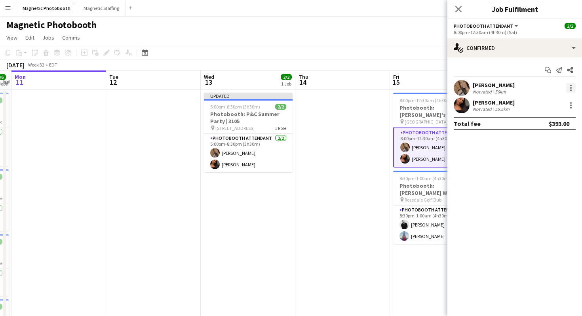
click at [573, 89] on div at bounding box center [570, 87] width 9 height 9
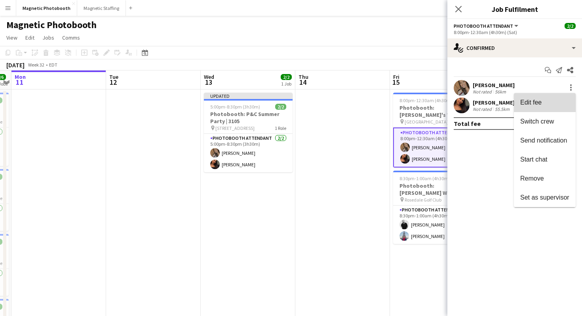
click at [561, 107] on button "Edit fee" at bounding box center [545, 102] width 62 height 19
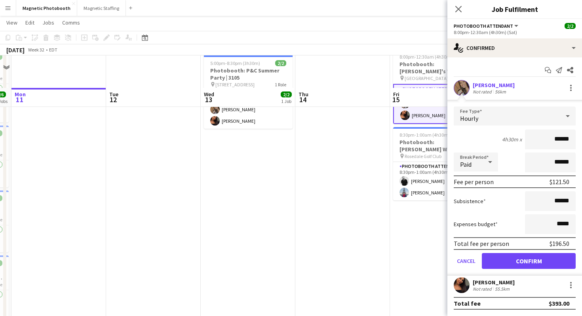
scroll to position [35, 0]
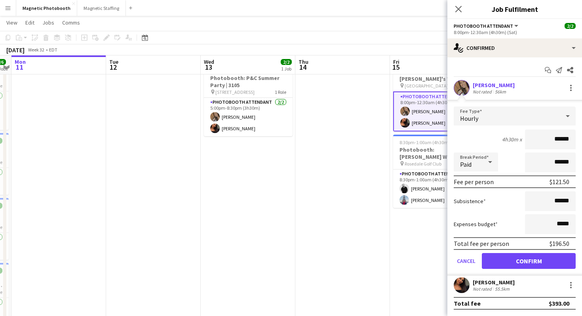
click at [528, 288] on div "[PERSON_NAME] Not rated 55.5km" at bounding box center [514, 285] width 135 height 16
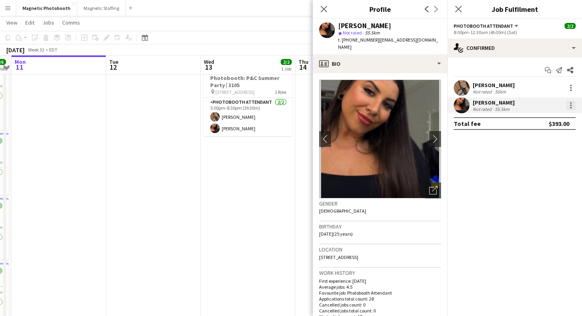
click at [569, 101] on div at bounding box center [570, 105] width 9 height 9
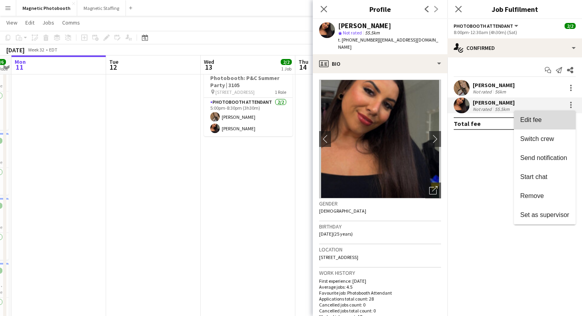
click at [557, 125] on button "Edit fee" at bounding box center [545, 119] width 62 height 19
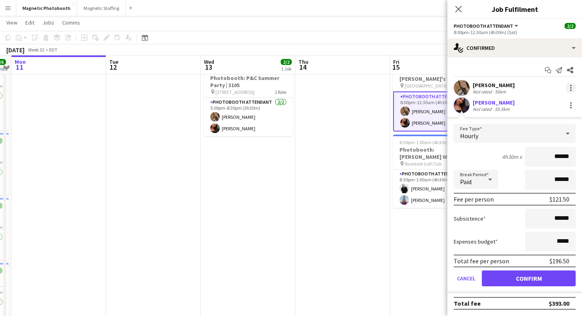
click at [569, 85] on div at bounding box center [570, 87] width 9 height 9
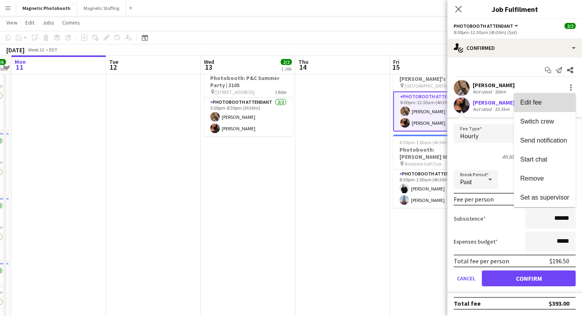
click at [560, 98] on button "Edit fee" at bounding box center [545, 102] width 62 height 19
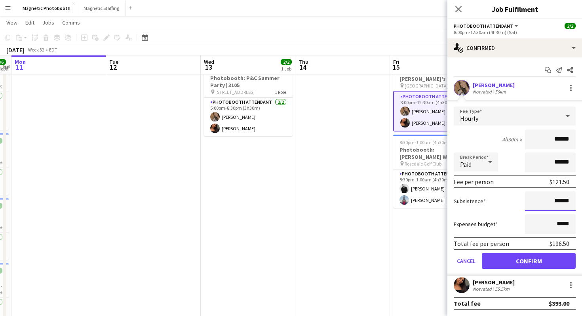
click at [558, 201] on input "******" at bounding box center [550, 201] width 51 height 20
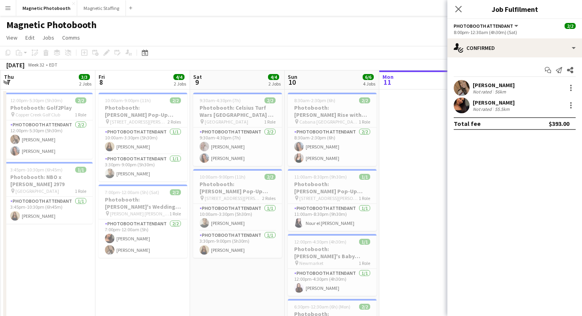
scroll to position [0, 243]
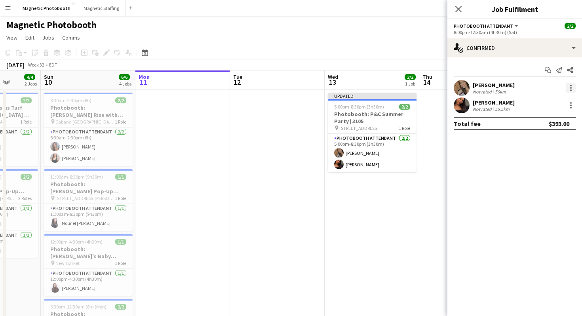
click at [566, 88] on div at bounding box center [570, 87] width 9 height 9
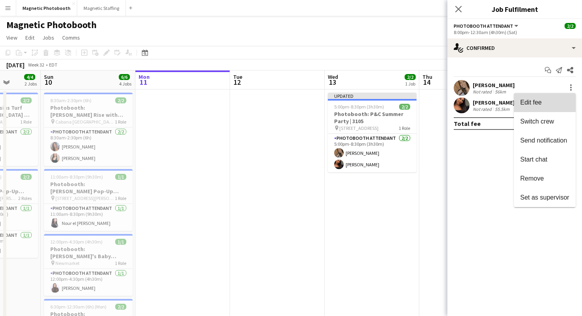
click at [554, 95] on button "Edit fee" at bounding box center [545, 102] width 62 height 19
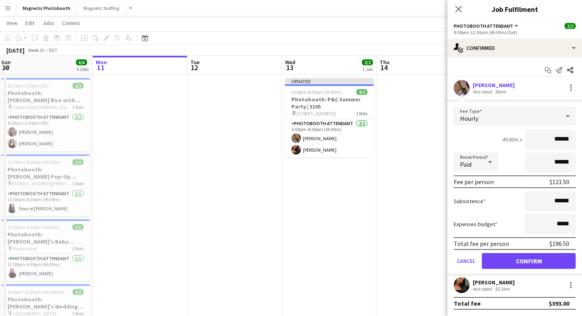
scroll to position [0, 291]
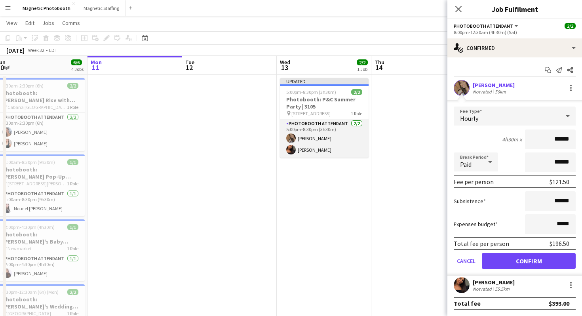
click at [352, 154] on app-card-role "Photobooth Attendant [DATE] 5:00pm-8:30pm (3h30m) [PERSON_NAME] [PERSON_NAME]" at bounding box center [324, 138] width 89 height 38
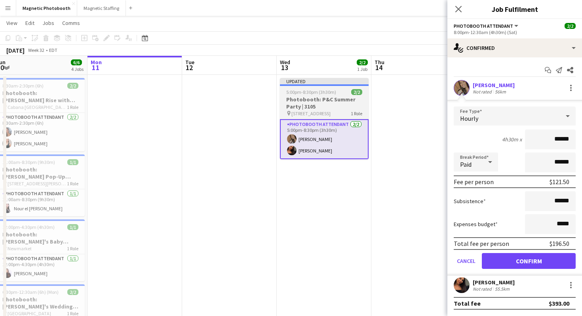
click at [338, 111] on div "pin [STREET_ADDRESS]" at bounding box center [324, 113] width 89 height 6
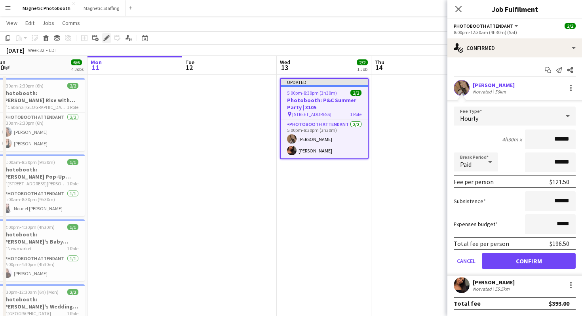
click at [104, 38] on icon "Edit" at bounding box center [106, 38] width 6 height 6
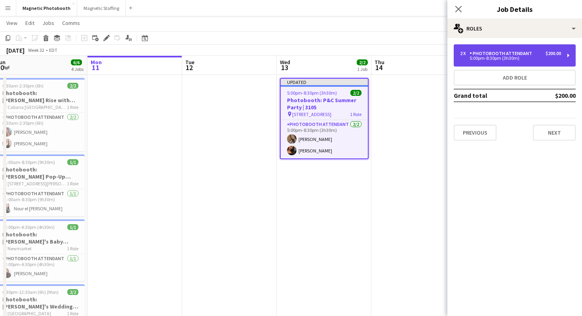
click at [486, 62] on div "2 x Photobooth Attendant $200.00 5:00pm-8:30pm (3h30m)" at bounding box center [515, 55] width 122 height 22
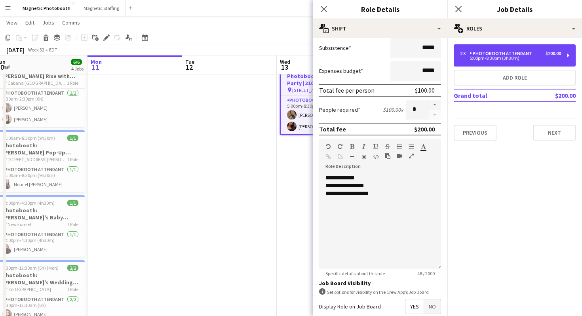
scroll to position [57, 0]
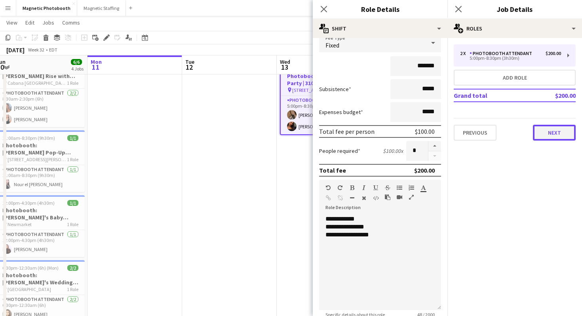
click at [568, 129] on button "Next" at bounding box center [554, 133] width 43 height 16
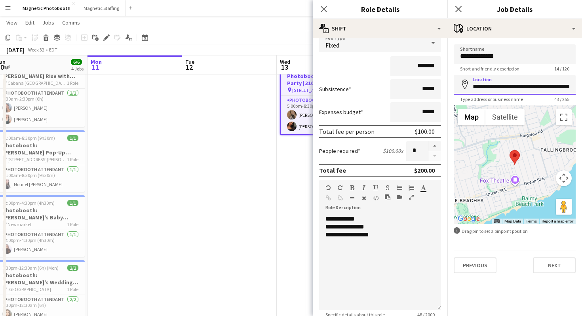
click at [534, 88] on input "**********" at bounding box center [515, 85] width 122 height 20
click at [518, 85] on input "**********" at bounding box center [515, 85] width 122 height 20
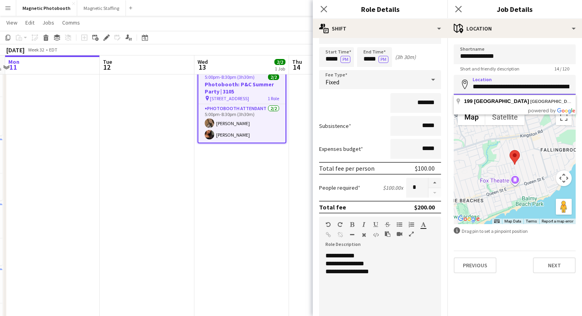
scroll to position [0, 0]
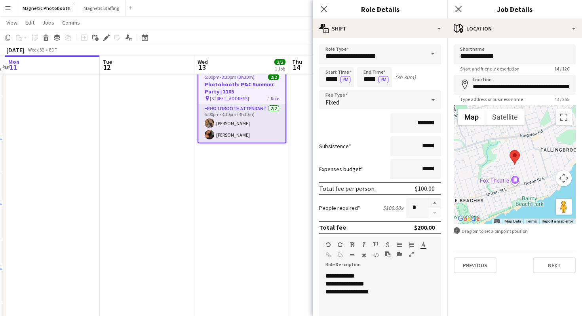
click at [238, 130] on app-card-role "Photobooth Attendant [DATE] 5:00pm-8:30pm (3h30m) [PERSON_NAME] [PERSON_NAME]" at bounding box center [241, 123] width 87 height 38
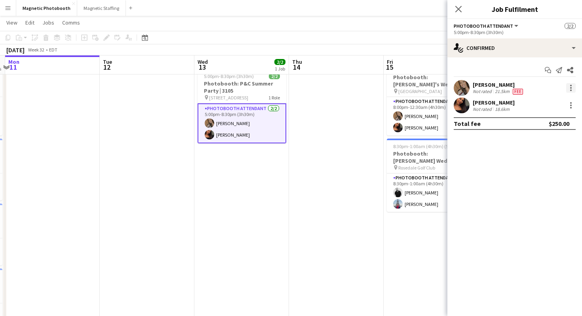
click at [572, 90] on div at bounding box center [570, 87] width 9 height 9
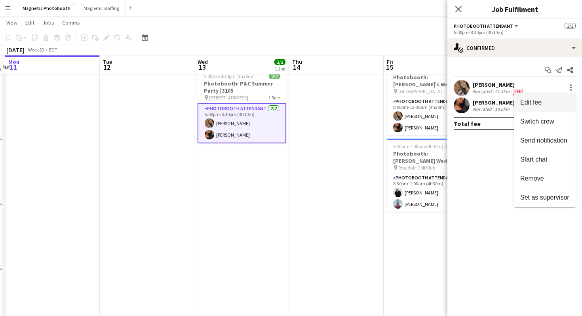
click at [554, 99] on span "Edit fee" at bounding box center [544, 102] width 49 height 7
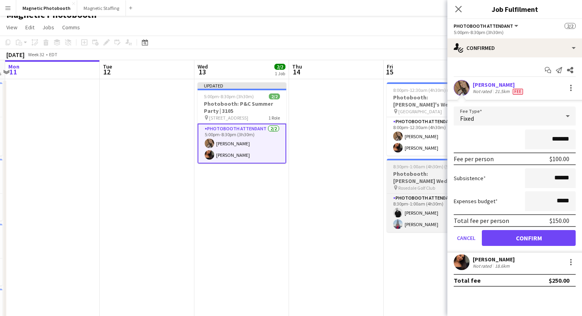
scroll to position [8, 0]
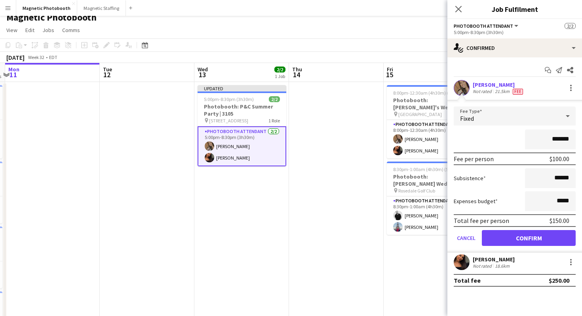
click at [248, 160] on app-card-role "Photobooth Attendant [DATE] 5:00pm-8:30pm (3h30m) [PERSON_NAME] [PERSON_NAME]" at bounding box center [241, 146] width 89 height 40
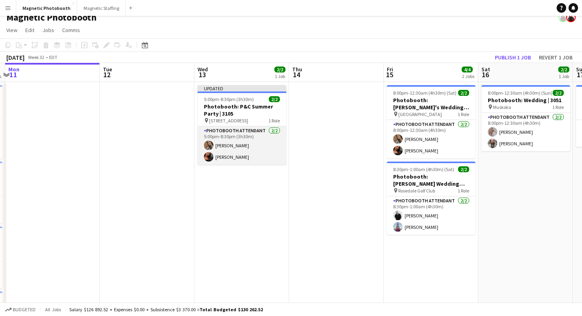
click at [219, 157] on app-card-role "Photobooth Attendant [DATE] 5:00pm-8:30pm (3h30m) [PERSON_NAME] [PERSON_NAME]" at bounding box center [241, 145] width 89 height 38
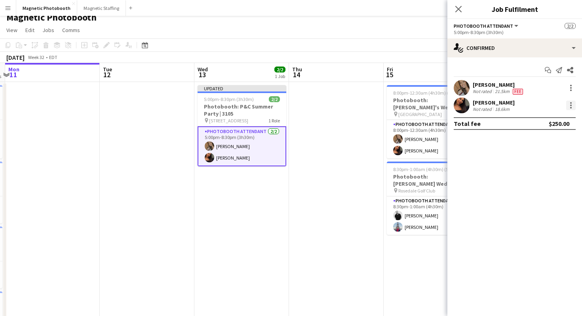
click at [572, 105] on div at bounding box center [570, 105] width 9 height 9
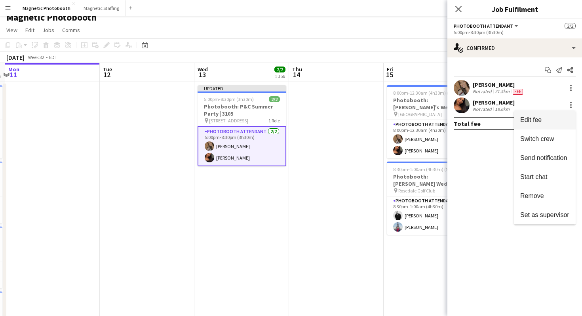
click at [550, 117] on span "Edit fee" at bounding box center [544, 119] width 49 height 7
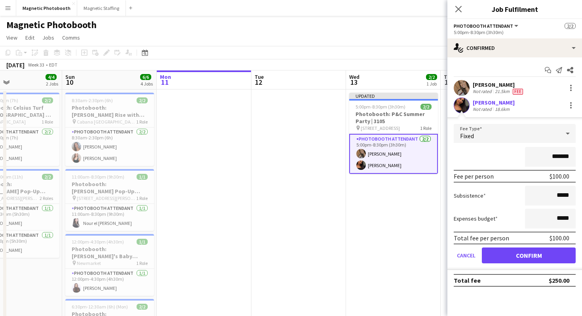
scroll to position [0, 240]
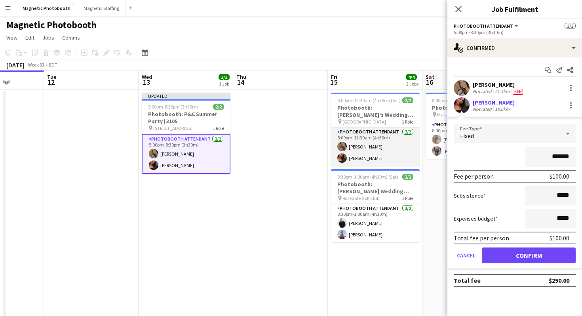
click at [359, 146] on app-card-role "Photobooth Attendant [DATE] 8:00pm-12:30am (4h30m) [PERSON_NAME] [PERSON_NAME]" at bounding box center [375, 146] width 89 height 38
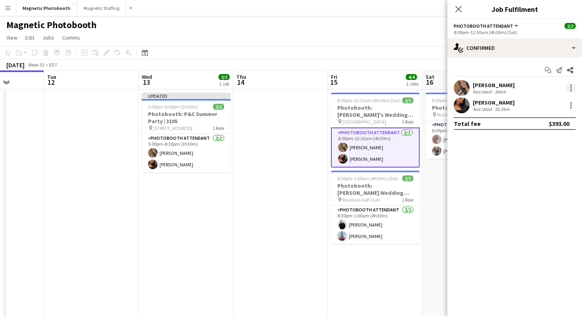
click at [570, 88] on div at bounding box center [571, 88] width 2 height 2
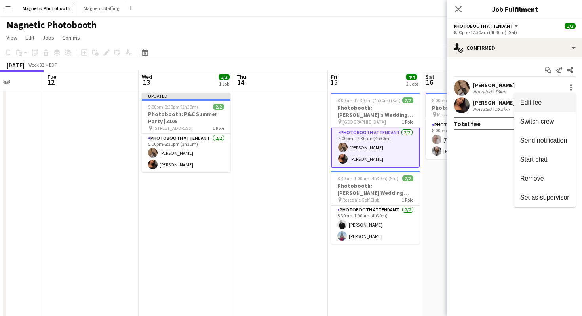
click at [556, 99] on span "Edit fee" at bounding box center [544, 102] width 49 height 7
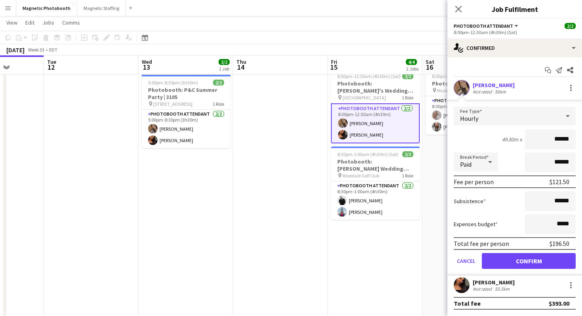
scroll to position [29, 0]
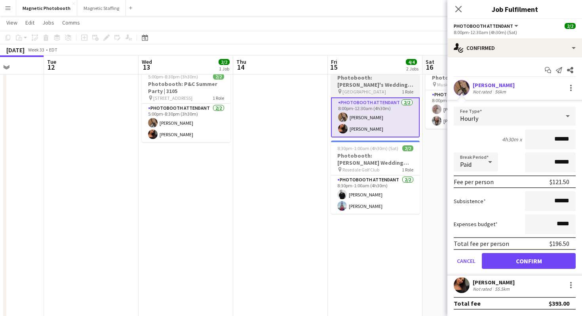
click at [386, 93] on span "[GEOGRAPHIC_DATA]" at bounding box center [364, 92] width 44 height 6
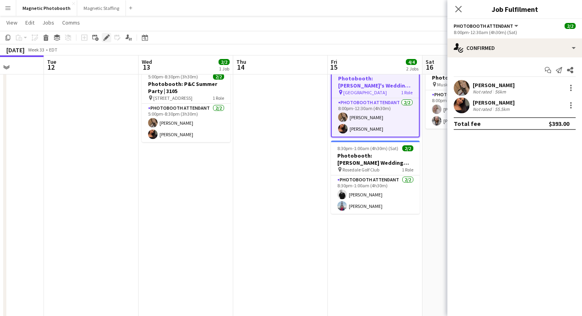
click at [104, 37] on icon "Edit" at bounding box center [106, 37] width 6 height 6
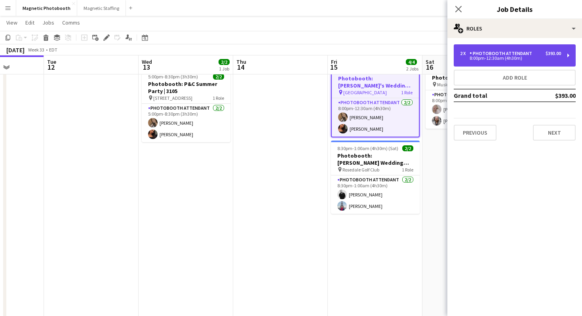
click at [492, 56] on div "Photobooth Attendant" at bounding box center [502, 54] width 66 height 6
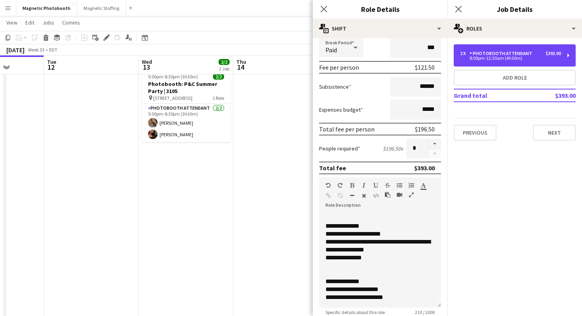
scroll to position [0, 0]
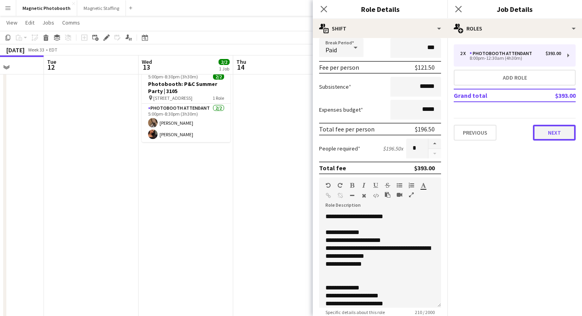
click at [548, 133] on button "Next" at bounding box center [554, 133] width 43 height 16
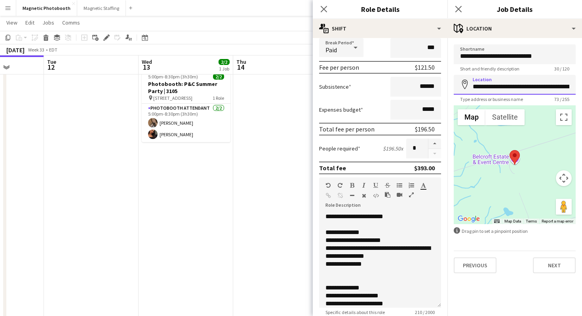
scroll to position [0, 94]
drag, startPoint x: 512, startPoint y: 85, endPoint x: 561, endPoint y: 85, distance: 48.7
click at [561, 85] on input "**********" at bounding box center [515, 85] width 122 height 20
click at [555, 86] on input "**********" at bounding box center [515, 85] width 122 height 20
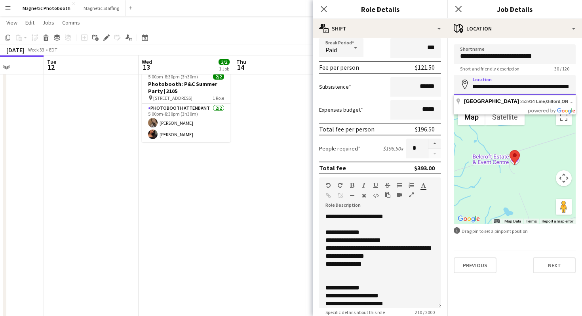
click at [555, 86] on input "**********" at bounding box center [515, 85] width 122 height 20
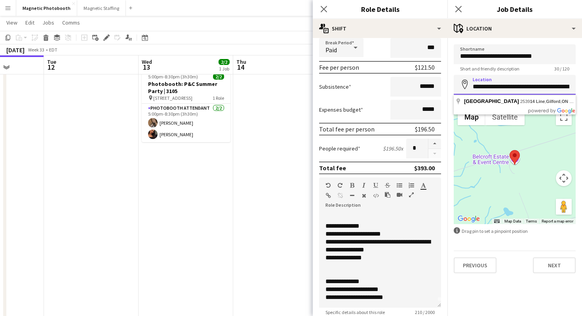
scroll to position [0, 0]
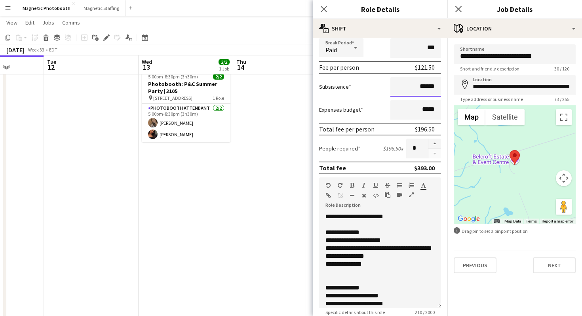
click at [423, 89] on input "******" at bounding box center [415, 87] width 51 height 20
drag, startPoint x: 423, startPoint y: 86, endPoint x: 447, endPoint y: 88, distance: 24.2
click at [447, 88] on form "**********" at bounding box center [380, 192] width 135 height 492
type input "****"
click at [370, 87] on div "Subsistence ****" at bounding box center [380, 87] width 122 height 20
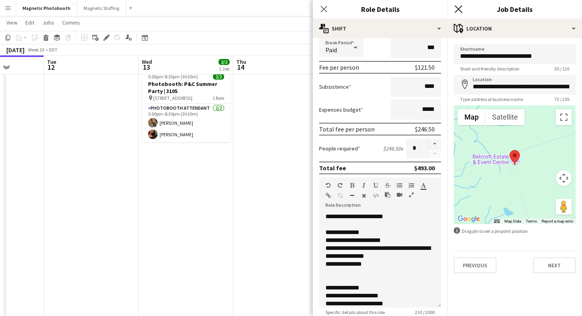
click at [460, 10] on icon at bounding box center [458, 9] width 8 height 8
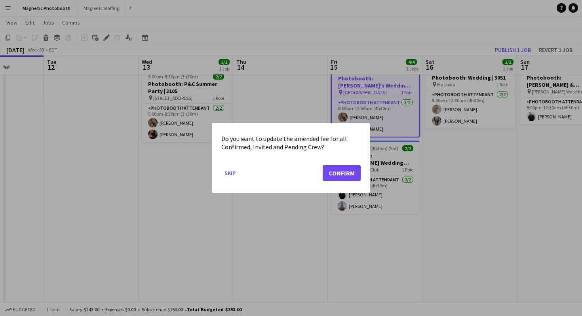
click at [338, 101] on div at bounding box center [291, 158] width 582 height 316
click at [233, 176] on button "Skip" at bounding box center [229, 173] width 17 height 13
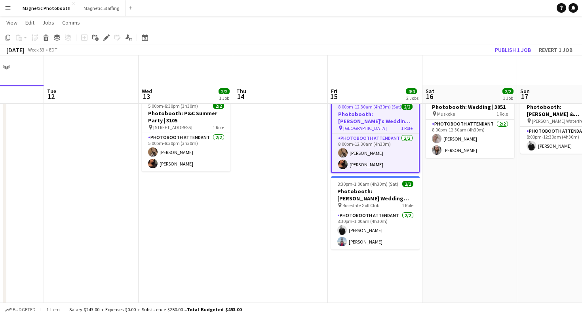
scroll to position [29, 0]
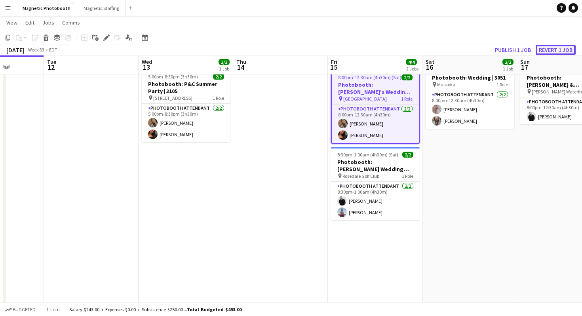
click at [563, 49] on button "Revert 1 job" at bounding box center [555, 50] width 40 height 10
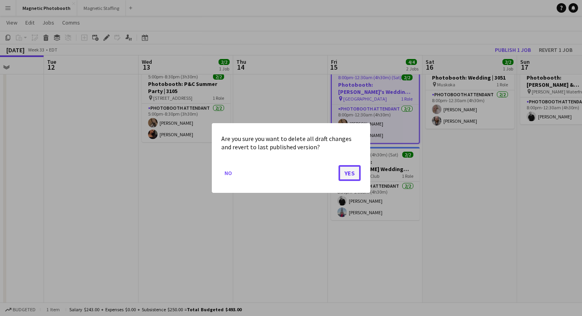
click at [350, 174] on button "Yes" at bounding box center [349, 173] width 22 height 16
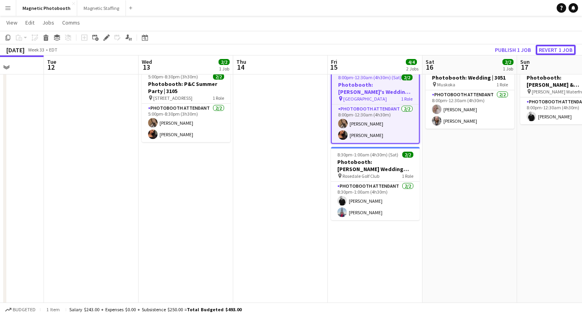
scroll to position [29, 0]
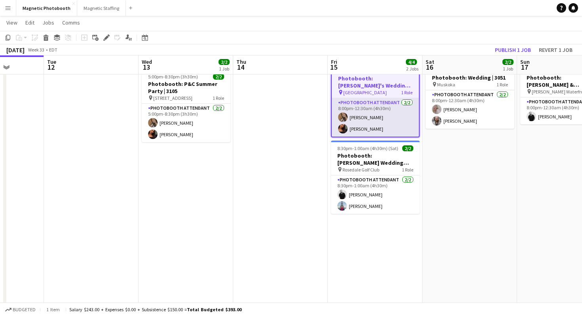
click at [393, 114] on app-card-role "Photobooth Attendant [DATE] 8:00pm-12:30am (4h30m) [PERSON_NAME] [PERSON_NAME]" at bounding box center [375, 117] width 87 height 38
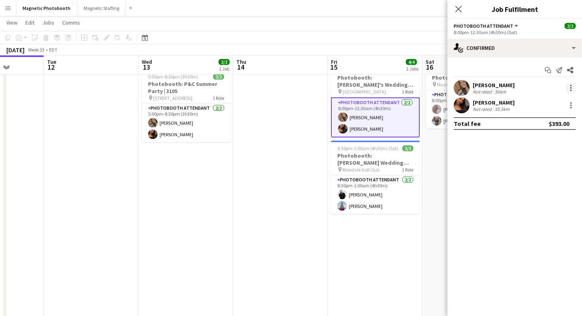
click at [567, 87] on div at bounding box center [570, 87] width 9 height 9
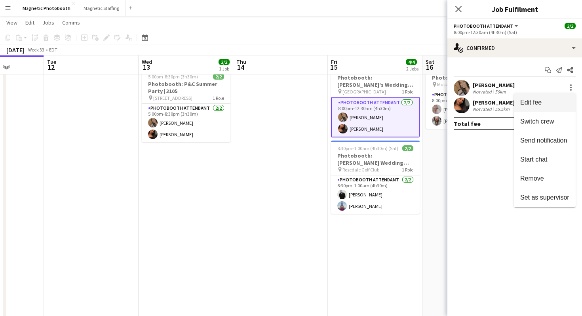
click at [541, 102] on span "Edit fee" at bounding box center [544, 102] width 49 height 7
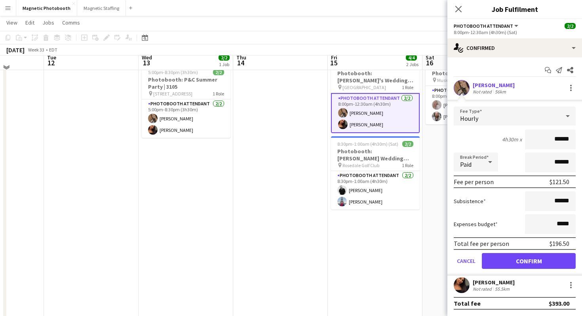
scroll to position [36, 0]
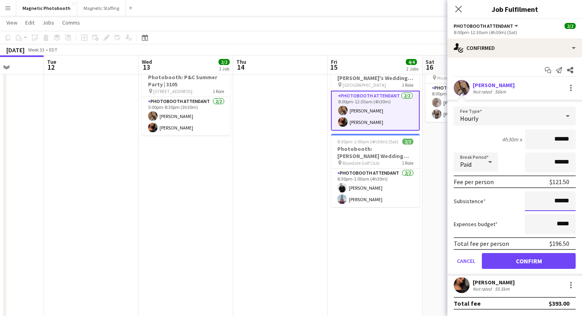
click at [556, 203] on input "******" at bounding box center [550, 201] width 51 height 20
click at [345, 108] on app-user-avatar at bounding box center [342, 110] width 9 height 9
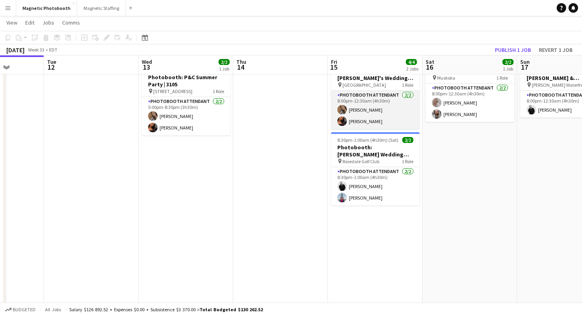
click at [345, 108] on app-user-avatar at bounding box center [341, 109] width 9 height 9
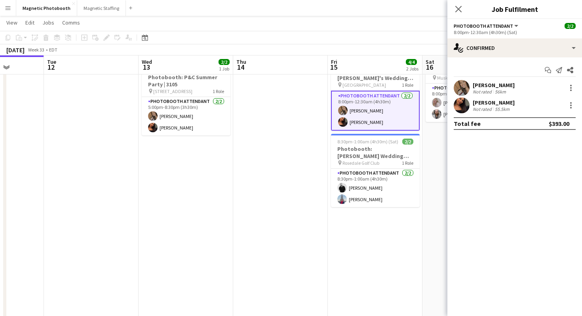
click at [575, 87] on div "[PERSON_NAME] Not rated 56km" at bounding box center [514, 88] width 135 height 16
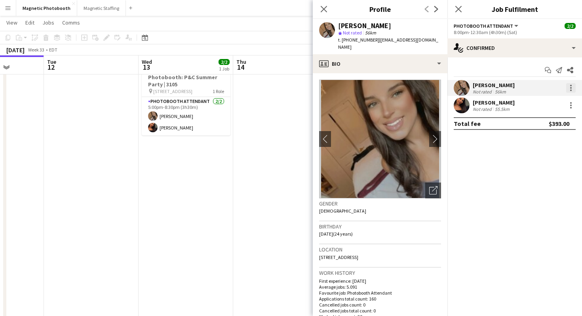
click at [571, 88] on div at bounding box center [570, 87] width 9 height 9
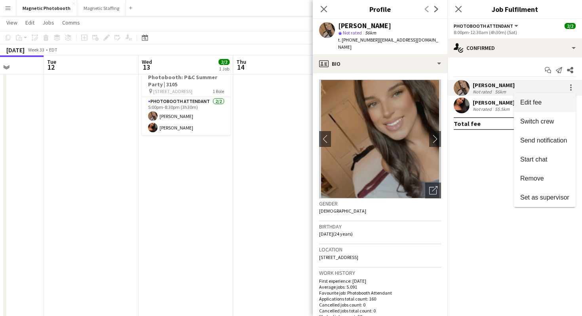
click at [556, 105] on span "Edit fee" at bounding box center [544, 102] width 49 height 7
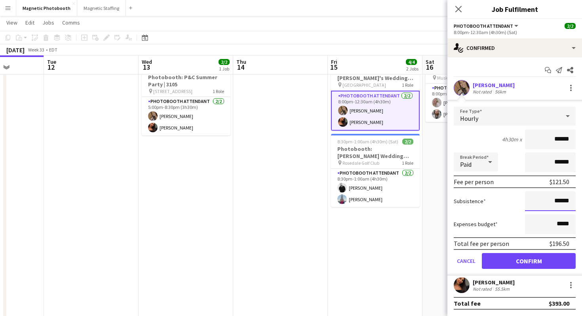
click at [558, 199] on input "******" at bounding box center [550, 201] width 51 height 20
type input "**"
type input "****"
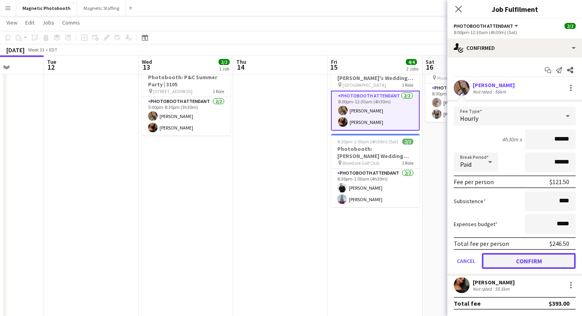
click at [518, 268] on button "Confirm" at bounding box center [529, 261] width 94 height 16
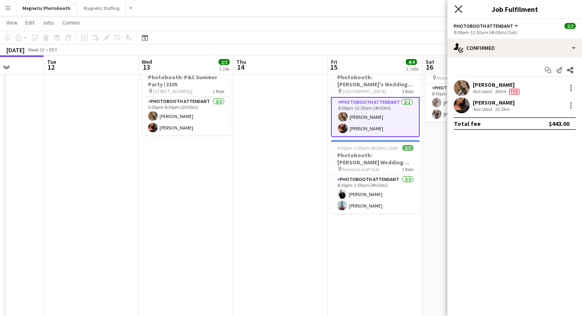
click at [455, 12] on icon at bounding box center [458, 9] width 8 height 8
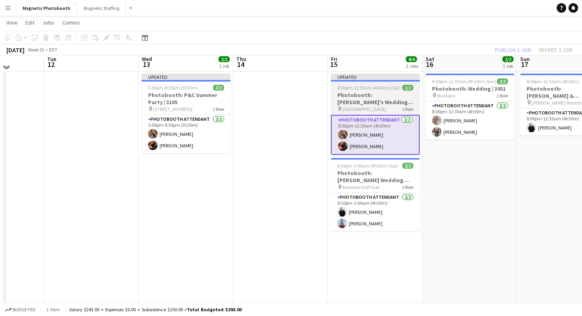
scroll to position [14, 0]
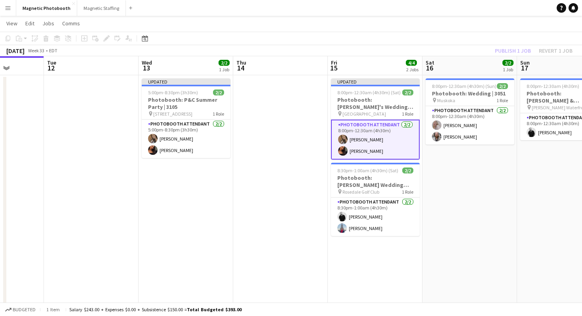
click at [380, 138] on app-card-role "Photobooth Attendant [DATE] 8:00pm-12:30am (4h30m) [PERSON_NAME] [PERSON_NAME]" at bounding box center [375, 140] width 89 height 40
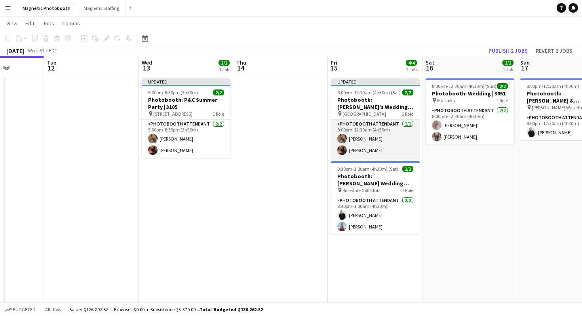
click at [381, 137] on app-card-role "Photobooth Attendant [DATE] 8:00pm-12:30am (4h30m) [PERSON_NAME] [PERSON_NAME]" at bounding box center [375, 139] width 89 height 38
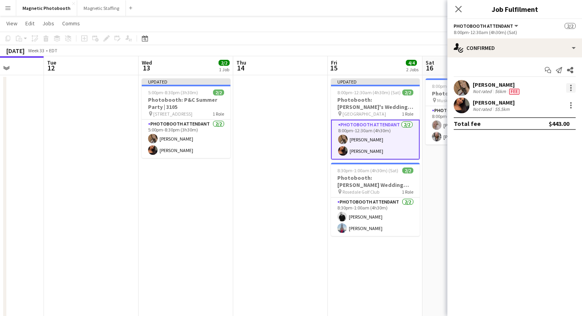
click at [570, 87] on div at bounding box center [570, 87] width 9 height 9
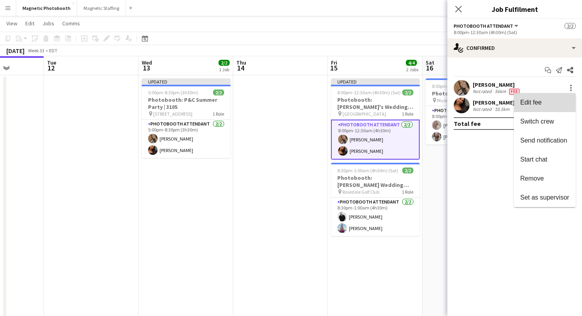
click at [545, 109] on button "Edit fee" at bounding box center [545, 102] width 62 height 19
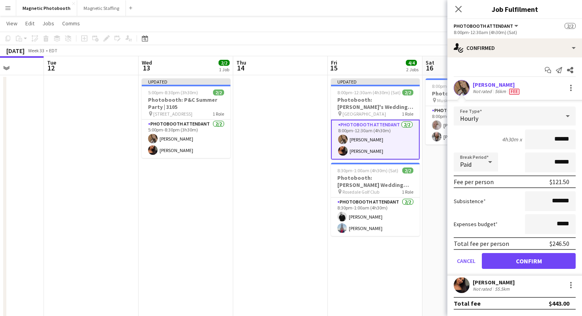
click at [391, 36] on app-toolbar "Copy Paste Paste Command V Paste with crew Command Shift V Paste linked Job [GE…" at bounding box center [291, 38] width 582 height 13
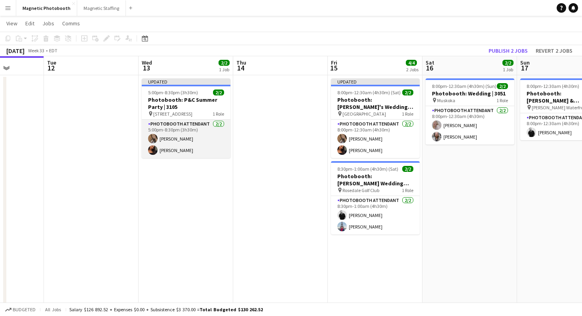
click at [172, 138] on app-card-role "Photobooth Attendant [DATE] 5:00pm-8:30pm (3h30m) [PERSON_NAME] [PERSON_NAME]" at bounding box center [186, 139] width 89 height 38
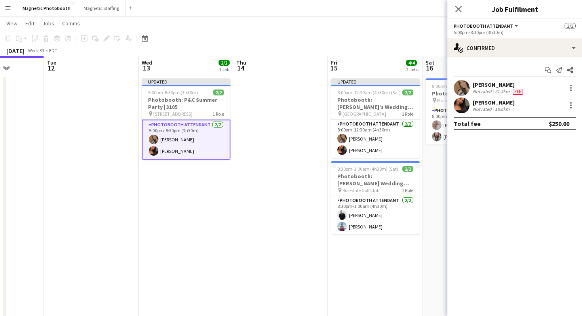
click at [336, 47] on div "[DATE] Week 33 • EDT Publish 1 job Revert 1 job" at bounding box center [291, 50] width 582 height 11
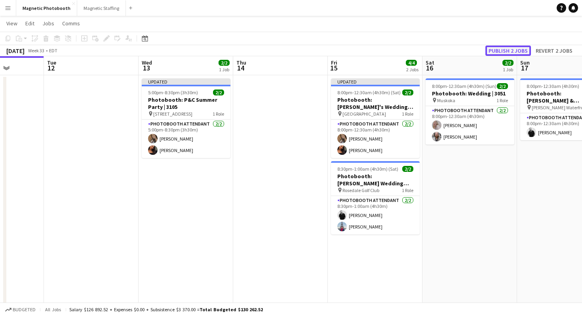
click at [511, 51] on button "Publish 2 jobs" at bounding box center [508, 51] width 46 height 10
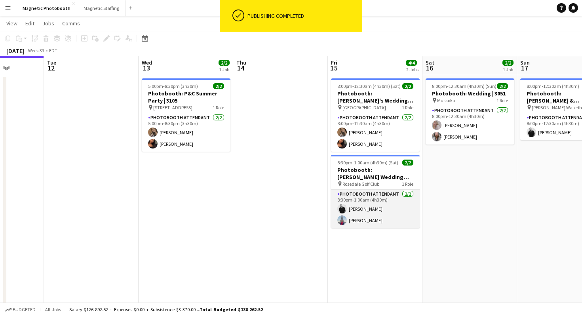
click at [372, 214] on app-card-role "Photobooth Attendant [DATE] 8:30pm-1:00am (4h30m) [PERSON_NAME] [PERSON_NAME]" at bounding box center [375, 209] width 89 height 38
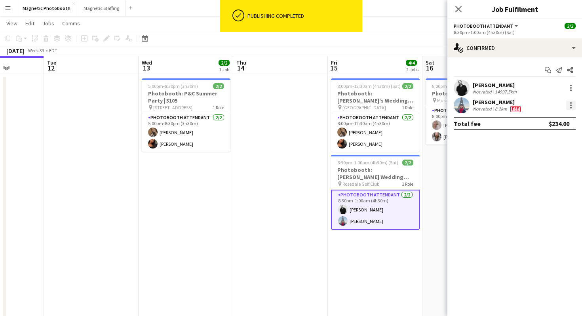
click at [571, 104] on div at bounding box center [571, 105] width 2 height 2
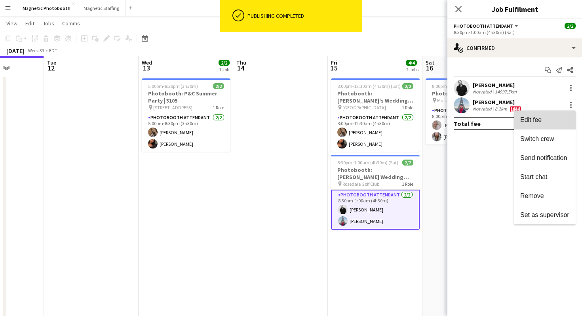
click at [564, 111] on button "Edit fee" at bounding box center [545, 119] width 62 height 19
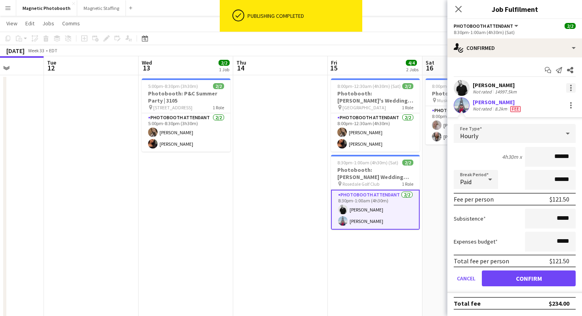
click at [572, 89] on div at bounding box center [570, 87] width 9 height 9
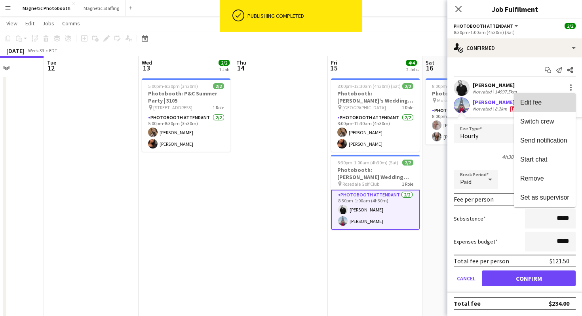
click at [561, 99] on span "Edit fee" at bounding box center [544, 102] width 49 height 7
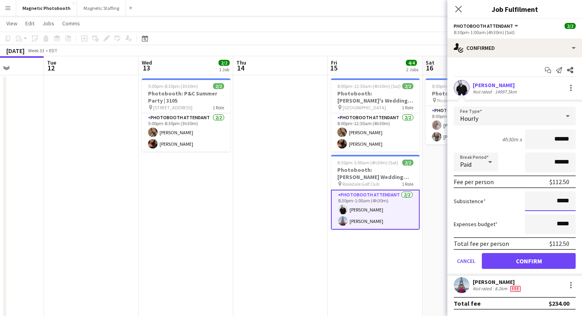
click at [560, 198] on input "*****" at bounding box center [550, 201] width 51 height 20
type input "******"
click at [552, 259] on button "Confirm" at bounding box center [529, 261] width 94 height 16
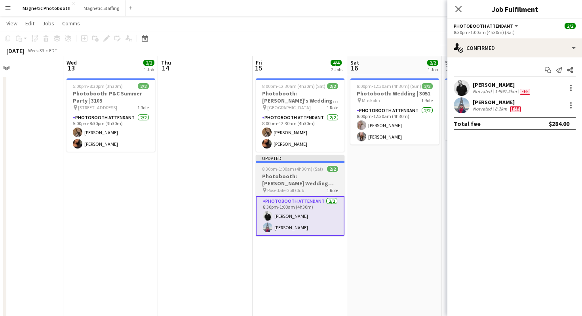
scroll to position [0, 328]
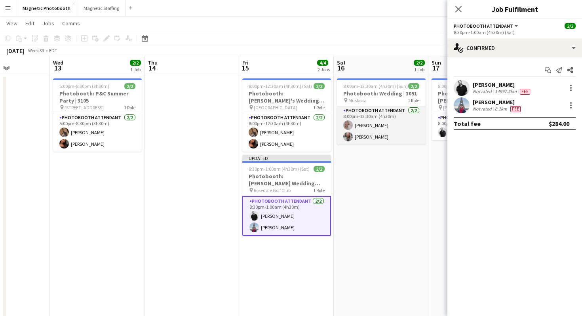
click at [381, 124] on app-card-role "Photobooth Attendant [DATE] 8:00pm-12:30am (4h30m) [PERSON_NAME] [PERSON_NAME]" at bounding box center [381, 125] width 89 height 38
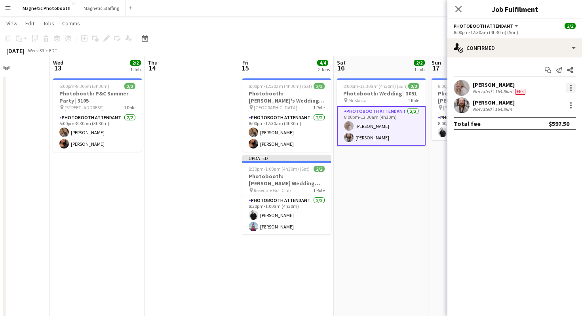
click at [569, 87] on div at bounding box center [570, 87] width 9 height 9
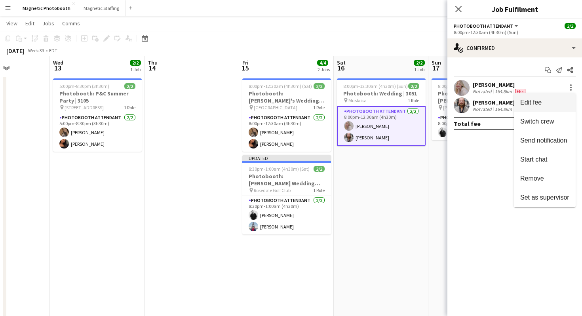
click at [557, 99] on span "Edit fee" at bounding box center [544, 102] width 49 height 7
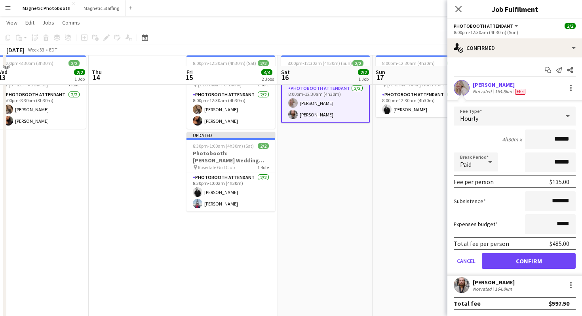
scroll to position [0, 0]
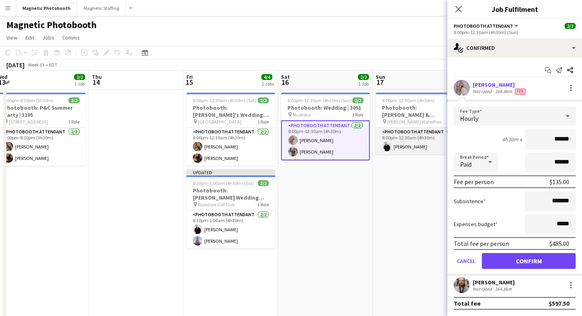
click at [425, 145] on app-card-role "Photobooth Attendant [DATE] 8:00pm-12:30am (4h30m) [PERSON_NAME]" at bounding box center [420, 140] width 89 height 27
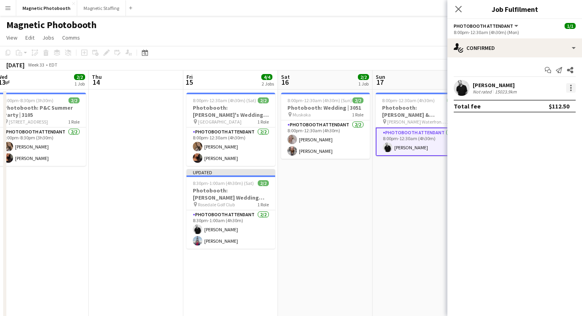
click at [568, 89] on div at bounding box center [570, 87] width 9 height 9
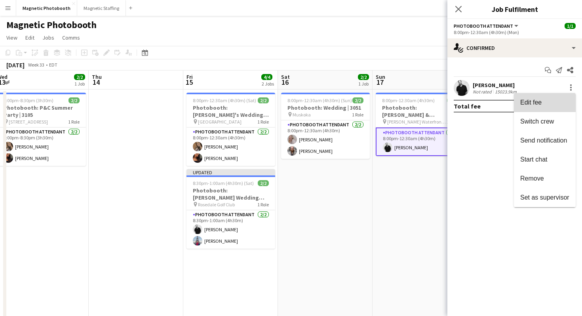
click at [560, 106] on button "Edit fee" at bounding box center [545, 102] width 62 height 19
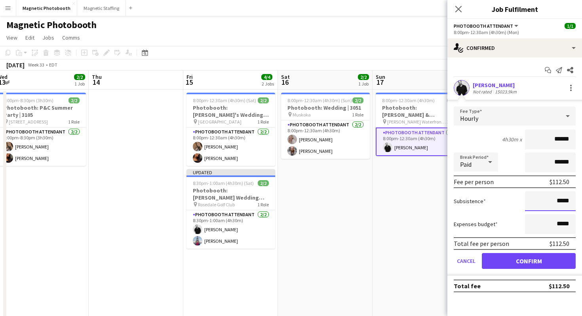
click at [559, 203] on input "*****" at bounding box center [550, 201] width 51 height 20
type input "******"
click at [531, 263] on button "Confirm" at bounding box center [529, 261] width 94 height 16
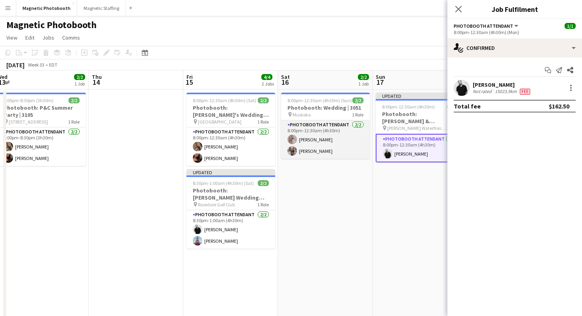
click at [340, 140] on app-card-role "Photobooth Attendant [DATE] 8:00pm-12:30am (4h30m) [PERSON_NAME] [PERSON_NAME]" at bounding box center [325, 139] width 89 height 38
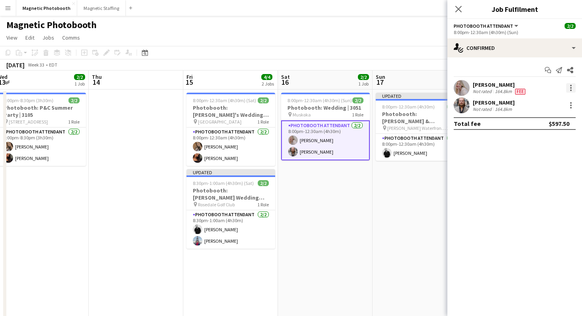
click at [571, 89] on div at bounding box center [571, 90] width 2 height 2
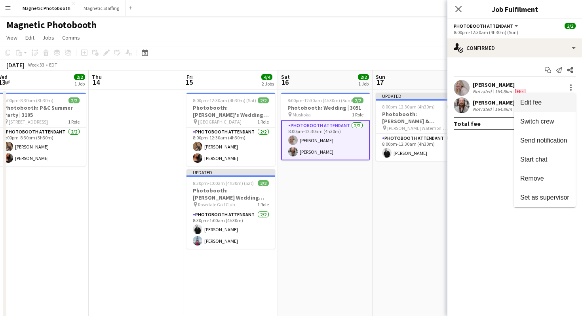
click at [559, 99] on span "Edit fee" at bounding box center [544, 102] width 49 height 7
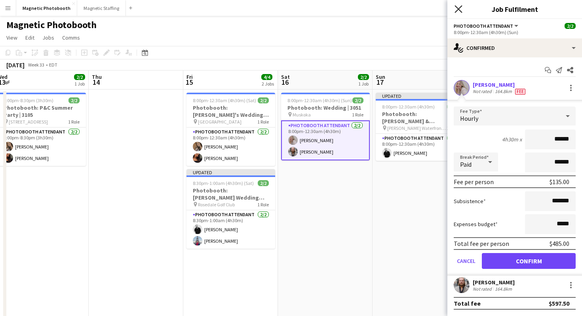
click at [459, 6] on icon "Close pop-in" at bounding box center [458, 9] width 8 height 8
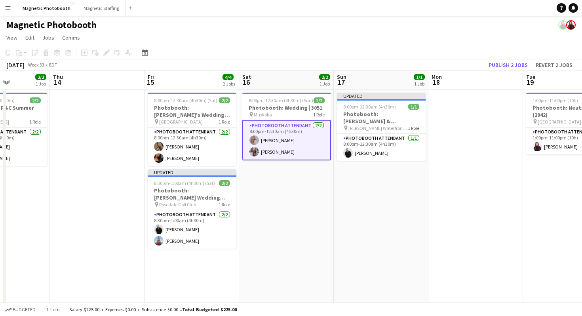
scroll to position [0, 268]
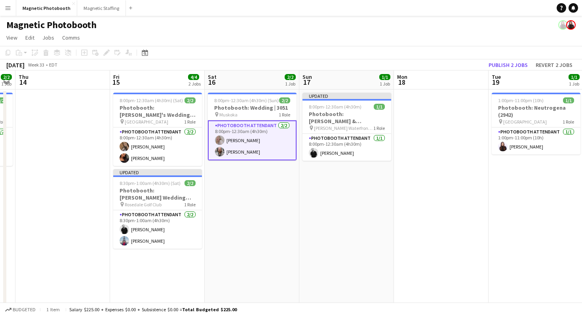
click at [438, 41] on app-page-menu "View Day view expanded Day view collapsed Month view Date picker Jump to [DATE]…" at bounding box center [291, 38] width 582 height 15
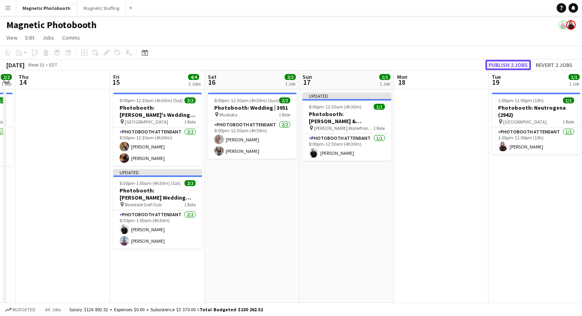
click at [497, 63] on button "Publish 2 jobs" at bounding box center [508, 65] width 46 height 10
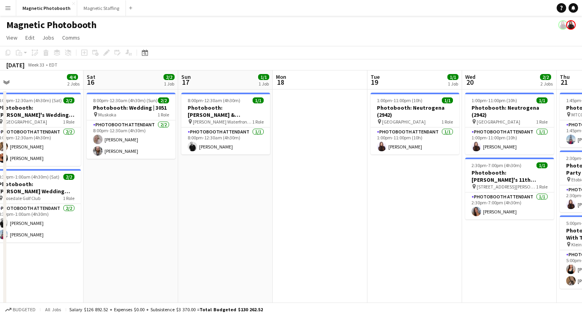
scroll to position [0, 390]
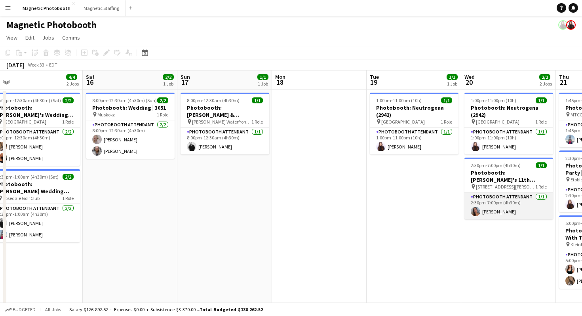
click at [491, 205] on app-card-role "Photobooth Attendant [DATE] 2:30pm-7:00pm (4h30m) [PERSON_NAME]" at bounding box center [508, 205] width 89 height 27
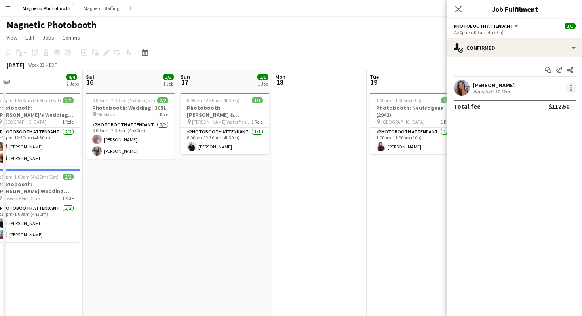
click at [574, 91] on div at bounding box center [570, 87] width 9 height 9
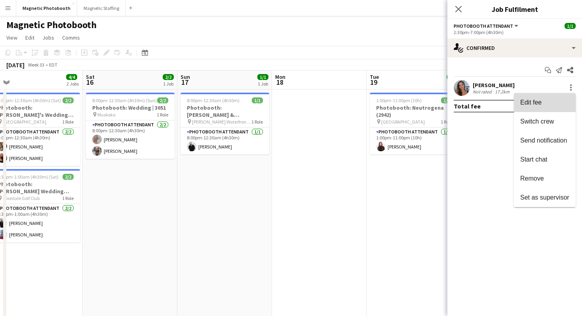
click at [553, 100] on span "Edit fee" at bounding box center [544, 102] width 49 height 7
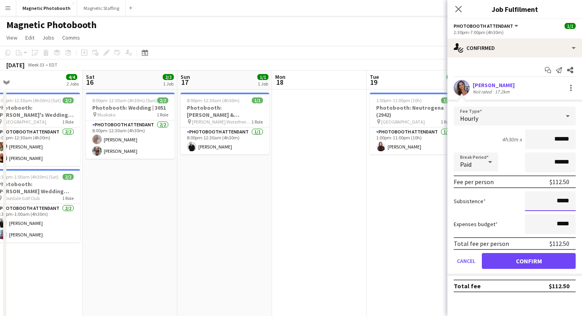
click at [558, 202] on input "*****" at bounding box center [550, 201] width 51 height 20
type input "******"
click at [542, 265] on button "Confirm" at bounding box center [529, 261] width 94 height 16
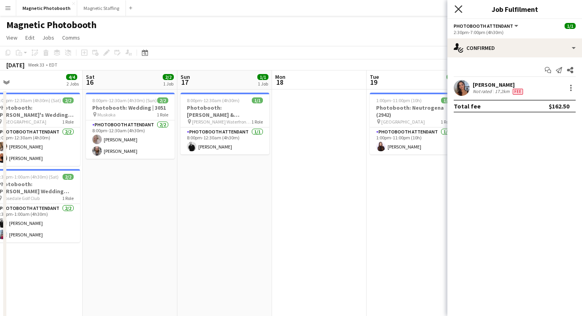
click at [460, 8] on icon "Close pop-in" at bounding box center [458, 9] width 8 height 8
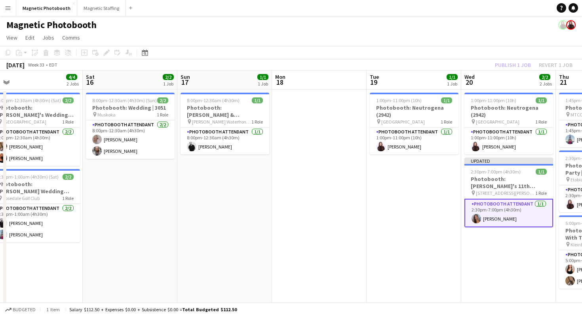
click at [459, 12] on app-navbar "Menu Boards Boards Boards All jobs Status Workforce Workforce My Workforce Recr…" at bounding box center [291, 8] width 582 height 16
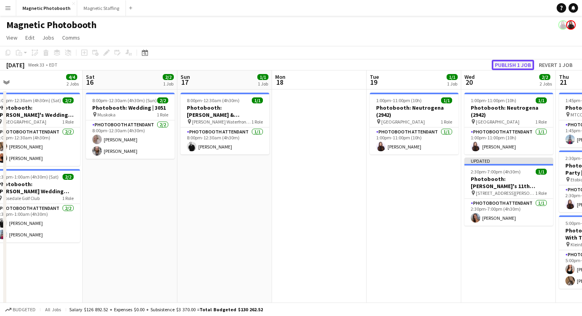
click at [509, 66] on button "Publish 1 job" at bounding box center [513, 65] width 42 height 10
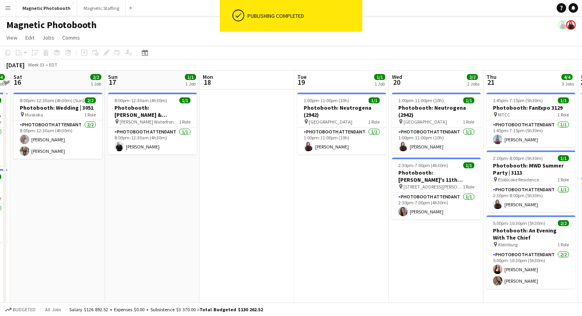
scroll to position [0, 284]
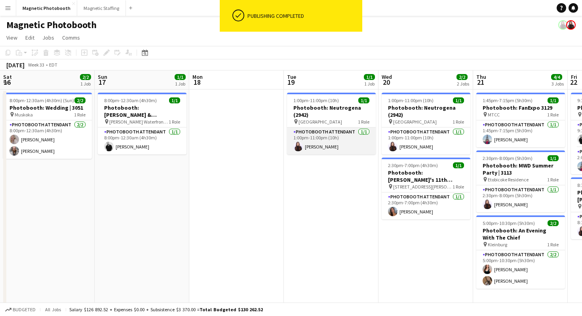
click at [360, 143] on app-card-role "Photobooth Attendant [DATE] 1:00pm-11:00pm (10h) [PERSON_NAME]" at bounding box center [331, 140] width 89 height 27
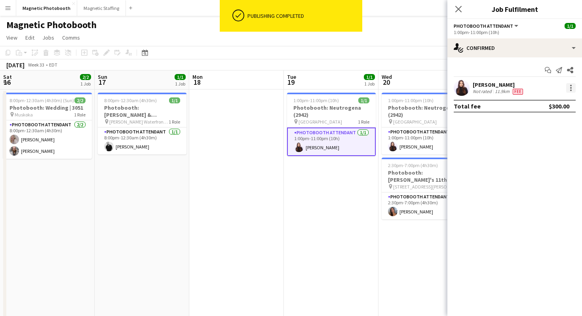
click at [571, 90] on div at bounding box center [571, 90] width 2 height 2
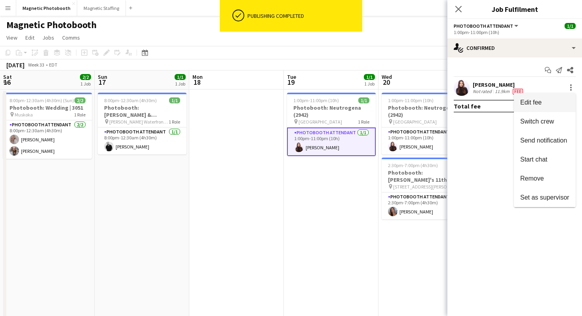
click at [555, 104] on span "Edit fee" at bounding box center [544, 102] width 49 height 7
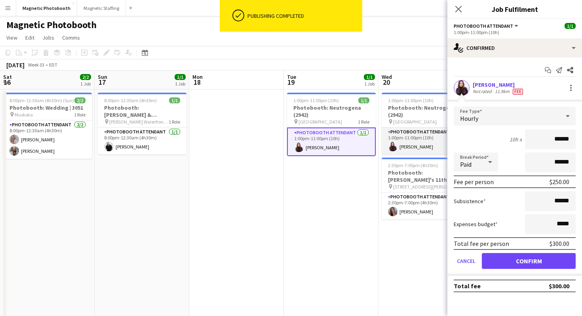
click at [416, 150] on app-card-role "Photobooth Attendant [DATE] 1:00pm-11:00pm (10h) [PERSON_NAME]" at bounding box center [425, 140] width 89 height 27
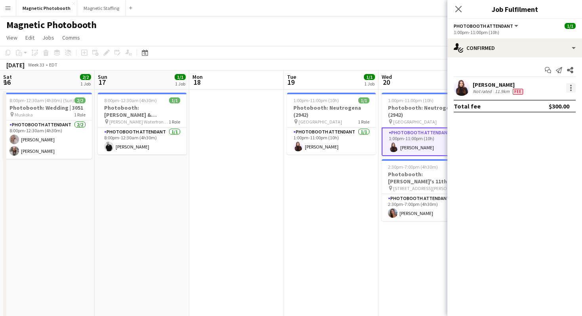
click at [569, 88] on div at bounding box center [570, 87] width 9 height 9
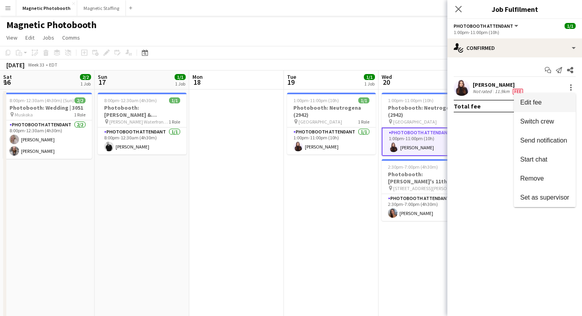
click at [550, 108] on button "Edit fee" at bounding box center [545, 102] width 62 height 19
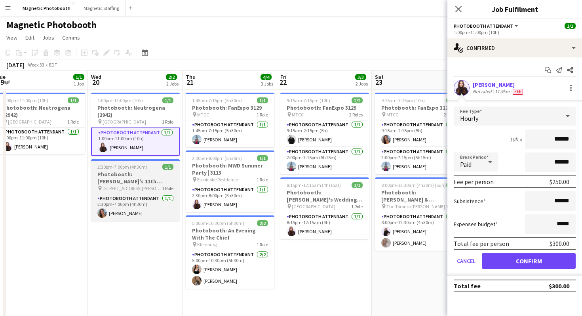
scroll to position [0, 208]
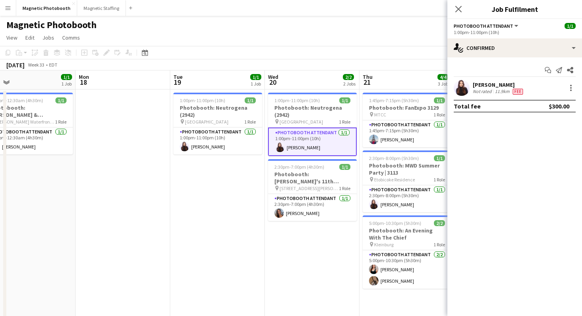
click at [404, 38] on app-page-menu "View Day view expanded Day view collapsed Month view Date picker Jump to [DATE]…" at bounding box center [291, 38] width 582 height 15
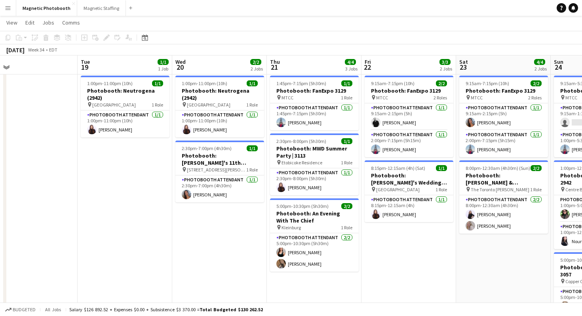
scroll to position [0, 301]
click at [304, 253] on app-card-role "Photobooth Attendant [DATE] 5:00pm-10:30pm (5h30m) [PERSON_NAME] [PERSON_NAME]" at bounding box center [313, 252] width 89 height 38
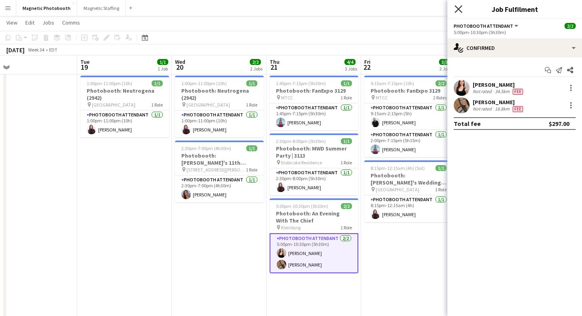
click at [458, 6] on icon "Close pop-in" at bounding box center [458, 9] width 8 height 8
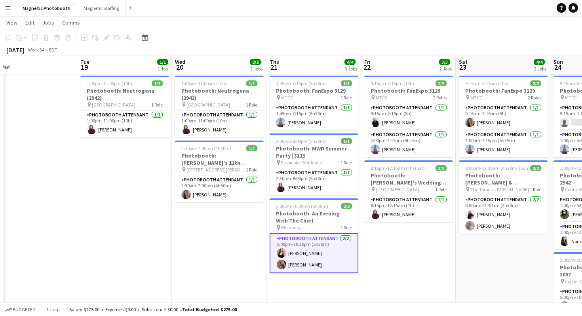
click at [446, 6] on app-navbar "Menu Boards Boards Boards All jobs Status Workforce Workforce My Workforce Recr…" at bounding box center [291, 8] width 582 height 16
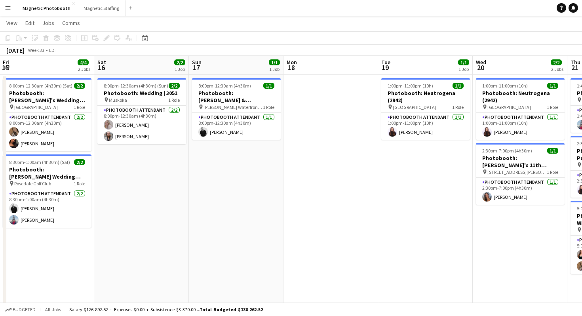
scroll to position [0, 296]
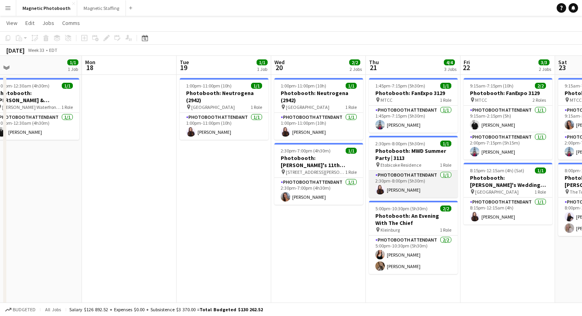
click at [402, 188] on app-card-role "Photobooth Attendant [DATE] 2:30pm-8:00pm (5h30m) [PERSON_NAME]" at bounding box center [413, 184] width 89 height 27
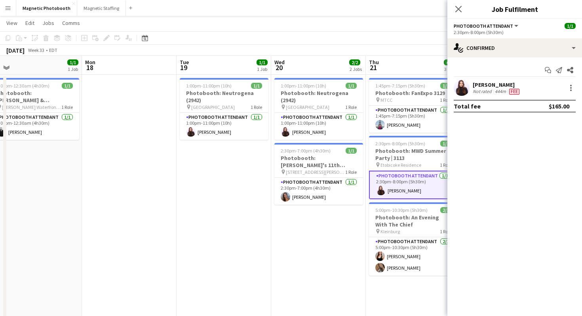
click at [564, 90] on div at bounding box center [569, 87] width 11 height 9
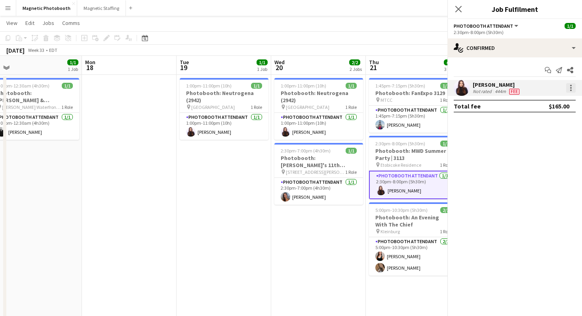
click at [568, 90] on div at bounding box center [570, 87] width 9 height 9
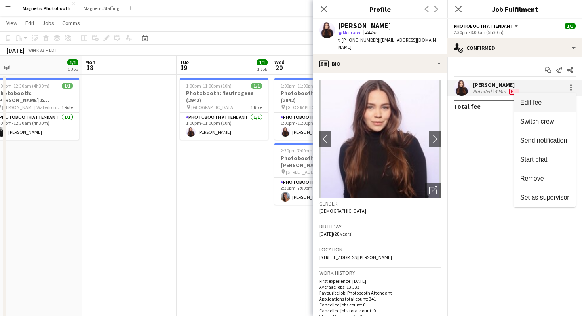
click at [555, 100] on span "Edit fee" at bounding box center [544, 102] width 49 height 7
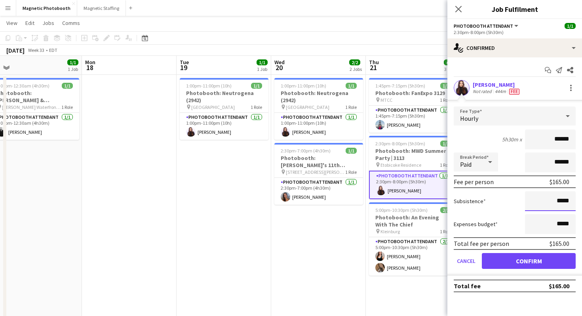
click at [558, 201] on input "*****" at bounding box center [550, 201] width 51 height 20
type input "******"
click at [550, 258] on button "Confirm" at bounding box center [529, 261] width 94 height 16
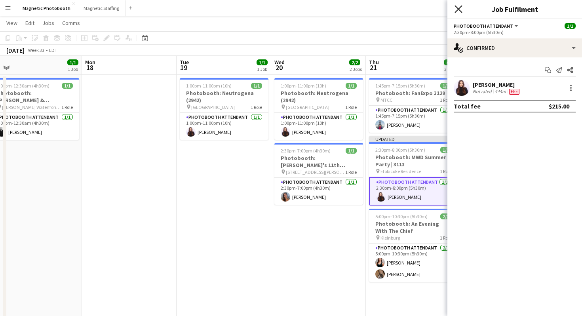
click at [459, 8] on icon at bounding box center [458, 9] width 8 height 8
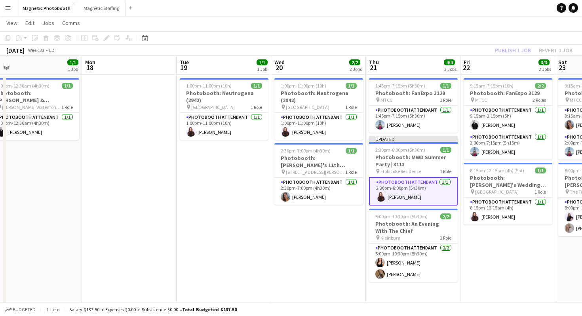
click at [459, 29] on app-page-menu "View Day view expanded Day view collapsed Month view Date picker Jump to [DATE]…" at bounding box center [291, 23] width 582 height 15
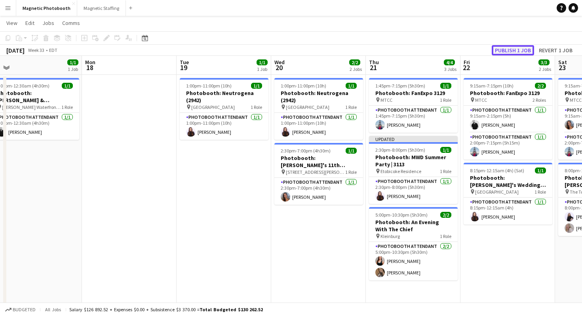
click at [506, 48] on button "Publish 1 job" at bounding box center [513, 50] width 42 height 10
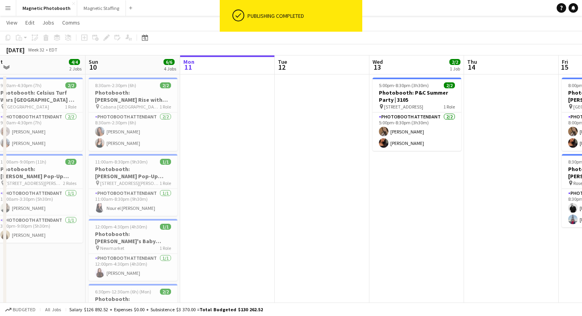
scroll to position [0, 235]
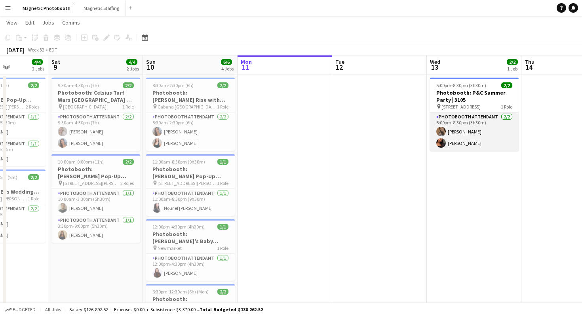
click at [466, 126] on app-card-role "Photobooth Attendant [DATE] 5:00pm-8:30pm (3h30m) [PERSON_NAME] [PERSON_NAME]" at bounding box center [474, 131] width 89 height 38
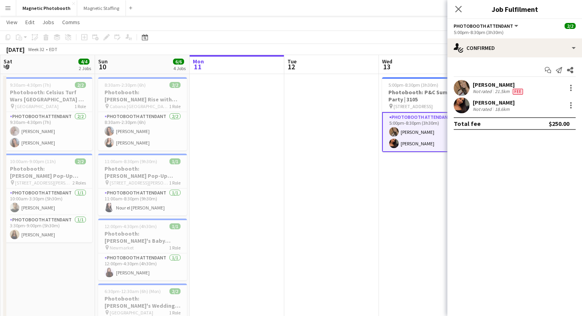
scroll to position [0, 250]
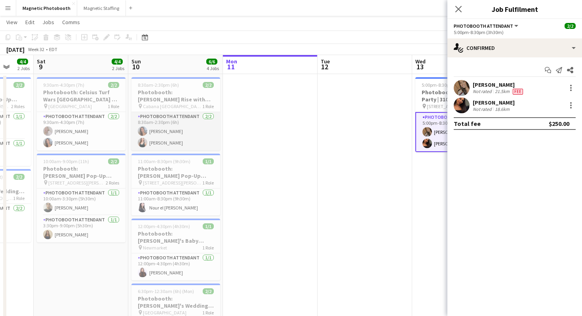
click at [195, 129] on app-card-role "Photobooth Attendant [DATE] 8:30am-2:30pm (6h) [PERSON_NAME] [PERSON_NAME]" at bounding box center [175, 131] width 89 height 38
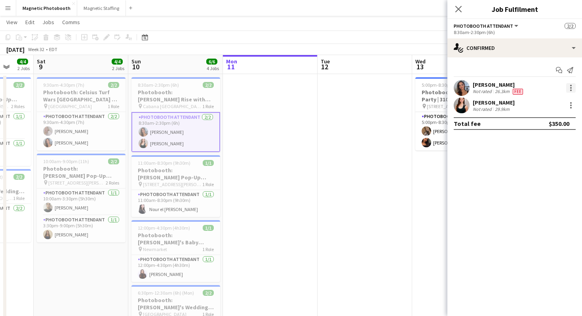
click at [573, 90] on div at bounding box center [570, 87] width 9 height 9
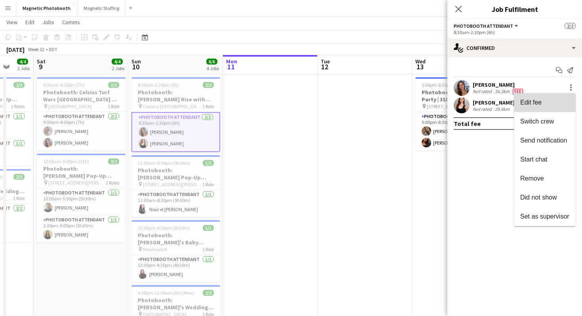
click at [553, 100] on span "Edit fee" at bounding box center [544, 102] width 49 height 7
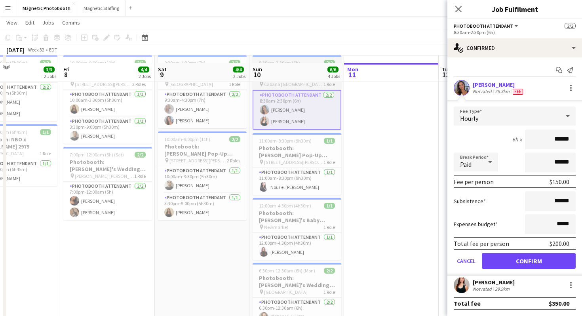
scroll to position [44, 0]
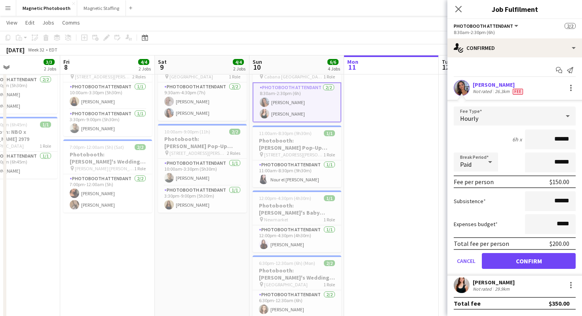
click at [293, 42] on app-toolbar "Copy Paste Paste Command V Paste with crew Command Shift V Paste linked Job [GE…" at bounding box center [291, 37] width 582 height 13
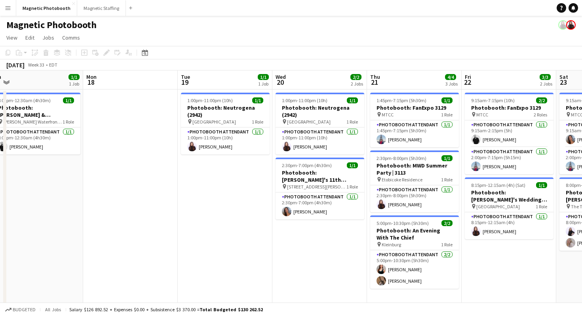
scroll to position [0, 211]
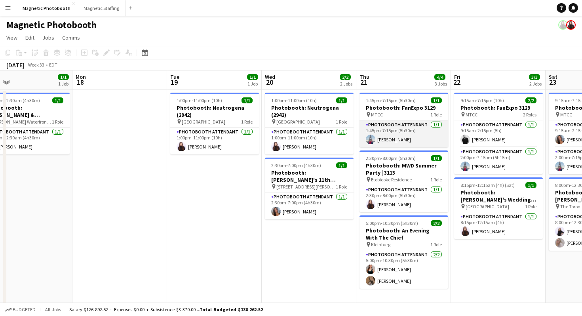
click at [419, 137] on app-card-role "Photobooth Attendant [DATE] 1:45pm-7:15pm (5h30m) [PERSON_NAME]" at bounding box center [403, 133] width 89 height 27
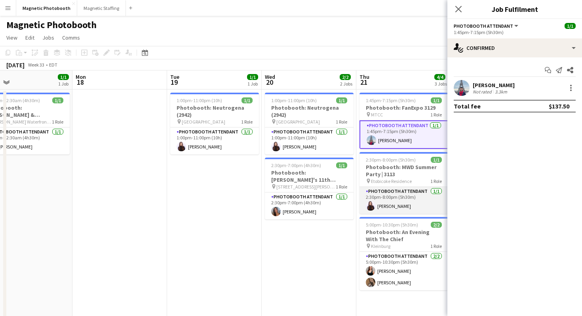
click at [406, 206] on app-card-role "Photobooth Attendant [DATE] 2:30pm-8:00pm (5h30m) [PERSON_NAME]" at bounding box center [403, 200] width 89 height 27
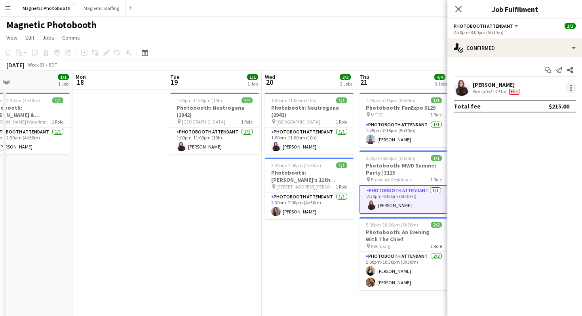
click at [567, 92] on div at bounding box center [570, 87] width 9 height 9
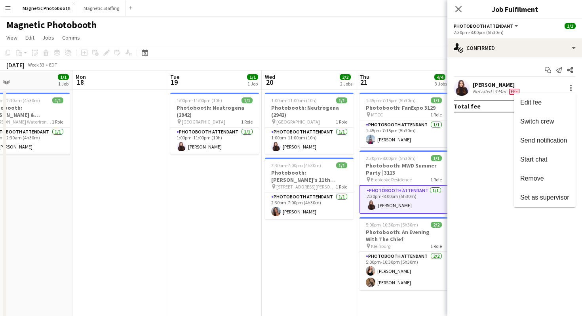
click at [389, 265] on div at bounding box center [291, 158] width 582 height 316
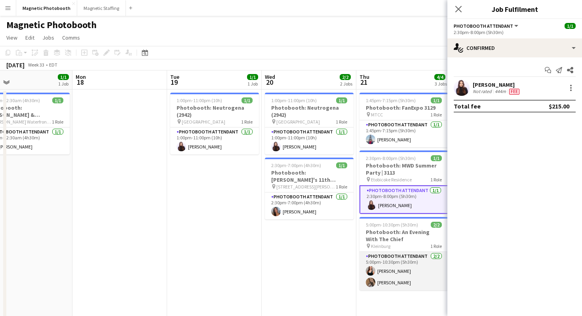
click at [387, 275] on app-card-role "Photobooth Attendant [DATE] 5:00pm-10:30pm (5h30m) [PERSON_NAME] [PERSON_NAME]" at bounding box center [403, 271] width 89 height 38
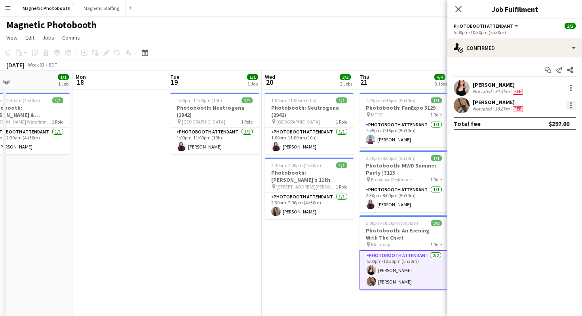
click at [573, 103] on div at bounding box center [570, 105] width 9 height 9
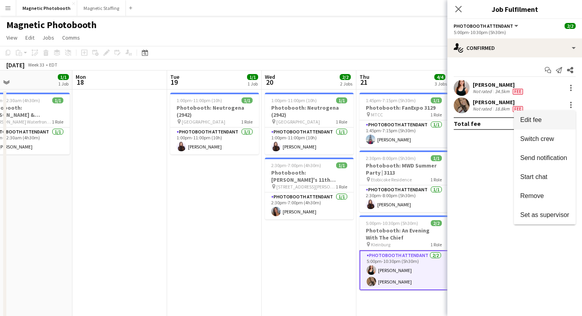
click at [556, 117] on span "Edit fee" at bounding box center [544, 119] width 49 height 7
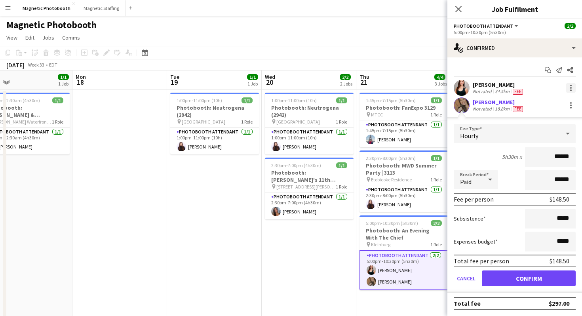
click at [569, 88] on div at bounding box center [570, 87] width 9 height 9
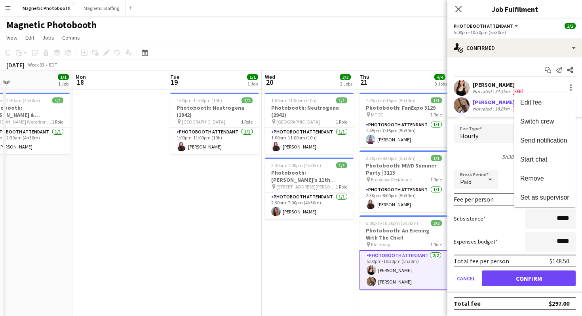
click at [539, 88] on div at bounding box center [291, 158] width 582 height 316
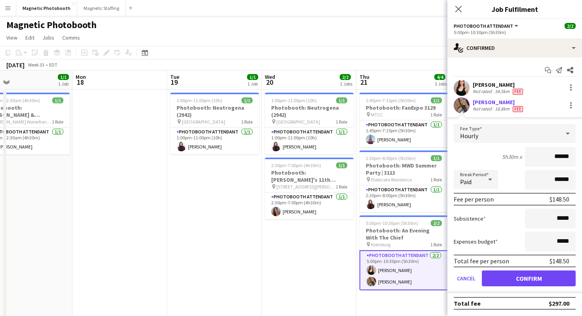
click at [534, 88] on div "[PERSON_NAME] Not rated 34.5km Fee" at bounding box center [514, 88] width 135 height 16
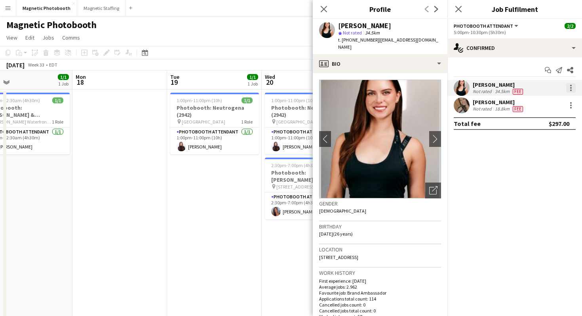
click at [572, 90] on div at bounding box center [570, 87] width 9 height 9
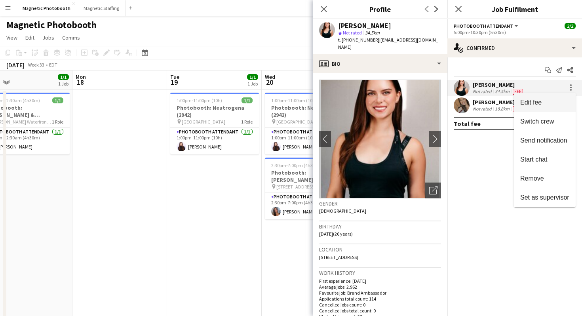
click at [563, 99] on span "Edit fee" at bounding box center [544, 102] width 49 height 7
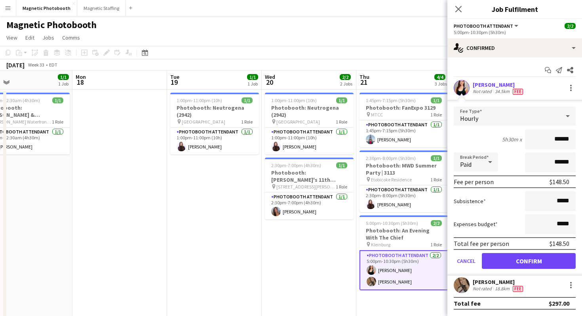
click at [539, 87] on div "[PERSON_NAME] Not rated 34.5km Fee" at bounding box center [514, 88] width 135 height 16
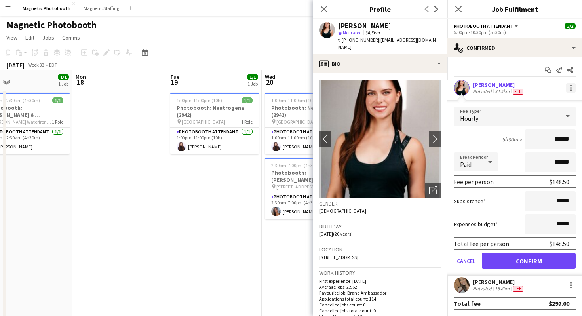
click at [570, 87] on div at bounding box center [571, 88] width 2 height 2
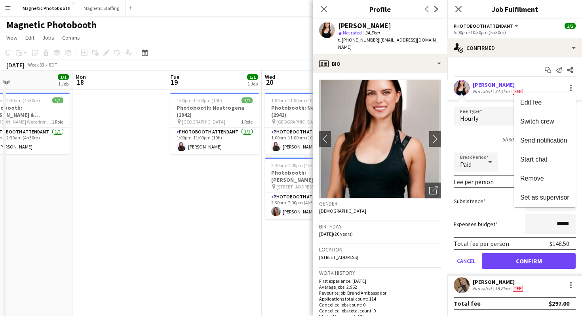
click at [523, 266] on div at bounding box center [291, 158] width 582 height 316
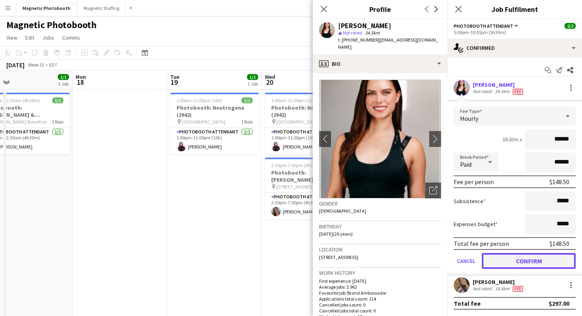
click at [523, 259] on button "Confirm" at bounding box center [529, 261] width 94 height 16
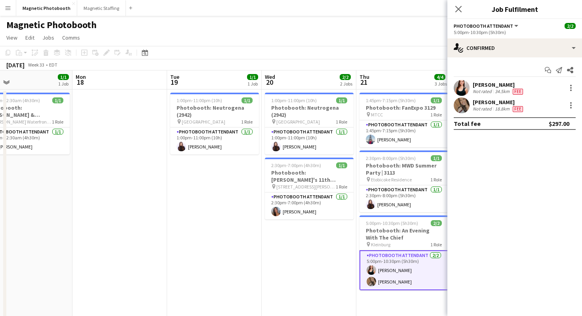
click at [569, 100] on div "[PERSON_NAME] Not rated 18.8km Fee" at bounding box center [514, 105] width 135 height 16
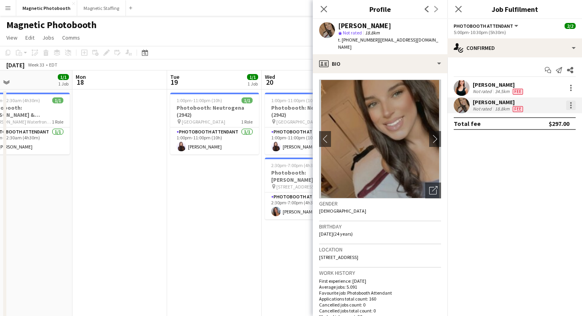
click at [569, 104] on div at bounding box center [570, 105] width 9 height 9
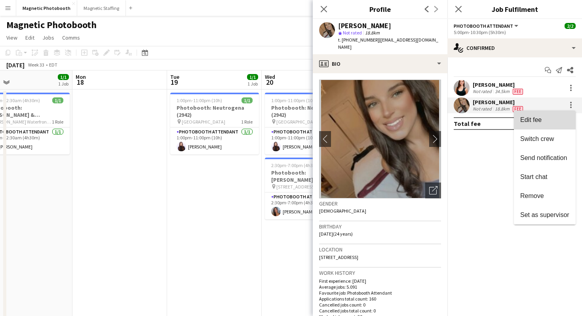
click at [554, 123] on button "Edit fee" at bounding box center [545, 119] width 62 height 19
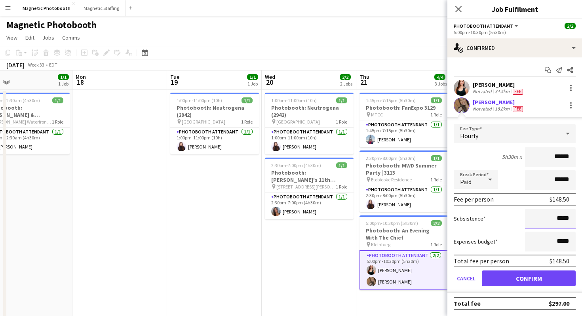
click at [559, 217] on input "*****" at bounding box center [550, 219] width 51 height 20
type input "******"
click at [545, 279] on button "Confirm" at bounding box center [529, 278] width 94 height 16
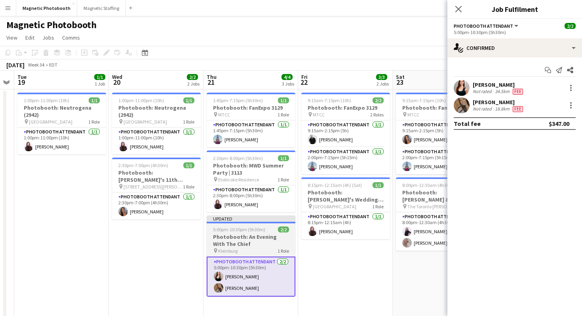
scroll to position [0, 367]
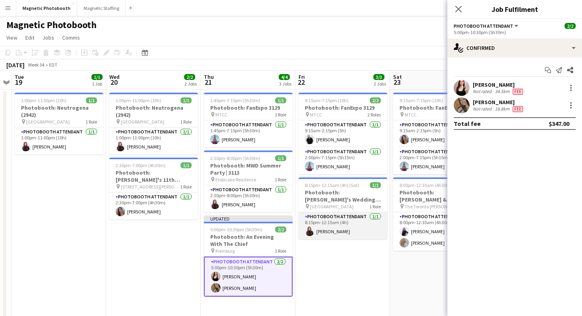
click at [366, 225] on app-card-role "Photobooth Attendant [DATE] 8:15pm-12:15am (4h) [PERSON_NAME]" at bounding box center [342, 225] width 89 height 27
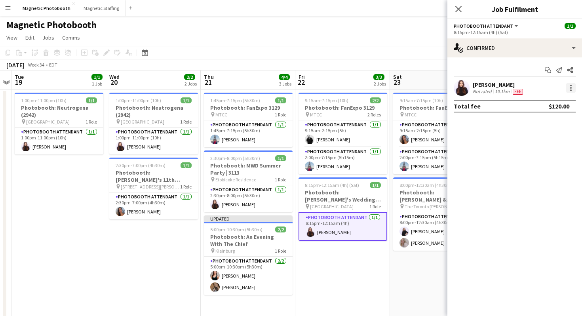
click at [570, 85] on div at bounding box center [571, 86] width 2 height 2
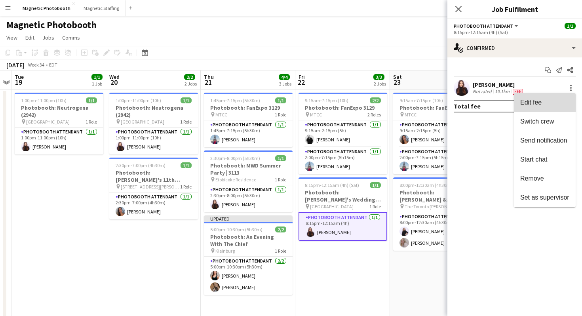
click at [550, 105] on span "Edit fee" at bounding box center [544, 102] width 49 height 7
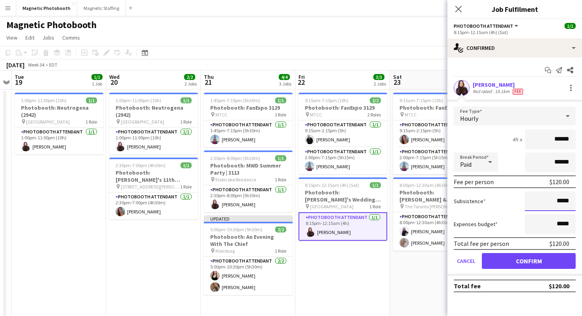
click at [558, 198] on input "*****" at bounding box center [550, 201] width 51 height 20
type input "******"
click at [559, 260] on button "Confirm" at bounding box center [529, 261] width 94 height 16
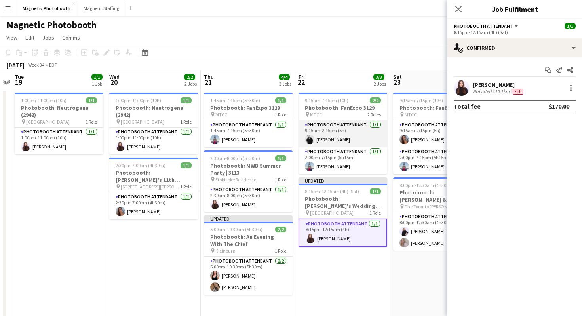
click at [351, 130] on app-card-role "Photobooth Attendant [DATE] 9:15am-2:15pm (5h) [PERSON_NAME]" at bounding box center [342, 133] width 89 height 27
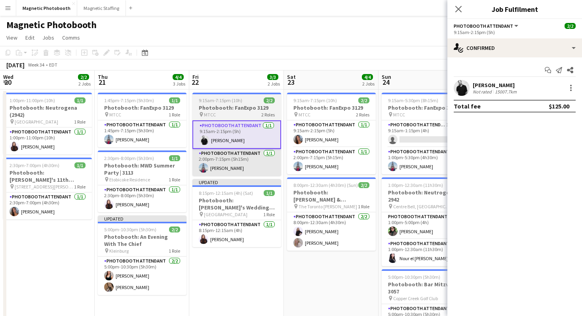
scroll to position [0, 300]
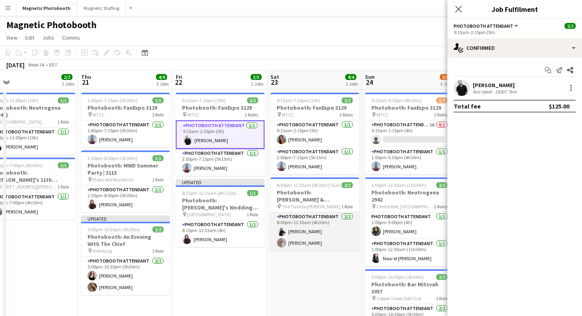
click at [314, 229] on app-card-role "Photobooth Attendant [DATE] 8:00pm-12:30am (4h30m) [PERSON_NAME] [PERSON_NAME]" at bounding box center [314, 231] width 89 height 38
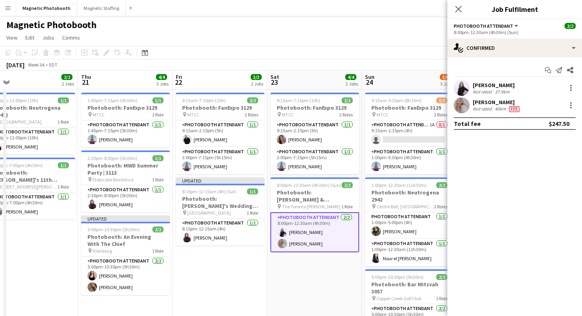
click at [567, 110] on div "[PERSON_NAME] Not rated 40km Fee" at bounding box center [514, 105] width 135 height 16
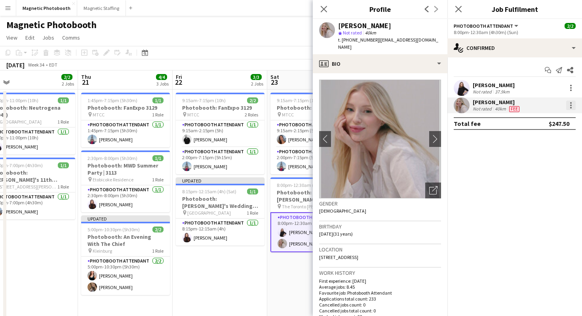
click at [574, 106] on div at bounding box center [570, 105] width 9 height 9
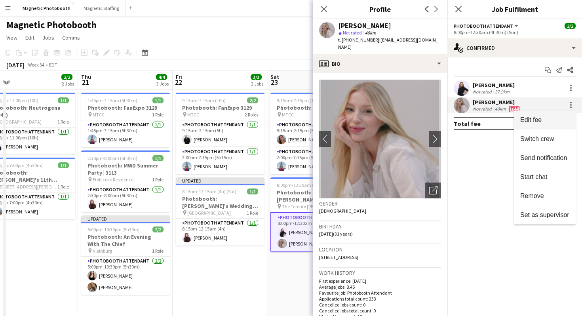
click at [557, 114] on button "Edit fee" at bounding box center [545, 119] width 62 height 19
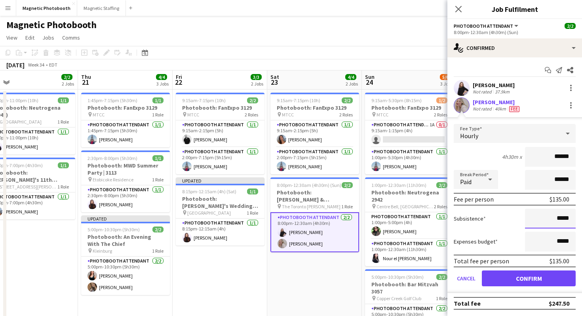
click at [558, 221] on input "*****" at bounding box center [550, 219] width 51 height 20
type input "******"
click at [554, 286] on button "Confirm" at bounding box center [529, 278] width 94 height 16
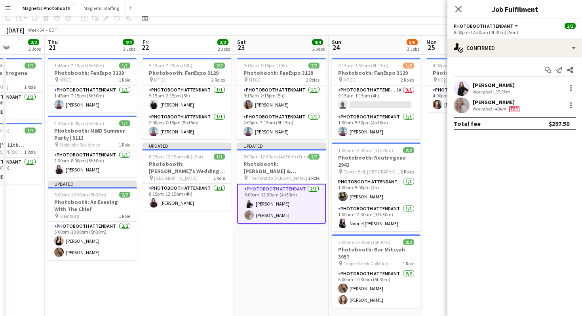
scroll to position [49, 0]
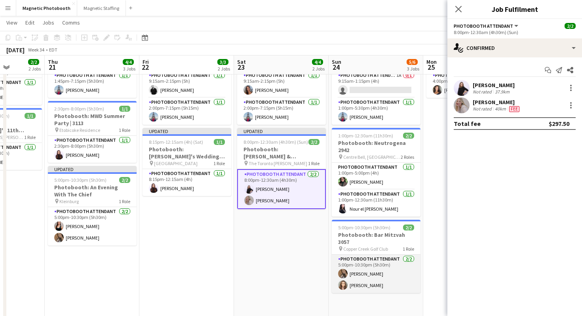
click at [368, 262] on app-card-role "Photobooth Attendant [DATE] 5:00pm-10:30pm (5h30m) [PERSON_NAME] [PERSON_NAME]" at bounding box center [376, 273] width 89 height 38
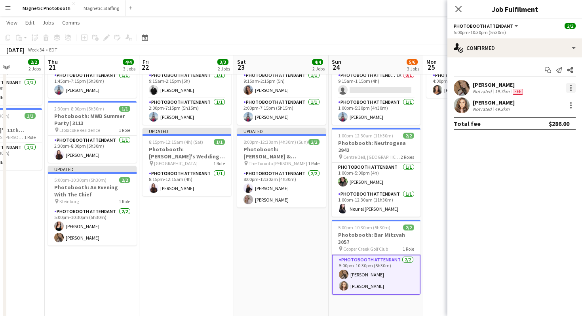
click at [574, 84] on div at bounding box center [570, 87] width 9 height 9
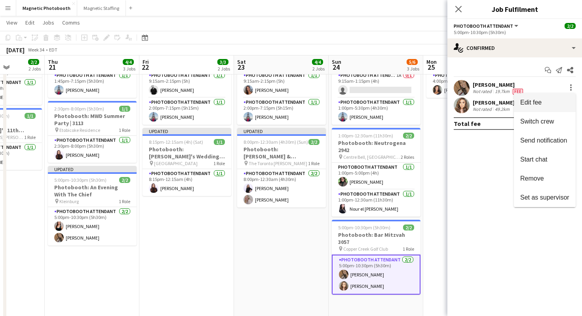
click at [566, 95] on button "Edit fee" at bounding box center [545, 102] width 62 height 19
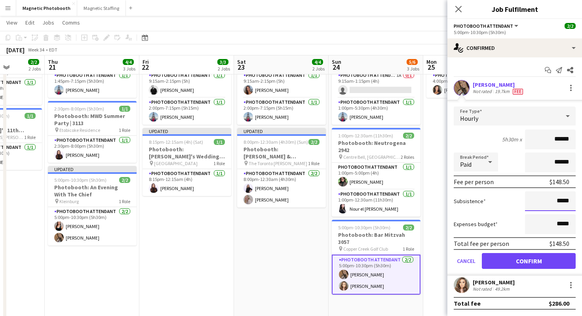
click at [560, 199] on input "*****" at bounding box center [550, 201] width 51 height 20
type input "******"
click at [541, 261] on button "Confirm" at bounding box center [529, 261] width 94 height 16
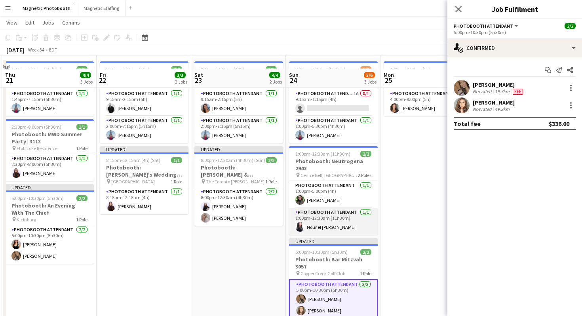
scroll to position [0, 0]
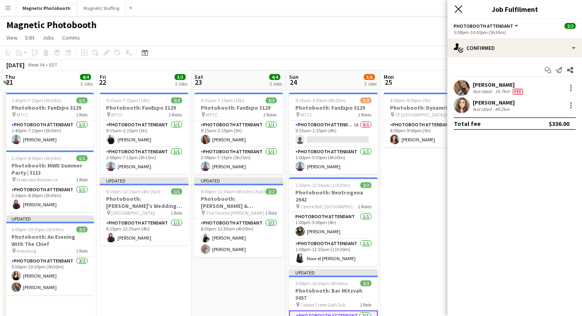
click at [460, 7] on icon at bounding box center [458, 9] width 8 height 8
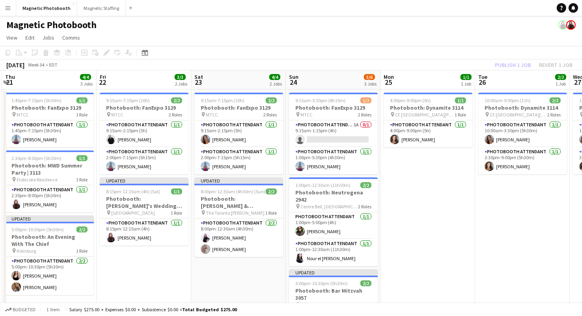
click at [458, 9] on app-navbar "Menu Boards Boards Boards All jobs Status Workforce Workforce My Workforce Recr…" at bounding box center [291, 8] width 582 height 16
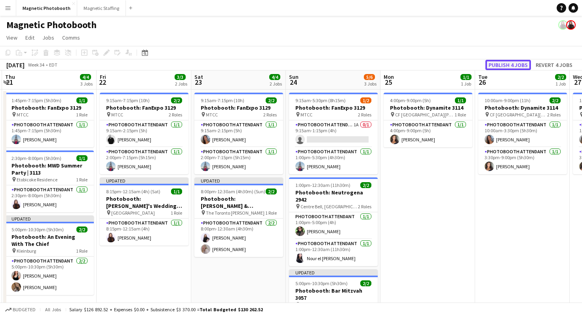
click at [520, 61] on button "Publish 4 jobs" at bounding box center [508, 65] width 46 height 10
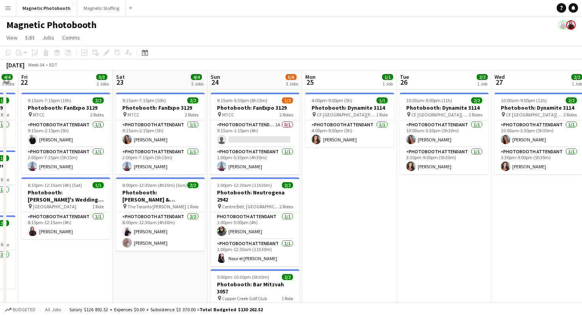
scroll to position [0, 369]
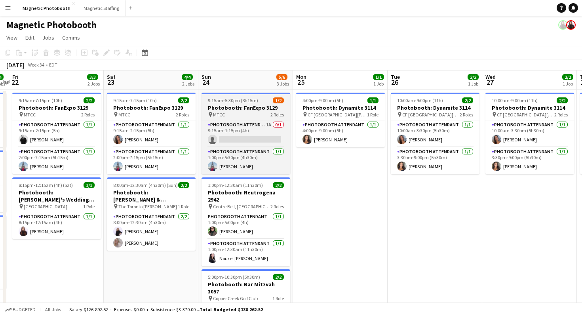
click at [236, 111] on h3 "Photobooth: FanExpo 3129" at bounding box center [245, 107] width 89 height 7
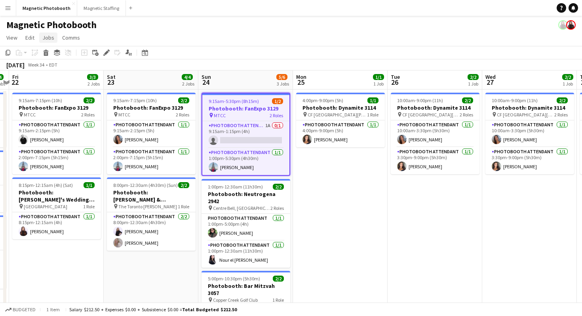
click at [46, 39] on span "Jobs" at bounding box center [48, 37] width 12 height 7
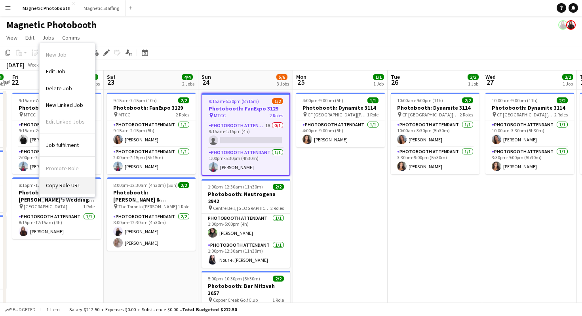
click at [69, 191] on link "Copy Role URL" at bounding box center [67, 185] width 55 height 17
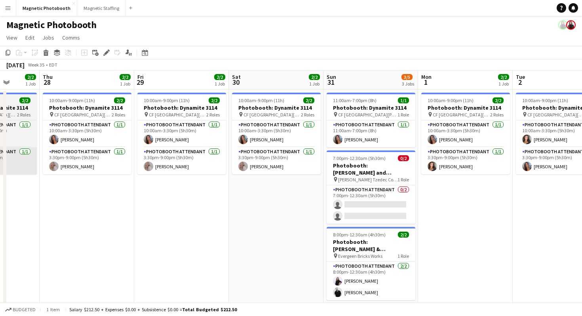
scroll to position [0, 346]
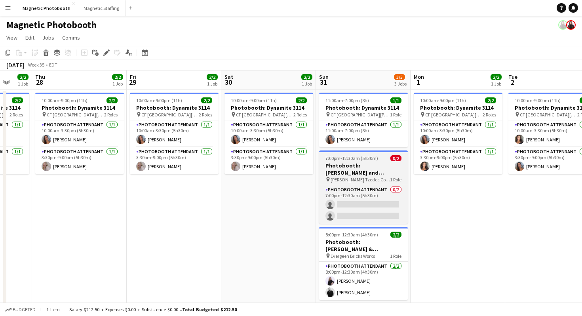
click at [354, 177] on span "[PERSON_NAME] Tzedec Congregation" at bounding box center [359, 179] width 59 height 6
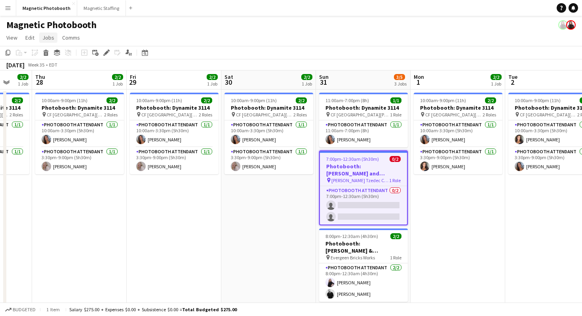
click at [48, 38] on span "Jobs" at bounding box center [48, 37] width 12 height 7
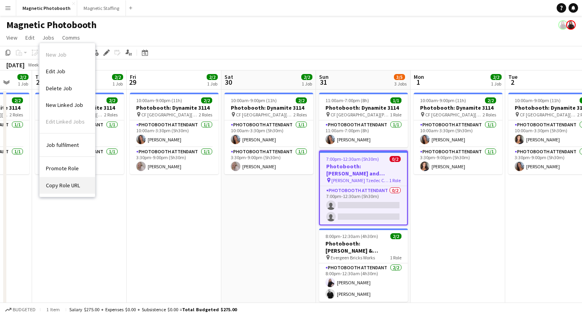
click at [59, 184] on span "Copy Role URL" at bounding box center [63, 185] width 34 height 7
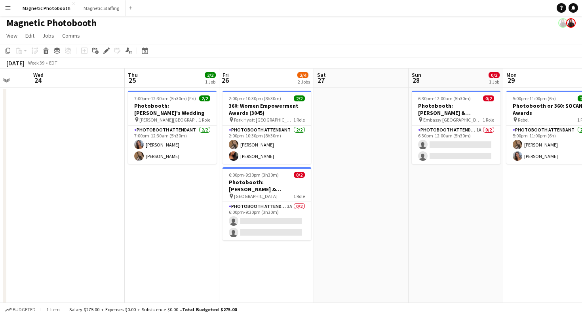
scroll to position [0, 292]
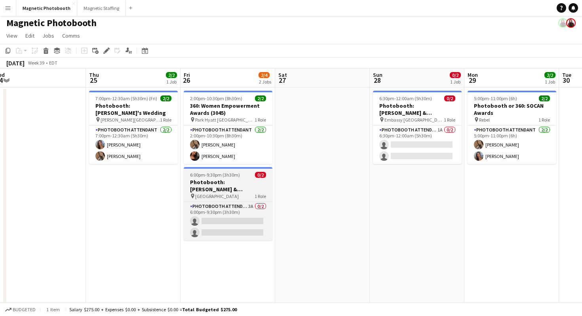
click at [217, 176] on span "6:00pm-9:30pm (3h30m)" at bounding box center [215, 175] width 50 height 6
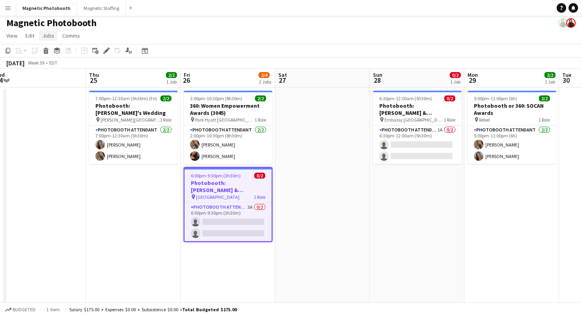
click at [52, 35] on span "Jobs" at bounding box center [48, 35] width 12 height 7
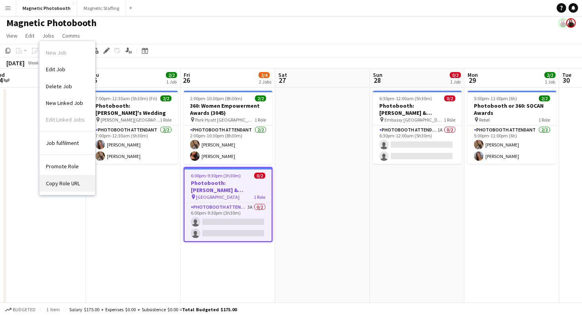
click at [77, 178] on link "Copy Role URL" at bounding box center [67, 183] width 55 height 17
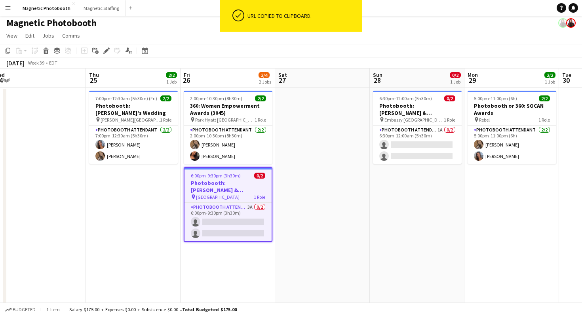
scroll to position [0, 0]
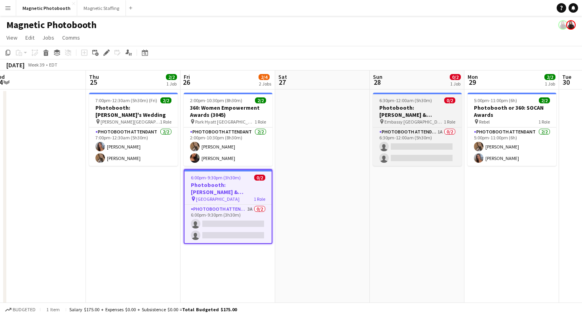
click at [398, 116] on h3 "Photobooth: [PERSON_NAME] & [PERSON_NAME] Wedding" at bounding box center [417, 111] width 89 height 14
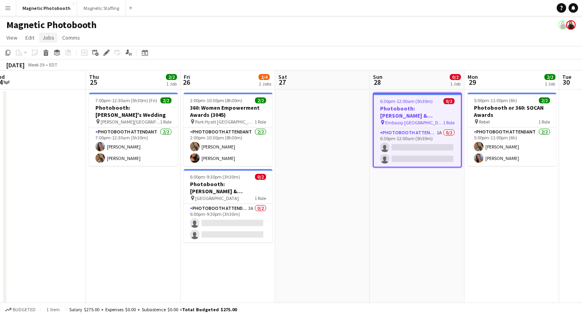
click at [47, 39] on span "Jobs" at bounding box center [48, 37] width 12 height 7
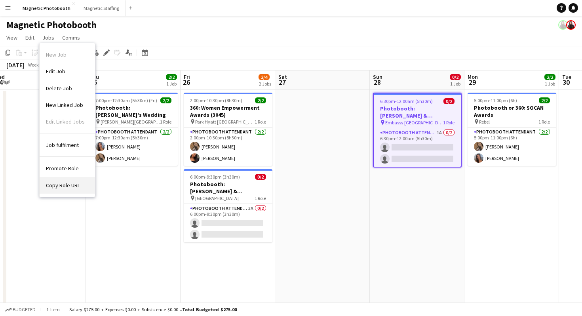
click at [76, 193] on link "Copy Role URL" at bounding box center [67, 185] width 55 height 17
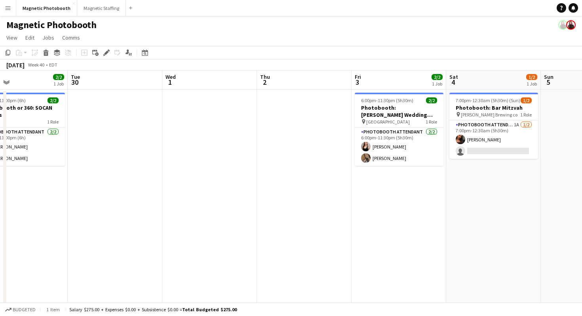
scroll to position [0, 322]
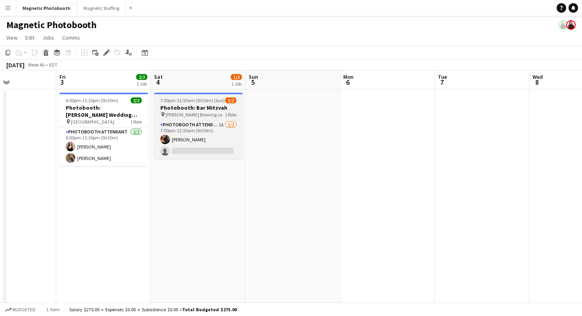
click at [204, 106] on h3 "Photobooth: Bar Mitzvah" at bounding box center [198, 107] width 89 height 7
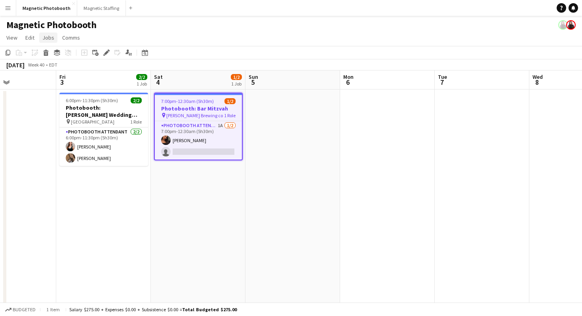
click at [44, 39] on span "Jobs" at bounding box center [48, 37] width 12 height 7
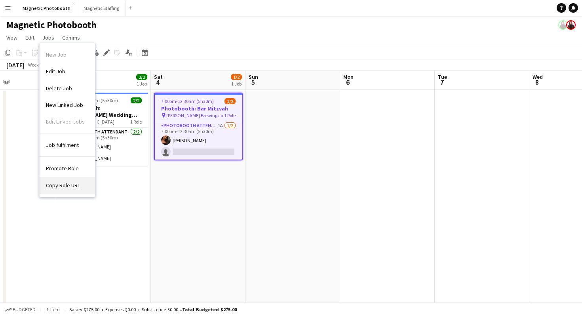
click at [65, 184] on span "Copy Role URL" at bounding box center [63, 185] width 34 height 7
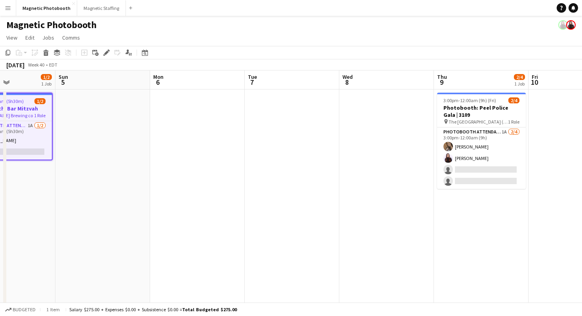
scroll to position [0, 290]
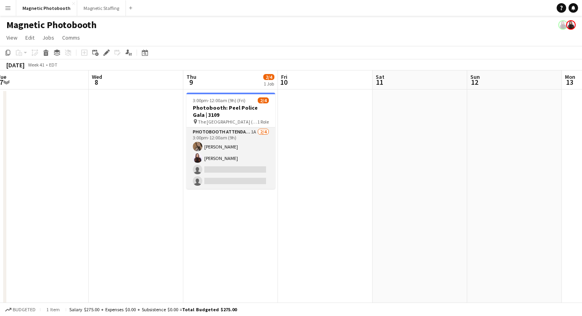
click at [205, 158] on app-card-role "Photobooth Attendant 1A [DATE] 3:00pm-12:00am (9h) [PERSON_NAME] [PERSON_NAME] …" at bounding box center [230, 157] width 89 height 61
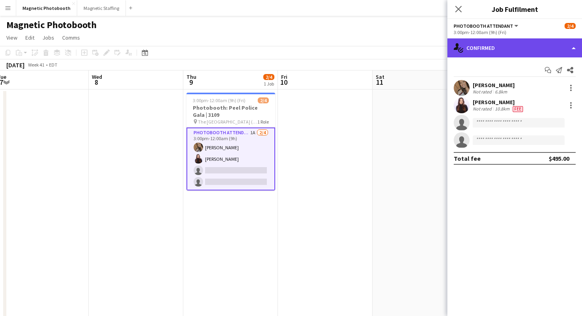
click at [497, 53] on div "single-neutral-actions-check-2 Confirmed" at bounding box center [514, 47] width 135 height 19
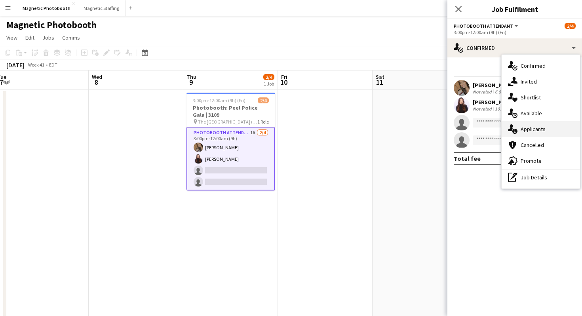
click at [539, 135] on div "single-neutral-actions-information Applicants" at bounding box center [540, 129] width 78 height 16
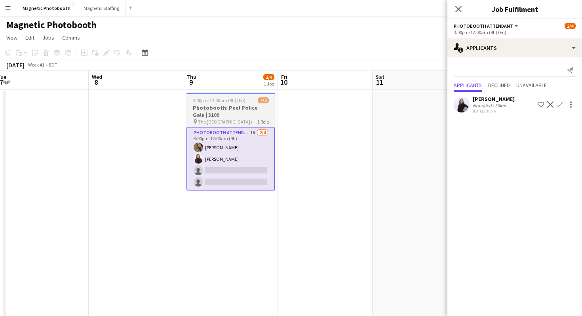
click at [220, 120] on span "The [GEOGRAPHIC_DATA] ([GEOGRAPHIC_DATA])" at bounding box center [227, 122] width 59 height 6
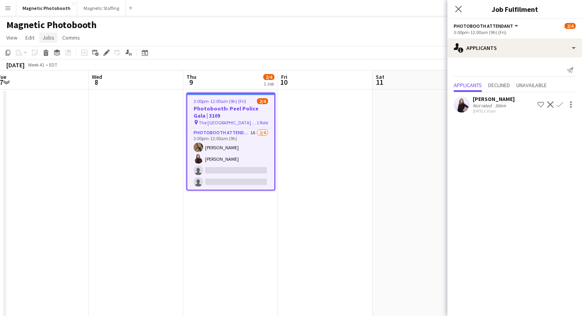
click at [51, 38] on span "Jobs" at bounding box center [48, 37] width 12 height 7
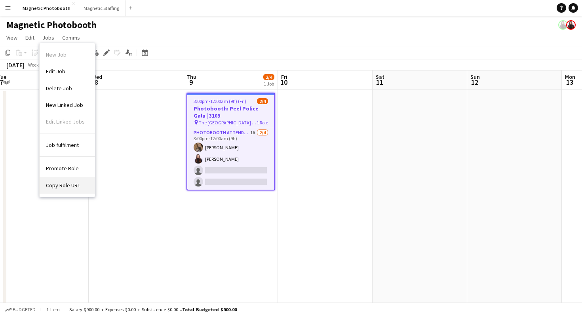
click at [70, 181] on link "Copy Role URL" at bounding box center [67, 185] width 55 height 17
type textarea "**********"
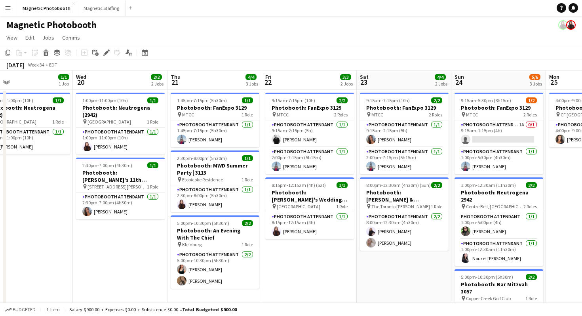
scroll to position [0, 305]
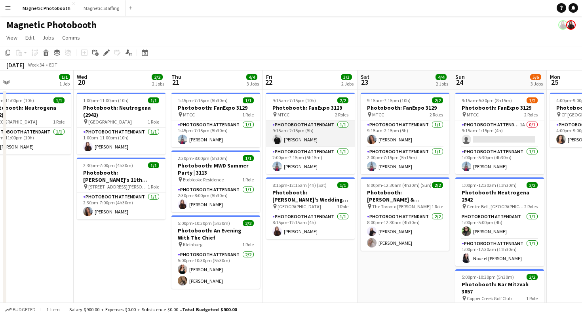
click at [303, 139] on app-card-role "Photobooth Attendant [DATE] 9:15am-2:15pm (5h) [PERSON_NAME]" at bounding box center [310, 133] width 89 height 27
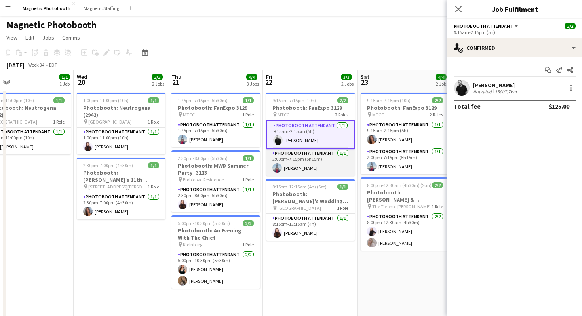
click at [299, 162] on app-card-role "Photobooth Attendant [DATE] 2:00pm-7:15pm (5h15m) [PERSON_NAME]" at bounding box center [310, 162] width 89 height 27
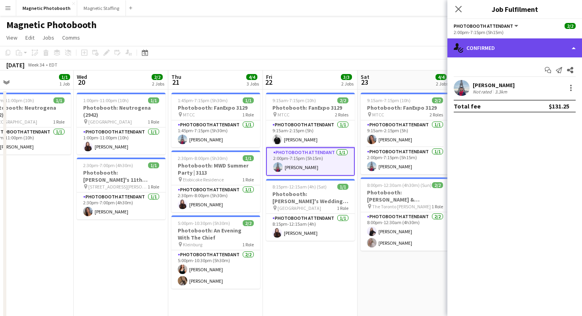
click at [501, 50] on div "single-neutral-actions-check-2 Confirmed" at bounding box center [514, 47] width 135 height 19
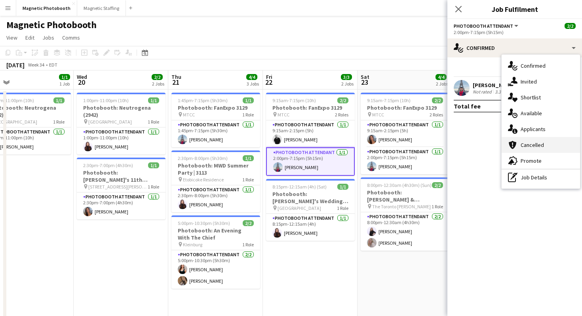
click at [515, 139] on div "cancellation Cancelled" at bounding box center [540, 145] width 78 height 16
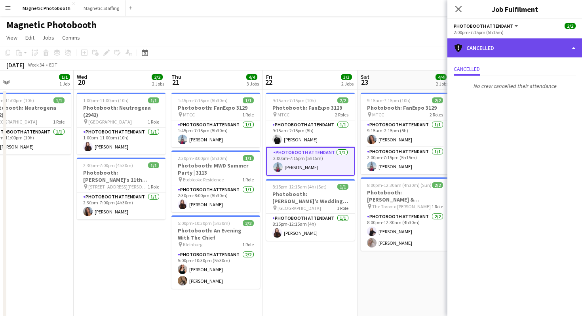
click at [497, 40] on div "cancellation Cancelled" at bounding box center [514, 47] width 135 height 19
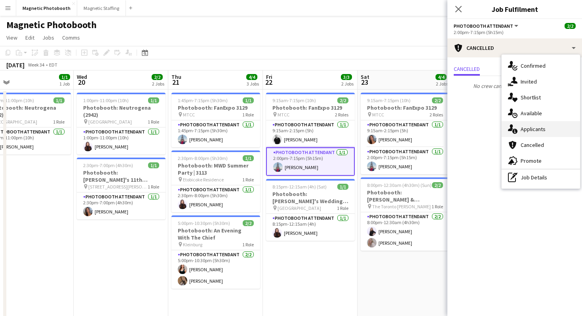
click at [514, 127] on icon "single-neutral-actions-information" at bounding box center [512, 128] width 9 height 9
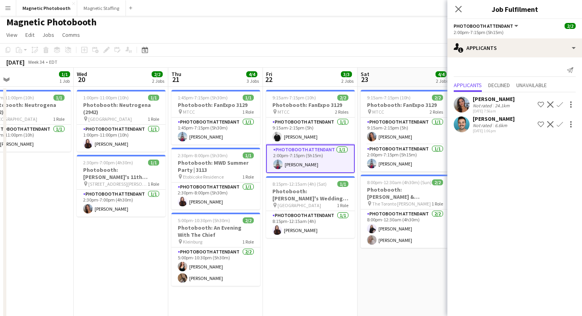
scroll to position [4, 0]
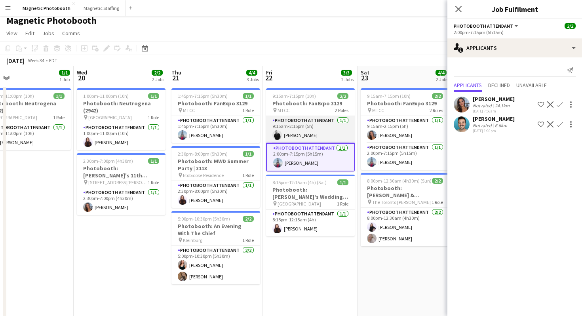
click at [318, 134] on app-card-role "Photobooth Attendant [DATE] 9:15am-2:15pm (5h) [PERSON_NAME]" at bounding box center [310, 129] width 89 height 27
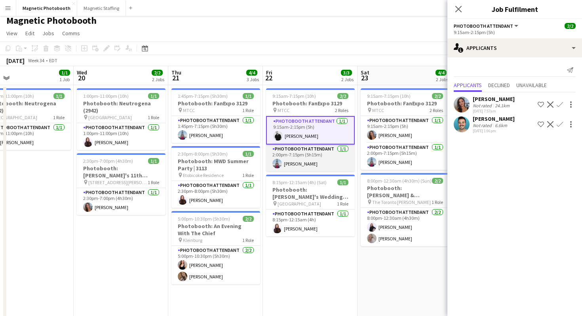
click at [319, 163] on app-card-role "Photobooth Attendant [DATE] 2:00pm-7:15pm (5h15m) [PERSON_NAME]" at bounding box center [310, 157] width 89 height 27
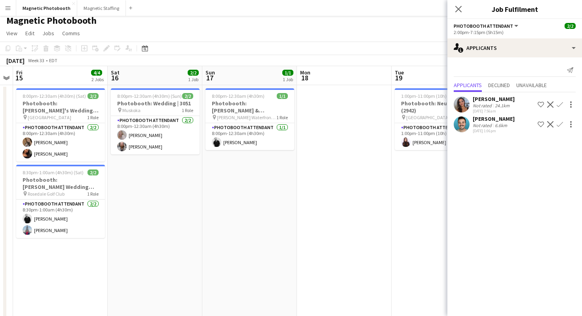
scroll to position [0, 216]
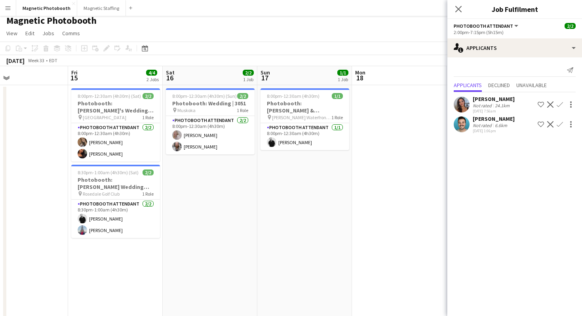
click at [126, 117] on span "[GEOGRAPHIC_DATA]" at bounding box center [105, 117] width 44 height 6
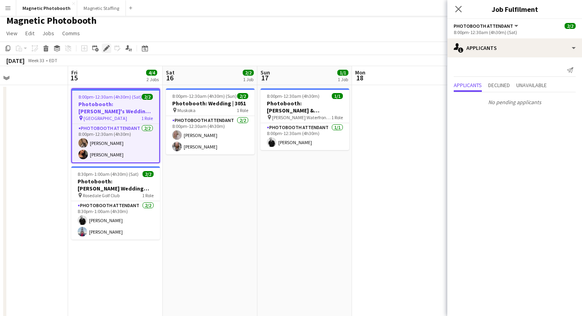
click at [105, 49] on icon at bounding box center [106, 48] width 4 height 4
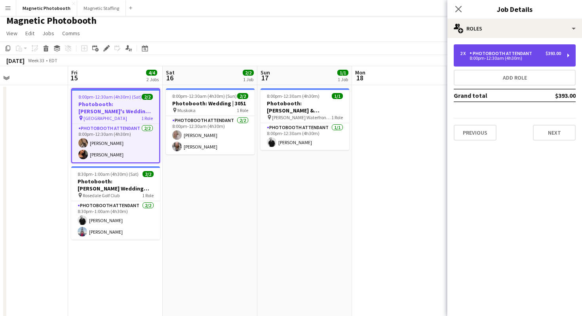
click at [503, 58] on div "8:00pm-12:30am (4h30m)" at bounding box center [510, 58] width 101 height 4
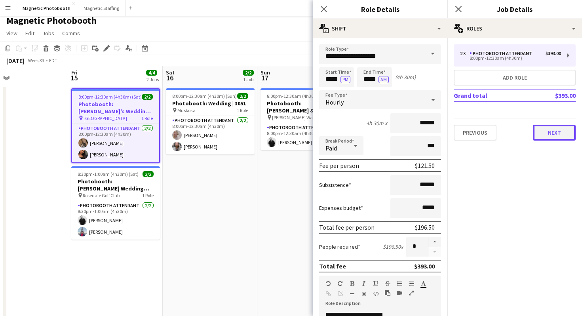
click at [551, 127] on button "Next" at bounding box center [554, 133] width 43 height 16
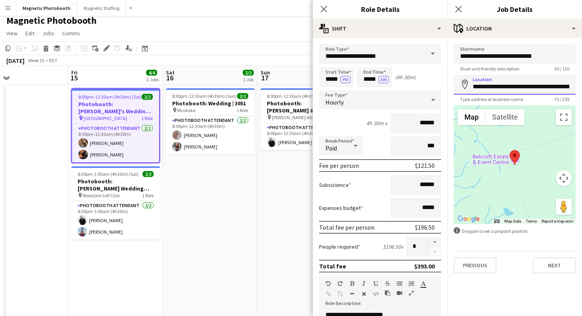
click at [479, 91] on input "**********" at bounding box center [515, 85] width 122 height 20
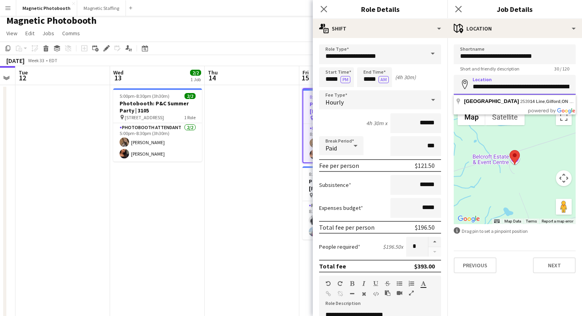
scroll to position [0, 169]
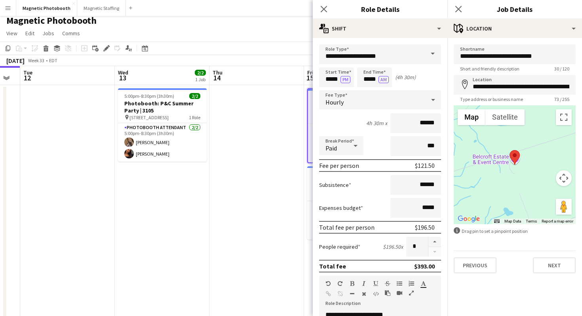
click at [139, 108] on h3 "Photobooth: P&C Summer Party | 3105" at bounding box center [162, 107] width 89 height 14
type input "**********"
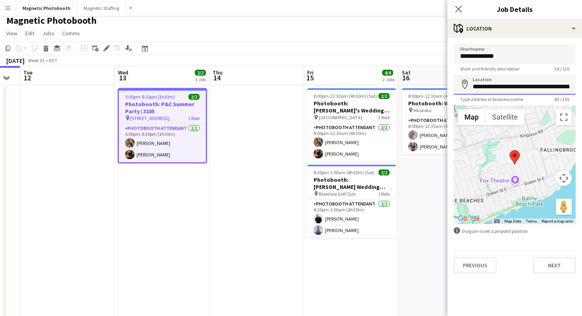
click at [538, 84] on input "**********" at bounding box center [515, 85] width 122 height 20
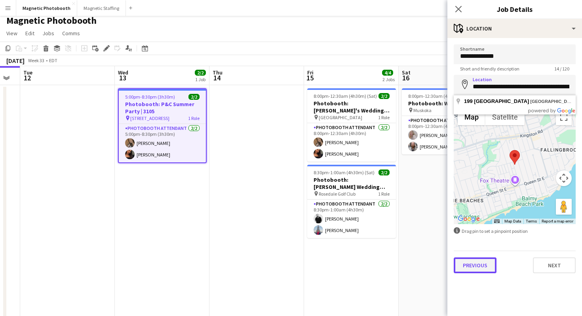
click at [467, 269] on button "Previous" at bounding box center [475, 265] width 43 height 16
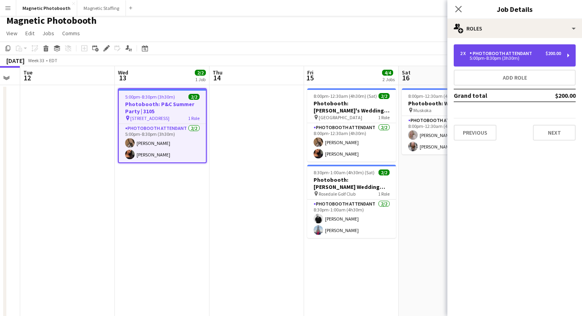
click at [481, 48] on div "2 x Photobooth Attendant $200.00 5:00pm-8:30pm (3h30m)" at bounding box center [515, 55] width 122 height 22
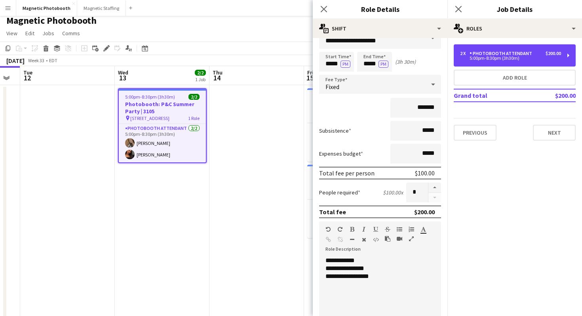
scroll to position [21, 0]
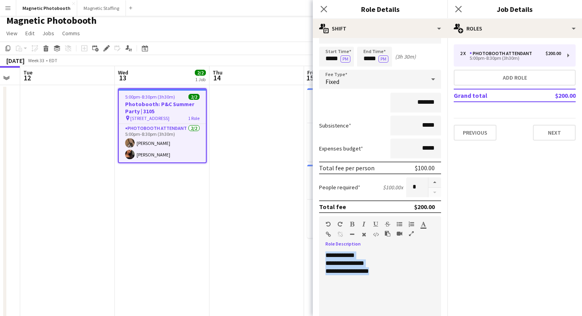
drag, startPoint x: 386, startPoint y: 273, endPoint x: 326, endPoint y: 256, distance: 62.5
click at [326, 256] on div "**********" at bounding box center [380, 298] width 122 height 95
copy div "**********"
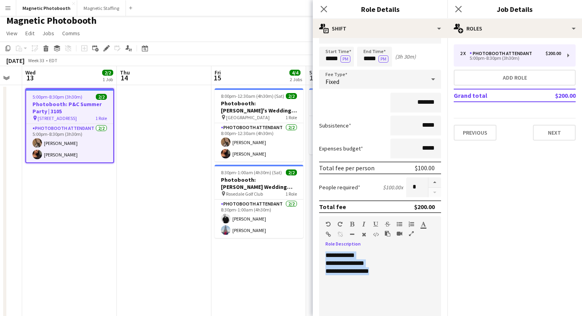
scroll to position [0, 348]
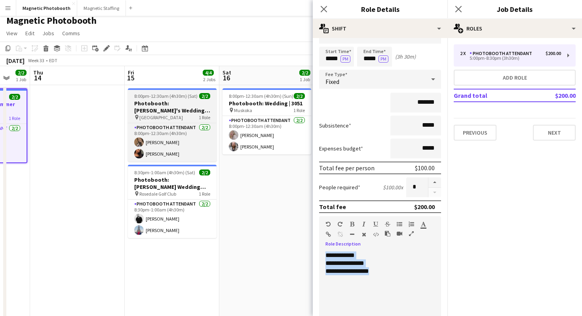
click at [192, 104] on h3 "Photobooth: [PERSON_NAME]'s Wedding | 3132" at bounding box center [172, 107] width 89 height 14
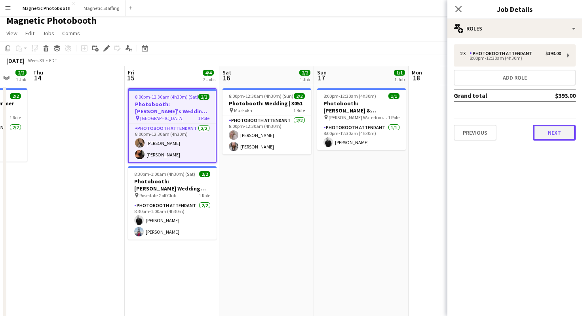
click at [570, 133] on button "Next" at bounding box center [554, 133] width 43 height 16
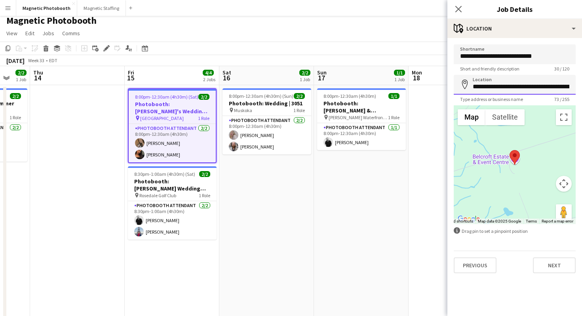
click at [490, 88] on input "**********" at bounding box center [515, 85] width 122 height 20
click at [476, 269] on button "Previous" at bounding box center [475, 265] width 43 height 16
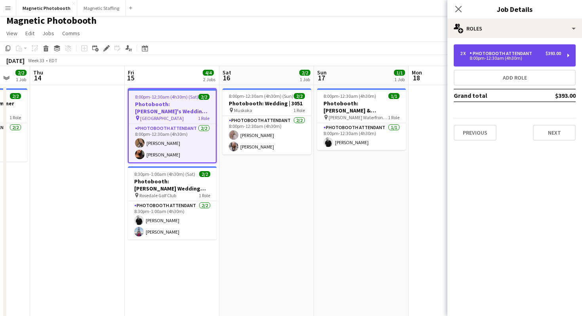
click at [480, 57] on div "8:00pm-12:30am (4h30m)" at bounding box center [510, 58] width 101 height 4
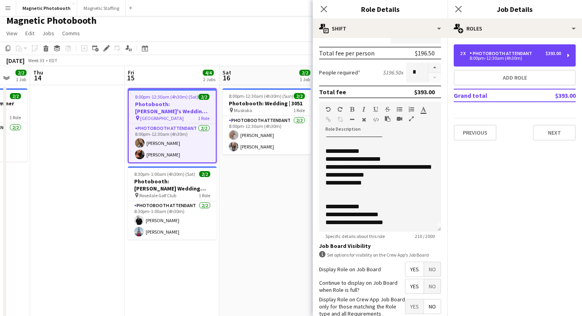
scroll to position [6, 0]
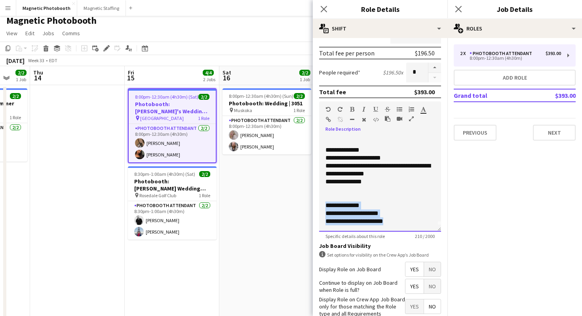
drag, startPoint x: 326, startPoint y: 205, endPoint x: 415, endPoint y: 218, distance: 89.9
click at [415, 218] on div "**********" at bounding box center [380, 184] width 122 height 95
copy div "**********"
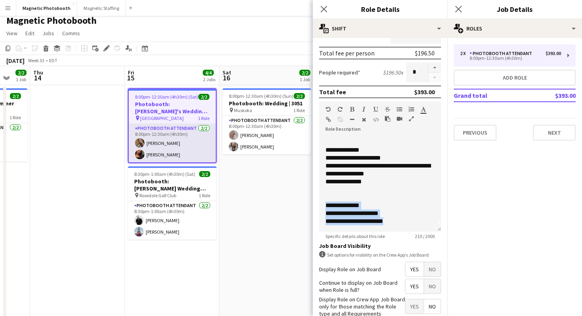
click at [187, 152] on app-card-role "Photobooth Attendant [DATE] 8:00pm-12:30am (4h30m) [PERSON_NAME] [PERSON_NAME]" at bounding box center [172, 143] width 87 height 38
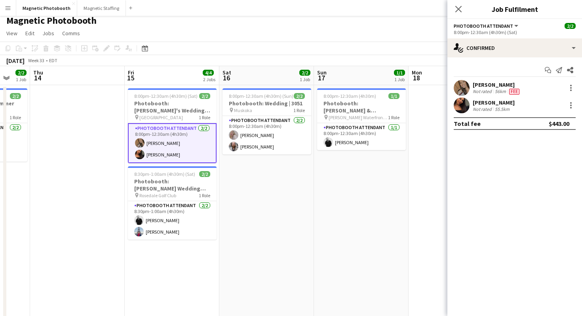
click at [568, 110] on div "[PERSON_NAME] Not rated 55.5km" at bounding box center [514, 105] width 135 height 16
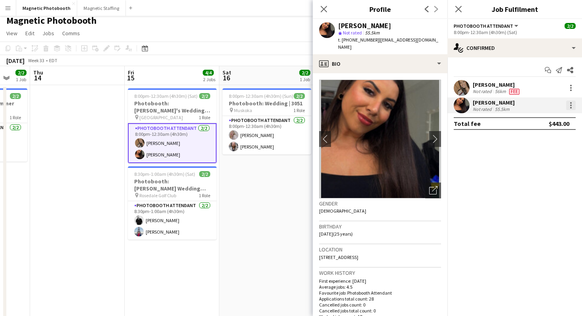
click at [569, 108] on div at bounding box center [570, 105] width 9 height 9
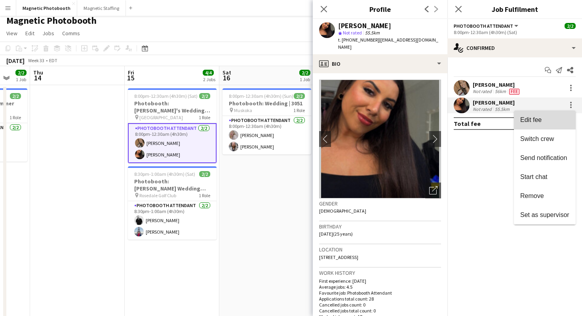
click at [553, 120] on span "Edit fee" at bounding box center [544, 119] width 49 height 7
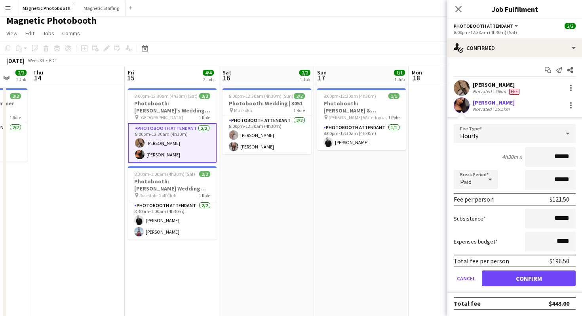
click at [457, 2] on div "Close pop-in" at bounding box center [458, 9] width 22 height 18
click at [457, 5] on icon "Close pop-in" at bounding box center [458, 9] width 8 height 8
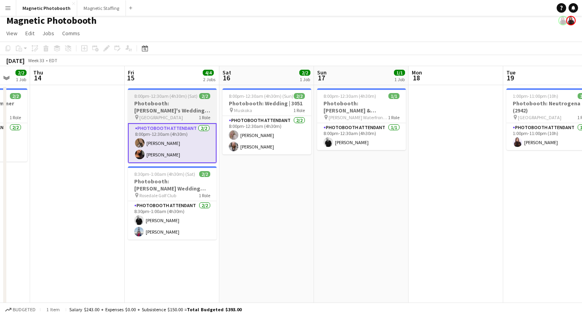
click at [188, 104] on h3 "Photobooth: [PERSON_NAME]'s Wedding | 3132" at bounding box center [172, 107] width 89 height 14
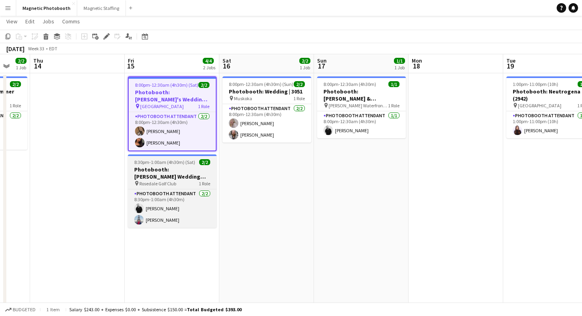
scroll to position [17, 0]
click at [177, 178] on h3 "Photobooth: [PERSON_NAME] Wedding |3116" at bounding box center [172, 172] width 89 height 14
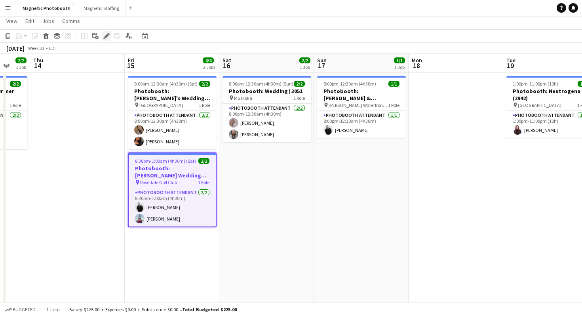
click at [109, 38] on icon "Edit" at bounding box center [106, 36] width 6 height 6
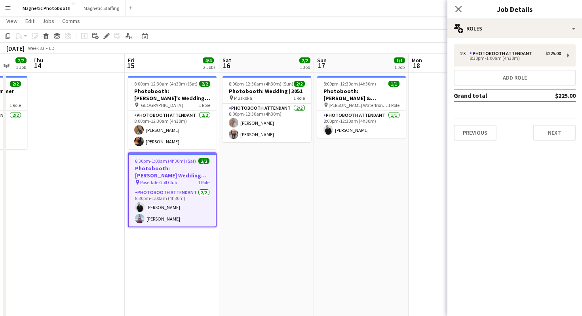
click at [545, 140] on div "2 x Photobooth Attendant $225.00 8:30pm-1:00am (4h30m) Add role Grand total $22…" at bounding box center [514, 92] width 135 height 109
click at [544, 137] on button "Next" at bounding box center [554, 133] width 43 height 16
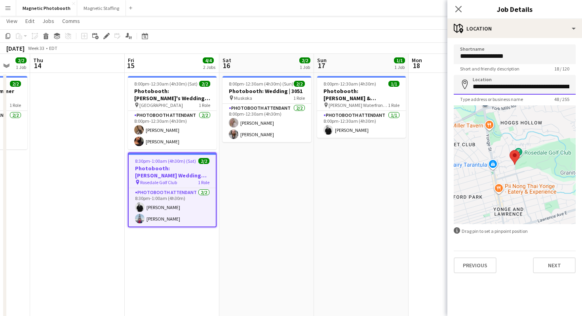
click at [504, 84] on input "**********" at bounding box center [515, 85] width 122 height 20
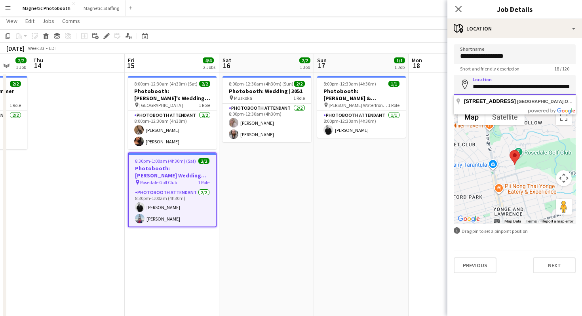
click at [504, 84] on input "**********" at bounding box center [515, 85] width 122 height 20
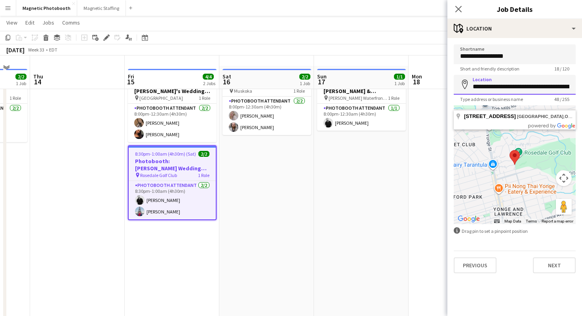
scroll to position [17, 0]
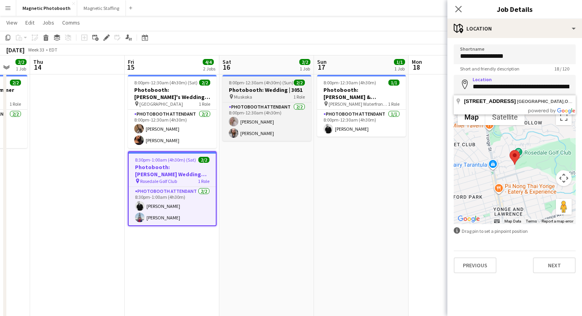
click at [256, 87] on h3 "Photobooth: Wedding | 3051" at bounding box center [266, 89] width 89 height 7
type input "*******"
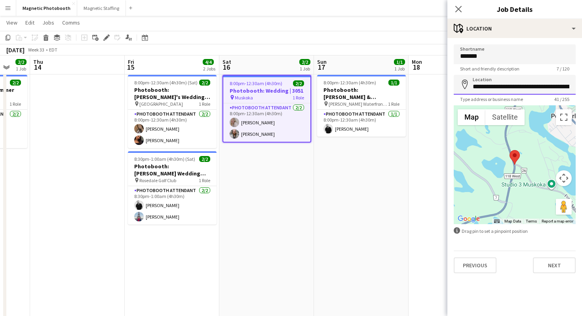
click at [478, 86] on input "**********" at bounding box center [515, 85] width 122 height 20
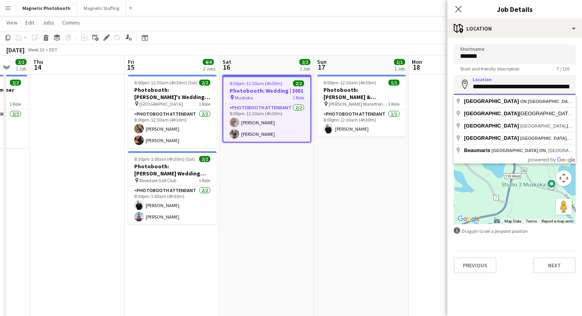
click at [478, 86] on input "**********" at bounding box center [515, 85] width 122 height 20
paste input
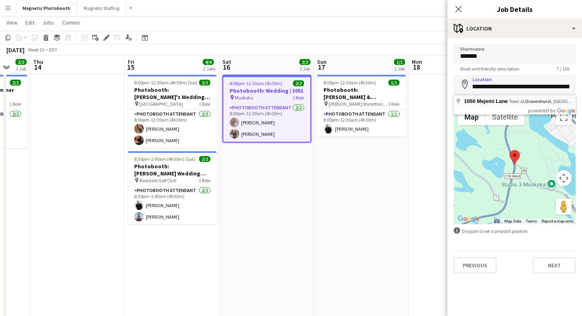
scroll to position [0, 0]
type input "**********"
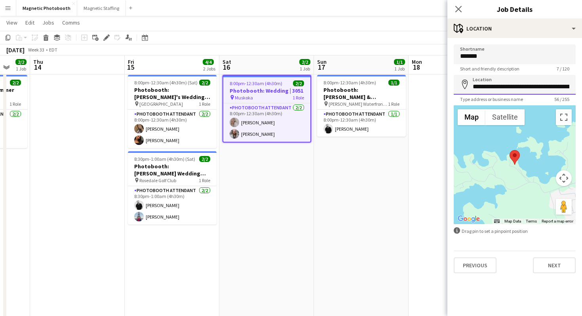
click at [548, 86] on input "**********" at bounding box center [515, 85] width 122 height 20
click at [476, 57] on input "*******" at bounding box center [515, 54] width 122 height 20
paste input "****"
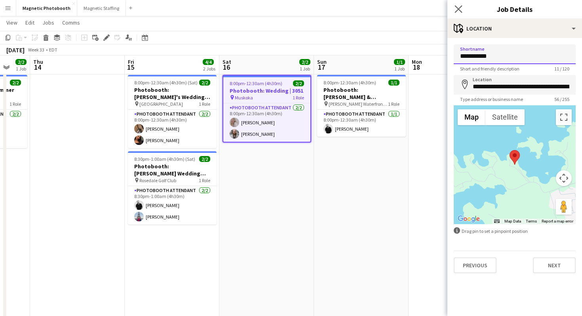
type input "**********"
click at [457, 4] on app-icon "Close pop-in" at bounding box center [458, 9] width 11 height 11
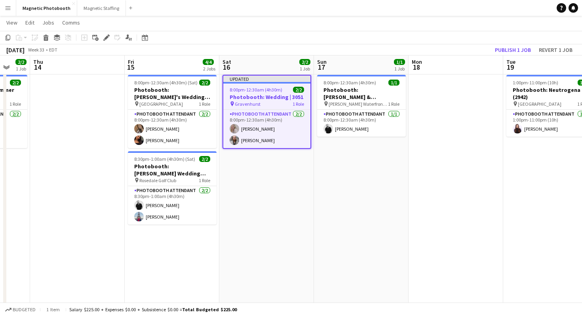
click at [440, 20] on app-page-menu "View Day view expanded Day view collapsed Month view Date picker Jump to [DATE]…" at bounding box center [291, 23] width 582 height 15
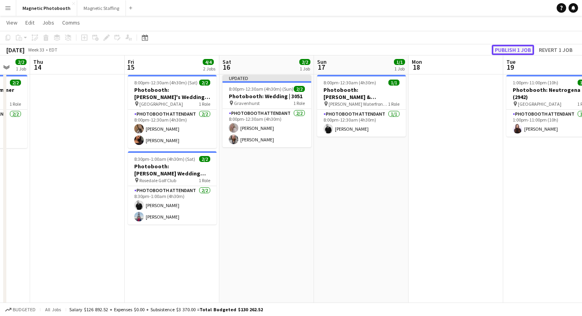
click at [516, 48] on button "Publish 1 job" at bounding box center [513, 50] width 42 height 10
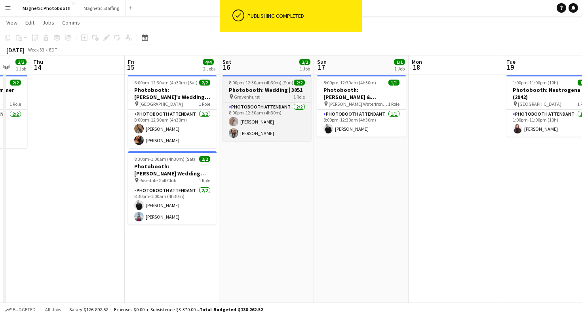
click at [269, 84] on span "8:00pm-12:30am (4h30m) (Sun)" at bounding box center [261, 83] width 65 height 6
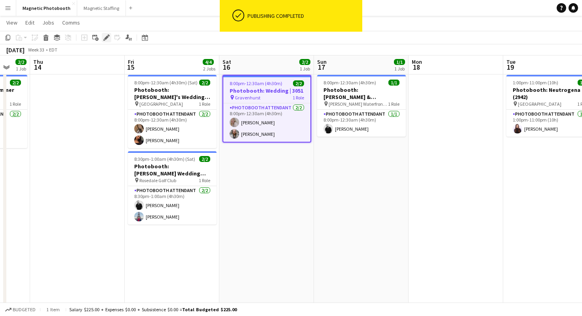
click at [106, 40] on icon "Edit" at bounding box center [106, 37] width 6 height 6
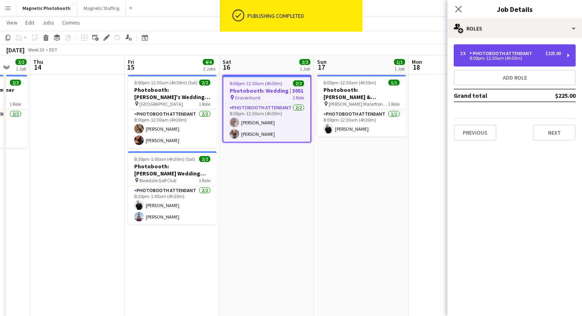
click at [504, 55] on div "Photobooth Attendant" at bounding box center [502, 54] width 66 height 6
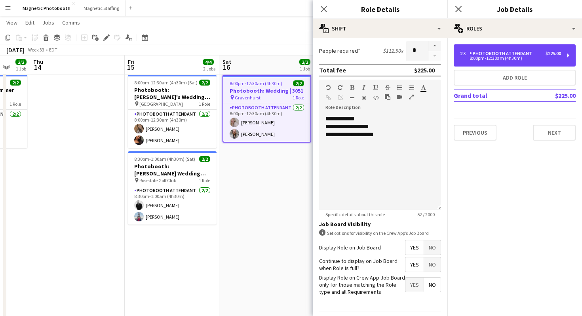
scroll to position [211, 0]
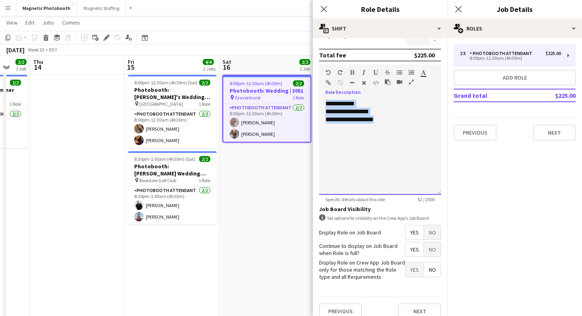
drag, startPoint x: 396, startPoint y: 126, endPoint x: 323, endPoint y: 102, distance: 77.1
click at [323, 102] on div "**********" at bounding box center [380, 147] width 122 height 95
copy div "**********"
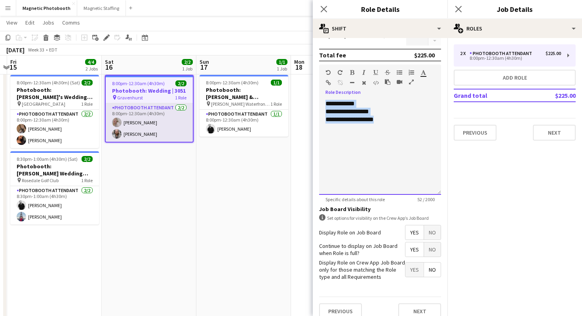
scroll to position [0, 278]
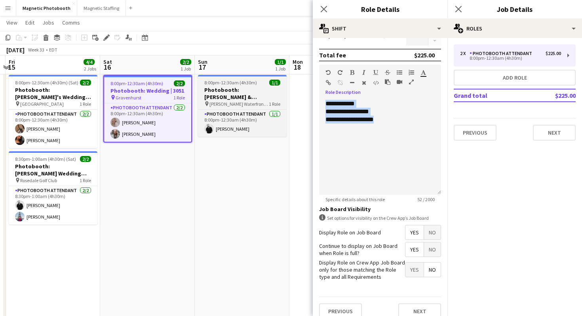
click at [251, 93] on h3 "Photobooth: [PERSON_NAME] & [PERSON_NAME] (2891)" at bounding box center [242, 93] width 89 height 14
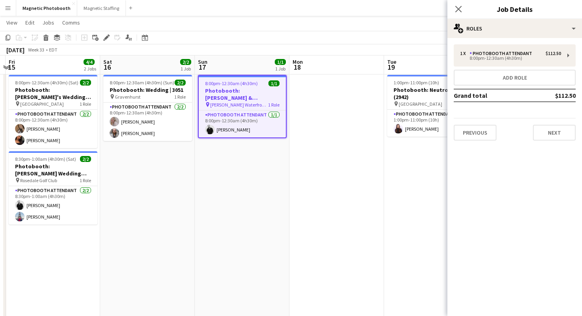
click at [537, 141] on div "1 x Photobooth Attendant $112.50 8:00pm-12:30am (4h30m) Add role Grand total $1…" at bounding box center [514, 92] width 135 height 109
click at [537, 137] on button "Next" at bounding box center [554, 133] width 43 height 16
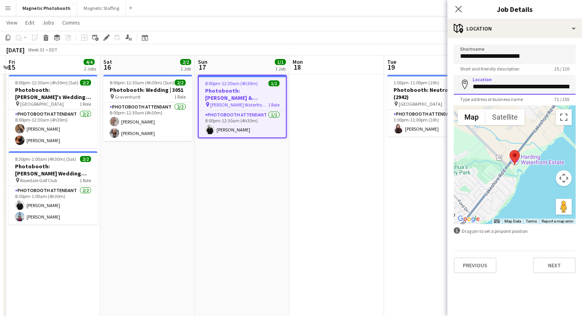
click at [512, 85] on input "**********" at bounding box center [515, 85] width 122 height 20
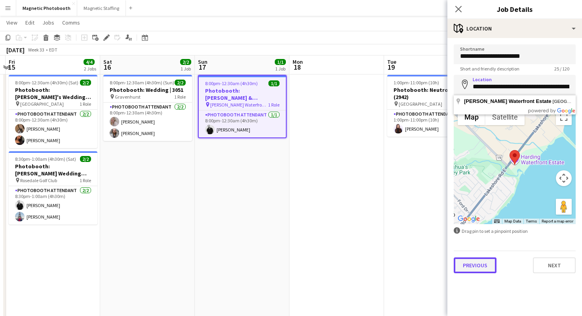
click at [467, 267] on button "Previous" at bounding box center [475, 265] width 43 height 16
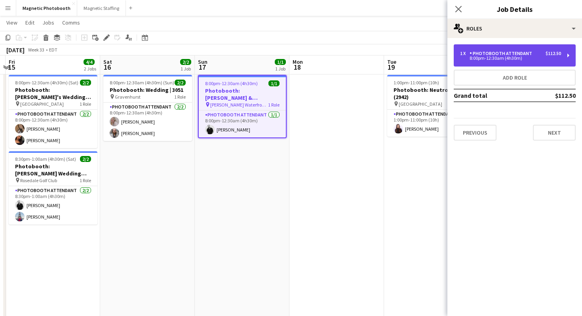
click at [478, 58] on div "8:00pm-12:30am (4h30m)" at bounding box center [510, 58] width 101 height 4
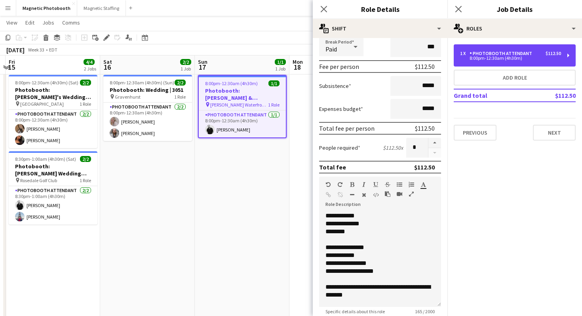
scroll to position [144, 0]
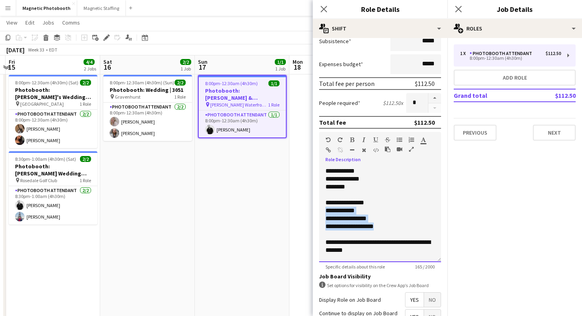
drag, startPoint x: 392, startPoint y: 227, endPoint x: 321, endPoint y: 213, distance: 72.3
click at [321, 213] on div "**********" at bounding box center [380, 214] width 122 height 95
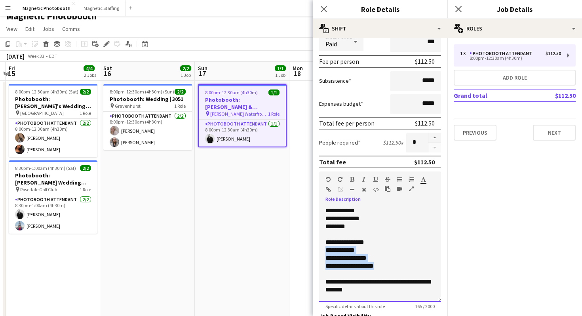
scroll to position [108, 0]
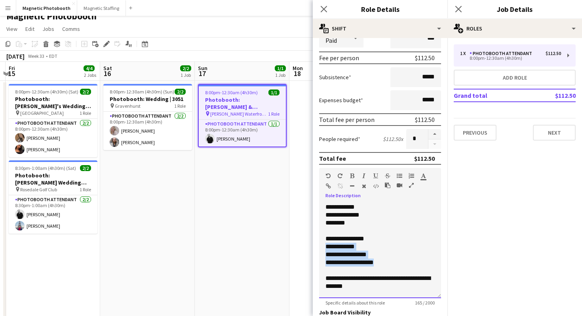
copy div "**********"
click at [412, 242] on div "**********" at bounding box center [379, 239] width 109 height 8
drag, startPoint x: 412, startPoint y: 242, endPoint x: 329, endPoint y: 241, distance: 82.3
click at [328, 241] on div "**********" at bounding box center [379, 239] width 109 height 8
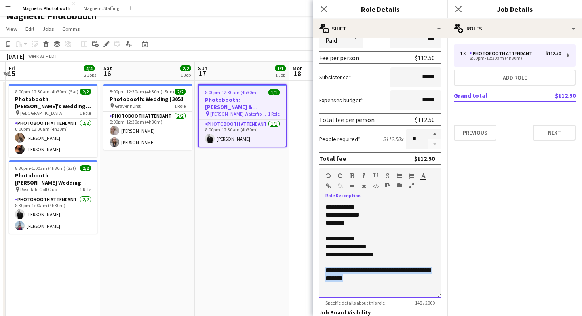
drag, startPoint x: 367, startPoint y: 282, endPoint x: 319, endPoint y: 270, distance: 49.3
click at [319, 271] on form "**********" at bounding box center [380, 183] width 135 height 492
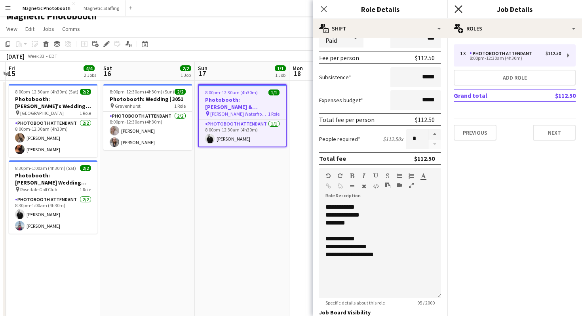
click at [461, 11] on icon "Close pop-in" at bounding box center [458, 9] width 8 height 8
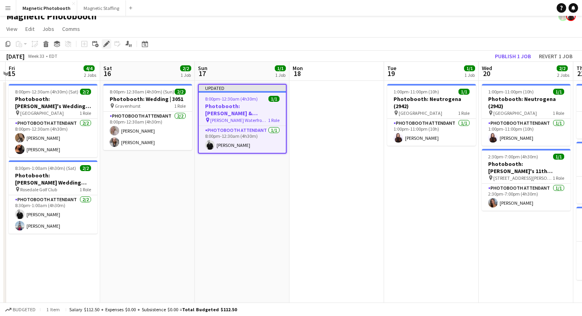
click at [108, 42] on icon at bounding box center [109, 42] width 2 height 2
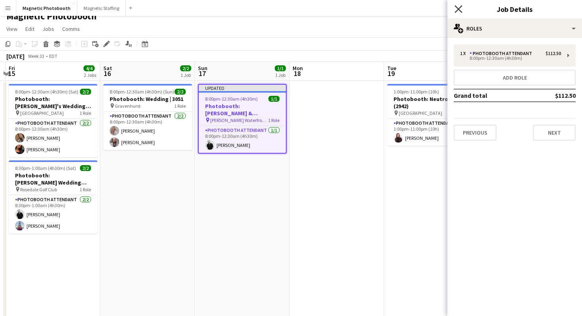
click at [462, 8] on app-icon "Close pop-in" at bounding box center [458, 9] width 11 height 11
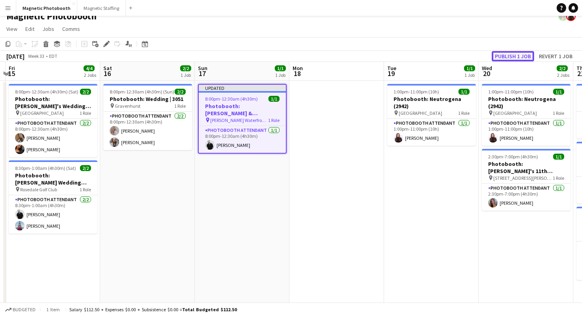
click at [506, 54] on button "Publish 1 job" at bounding box center [513, 56] width 42 height 10
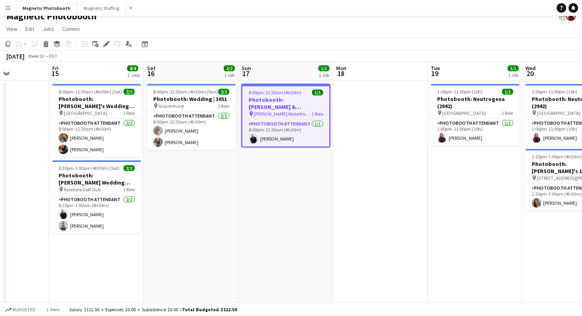
scroll to position [0, 233]
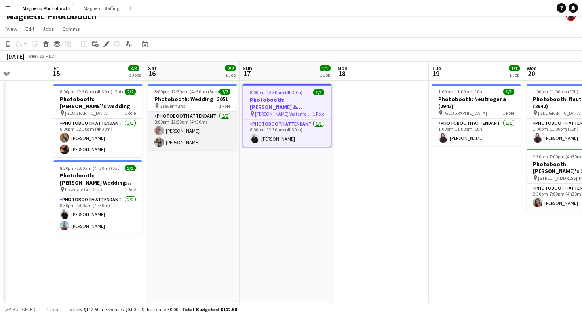
click at [193, 142] on app-card-role "Photobooth Attendant [DATE] 8:00pm-12:30am (4h30m) [PERSON_NAME] [PERSON_NAME]" at bounding box center [192, 131] width 89 height 38
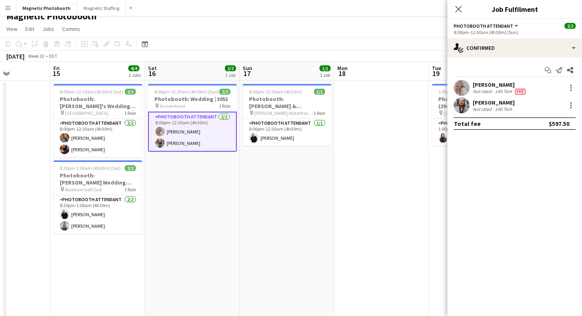
click at [467, 103] on app-user-avatar at bounding box center [462, 105] width 16 height 16
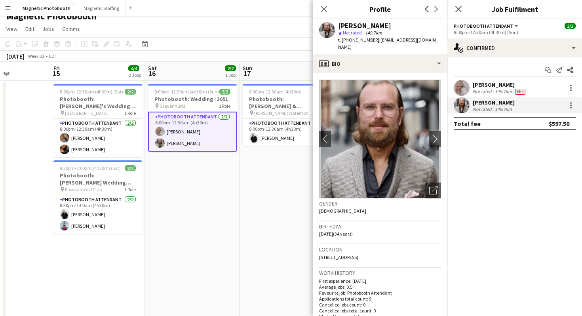
click at [361, 41] on span "t. [PHONE_NUMBER]" at bounding box center [358, 40] width 41 height 6
copy span "14166050224"
